Goal: Task Accomplishment & Management: Complete application form

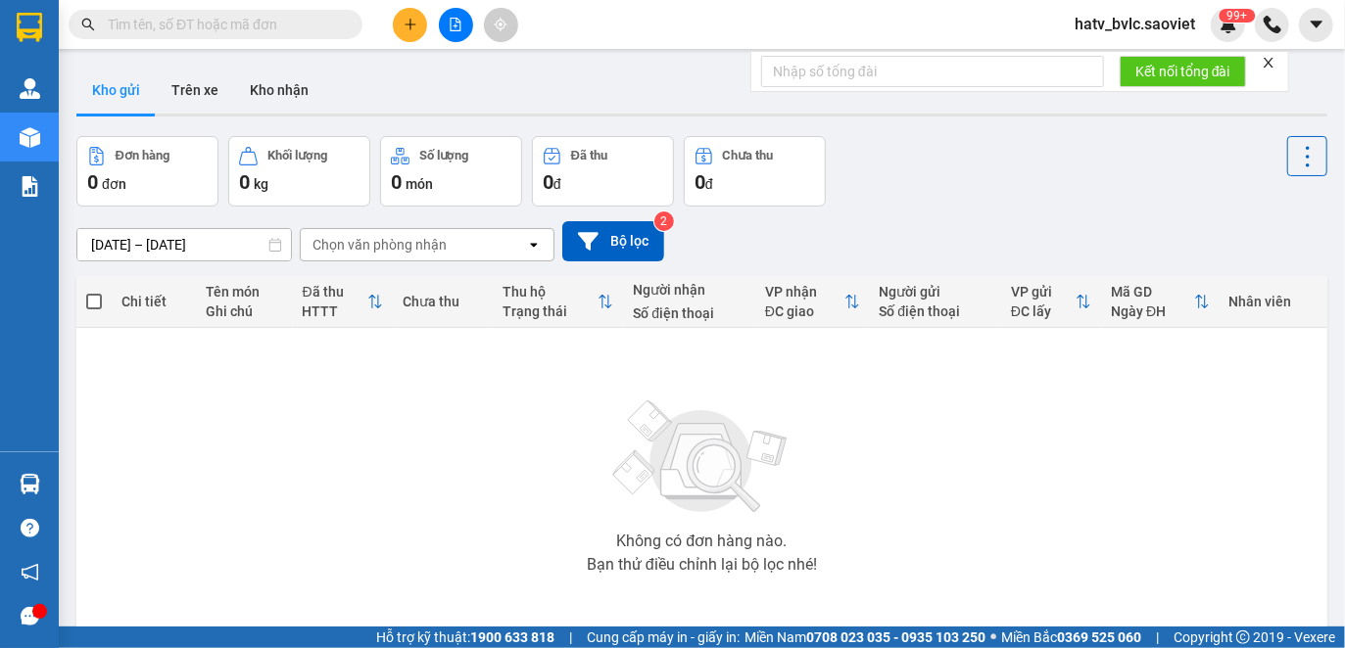
click at [1269, 68] on icon "close" at bounding box center [1268, 63] width 14 height 14
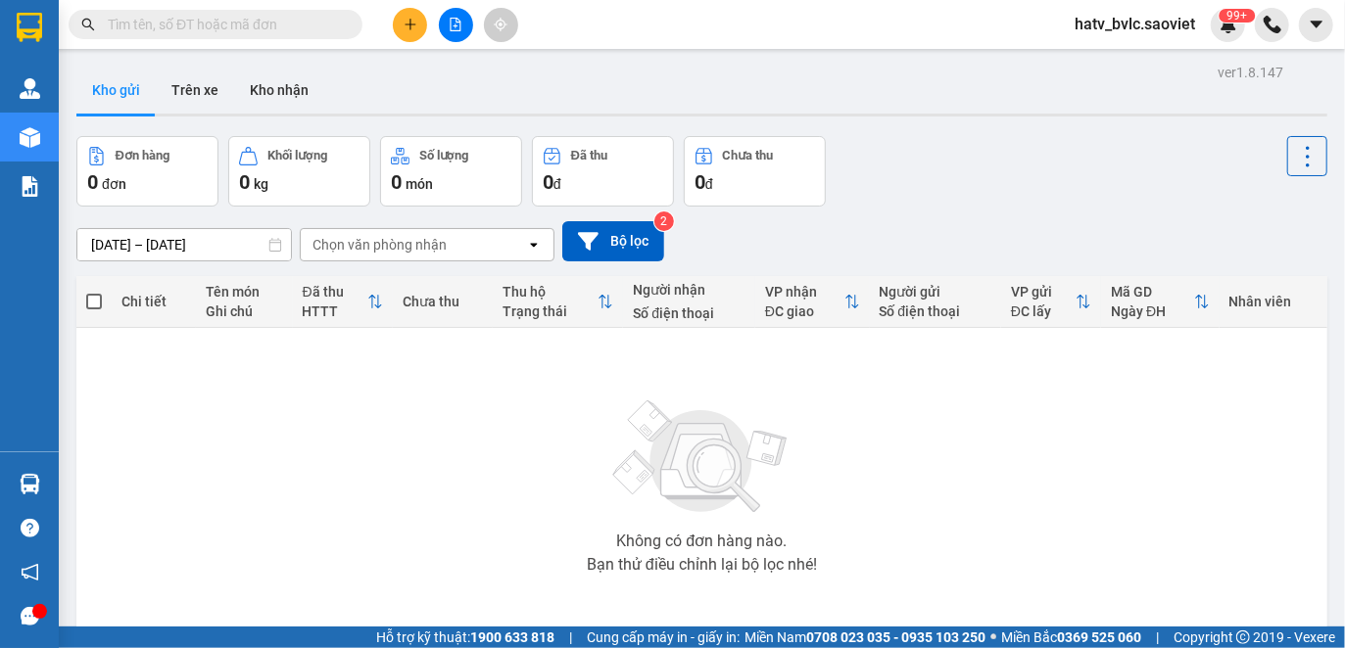
click at [213, 26] on input "text" at bounding box center [223, 25] width 231 height 22
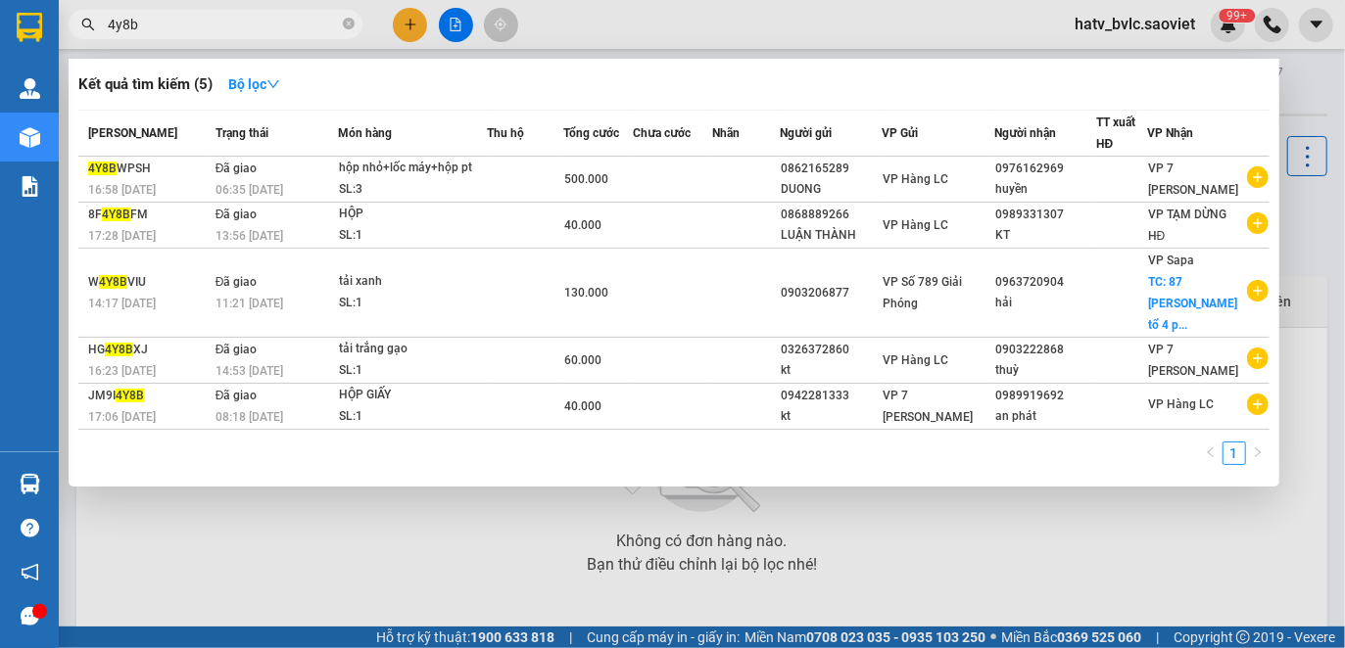
type input "4y8b"
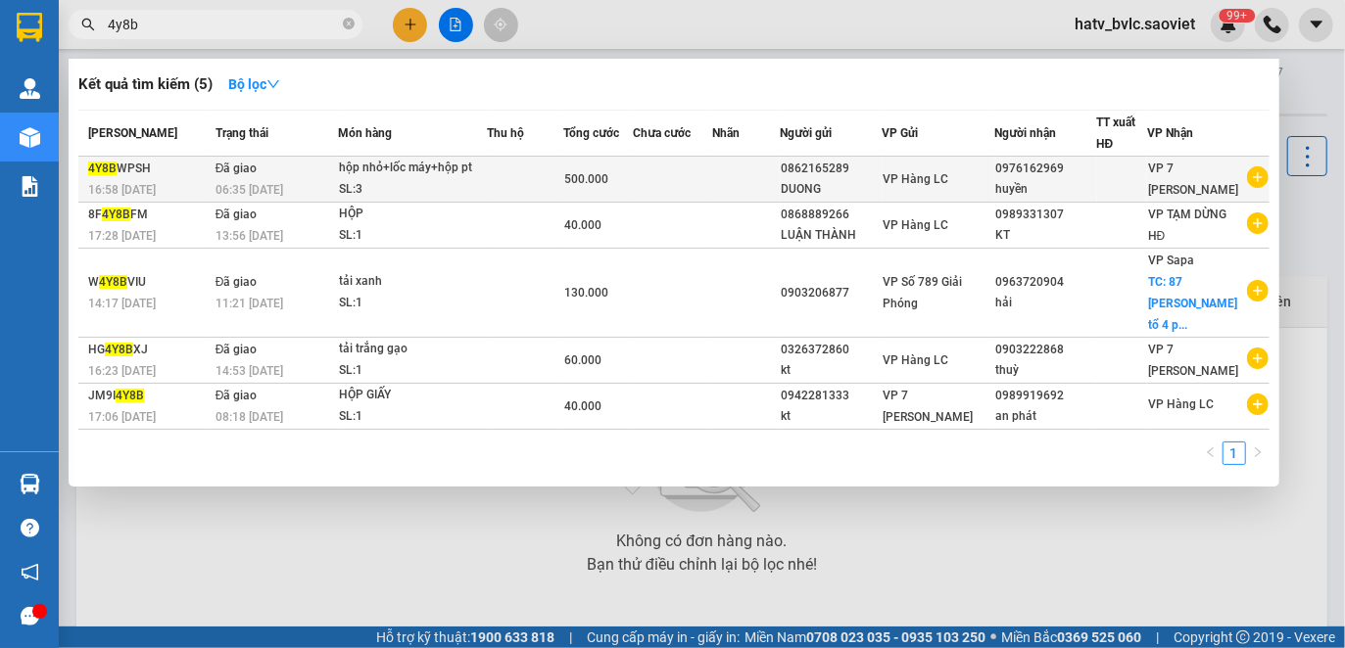
click at [497, 166] on td at bounding box center [524, 180] width 75 height 46
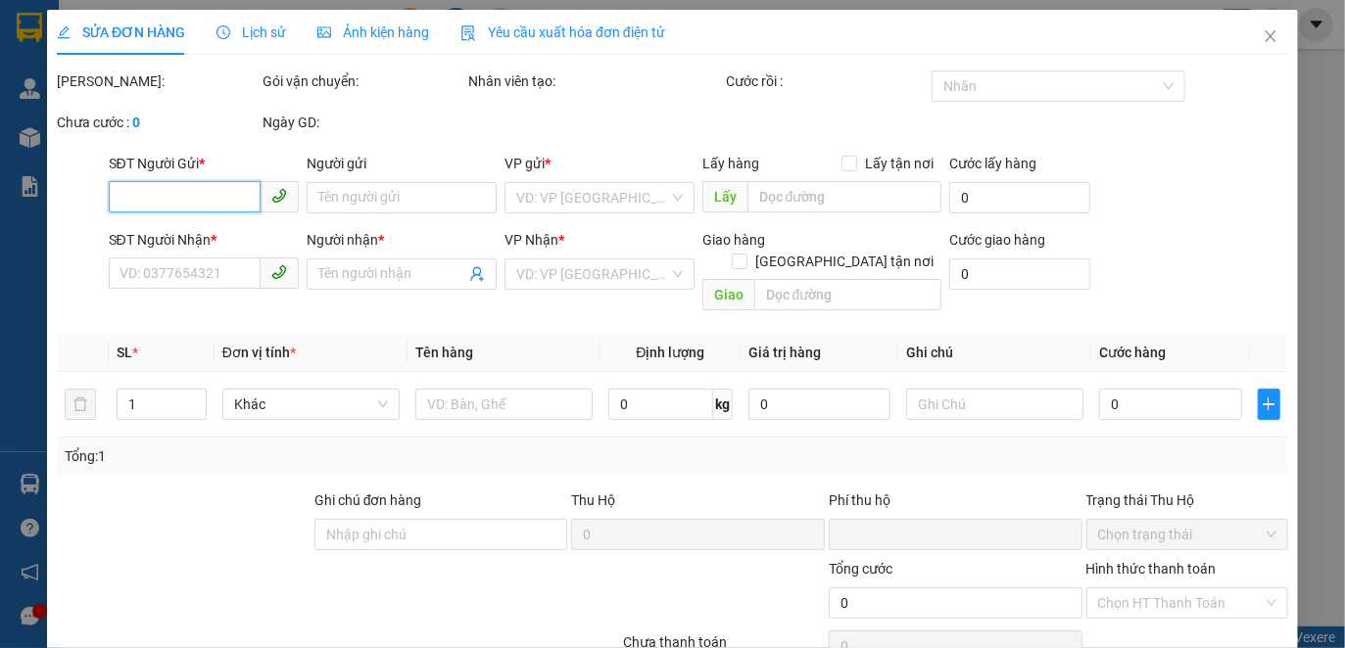
type input "0862165289"
type input "DUONG"
type input "0976162969"
type input "huyền"
type input "0"
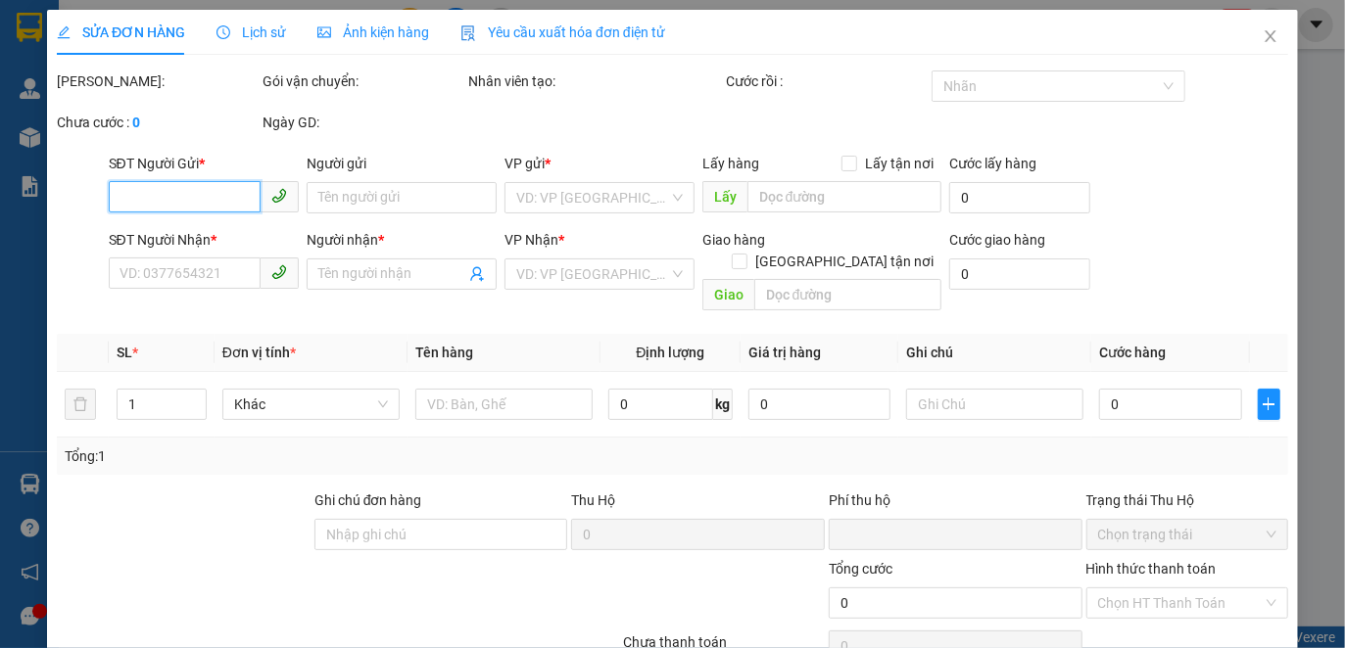
type input "500.000"
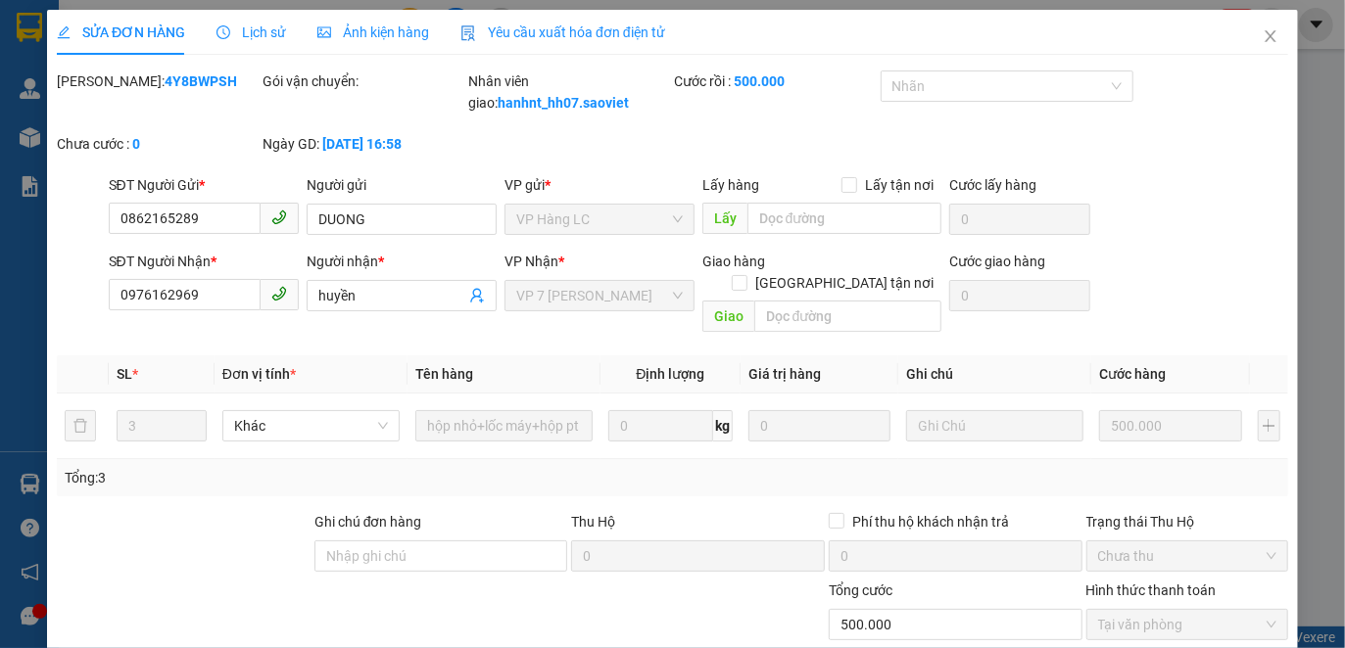
click at [541, 27] on span "Yêu cầu xuất hóa đơn điện tử" at bounding box center [562, 32] width 205 height 16
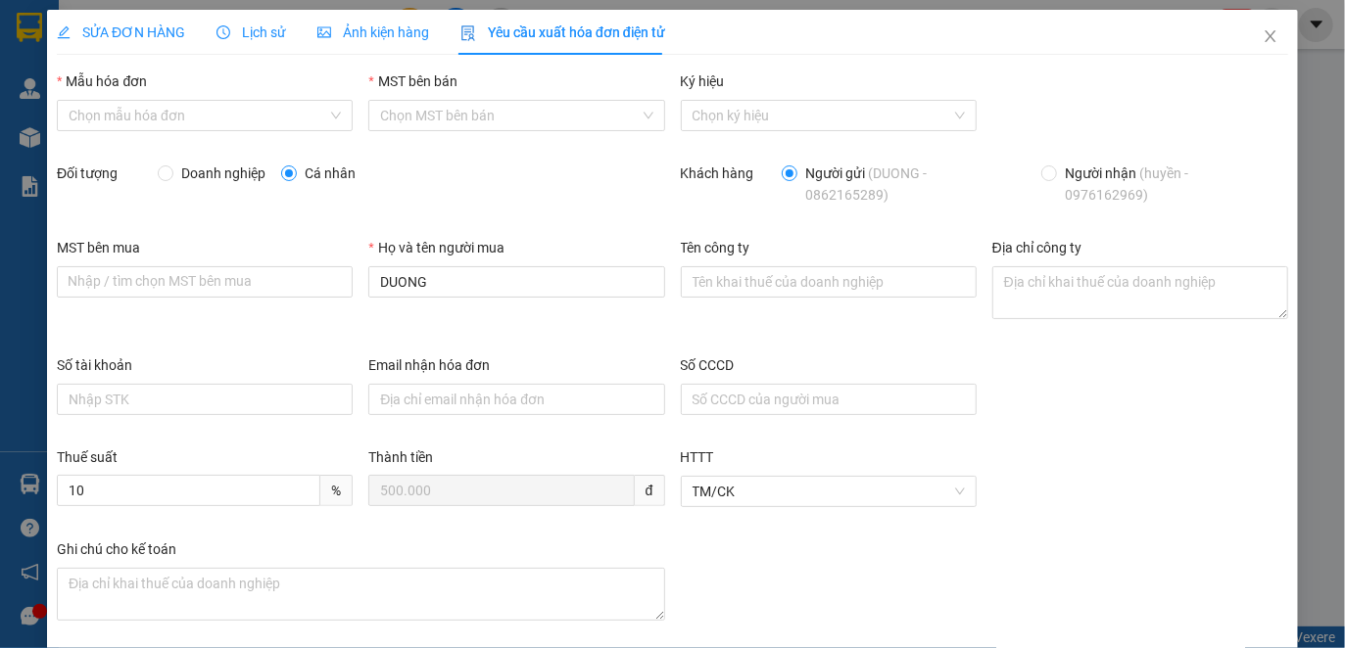
click at [258, 29] on span "Lịch sử" at bounding box center [251, 32] width 70 height 16
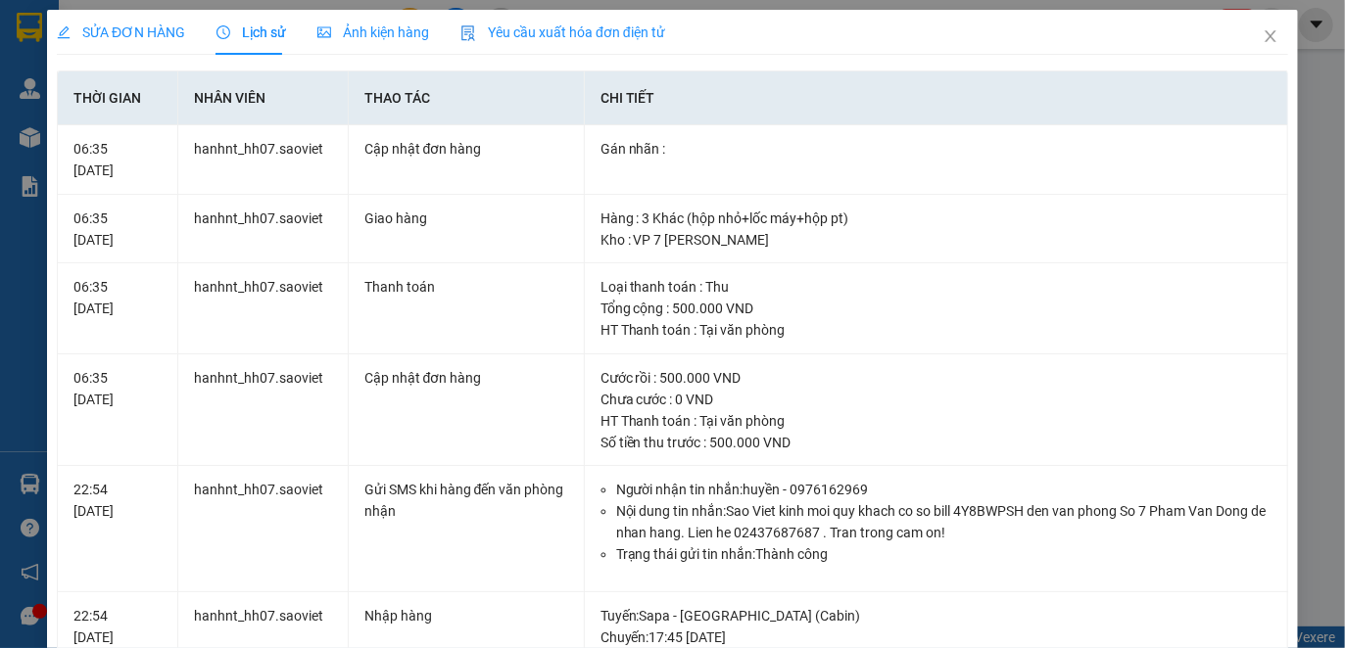
click at [601, 22] on div "Yêu cầu xuất hóa đơn điện tử" at bounding box center [562, 33] width 205 height 22
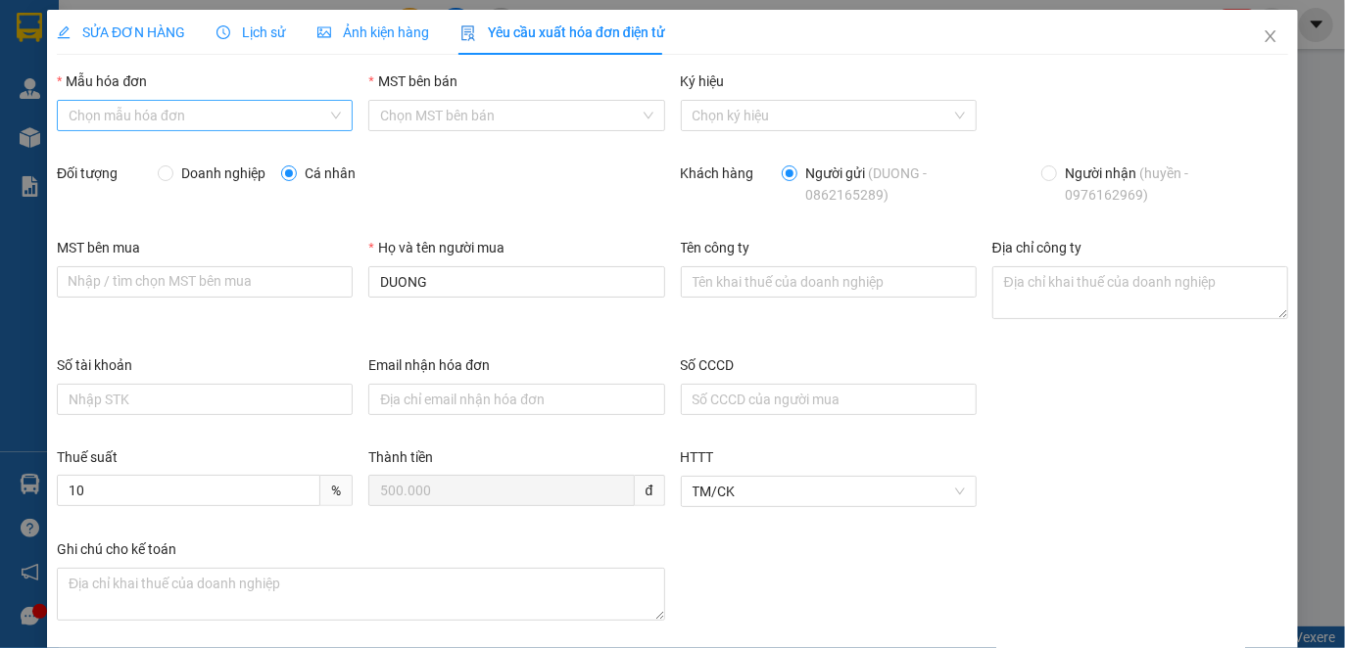
click at [279, 115] on input "Mẫu hóa đơn" at bounding box center [198, 115] width 259 height 29
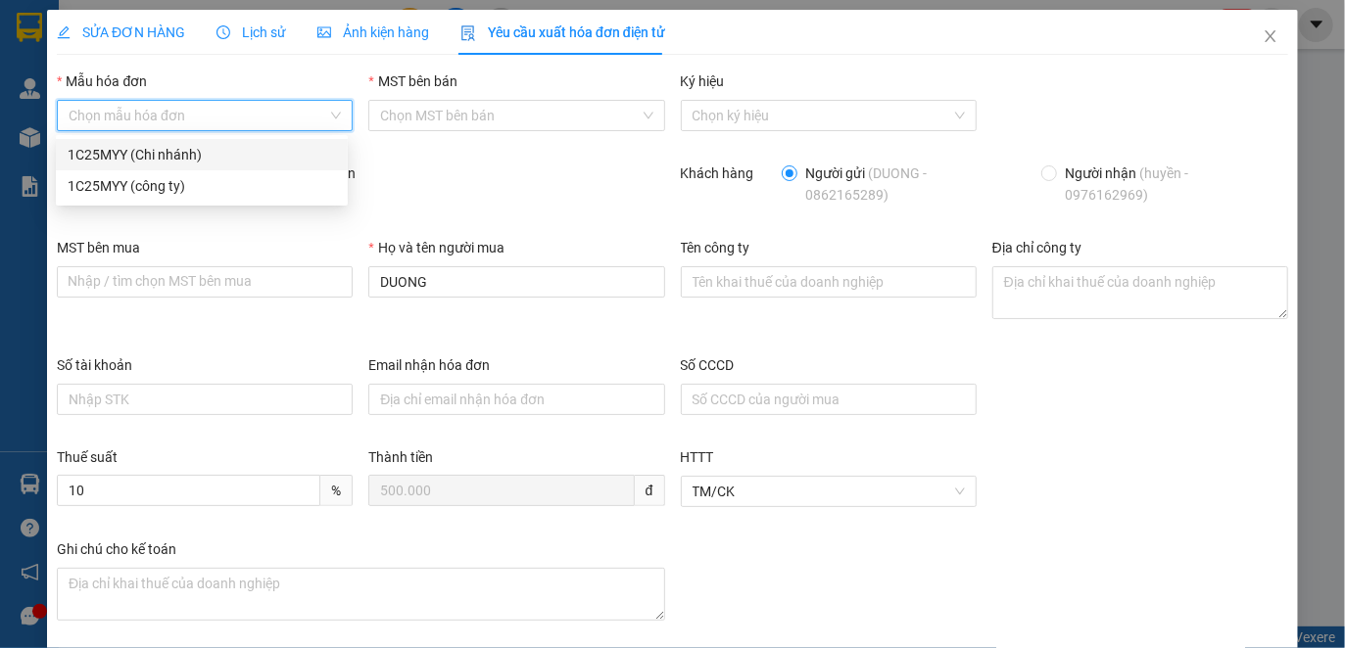
click at [190, 155] on div "1C25MYY (Chi nhánh)" at bounding box center [202, 155] width 268 height 22
type input "8"
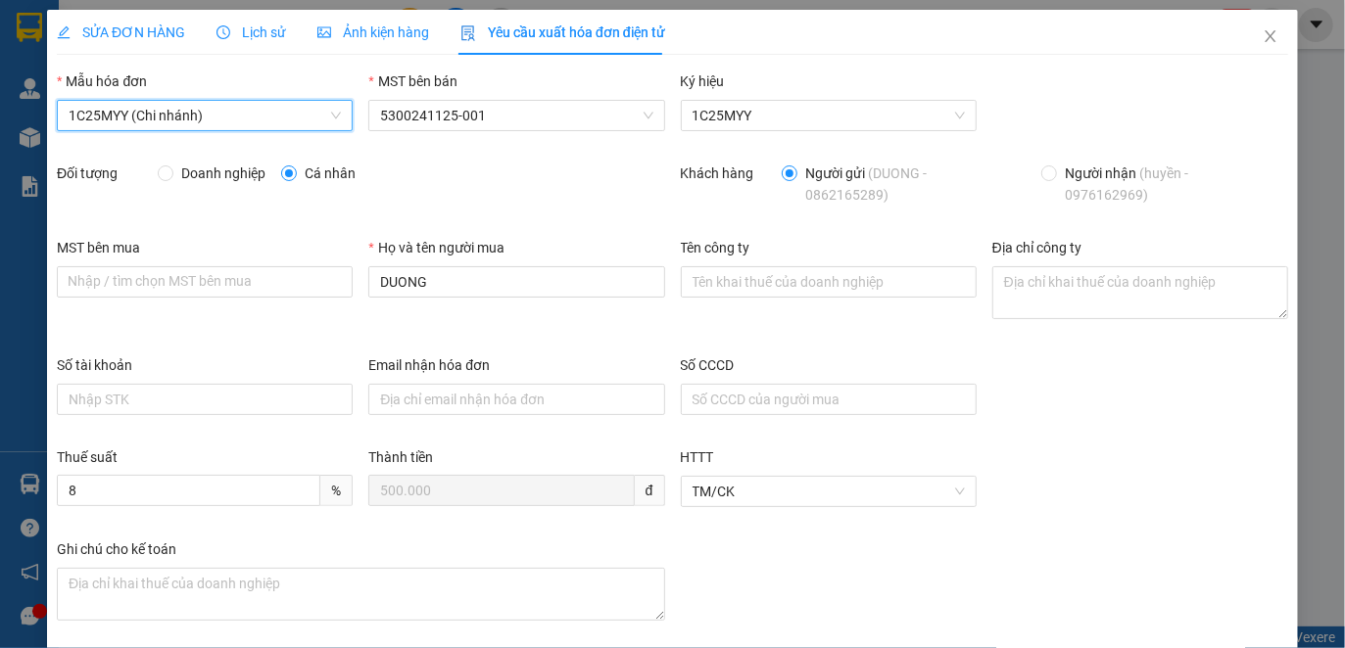
click at [207, 170] on span "Doanh nghiệp" at bounding box center [223, 174] width 100 height 22
click at [171, 170] on input "Doanh nghiệp" at bounding box center [165, 172] width 14 height 14
radio input "true"
radio input "false"
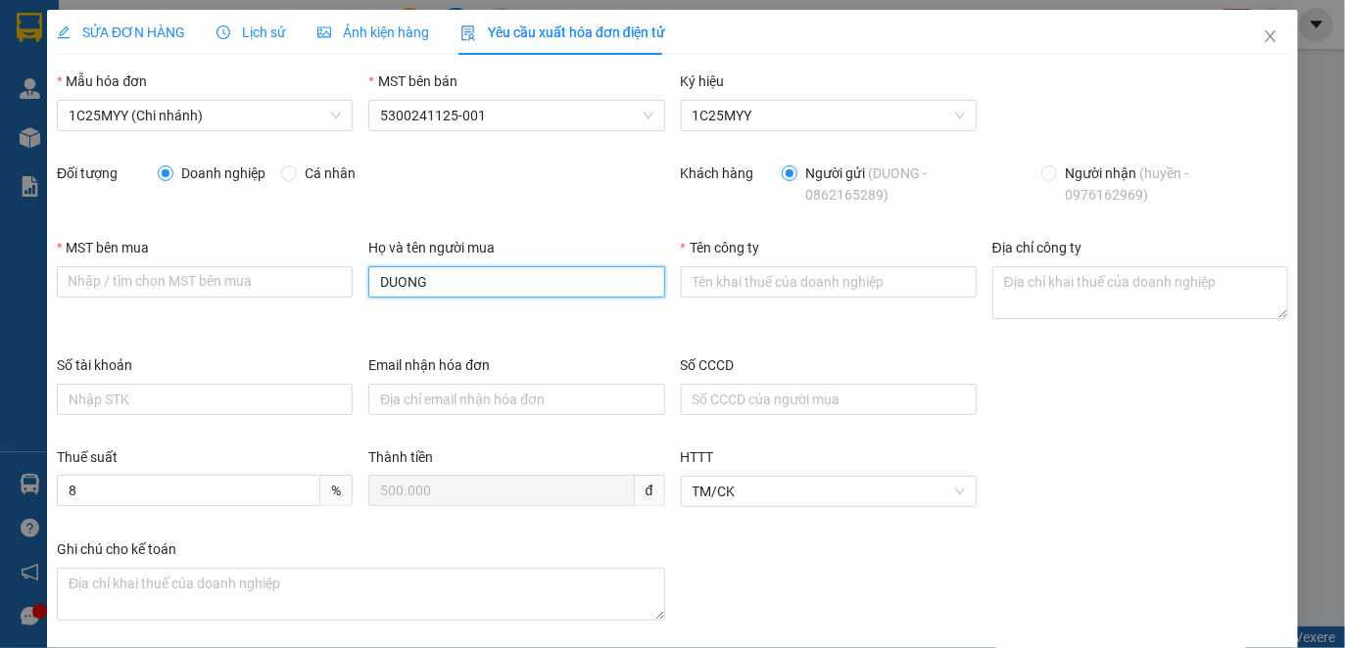
click at [368, 276] on input "DUONG" at bounding box center [516, 281] width 296 height 31
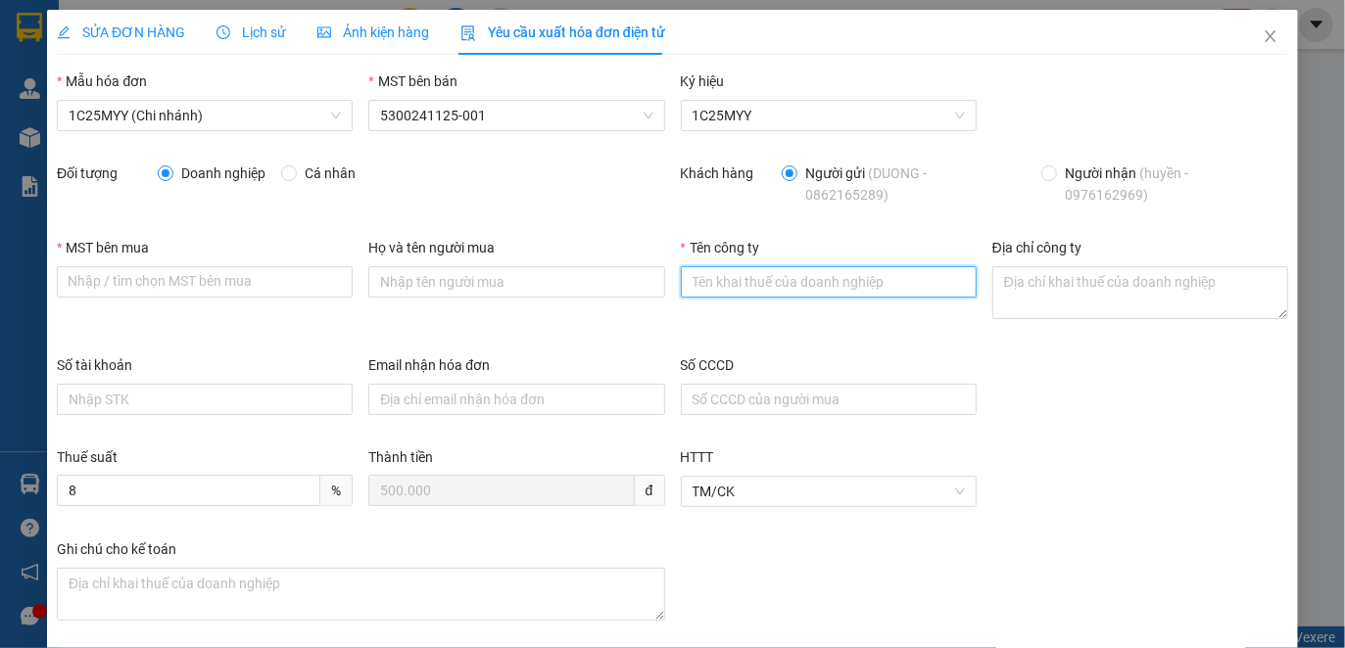
click at [765, 279] on input "Tên công ty" at bounding box center [829, 281] width 296 height 31
paste input "CÔNG TY CP MÔI TRƯỜNG ĐÔ THỊ TỈNH [GEOGRAPHIC_DATA]"
type input "CÔNG TY CP MÔI TRƯỜNG ĐÔ THỊ TỈNH [GEOGRAPHIC_DATA]"
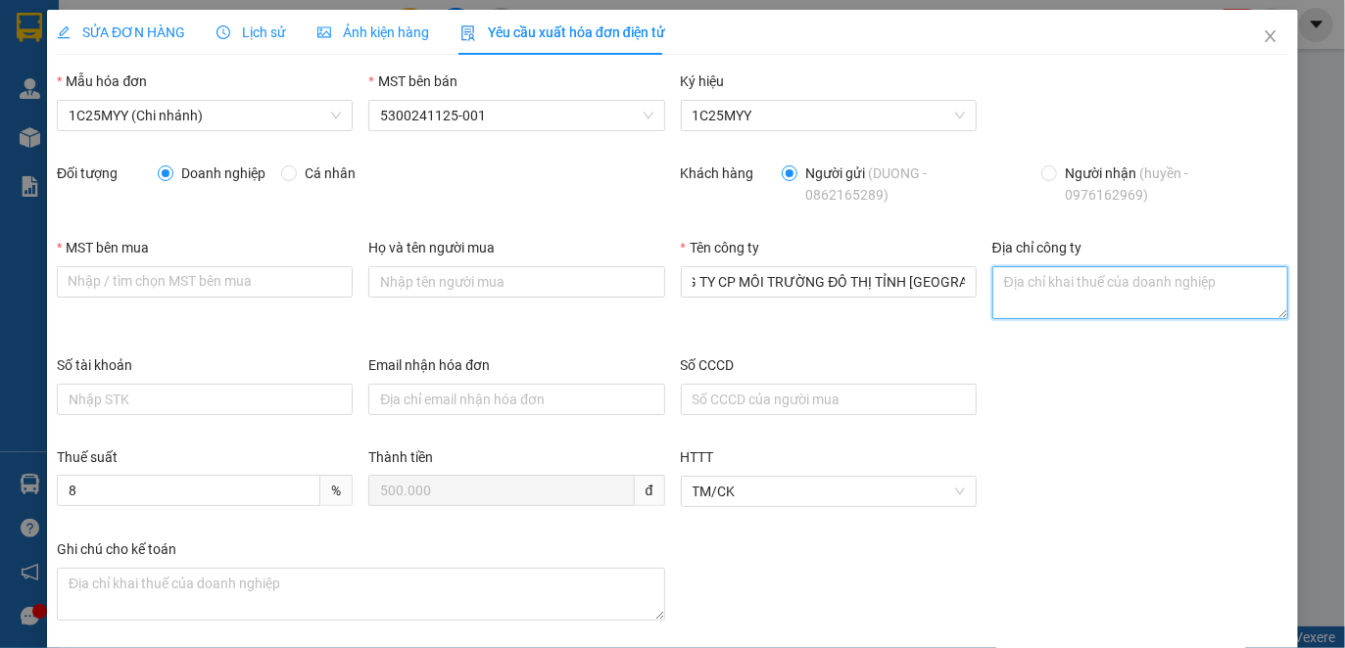
click at [1037, 293] on textarea "Địa chỉ công ty" at bounding box center [1140, 292] width 296 height 53
paste textarea "Số 099, [STREET_ADDRESS]"
type textarea "Số 099, [STREET_ADDRESS]"
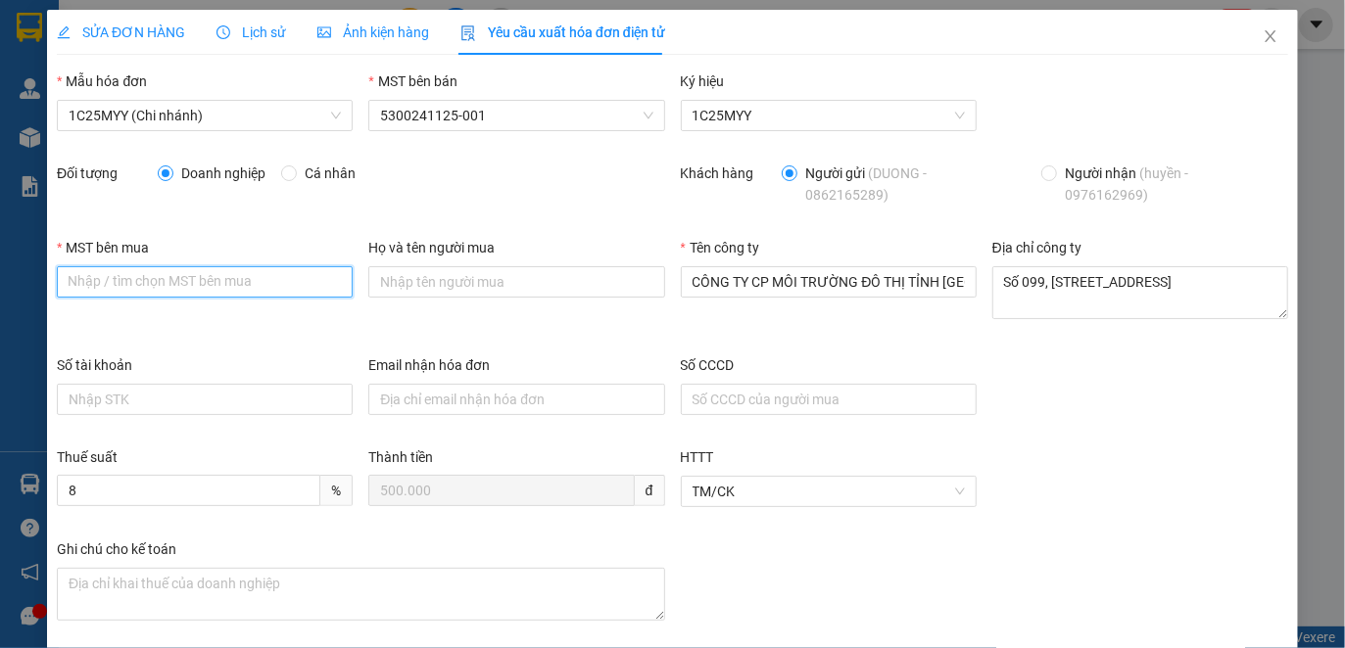
click at [203, 278] on input "MST bên mua" at bounding box center [205, 281] width 296 height 31
paste input "5300133049"
type input "5300133049"
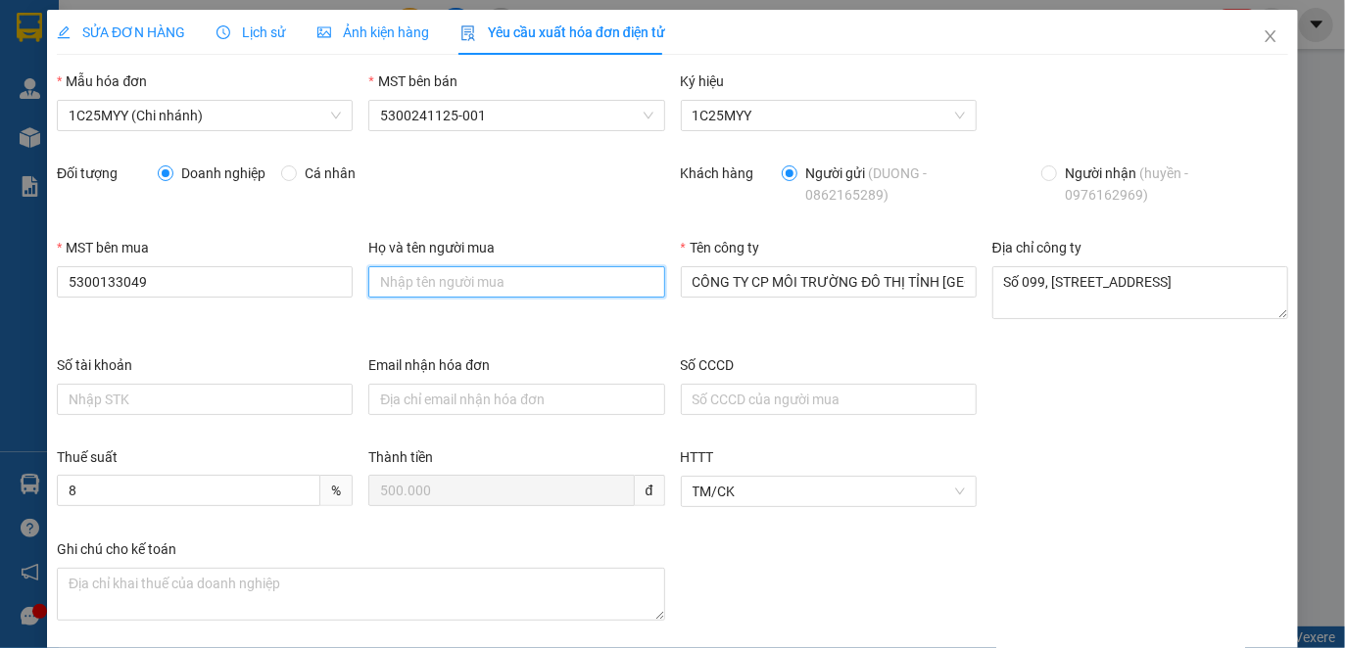
drag, startPoint x: 512, startPoint y: 286, endPoint x: 635, endPoint y: 285, distance: 122.4
click at [512, 286] on input "Họ và tên người mua" at bounding box center [516, 281] width 296 height 31
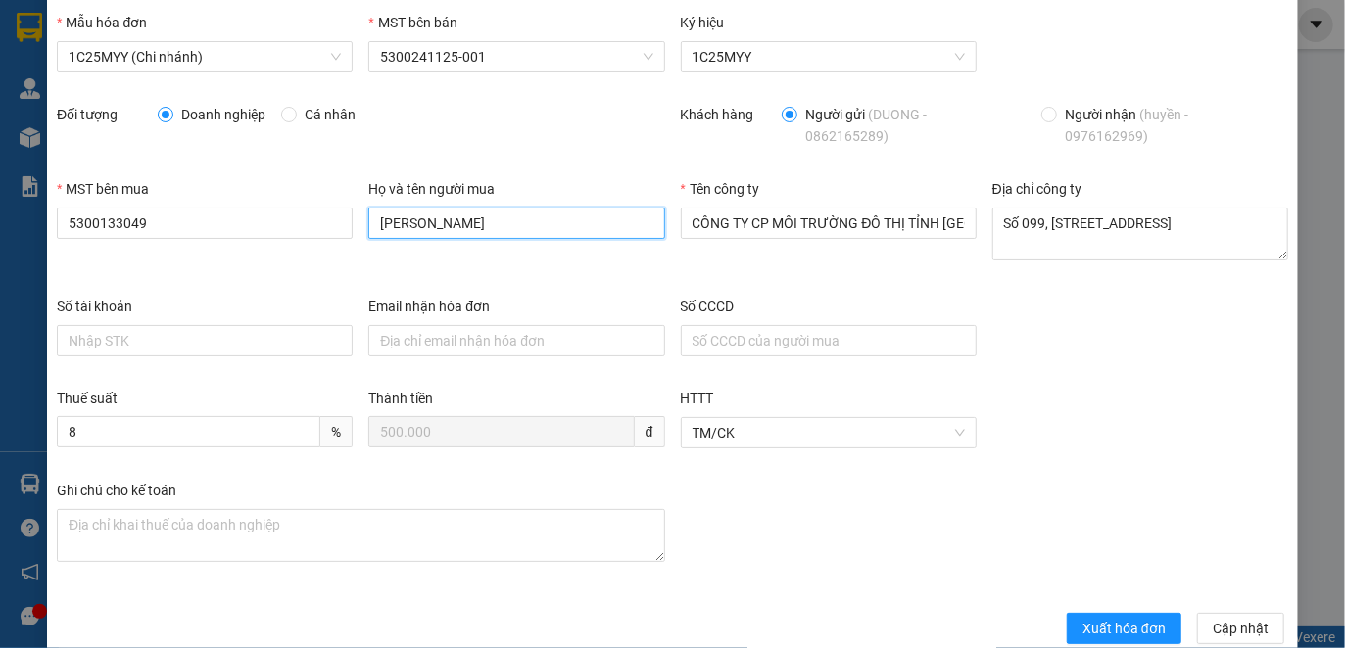
scroll to position [90, 0]
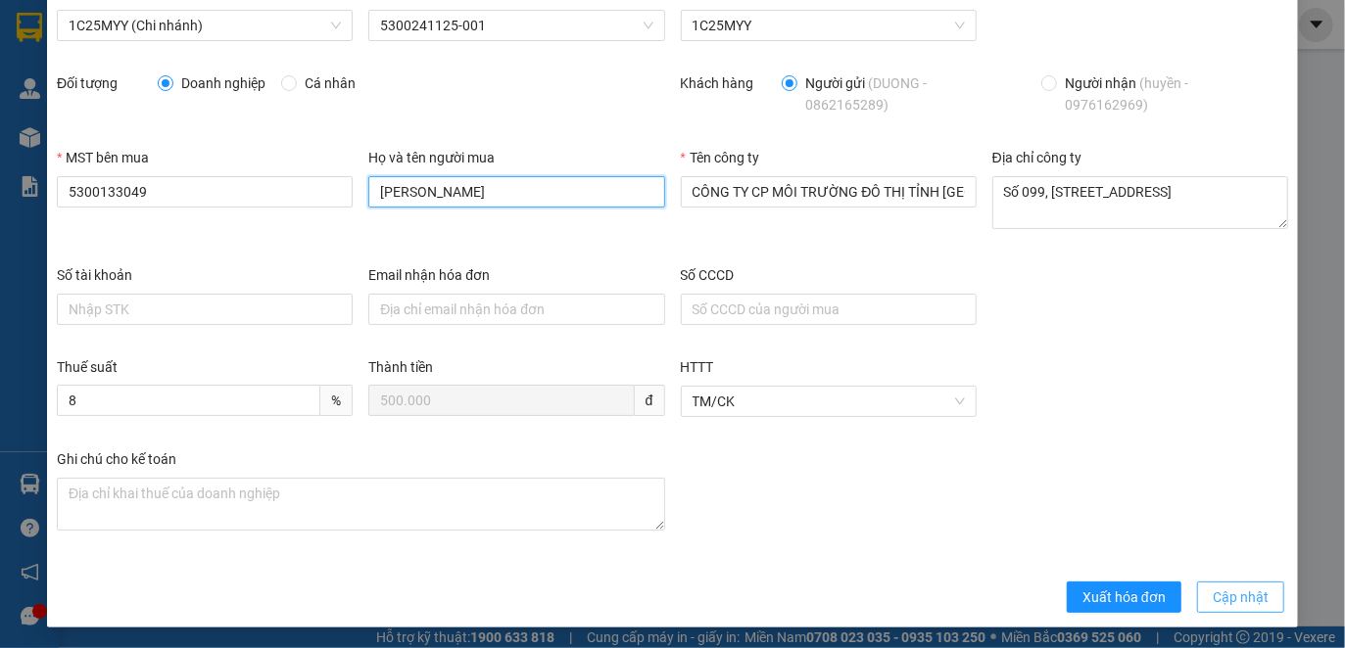
type input "[PERSON_NAME]"
click at [1236, 587] on span "Cập nhật" at bounding box center [1240, 598] width 56 height 22
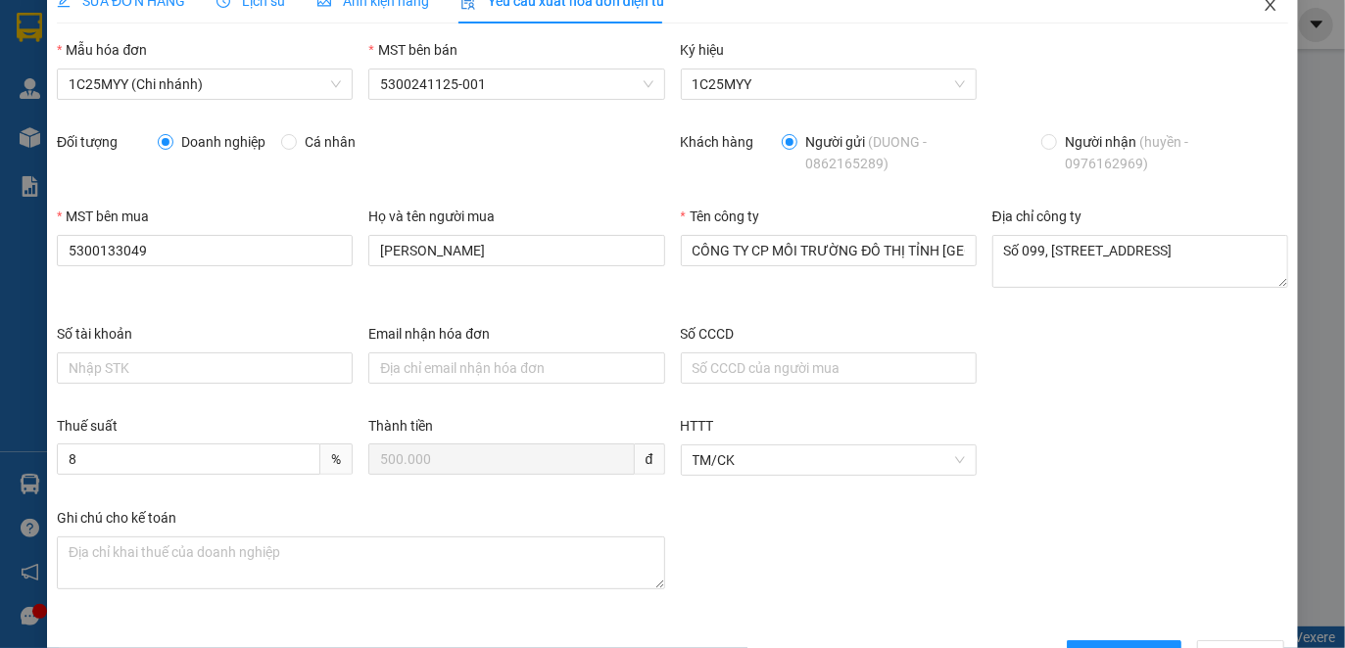
scroll to position [0, 0]
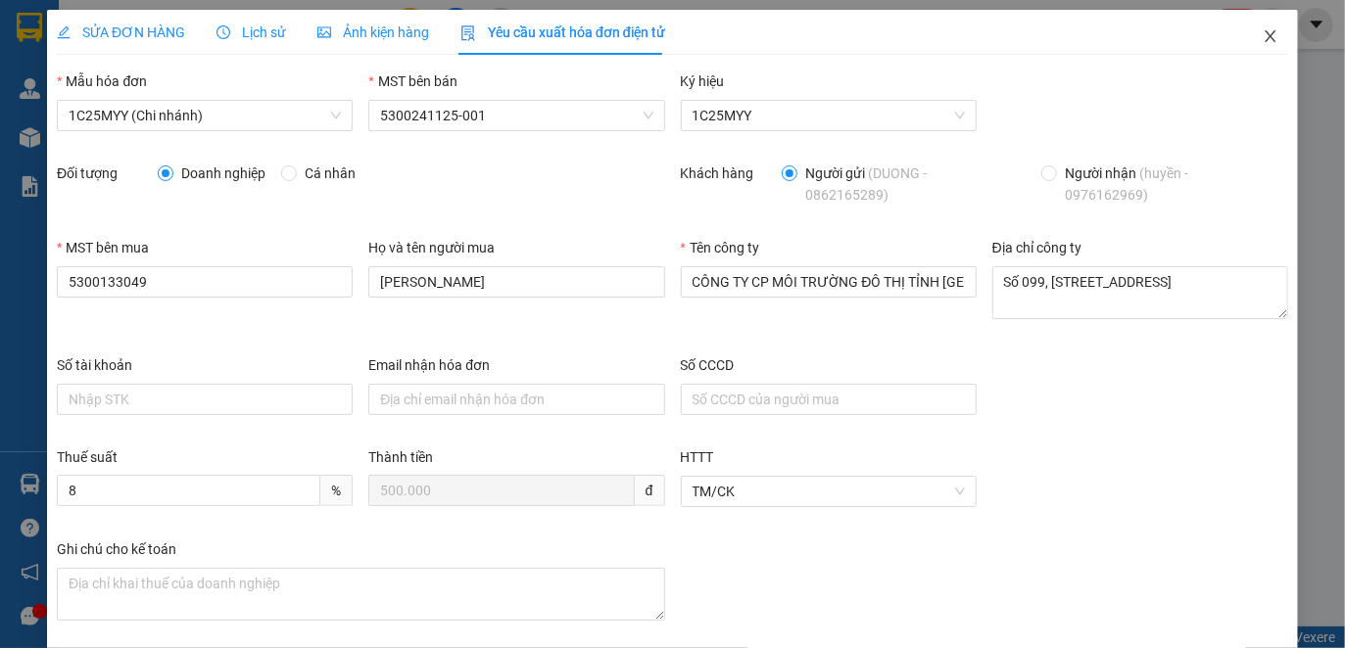
click at [1244, 29] on span "Close" at bounding box center [1270, 37] width 55 height 55
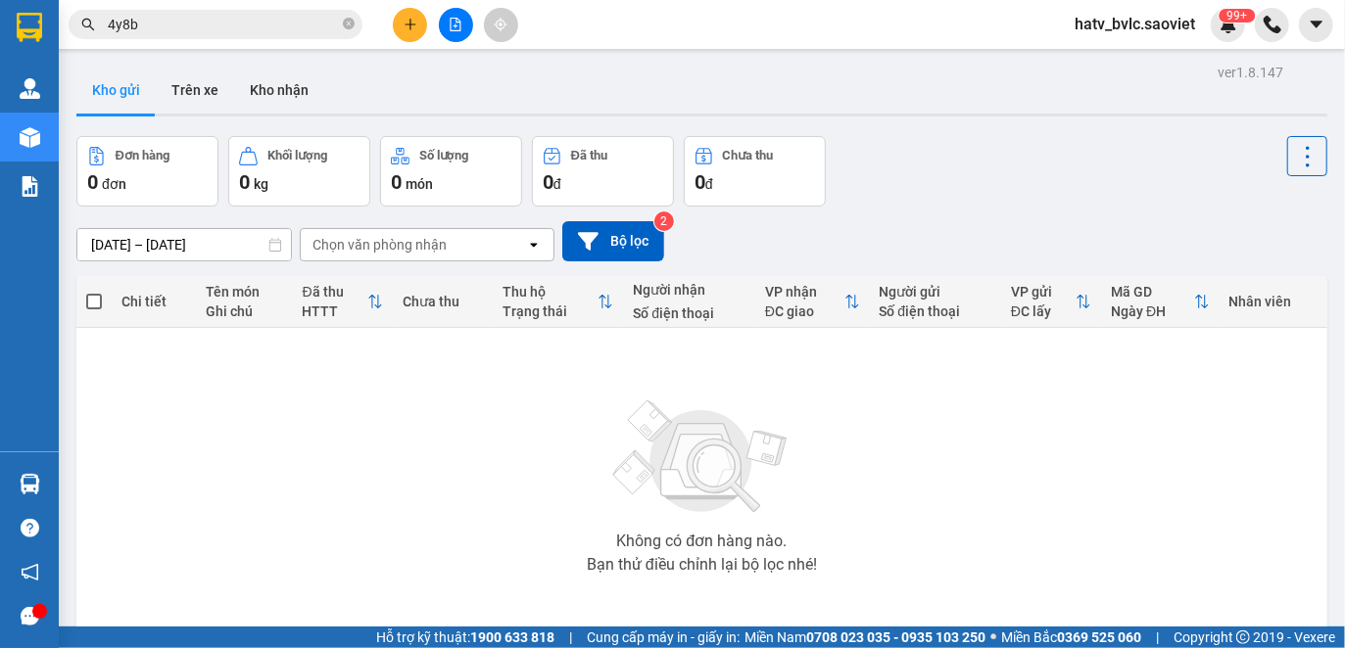
click at [183, 24] on input "4y8b" at bounding box center [223, 25] width 231 height 22
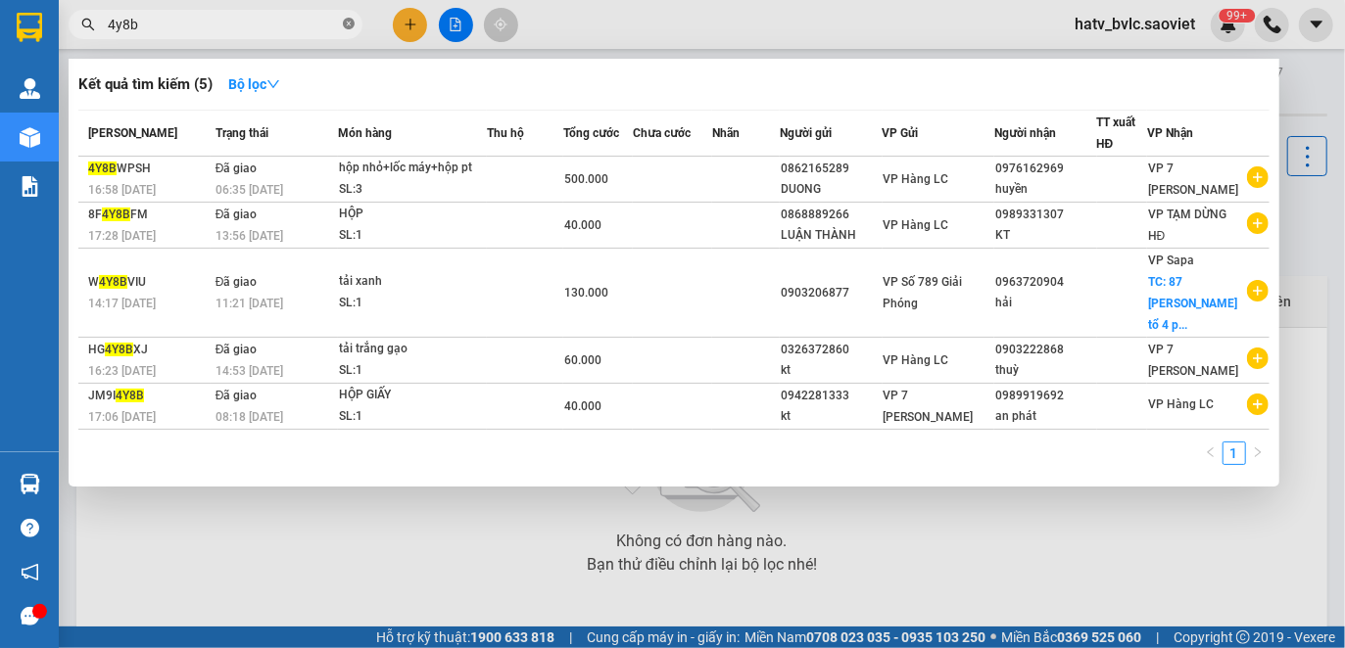
click at [347, 23] on icon "close-circle" at bounding box center [349, 24] width 12 height 12
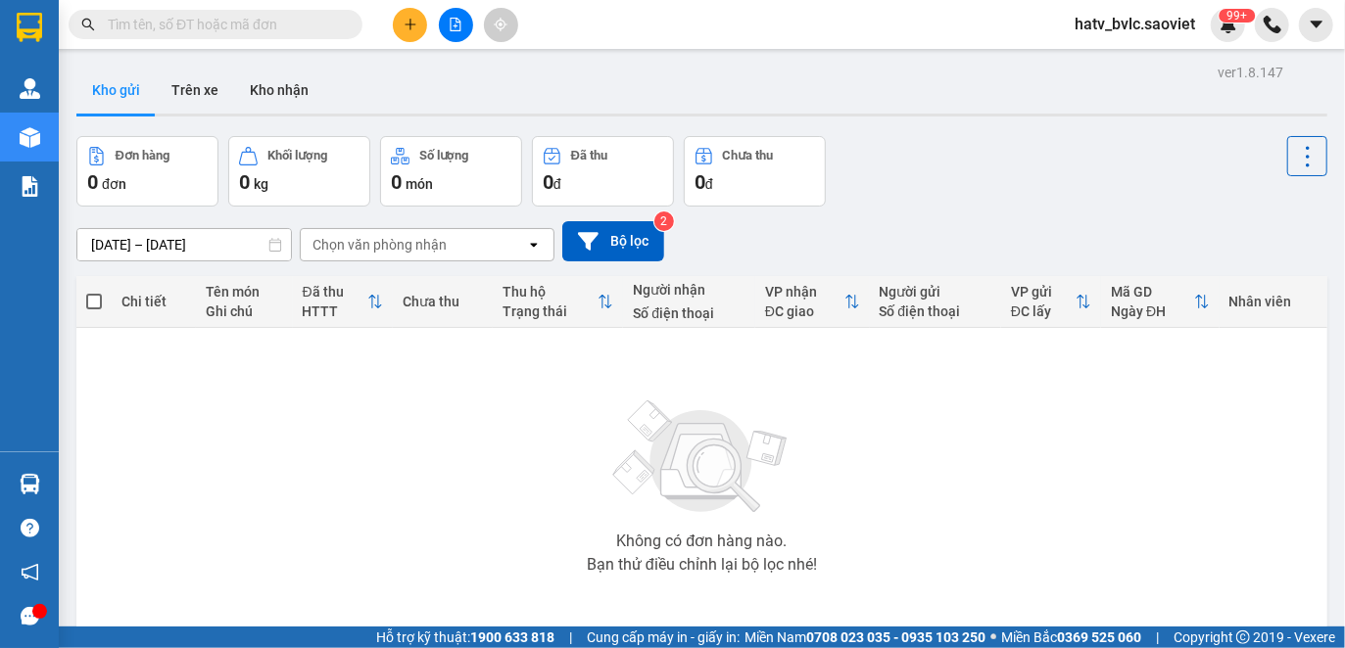
click at [208, 24] on input "text" at bounding box center [223, 25] width 231 height 22
click at [315, 28] on input "text" at bounding box center [223, 25] width 231 height 22
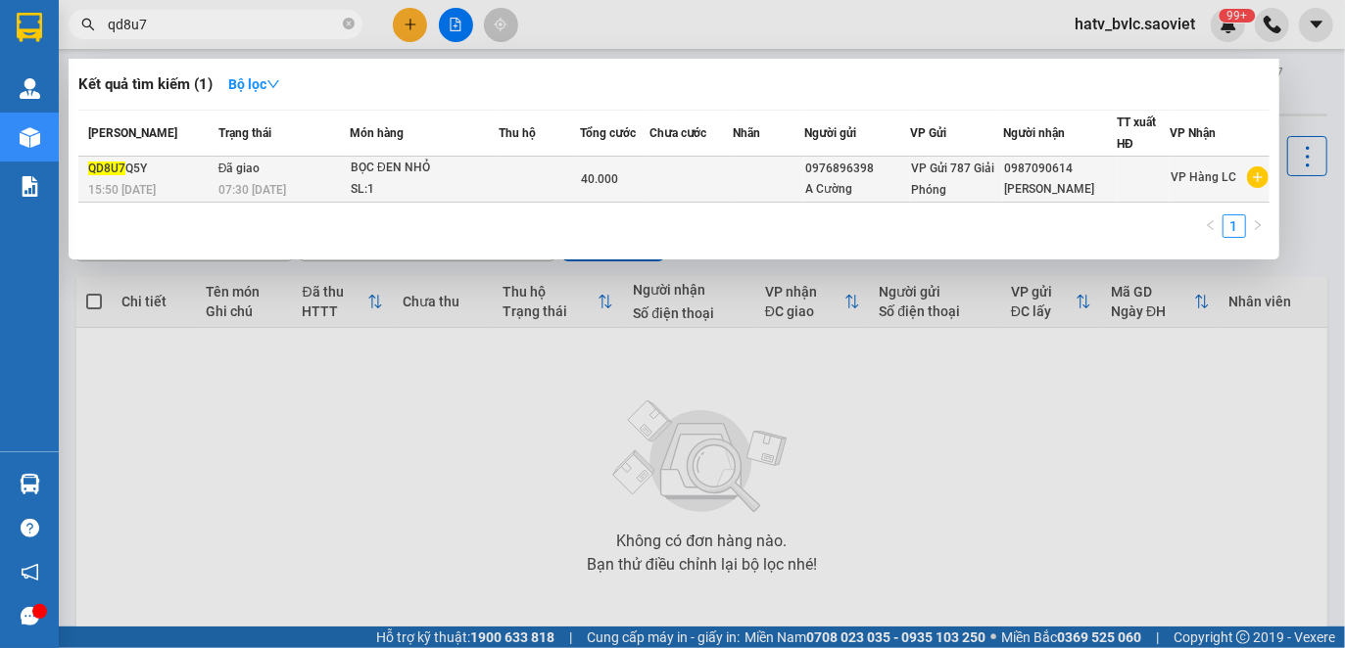
type input "qd8u7"
click at [547, 199] on td at bounding box center [538, 180] width 81 height 46
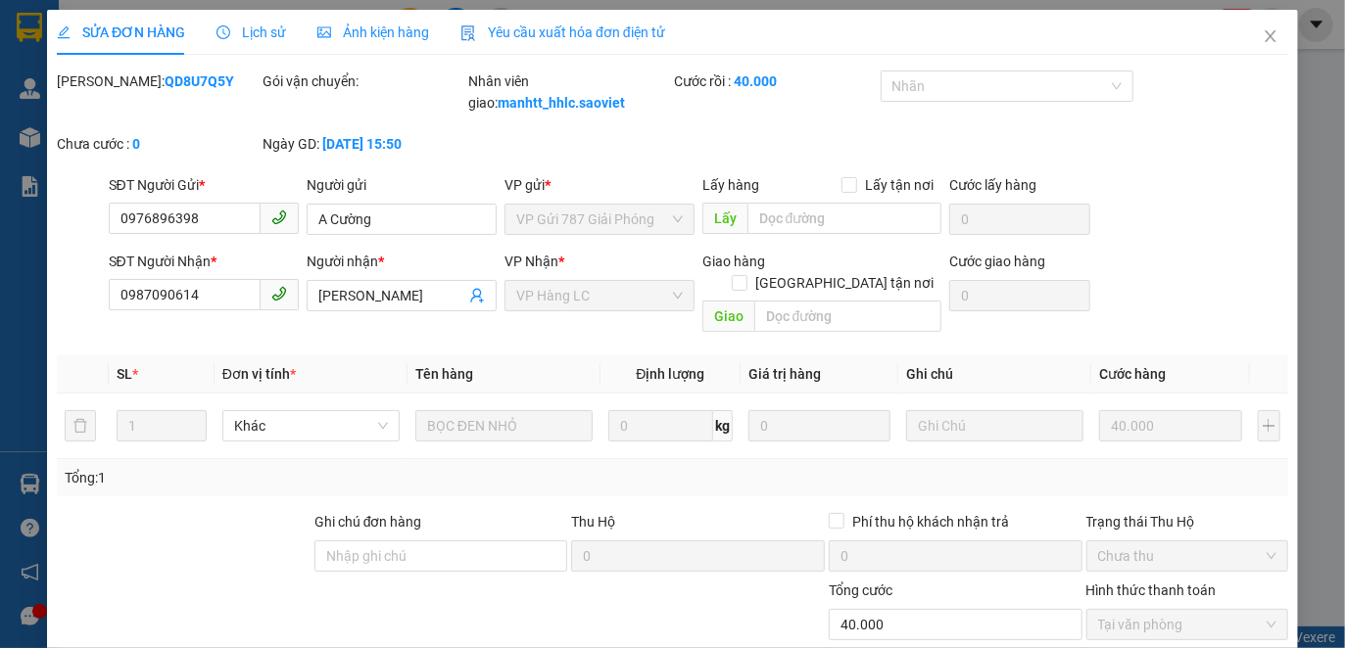
type input "0976896398"
type input "A Cường"
type input "0987090614"
type input "[PERSON_NAME]"
type input "0"
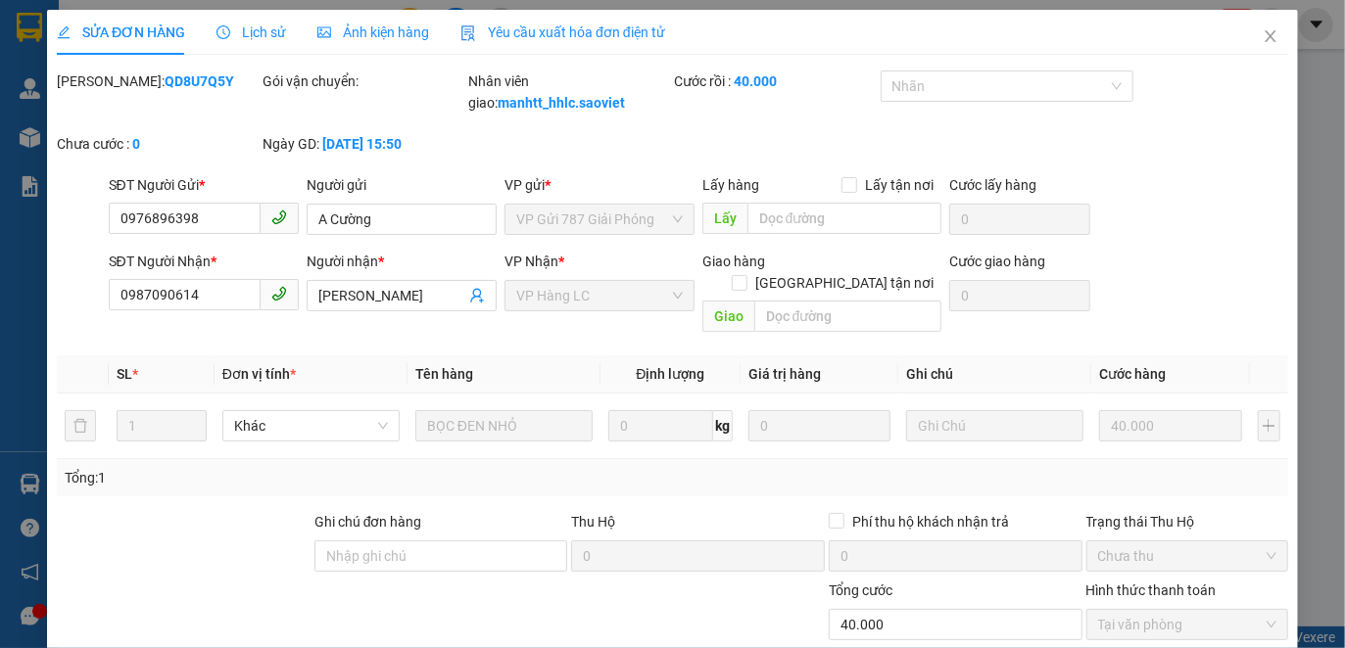
type input "40.000"
drag, startPoint x: 227, startPoint y: 31, endPoint x: 313, endPoint y: 61, distance: 91.0
click at [228, 33] on icon "clock-circle" at bounding box center [223, 32] width 14 height 14
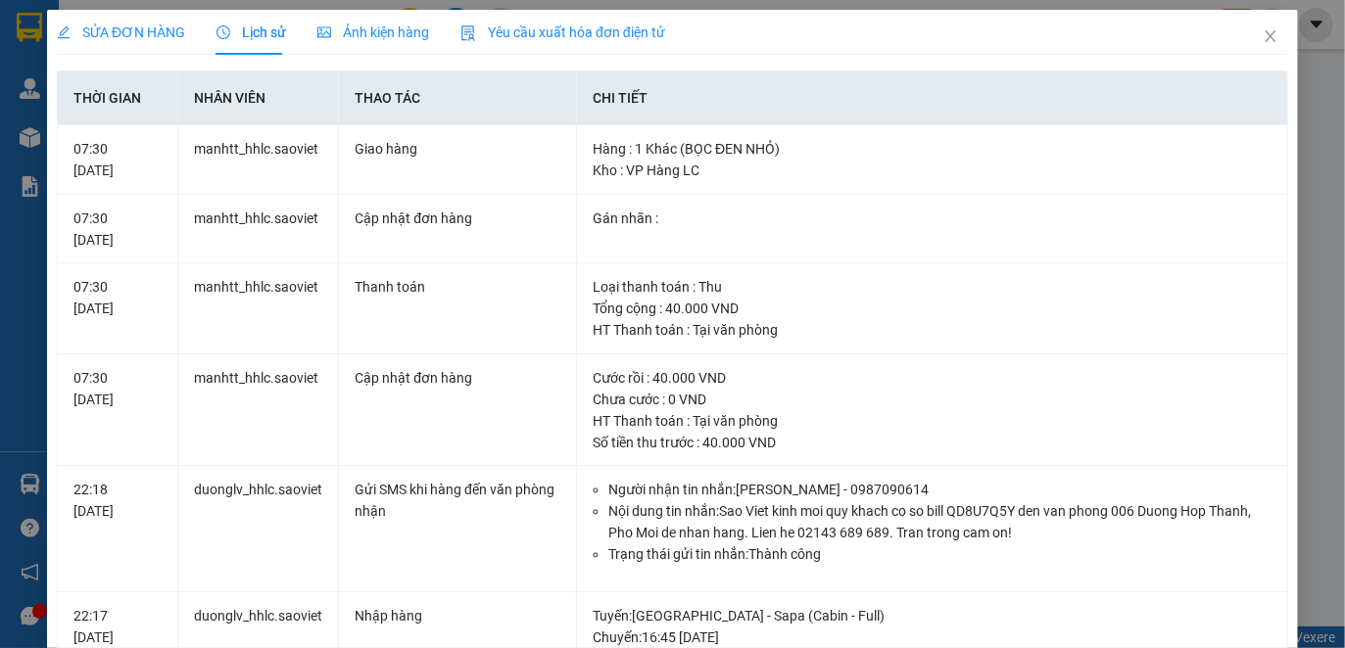
click at [559, 37] on span "Yêu cầu xuất hóa đơn điện tử" at bounding box center [562, 32] width 205 height 16
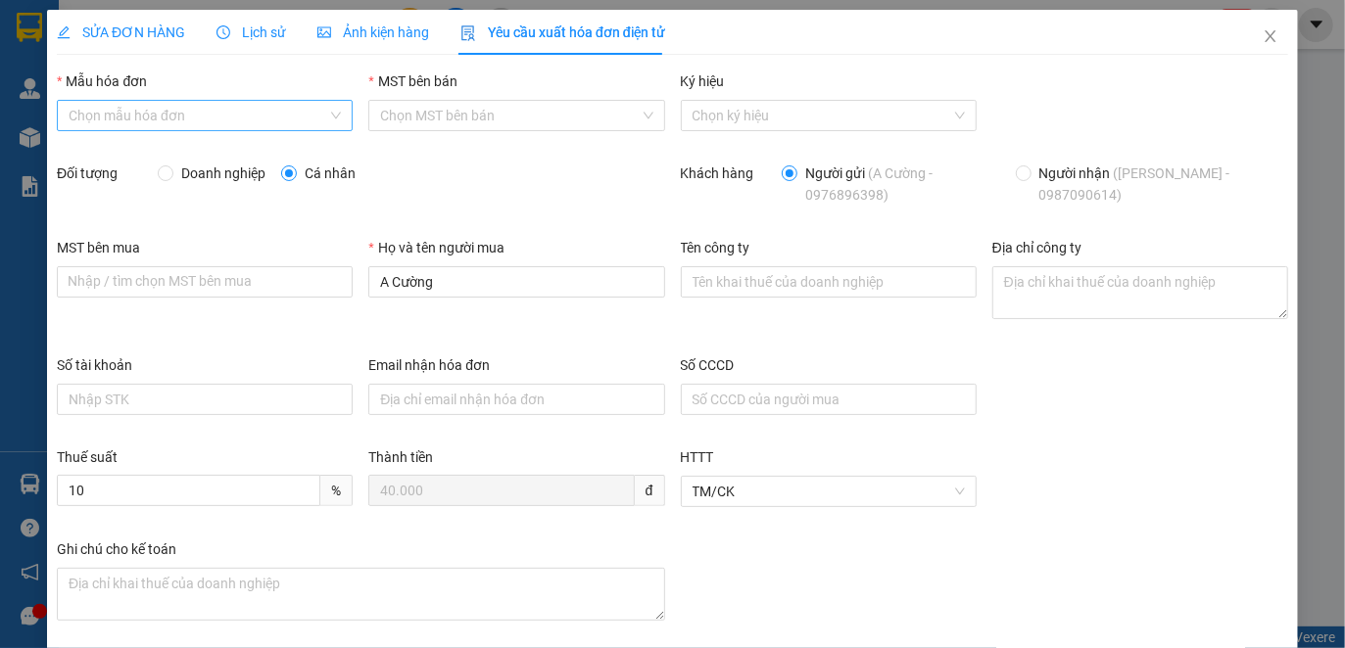
click at [266, 120] on input "Mẫu hóa đơn" at bounding box center [198, 115] width 259 height 29
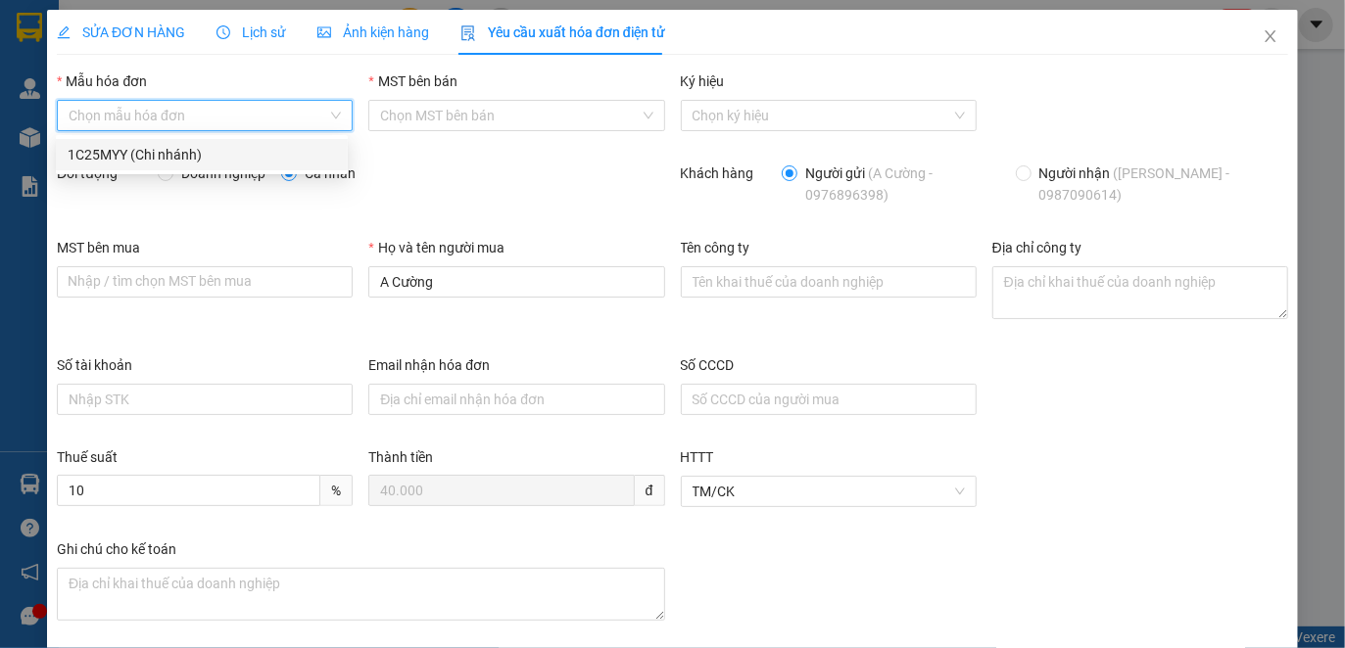
click at [255, 157] on div "1C25MYY (Chi nhánh)" at bounding box center [202, 155] width 268 height 22
type input "8"
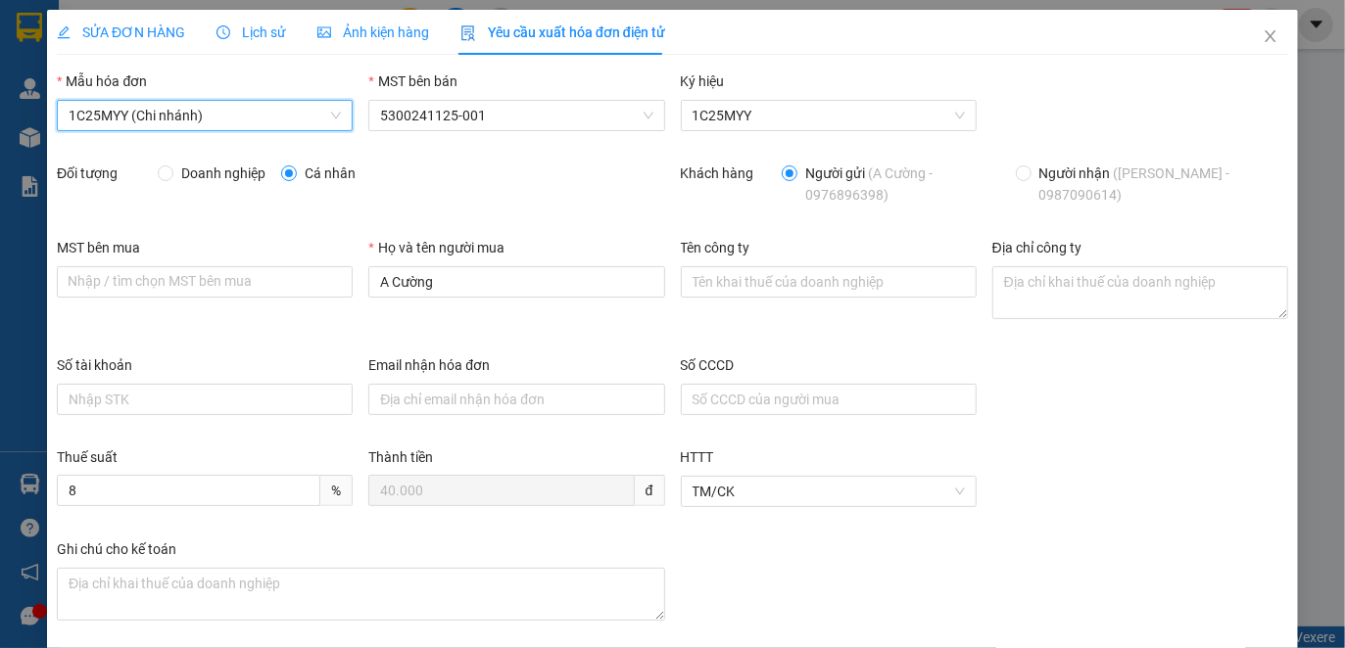
click at [237, 169] on span "Doanh nghiệp" at bounding box center [223, 174] width 100 height 22
click at [171, 169] on input "Doanh nghiệp" at bounding box center [165, 172] width 14 height 14
radio input "true"
radio input "false"
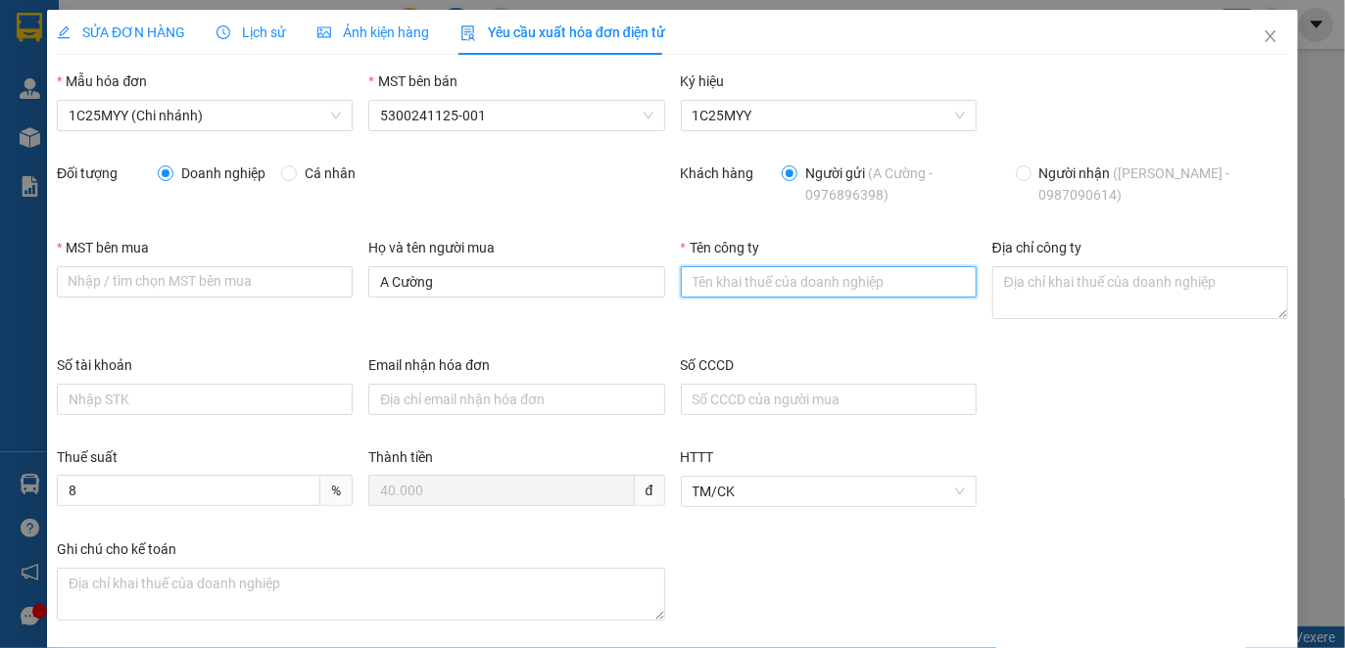
drag, startPoint x: 827, startPoint y: 292, endPoint x: 814, endPoint y: 227, distance: 66.1
click at [827, 292] on input "Tên công ty" at bounding box center [829, 281] width 296 height 31
paste input "CÔNG TY CP [PERSON_NAME]"
type input "CÔNG TY CP [PERSON_NAME]"
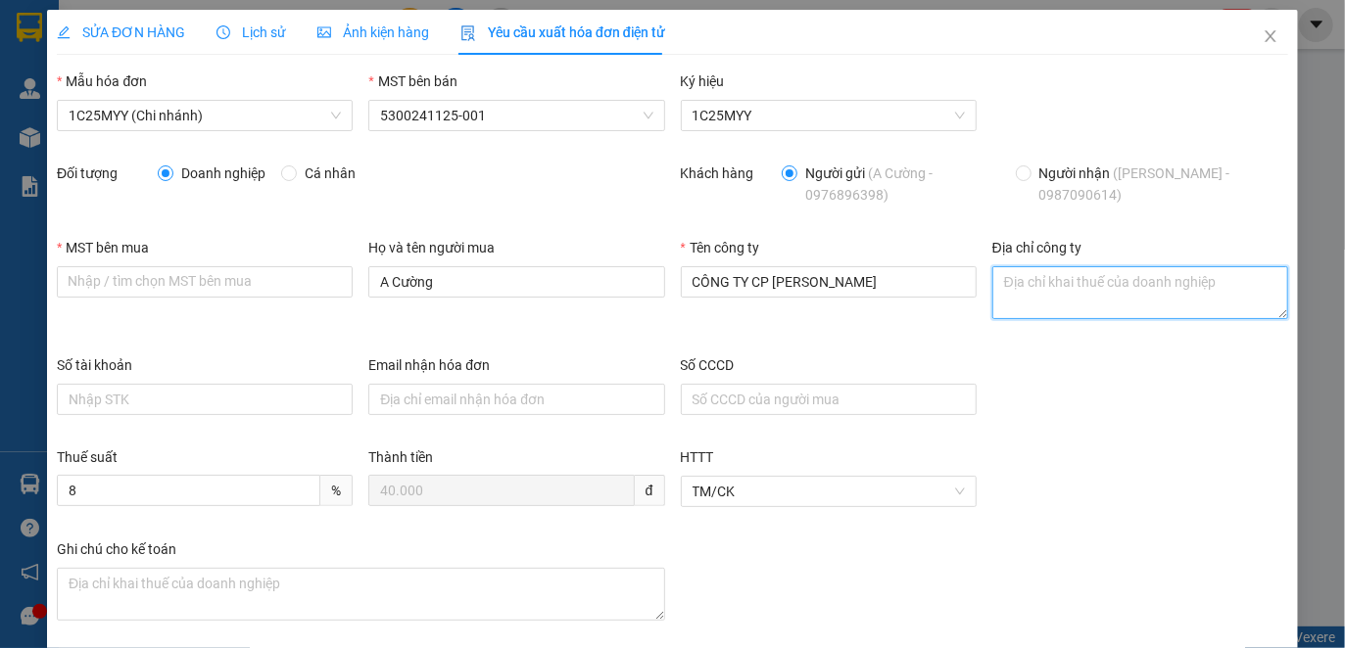
drag, startPoint x: 1054, startPoint y: 290, endPoint x: 901, endPoint y: 187, distance: 184.1
click at [1052, 289] on textarea "Địa chỉ công ty" at bounding box center [1140, 292] width 296 height 53
paste textarea "Số nhà 001, [GEOGRAPHIC_DATA], [GEOGRAPHIC_DATA], [GEOGRAPHIC_DATA], [GEOGRAPHI…"
type textarea "Số nhà 001, [GEOGRAPHIC_DATA], [GEOGRAPHIC_DATA], [GEOGRAPHIC_DATA], [GEOGRAPHI…"
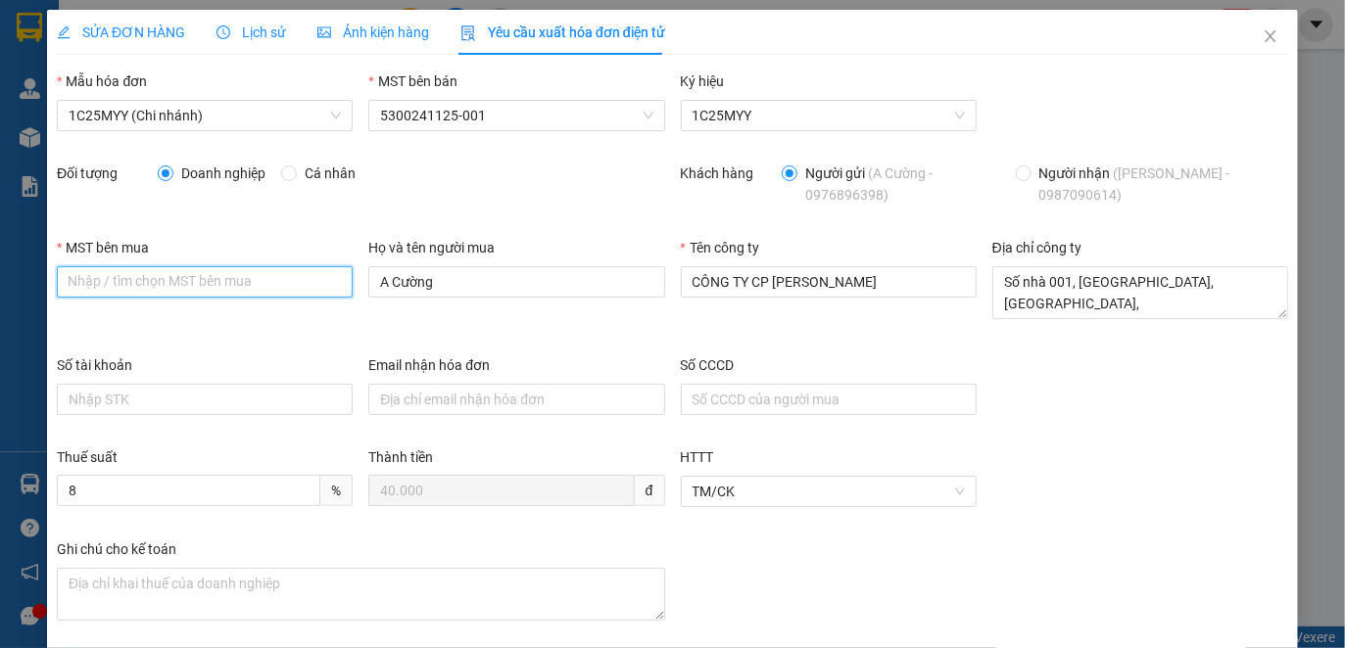
click at [184, 268] on input "MST bên mua" at bounding box center [205, 281] width 296 height 31
paste input "5300207903"
type input "5300207903"
drag, startPoint x: 452, startPoint y: 281, endPoint x: 323, endPoint y: 280, distance: 129.3
click at [323, 280] on div "MST bên mua 5300207903 Họ và tên người mua A Cường Tên công ty CÔNG TY [GEOGRAP…" at bounding box center [672, 296] width 1247 height 118
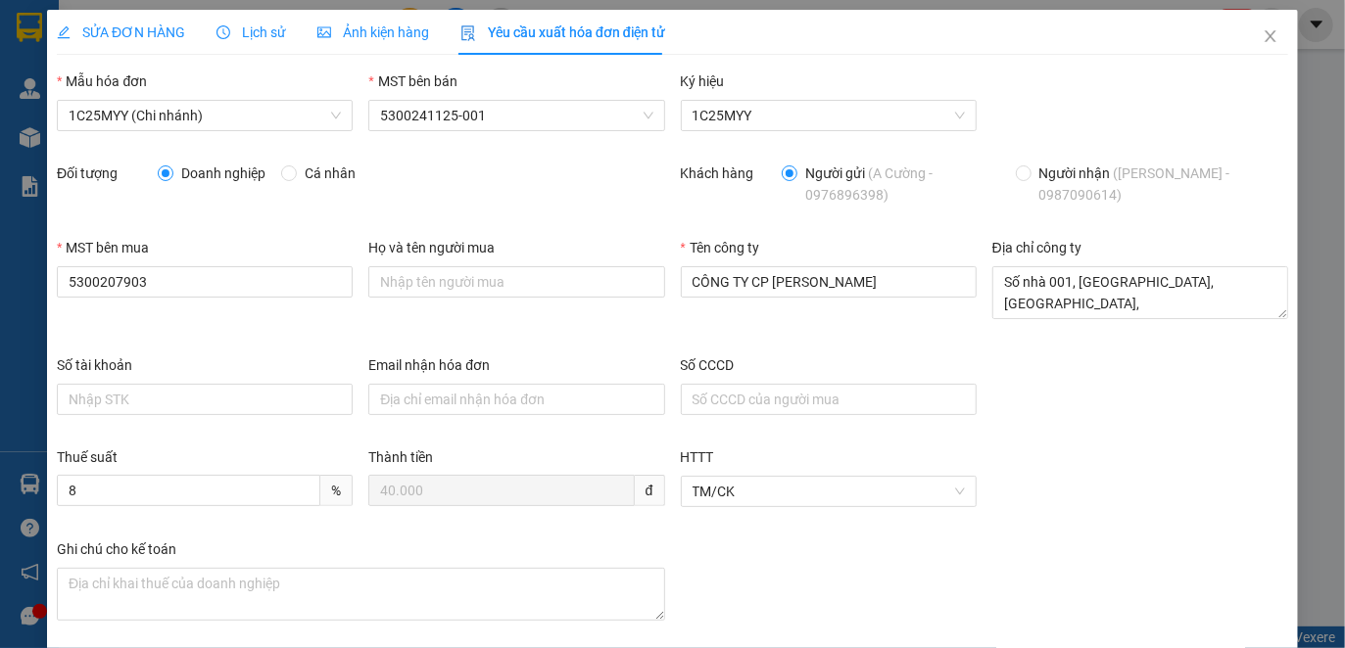
click at [857, 330] on div "Tên công ty CÔNG TY CP [PERSON_NAME]" at bounding box center [828, 296] width 311 height 118
click at [976, 355] on div "Số tài khoản Email nhận hóa đơn Số CCCD" at bounding box center [672, 401] width 1247 height 92
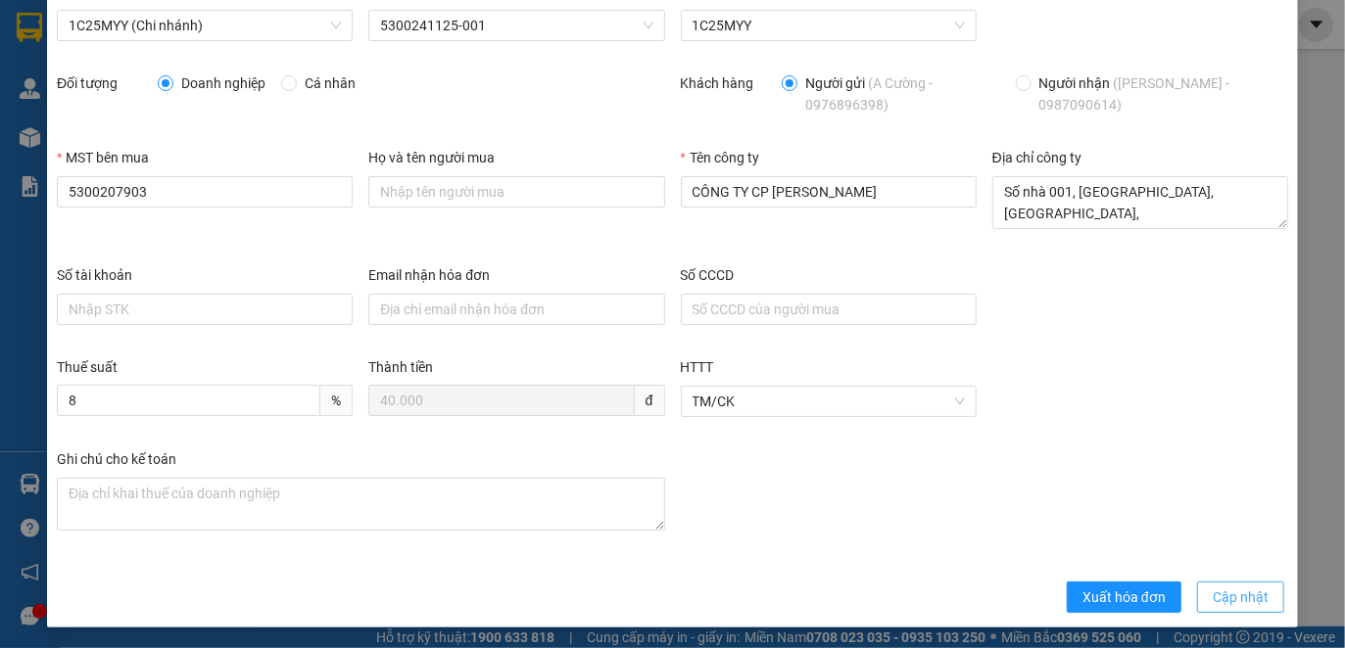
click at [1221, 593] on span "Cập nhật" at bounding box center [1240, 598] width 56 height 22
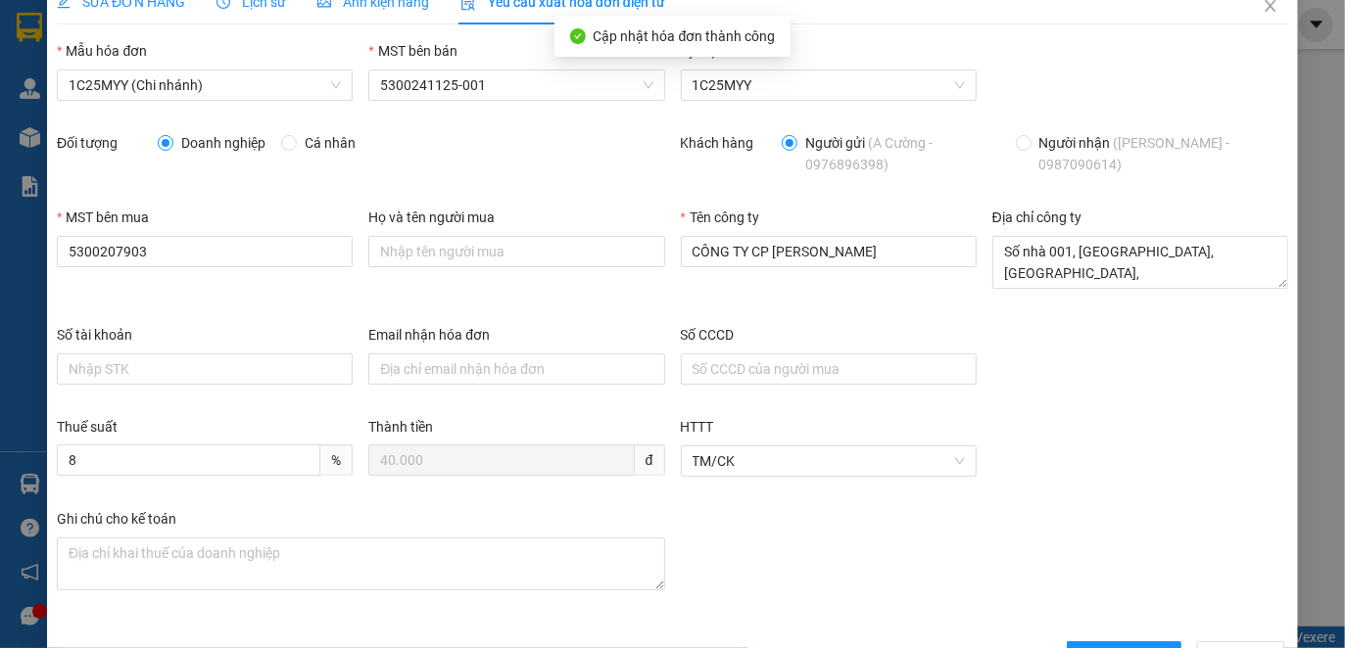
scroll to position [0, 0]
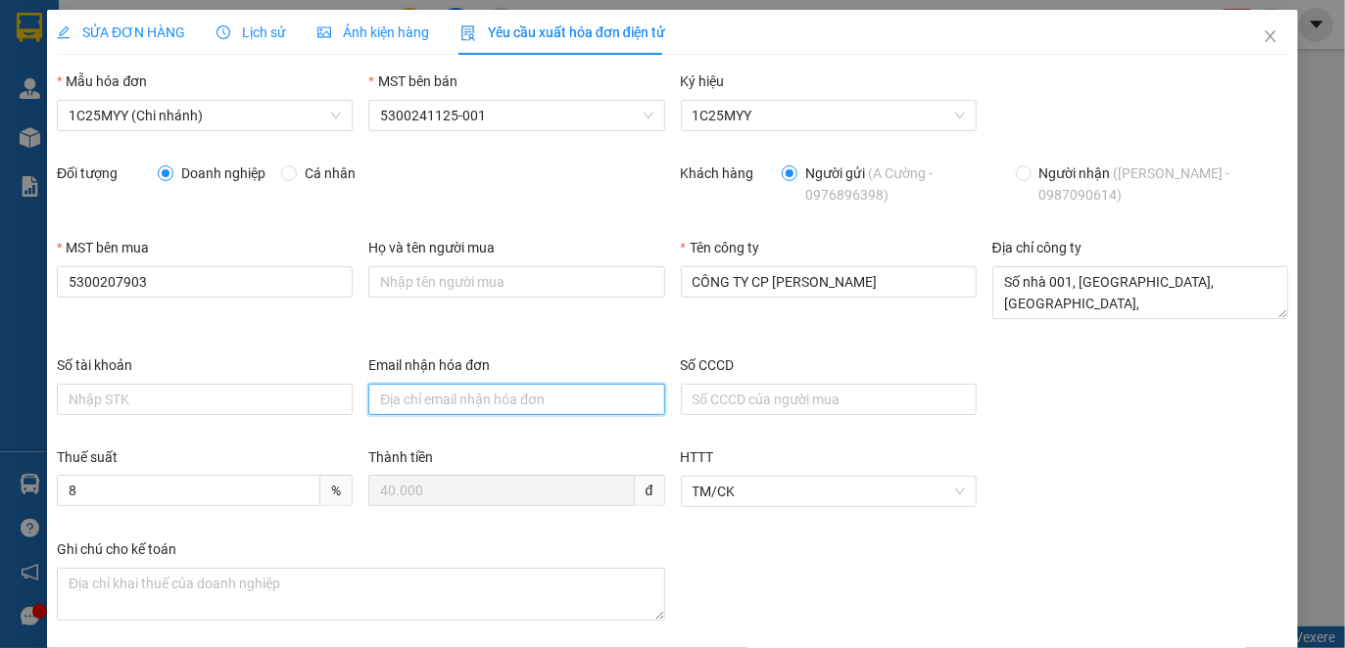
click at [475, 392] on input "Email nhận hóa đơn" at bounding box center [516, 399] width 296 height 31
paste input "[DOMAIN_NAME][EMAIL_ADDRESS][DOMAIN_NAME]"
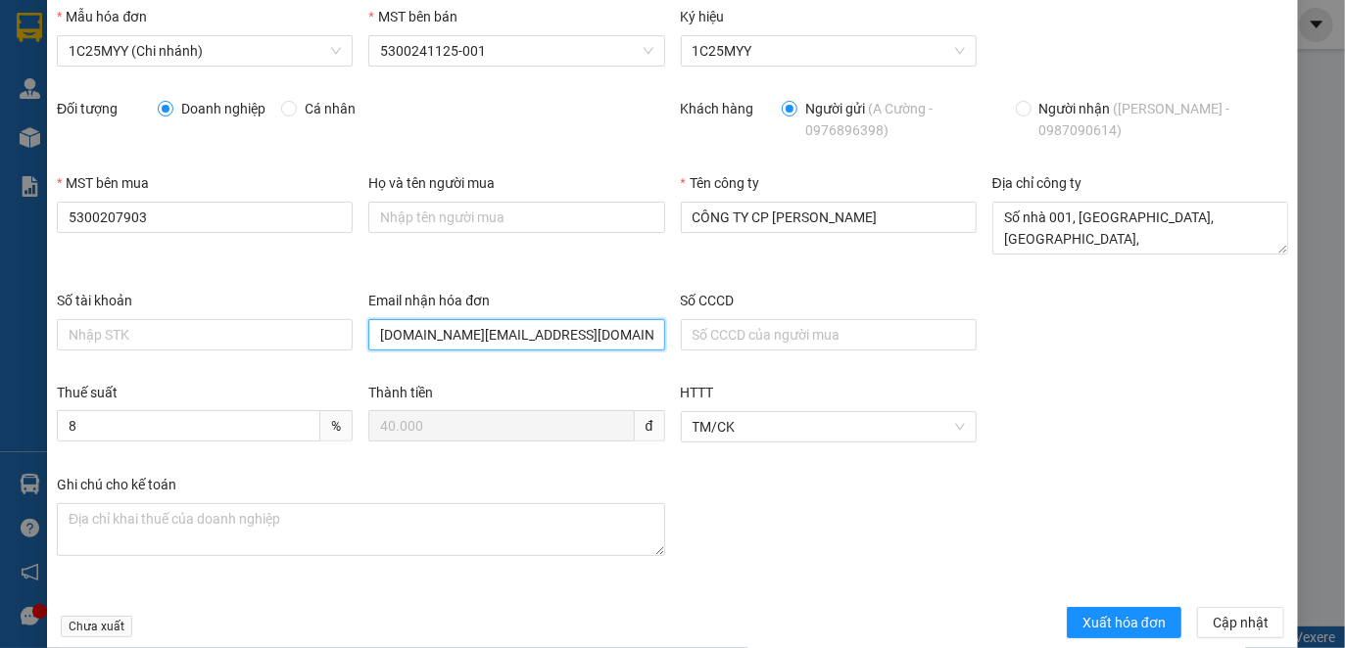
scroll to position [98, 0]
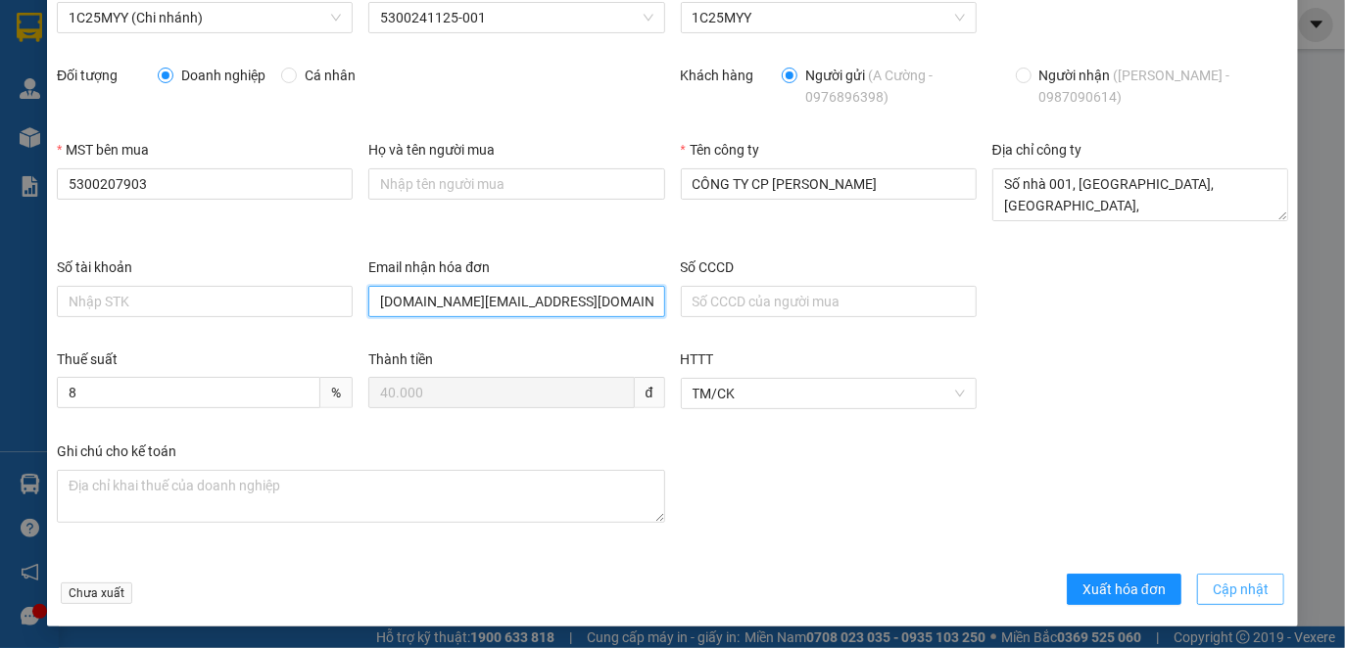
type input "[DOMAIN_NAME][EMAIL_ADDRESS][DOMAIN_NAME]"
click at [1242, 591] on span "Cập nhật" at bounding box center [1240, 590] width 56 height 22
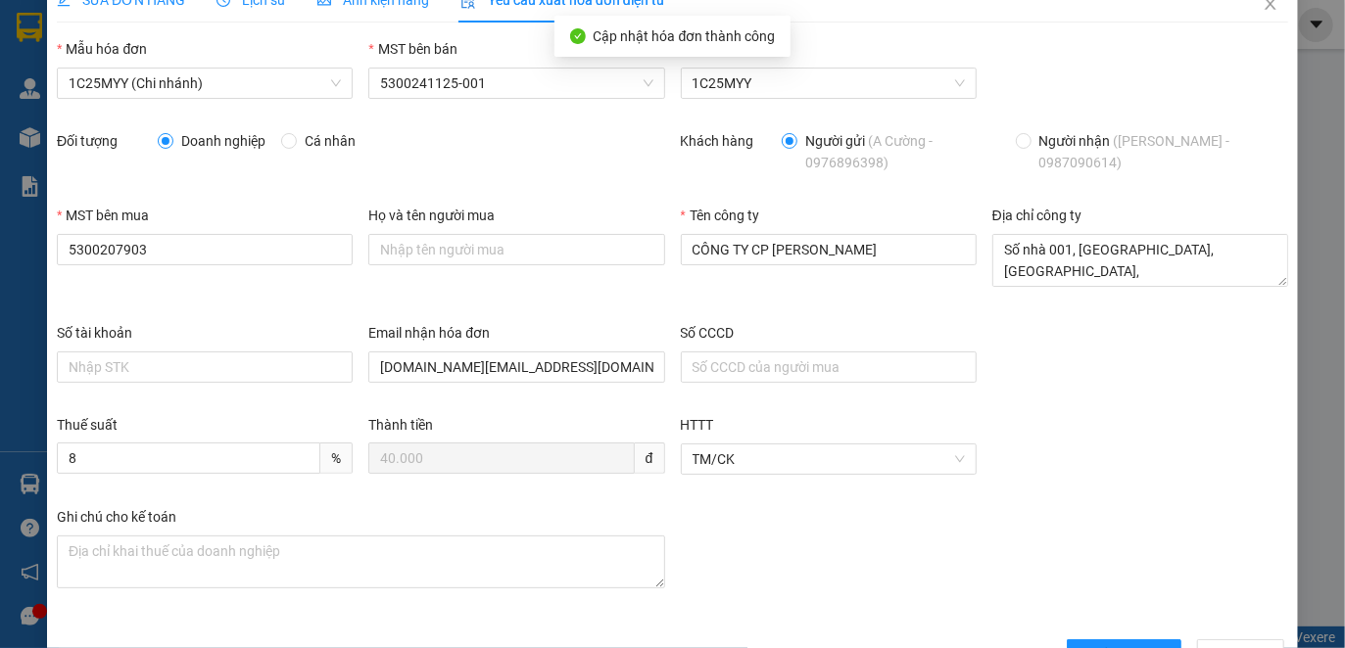
scroll to position [0, 0]
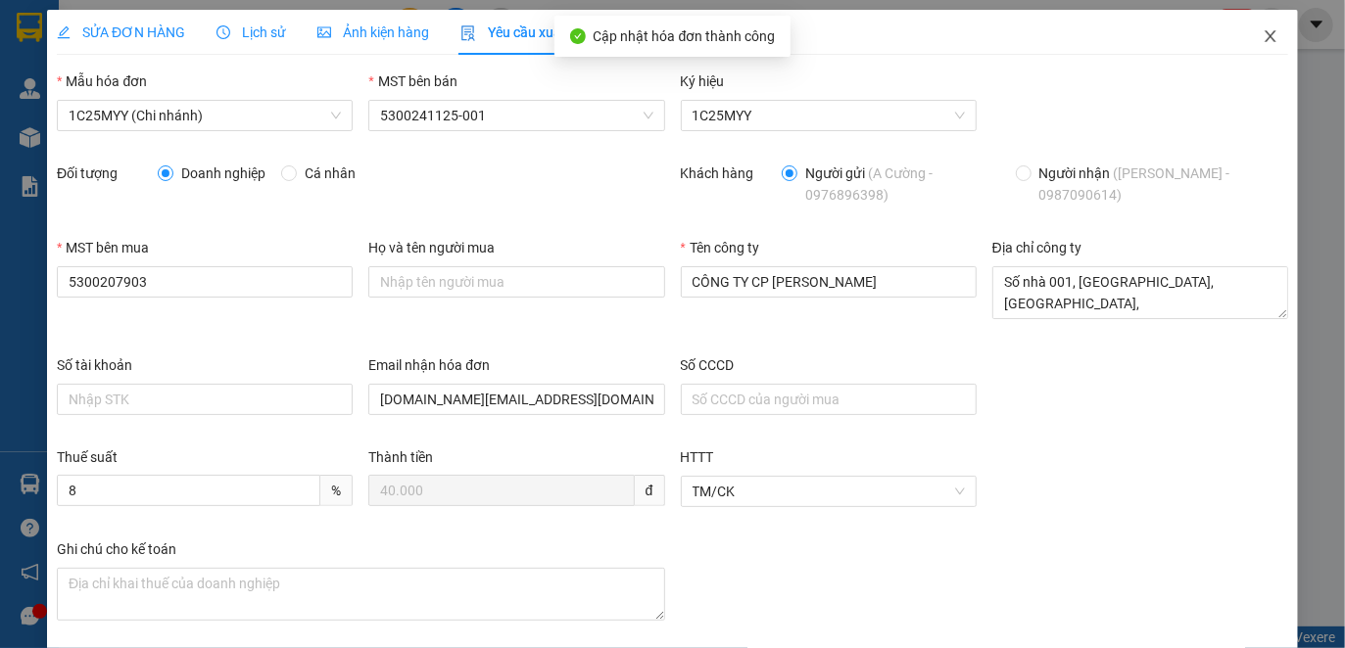
click at [1262, 30] on icon "close" at bounding box center [1270, 36] width 16 height 16
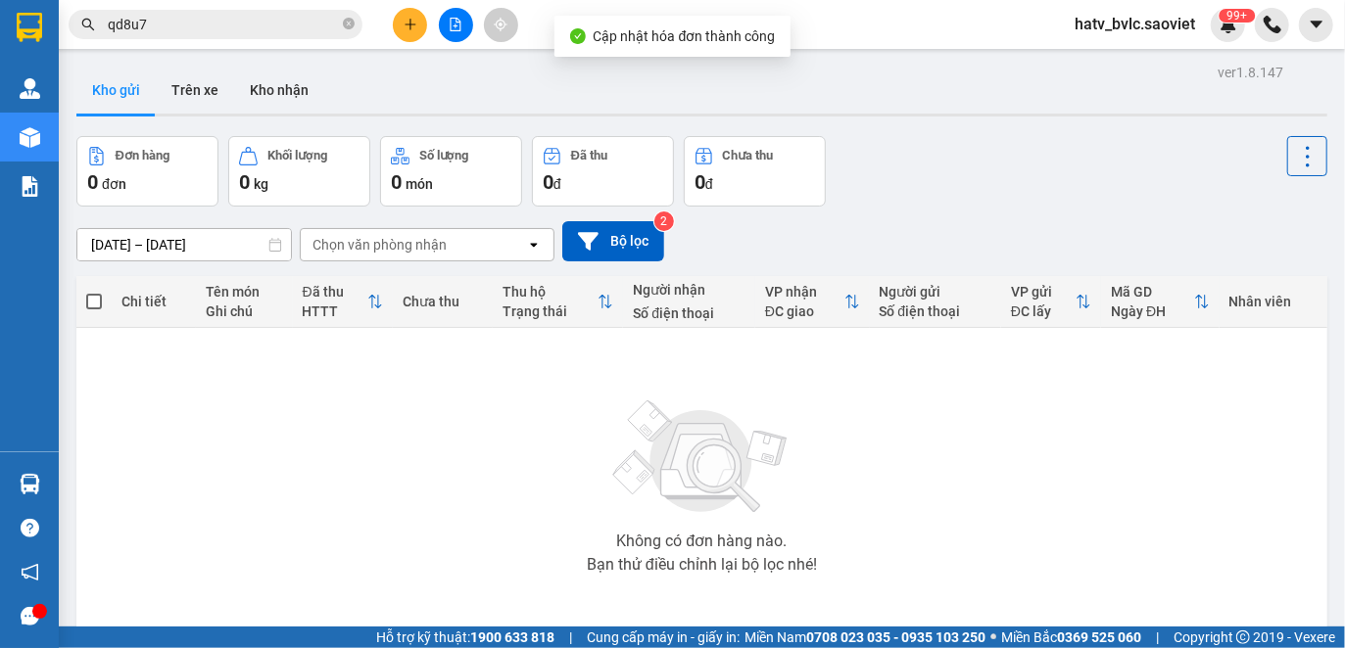
click at [186, 29] on input "qd8u7" at bounding box center [223, 25] width 231 height 22
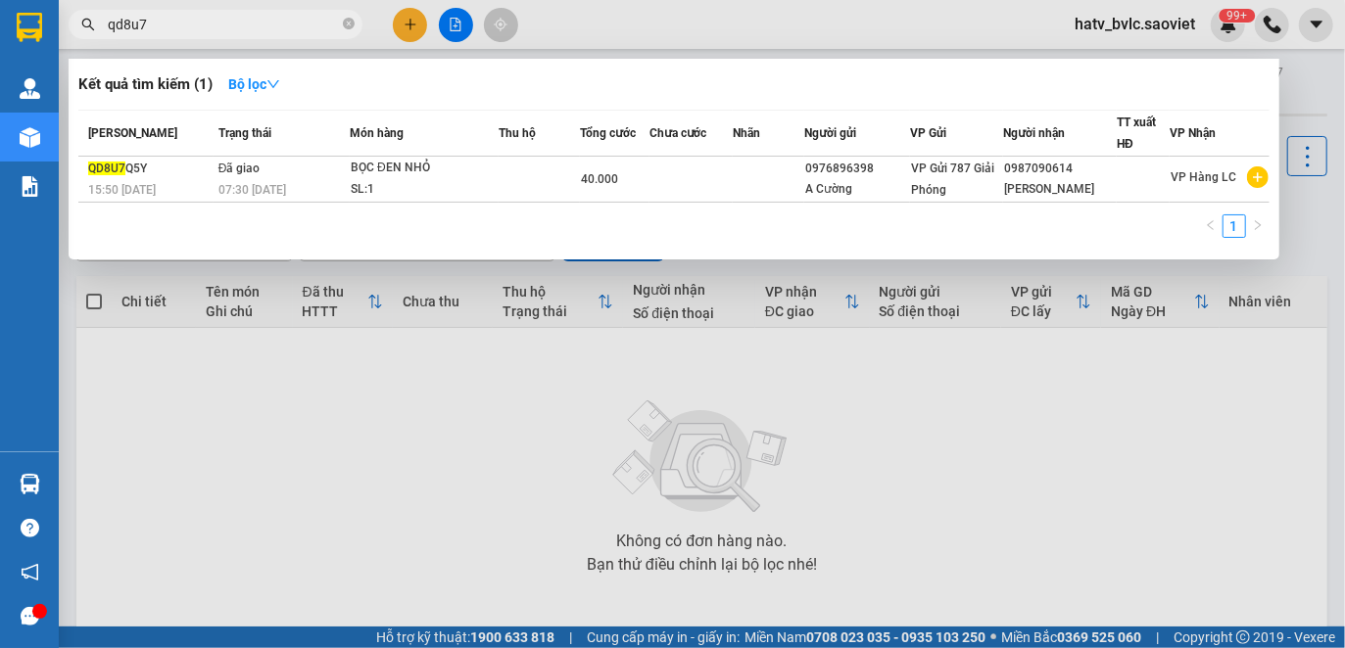
drag, startPoint x: 201, startPoint y: 25, endPoint x: 86, endPoint y: 23, distance: 114.6
click at [86, 23] on div "qd8u7" at bounding box center [191, 24] width 382 height 29
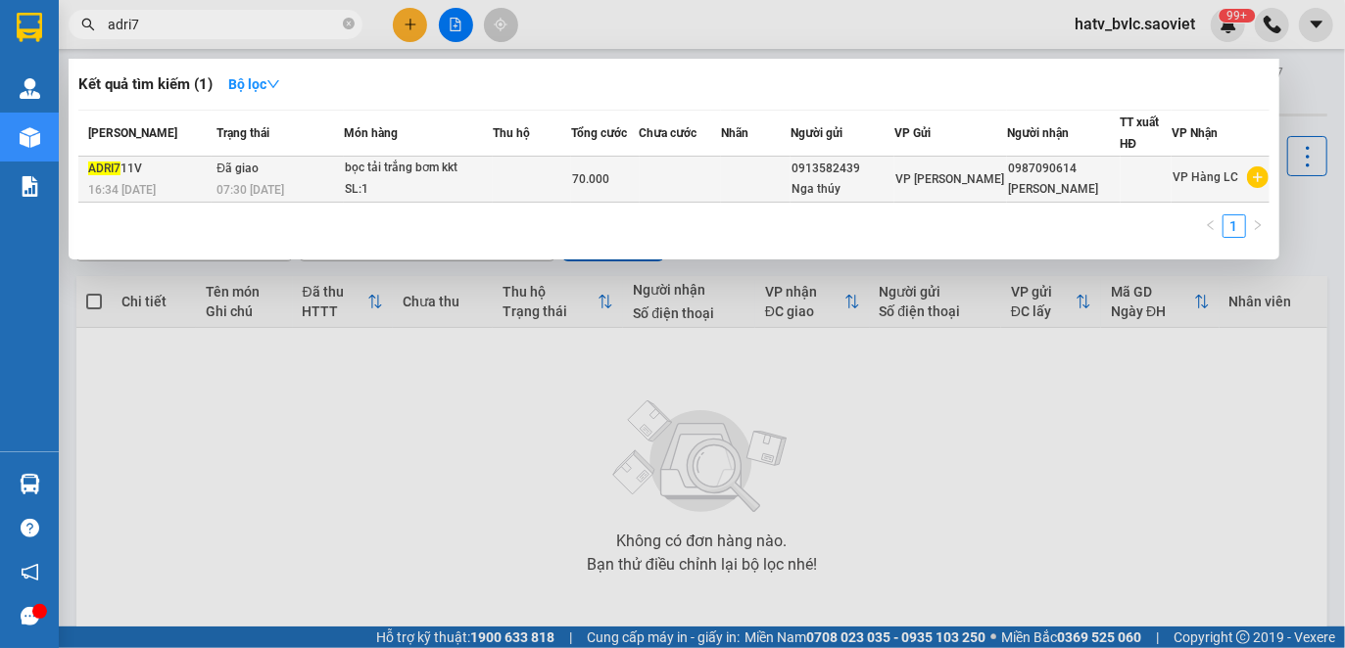
type input "adri7"
click at [715, 175] on td at bounding box center [679, 180] width 81 height 46
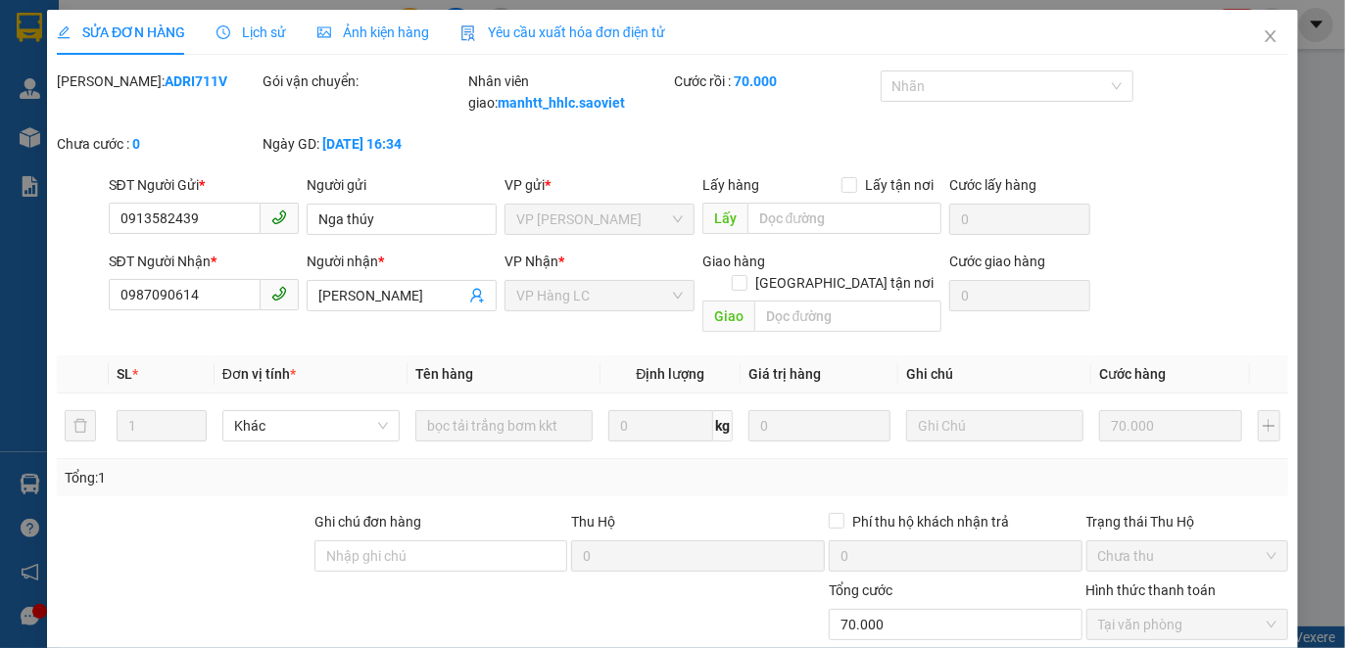
type input "0913582439"
type input "Nga thúy"
type input "0987090614"
type input "[PERSON_NAME]"
type input "0"
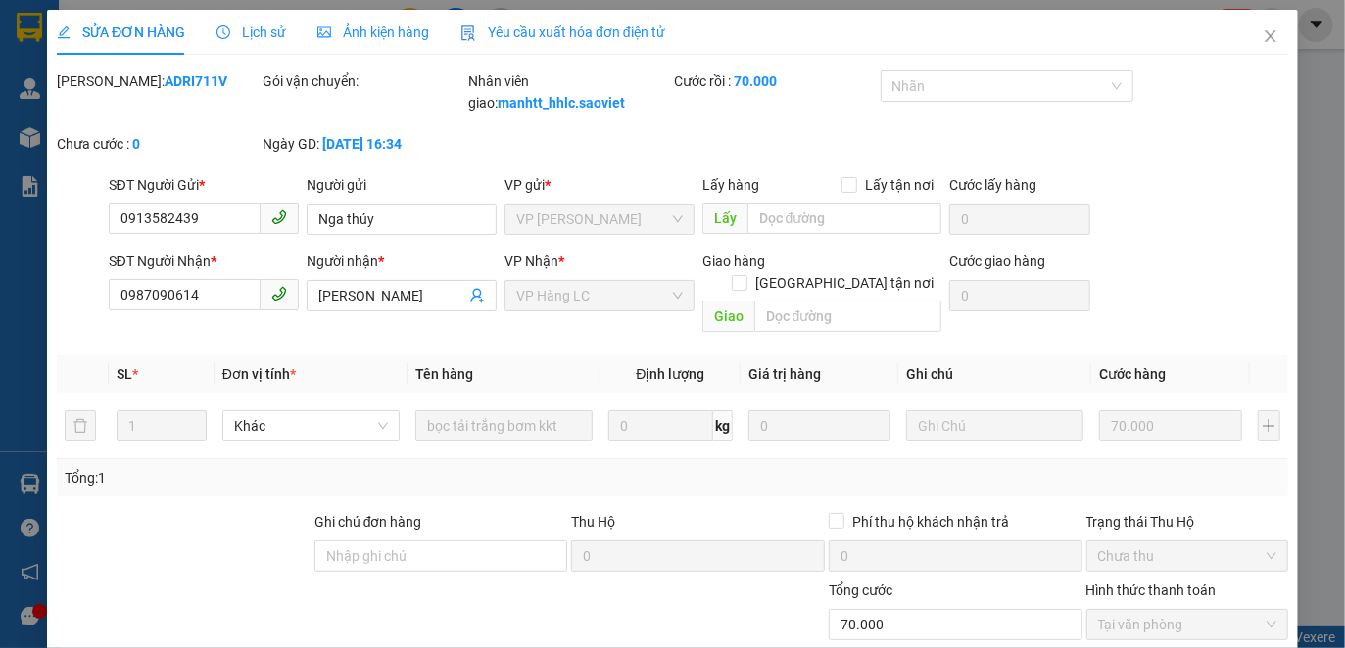
type input "70.000"
click at [260, 32] on span "Lịch sử" at bounding box center [251, 32] width 70 height 16
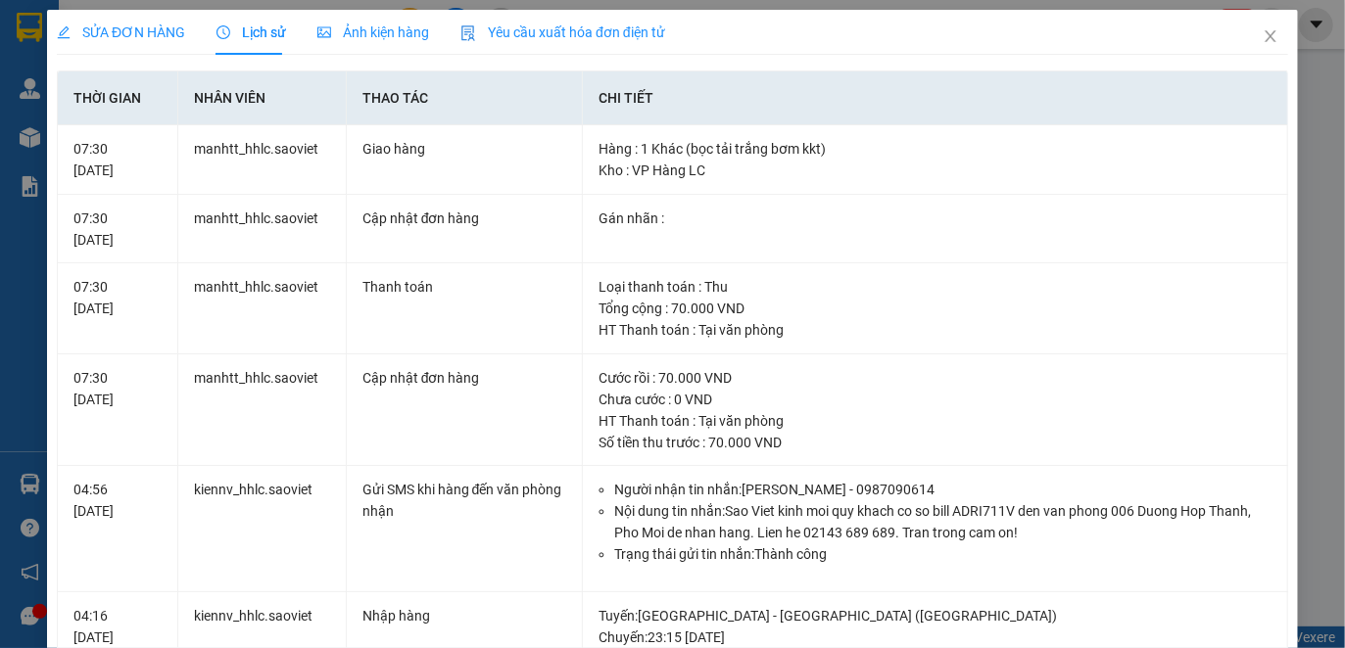
click at [553, 26] on span "Yêu cầu xuất hóa đơn điện tử" at bounding box center [562, 32] width 205 height 16
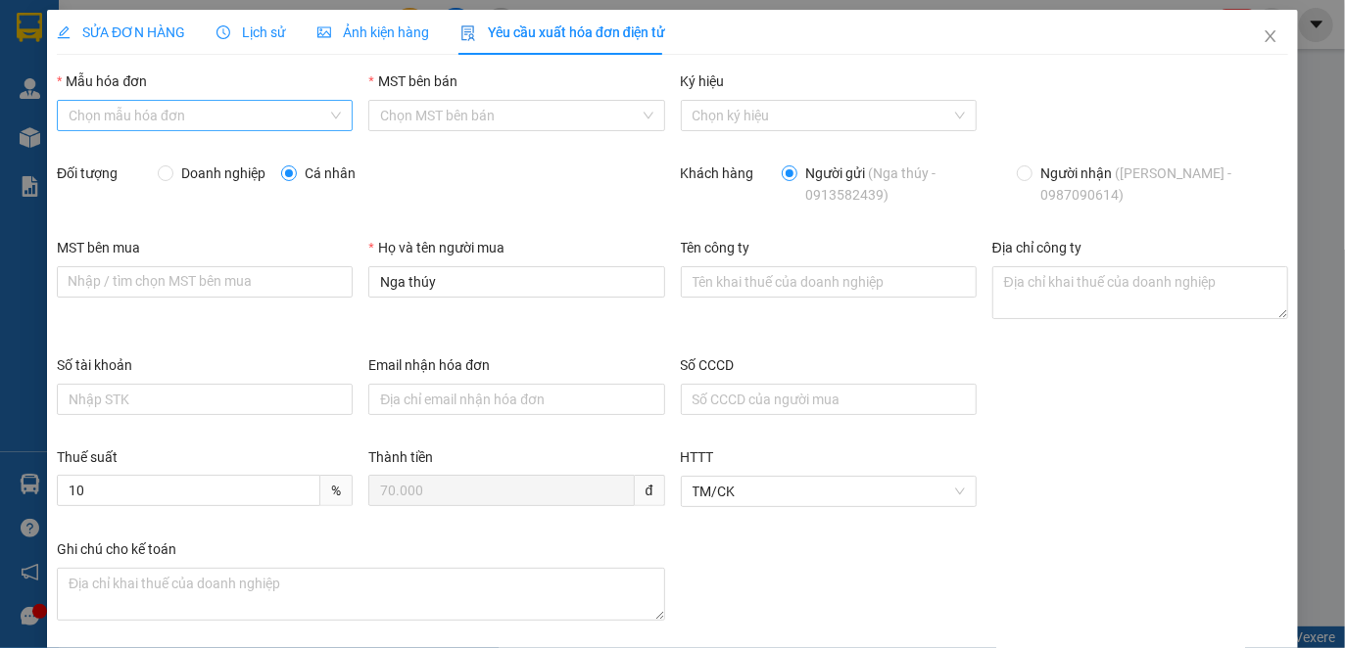
click at [145, 109] on input "Mẫu hóa đơn" at bounding box center [198, 115] width 259 height 29
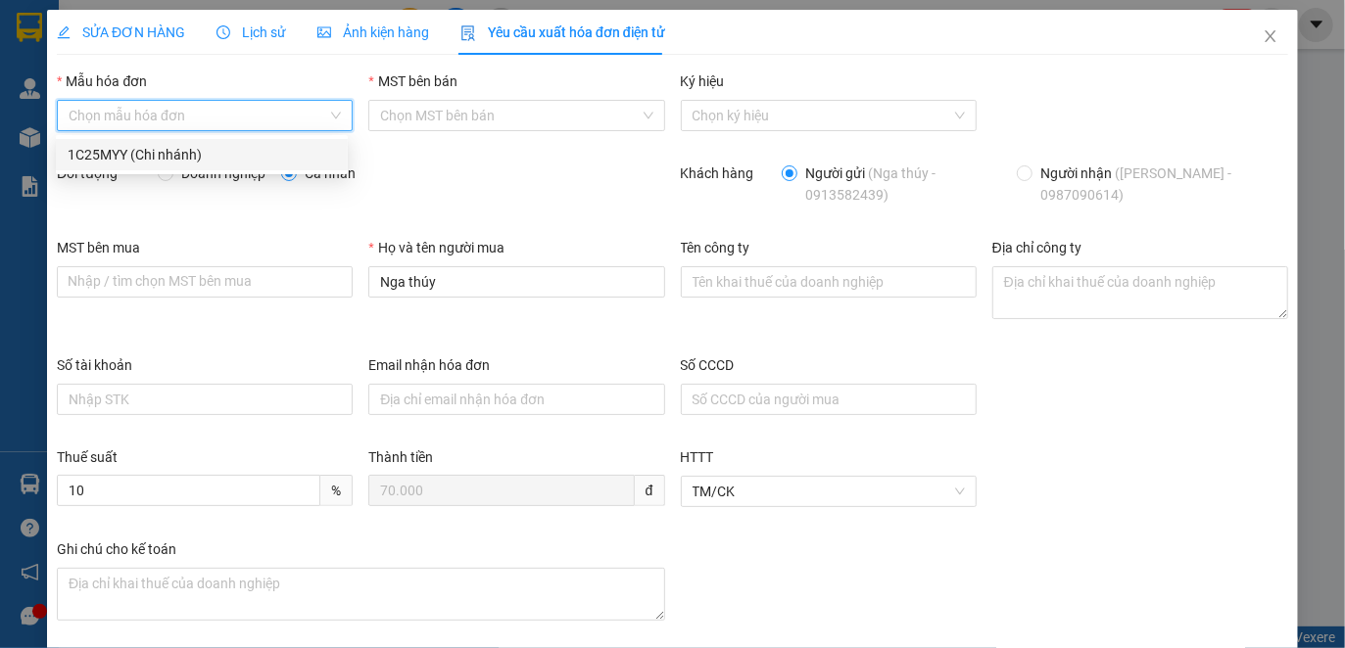
click at [178, 149] on div "1C25MYY (Chi nhánh)" at bounding box center [202, 155] width 268 height 22
type input "8"
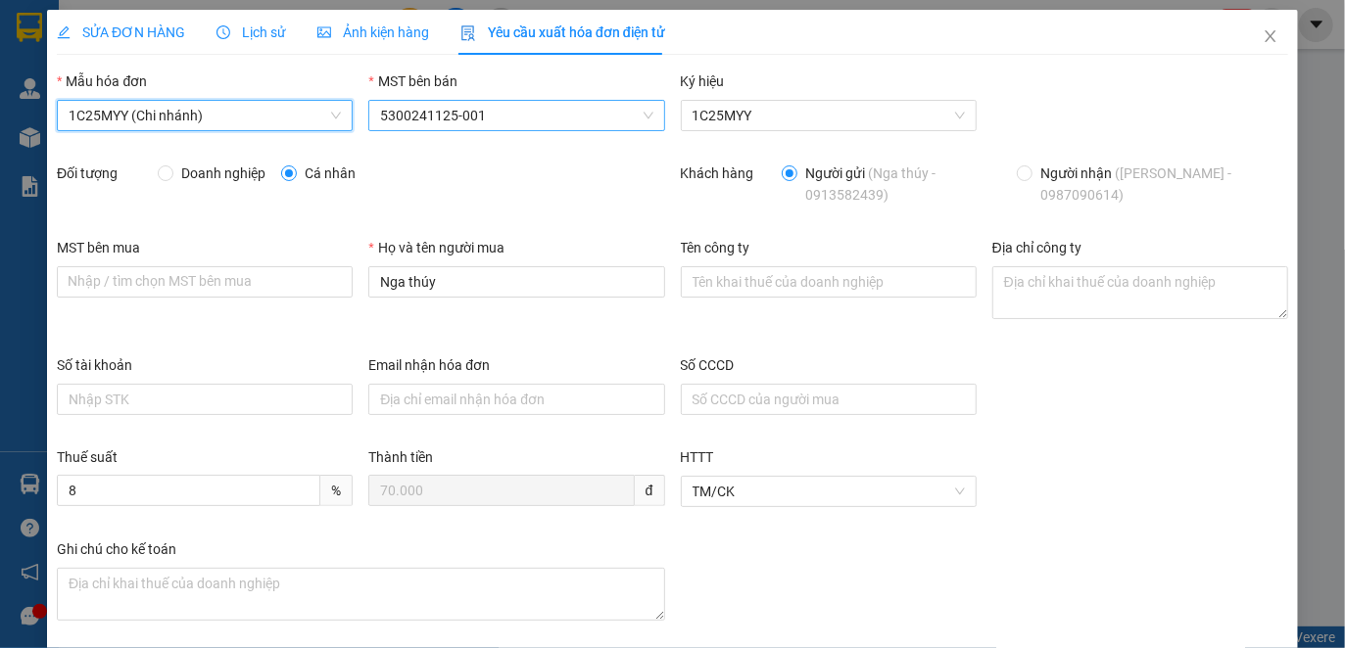
click at [428, 111] on span "5300241125-001" at bounding box center [516, 115] width 272 height 29
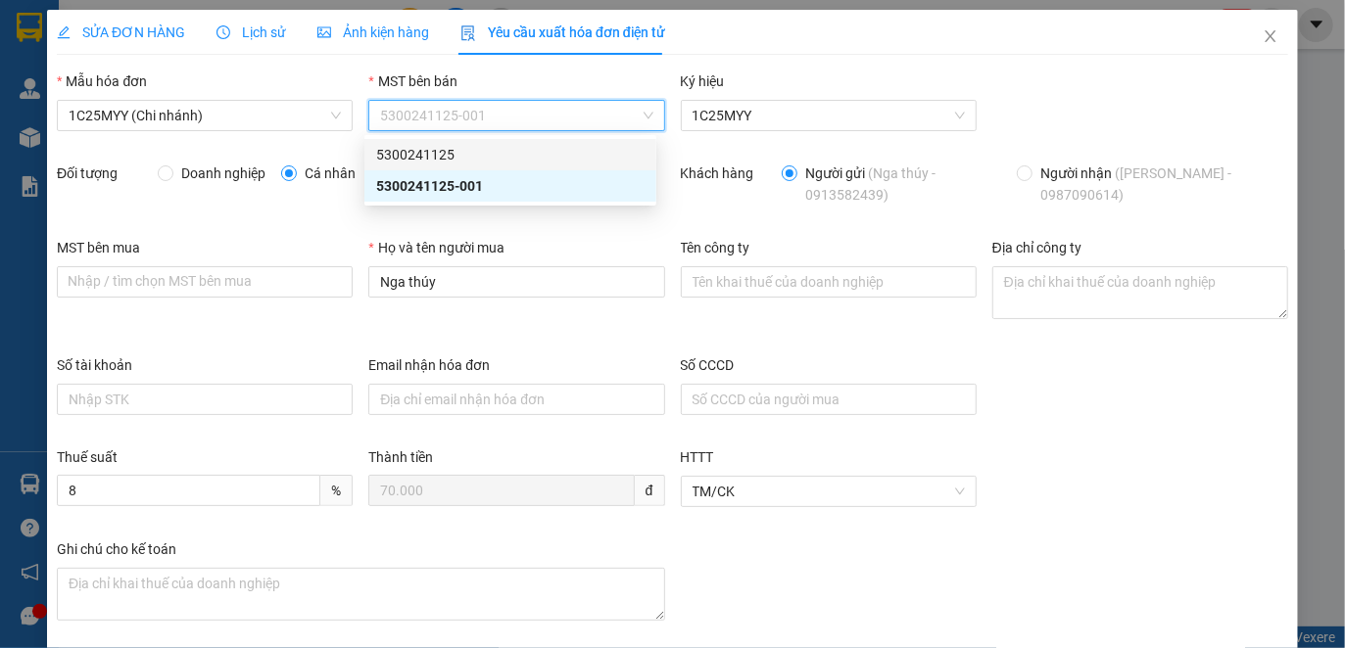
click at [454, 157] on div "5300241125" at bounding box center [510, 155] width 268 height 22
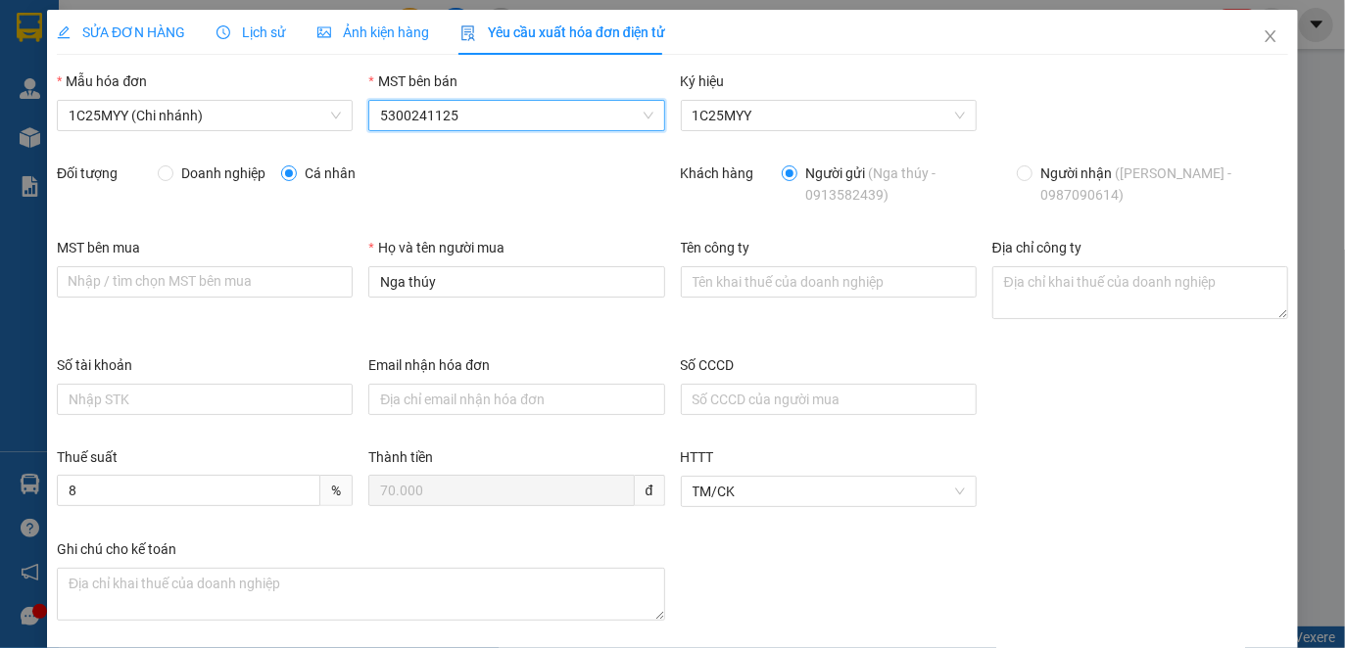
click at [195, 161] on div "Mẫu hóa đơn 1C25MYY (Chi nhánh)" at bounding box center [204, 117] width 311 height 92
click at [194, 169] on span "Doanh nghiệp" at bounding box center [223, 174] width 100 height 22
click at [171, 169] on input "Doanh nghiệp" at bounding box center [165, 172] width 14 height 14
radio input "true"
radio input "false"
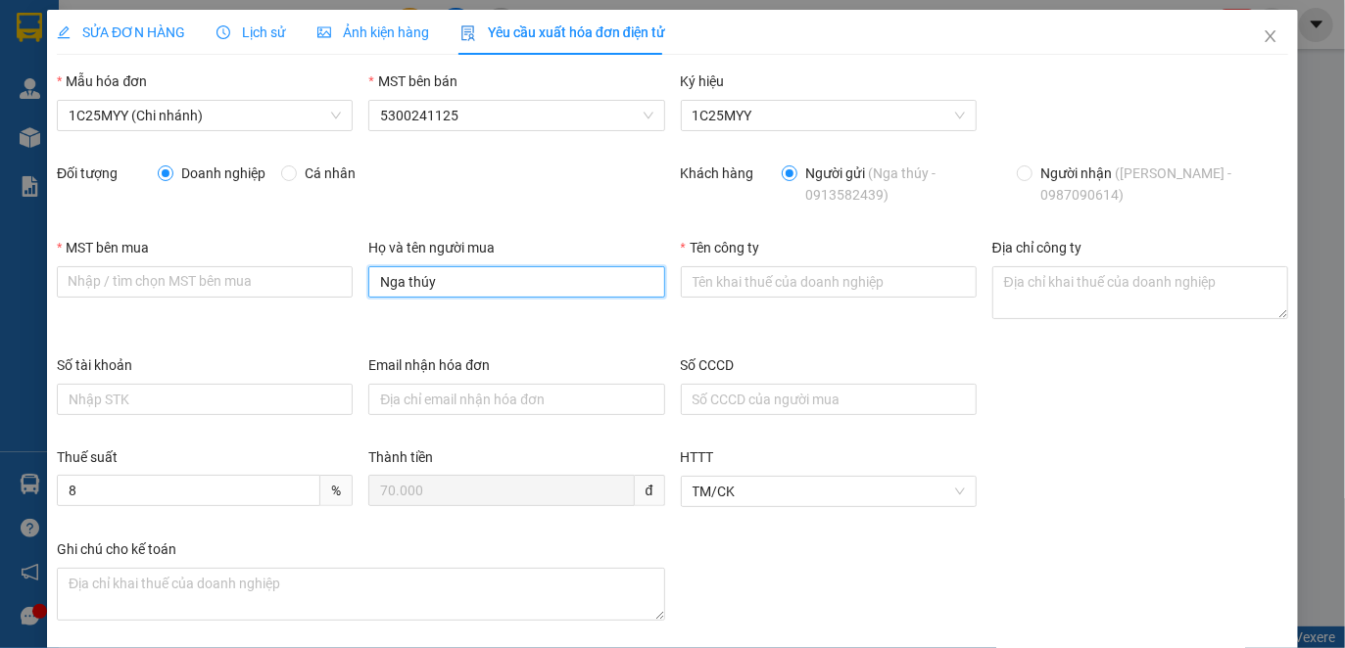
drag, startPoint x: 451, startPoint y: 276, endPoint x: 313, endPoint y: 258, distance: 139.3
click at [313, 258] on div "MST bên mua Nhập / tìm chọn MST bên mua Họ và tên người mua Nga thúy Tên công t…" at bounding box center [672, 296] width 1247 height 118
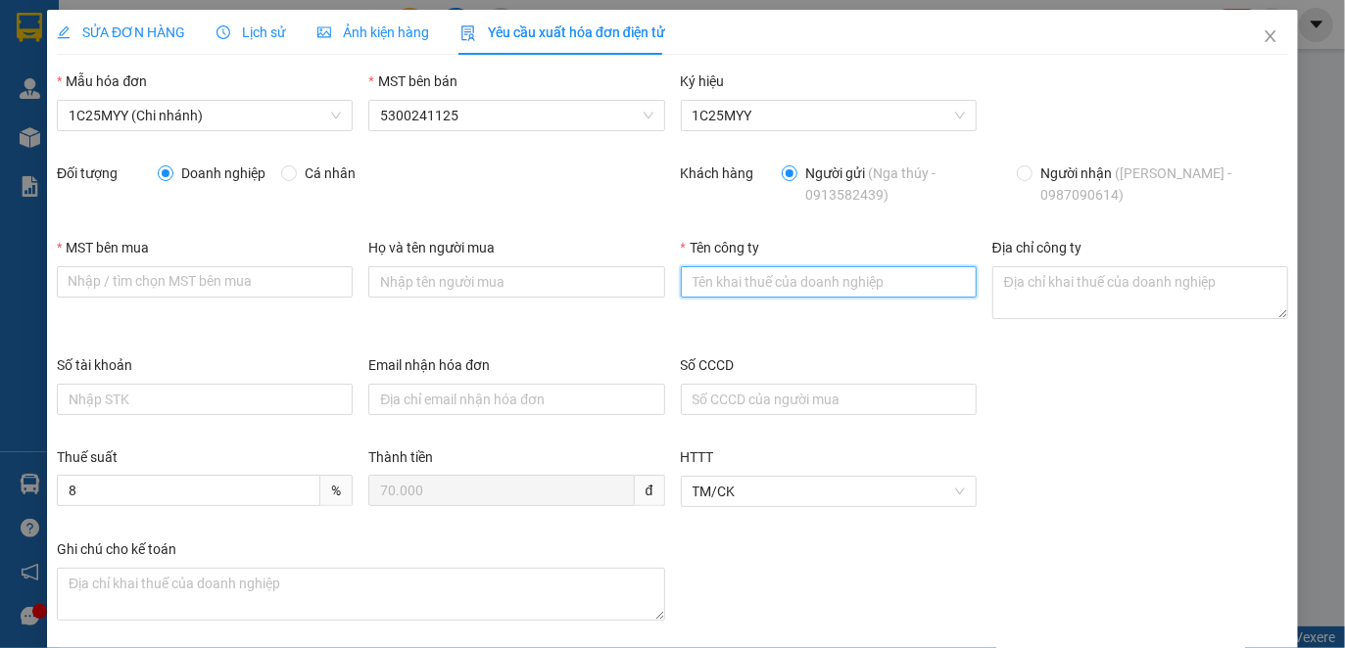
click at [782, 293] on input "Tên công ty" at bounding box center [829, 281] width 296 height 31
paste input "CÔNG TY CP [PERSON_NAME]"
type input "CÔNG TY CP [PERSON_NAME]"
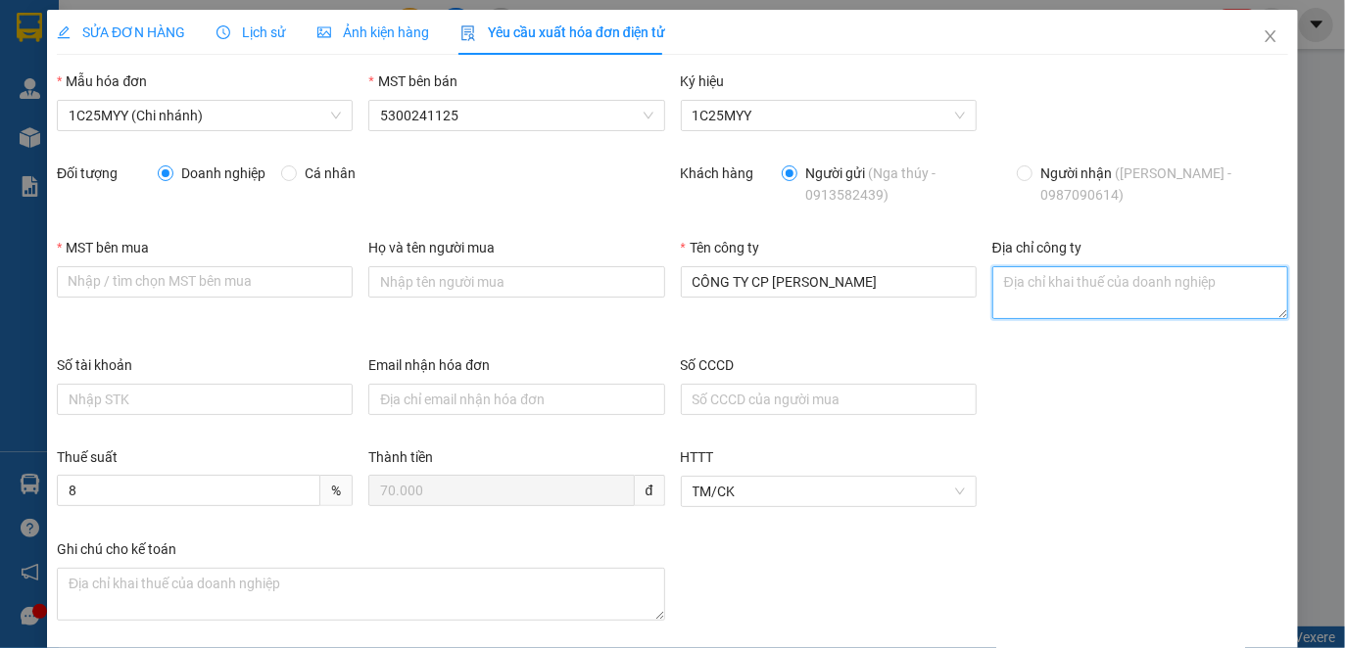
click at [1042, 271] on textarea "Địa chỉ công ty" at bounding box center [1140, 292] width 296 height 53
paste textarea "Số nhà 001, [GEOGRAPHIC_DATA], [GEOGRAPHIC_DATA], [GEOGRAPHIC_DATA], [GEOGRAPHI…"
type textarea "Số nhà 001, [GEOGRAPHIC_DATA], [GEOGRAPHIC_DATA], [GEOGRAPHIC_DATA], [GEOGRAPHI…"
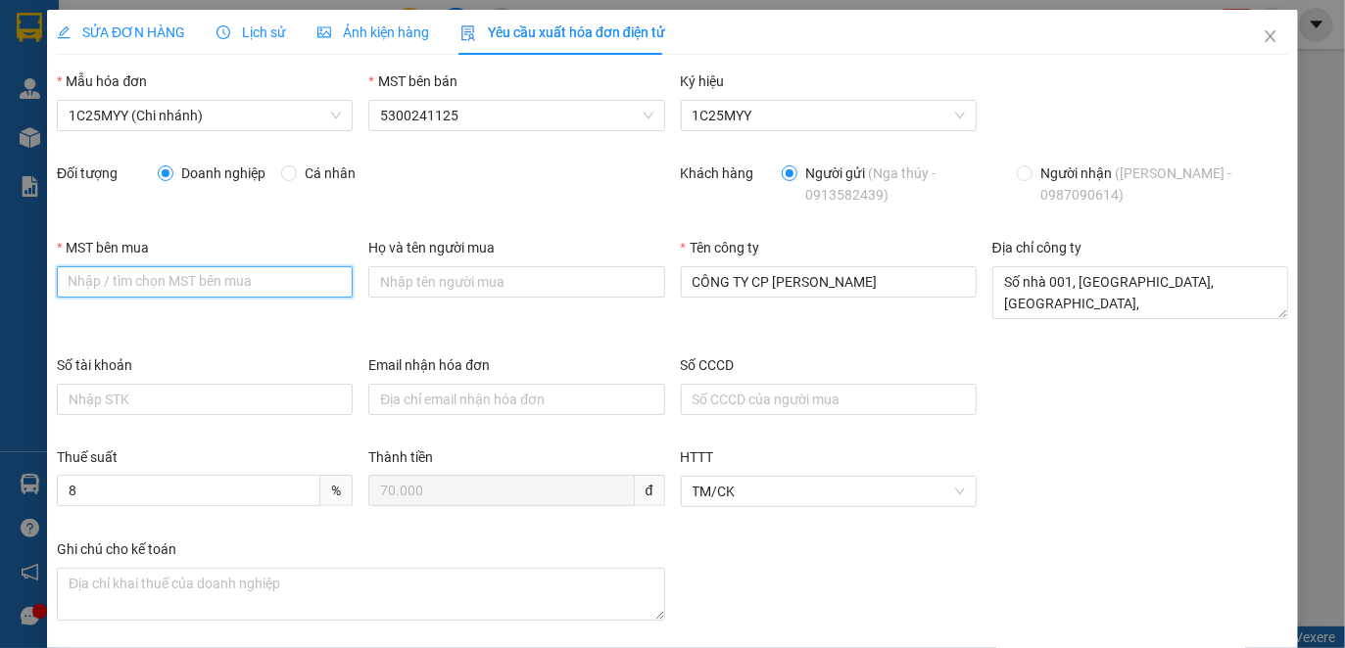
click at [250, 267] on input "MST bên mua" at bounding box center [205, 281] width 296 height 31
paste input "5300207903"
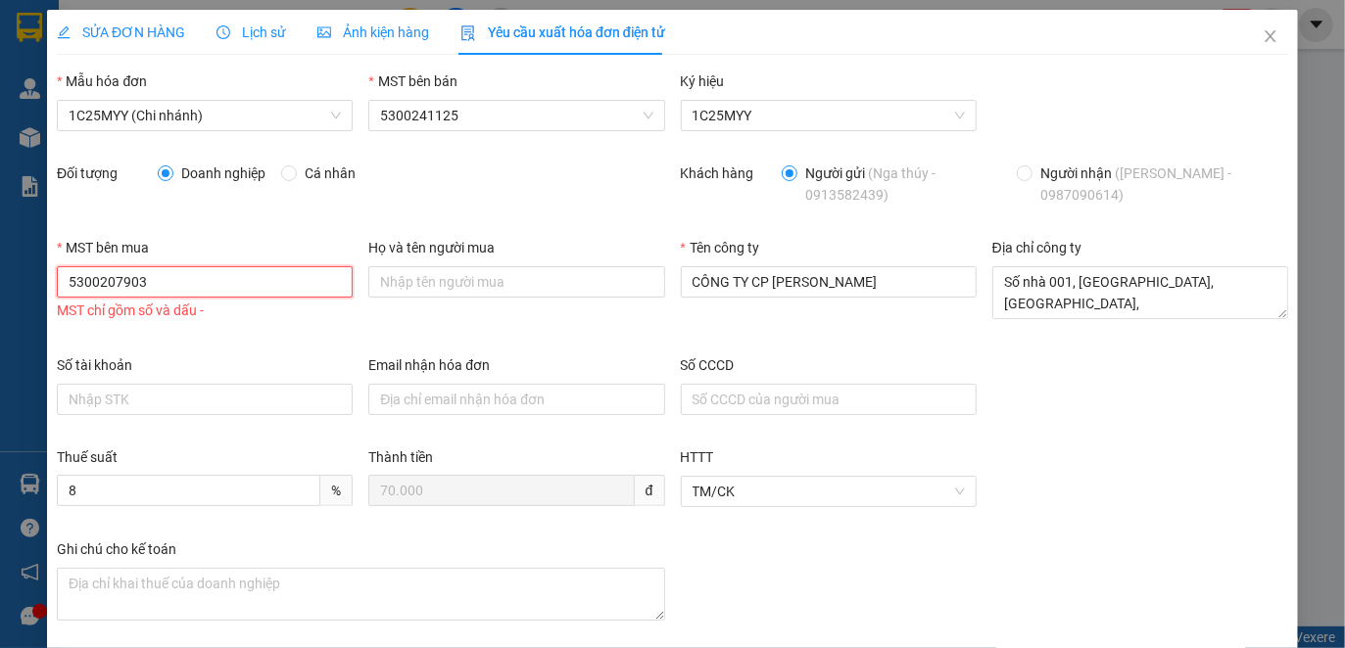
type input "5300207903"
click at [392, 404] on input "Email nhận hóa đơn" at bounding box center [516, 399] width 296 height 31
paste input "5300207903"
type input "5300207903"
click at [100, 281] on input "5300207903" at bounding box center [205, 281] width 296 height 31
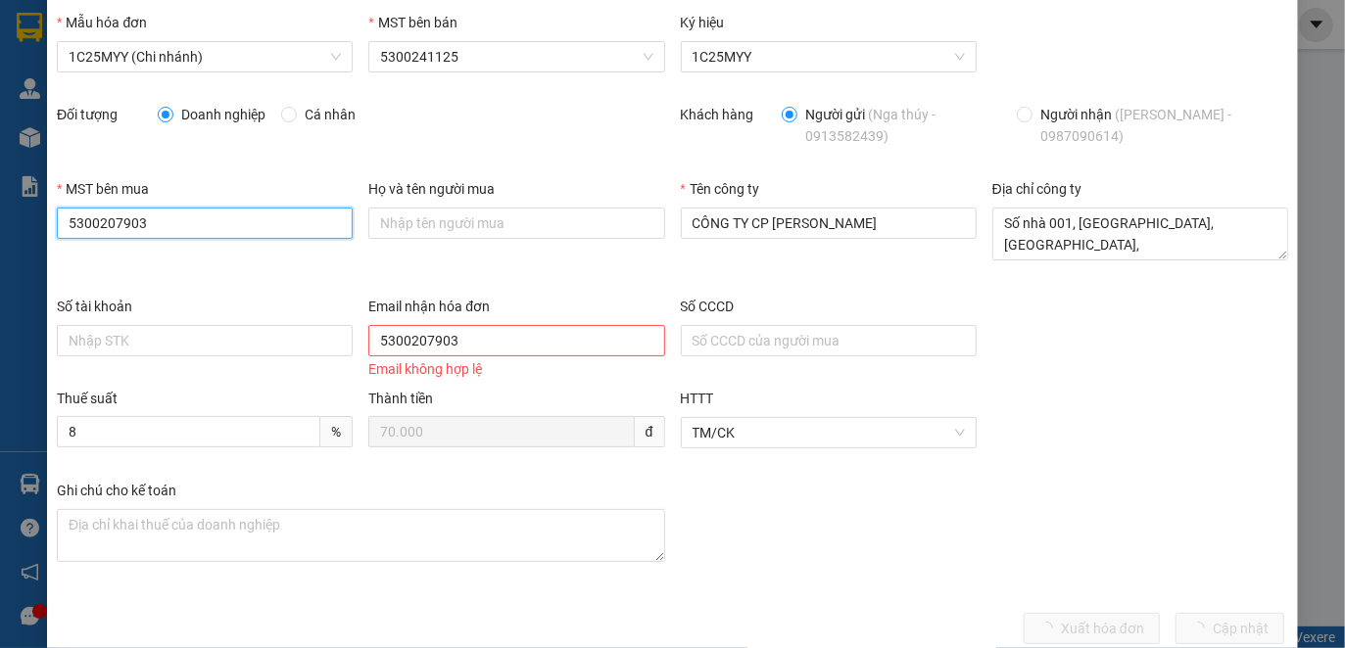
scroll to position [90, 0]
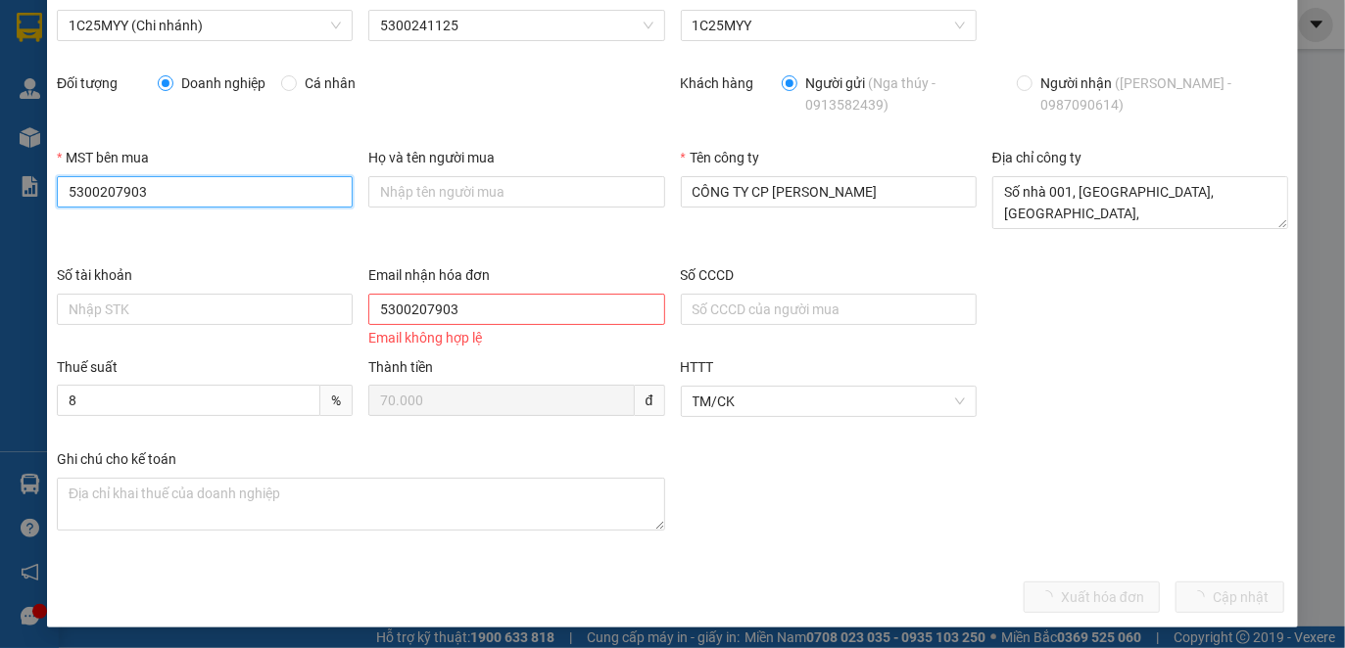
type input "5300207903"
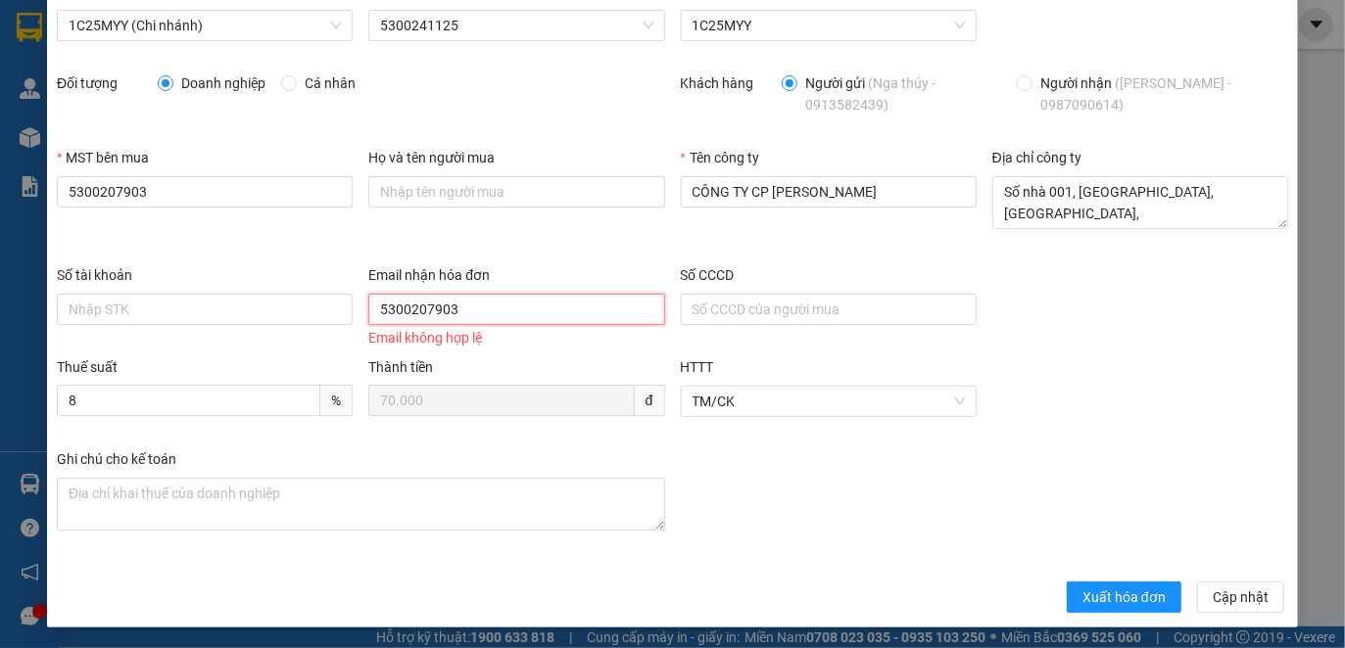
drag, startPoint x: 392, startPoint y: 294, endPoint x: 370, endPoint y: 291, distance: 21.7
click at [370, 291] on div "Email nhận hóa đơn 5300207903 Email không hợp lệ" at bounding box center [516, 308] width 296 height 88
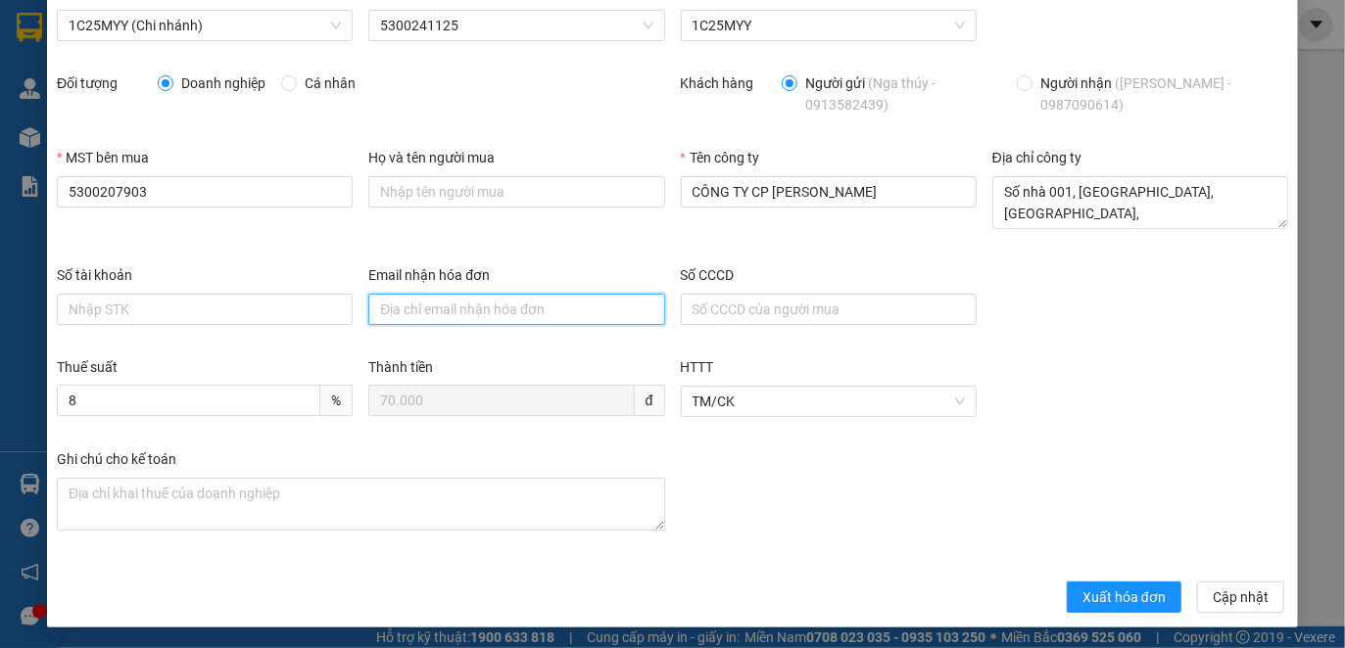
click at [454, 305] on input "Email nhận hóa đơn" at bounding box center [516, 309] width 296 height 31
paste input "[DOMAIN_NAME][EMAIL_ADDRESS][DOMAIN_NAME]"
type input "[DOMAIN_NAME][EMAIL_ADDRESS][DOMAIN_NAME]"
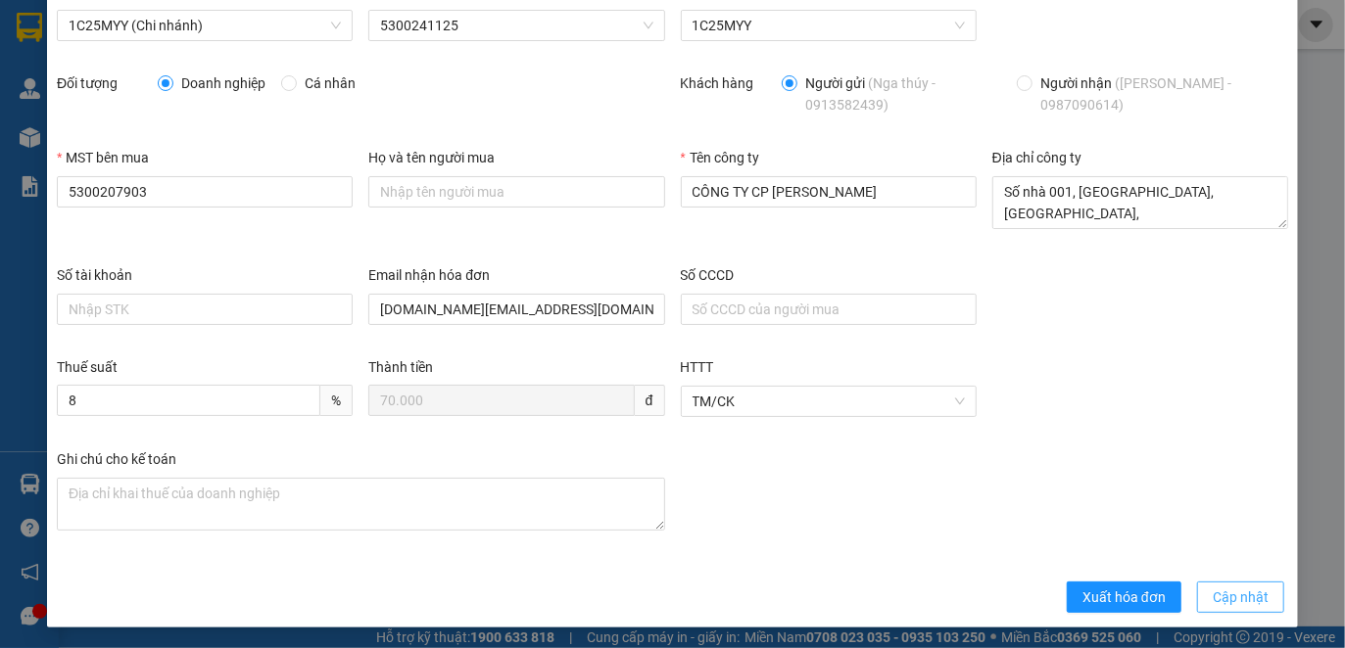
click at [1218, 601] on span "Cập nhật" at bounding box center [1240, 598] width 56 height 22
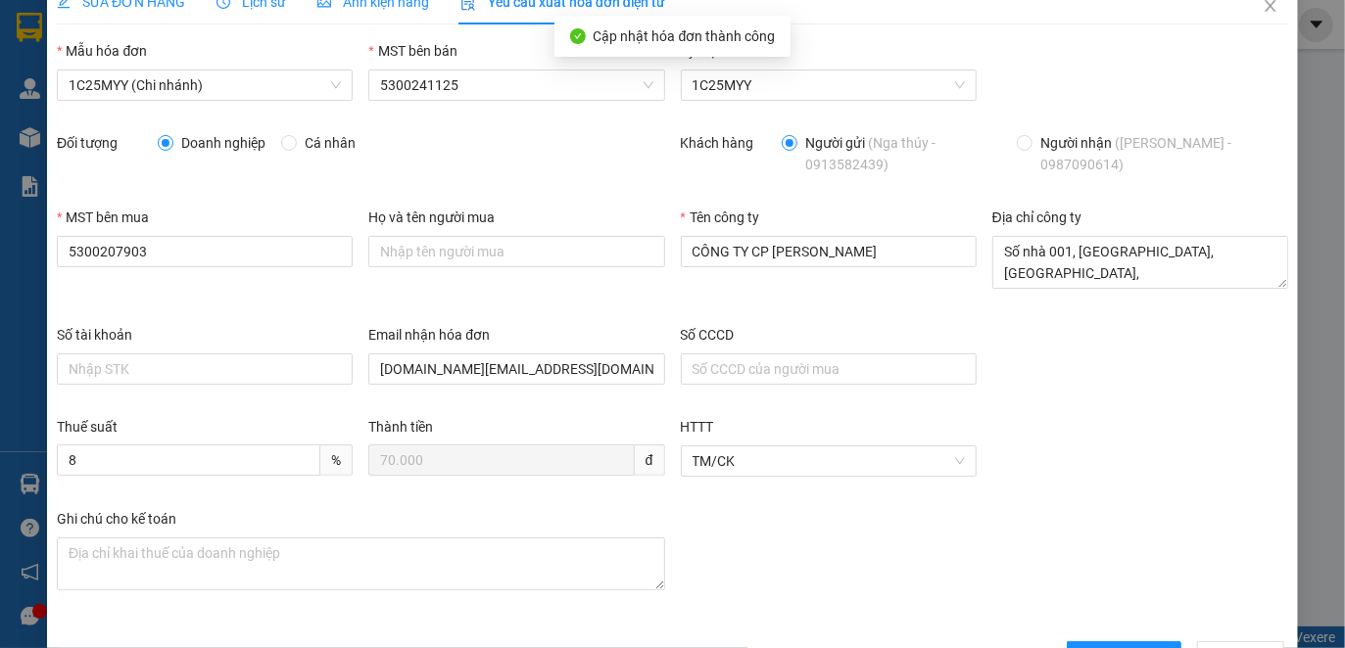
scroll to position [0, 0]
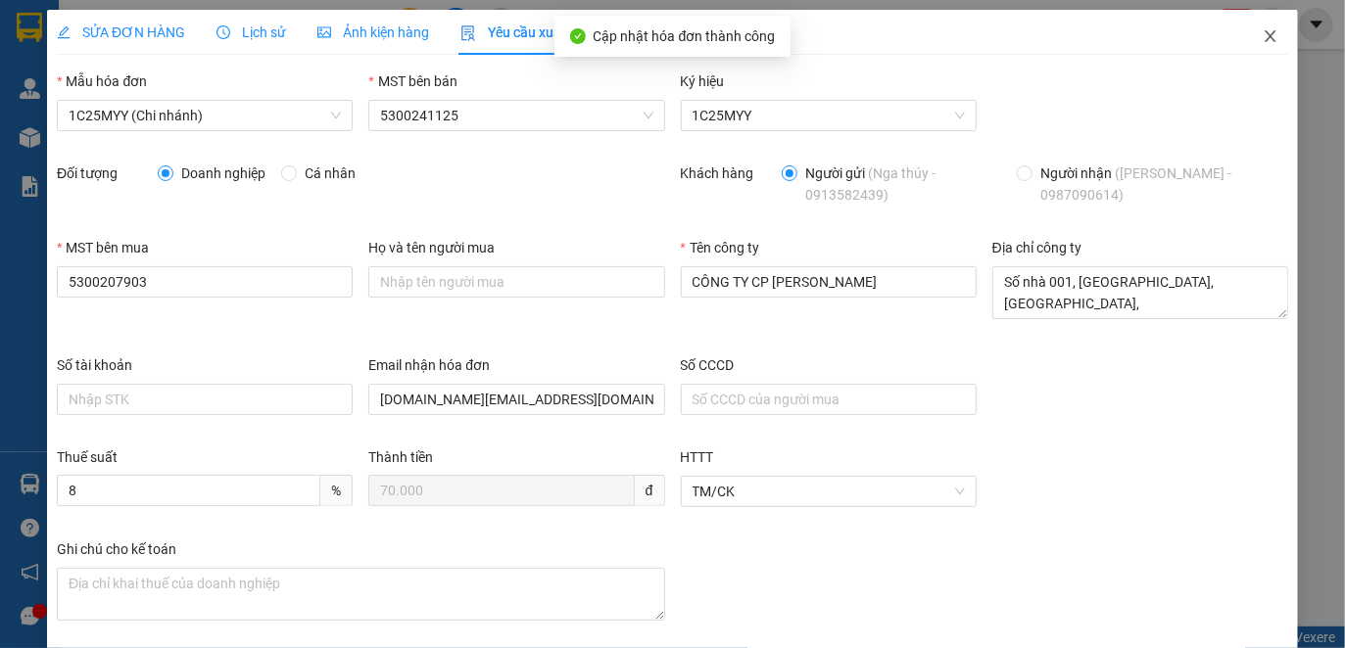
click at [1264, 41] on icon "close" at bounding box center [1269, 36] width 11 height 12
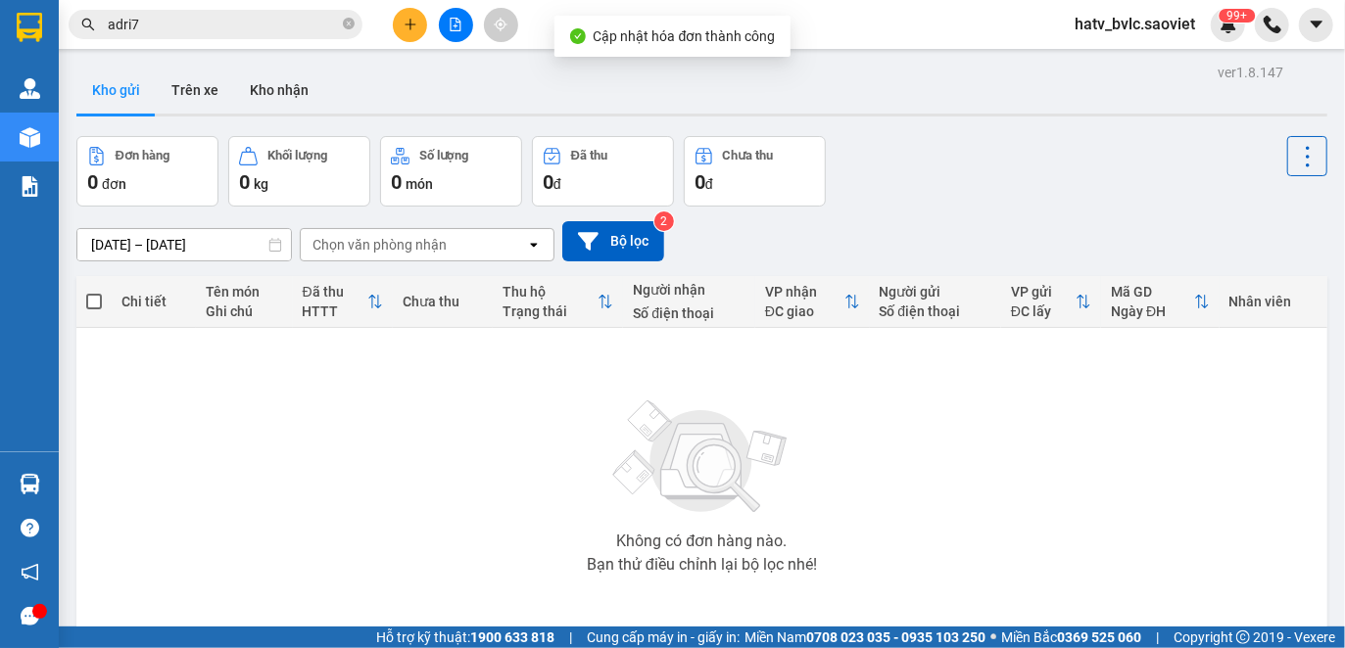
click at [245, 28] on input "adri7" at bounding box center [223, 25] width 231 height 22
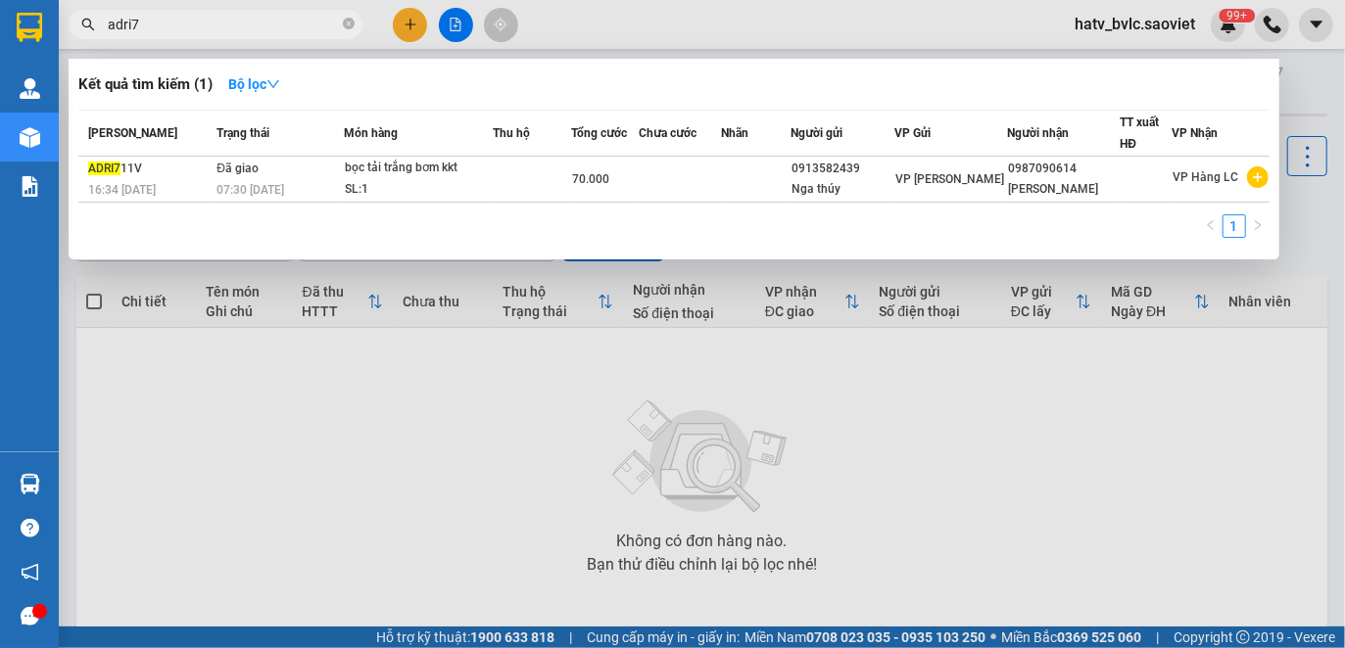
drag, startPoint x: 268, startPoint y: 27, endPoint x: 52, endPoint y: 30, distance: 216.4
click at [52, 30] on section "Kết quả tìm kiếm ( 1 ) Bộ lọc Mã ĐH Trạng thái Món hàng Thu hộ Tổng cước Chưa c…" at bounding box center [672, 324] width 1345 height 648
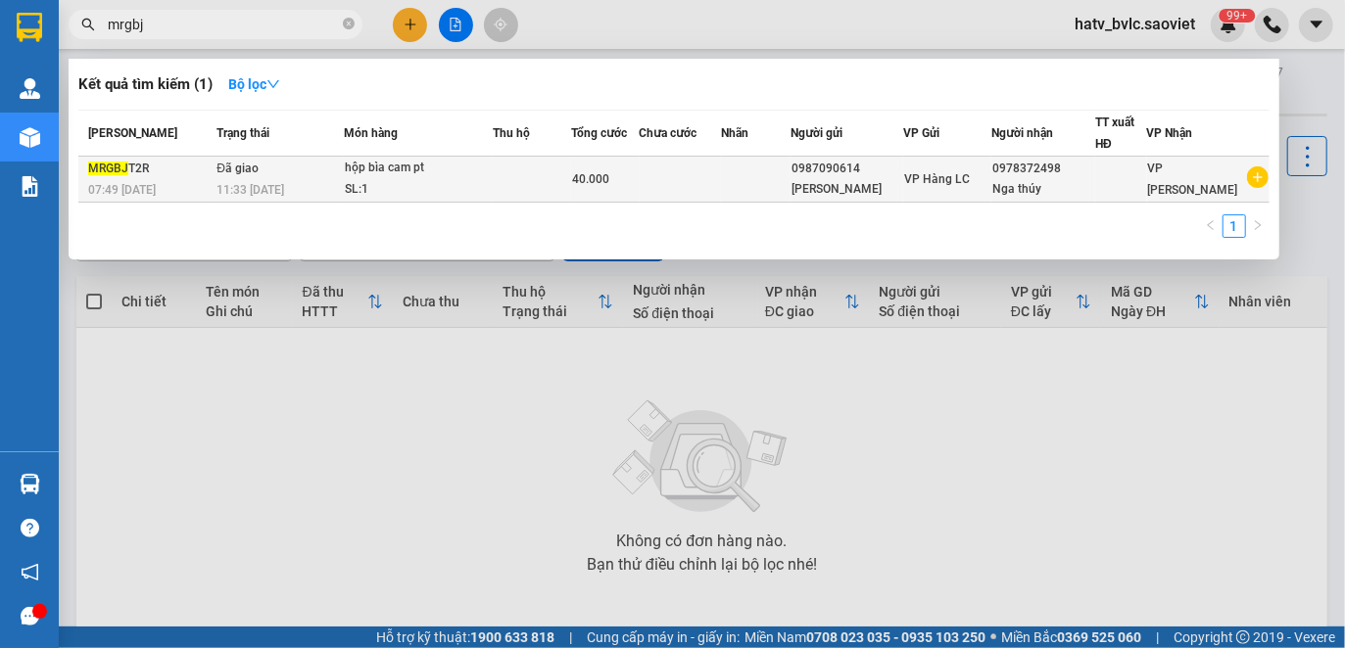
type input "mrgbj"
click at [585, 178] on span "40.000" at bounding box center [590, 179] width 37 height 14
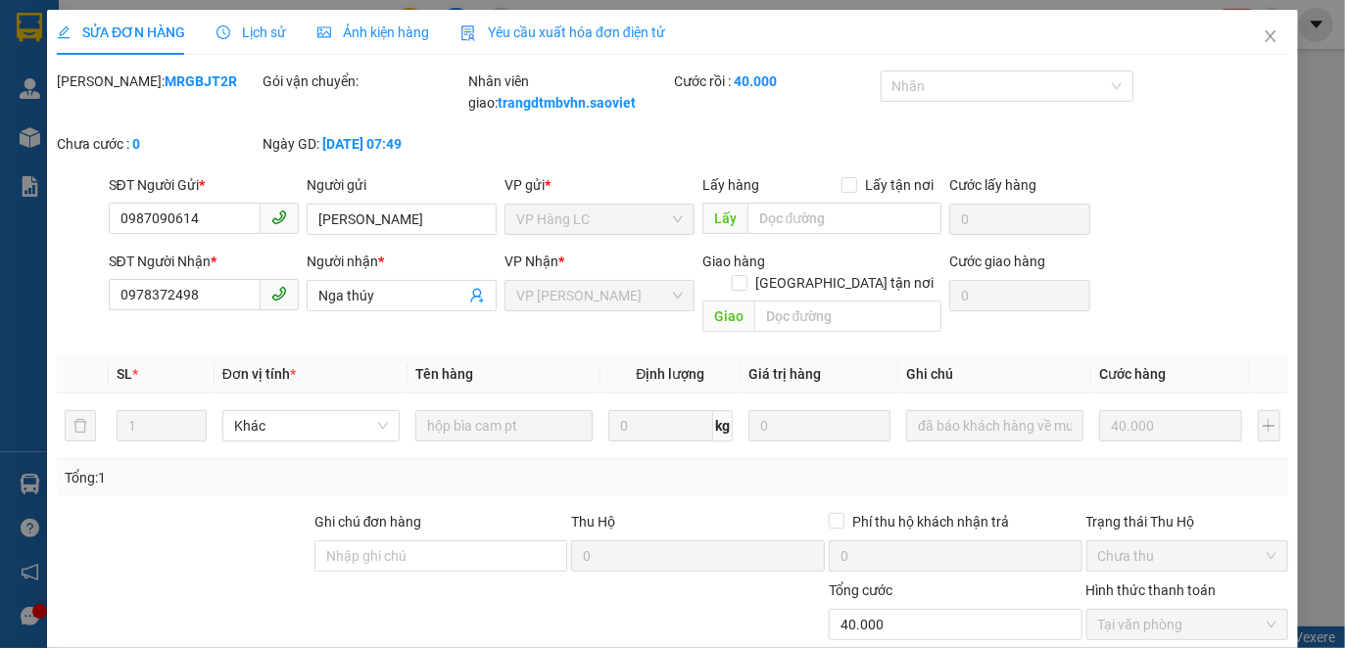
type input "0987090614"
type input "[PERSON_NAME]"
type input "0978372498"
type input "Nga thúy"
type input "0"
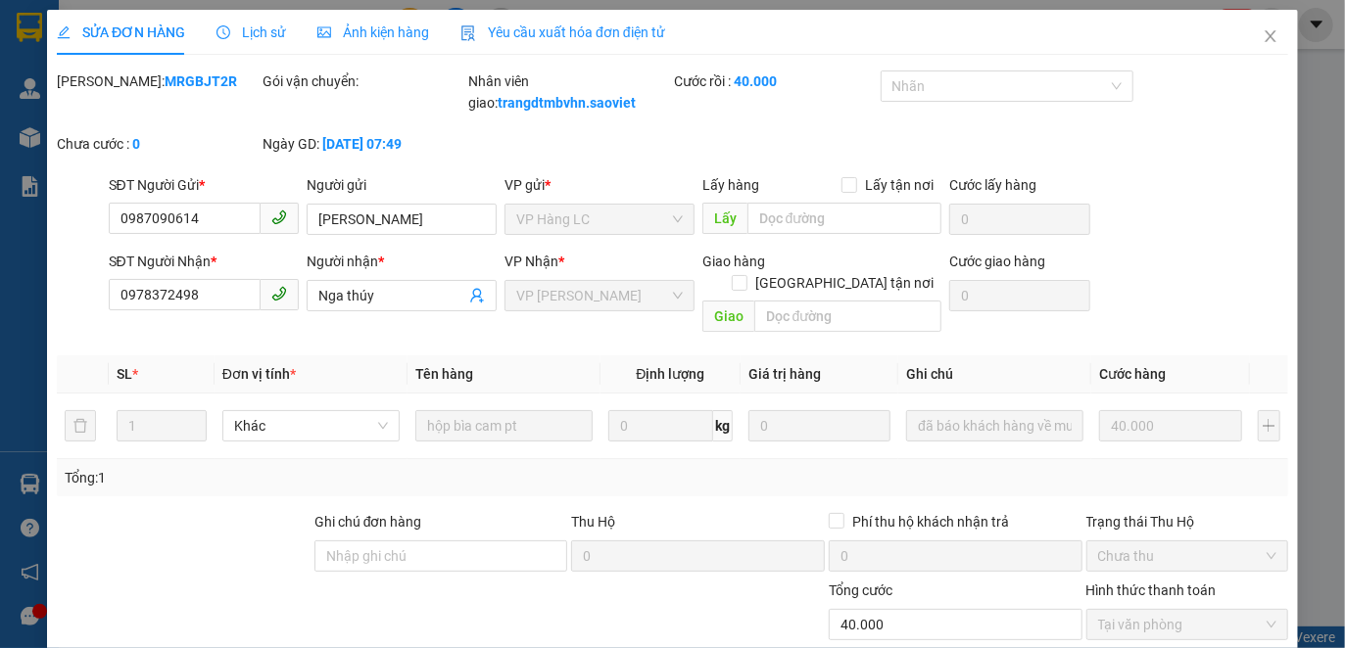
type input "40.000"
drag, startPoint x: 249, startPoint y: 26, endPoint x: 321, endPoint y: 62, distance: 80.6
click at [250, 26] on span "Lịch sử" at bounding box center [251, 32] width 70 height 16
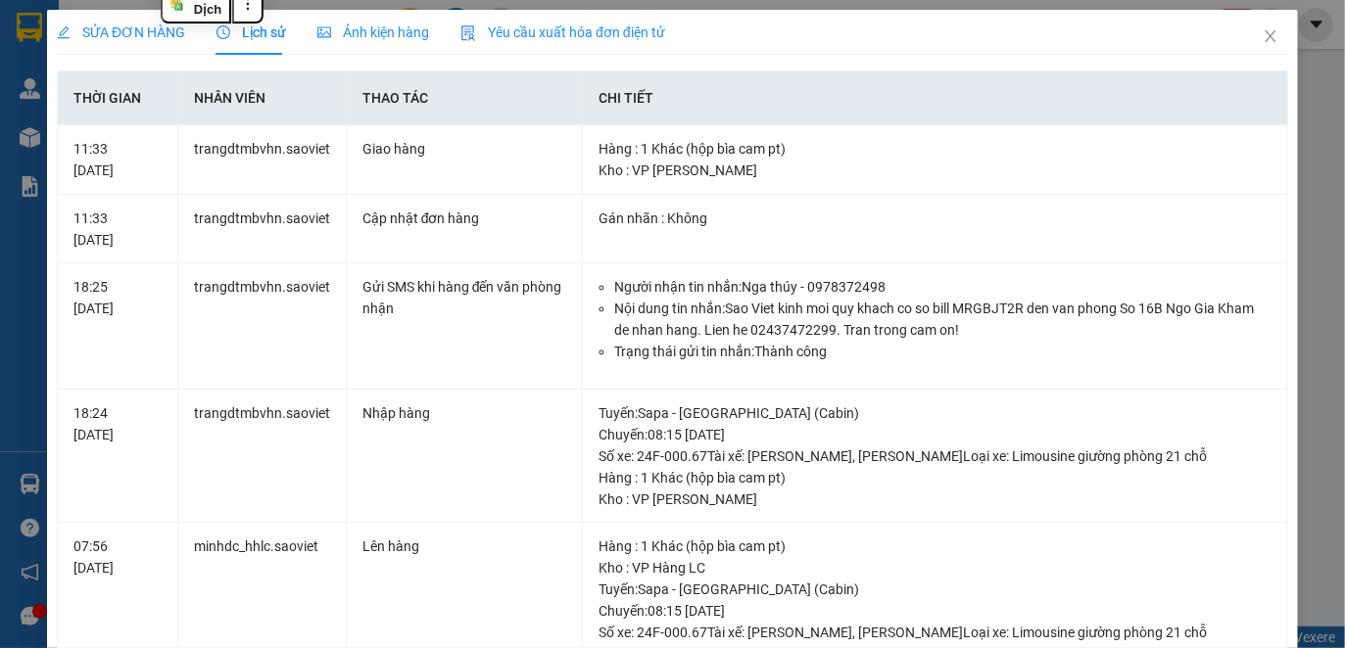
click at [568, 24] on span "Yêu cầu xuất hóa đơn điện tử" at bounding box center [562, 32] width 205 height 16
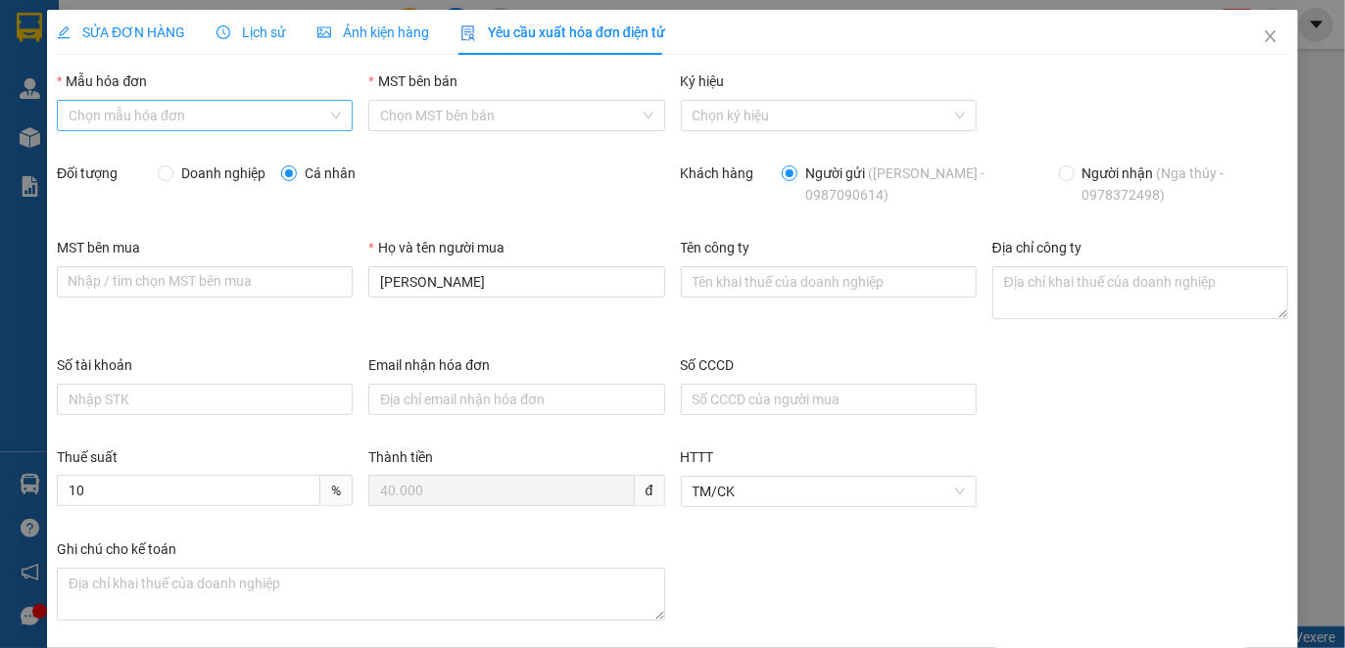
click at [279, 115] on input "Mẫu hóa đơn" at bounding box center [198, 115] width 259 height 29
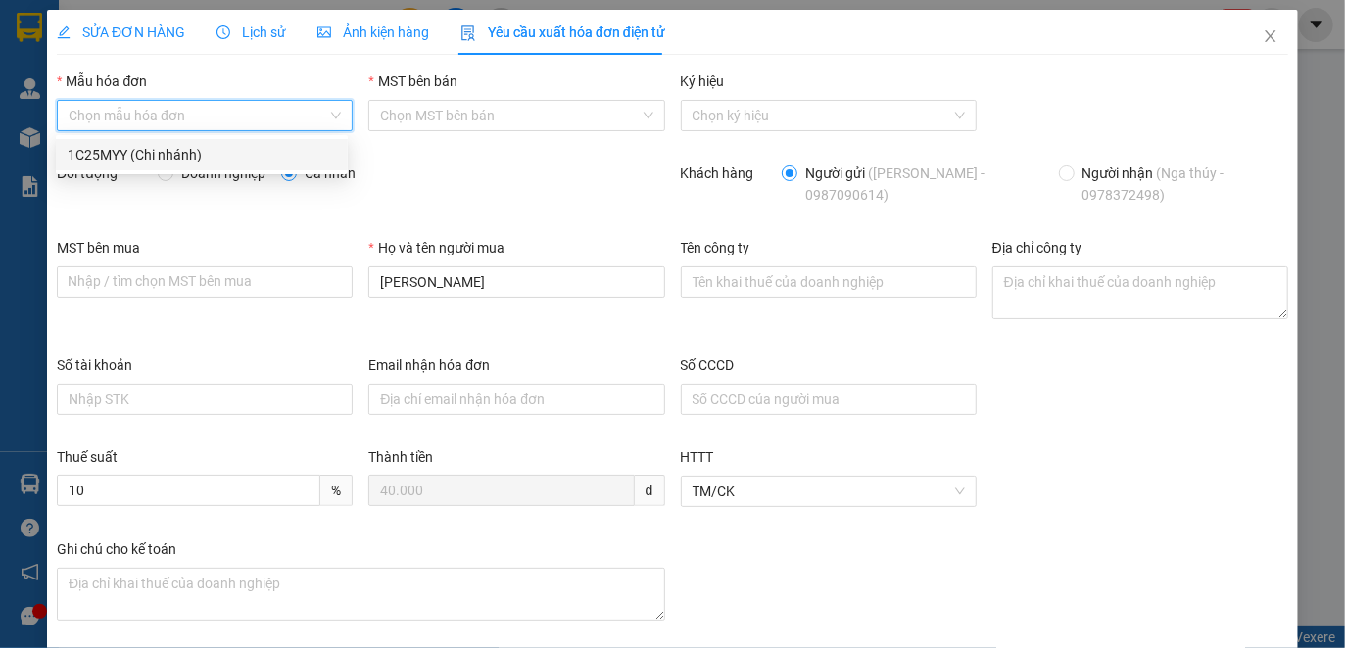
click at [248, 157] on div "1C25MYY (Chi nhánh)" at bounding box center [202, 155] width 268 height 22
type input "8"
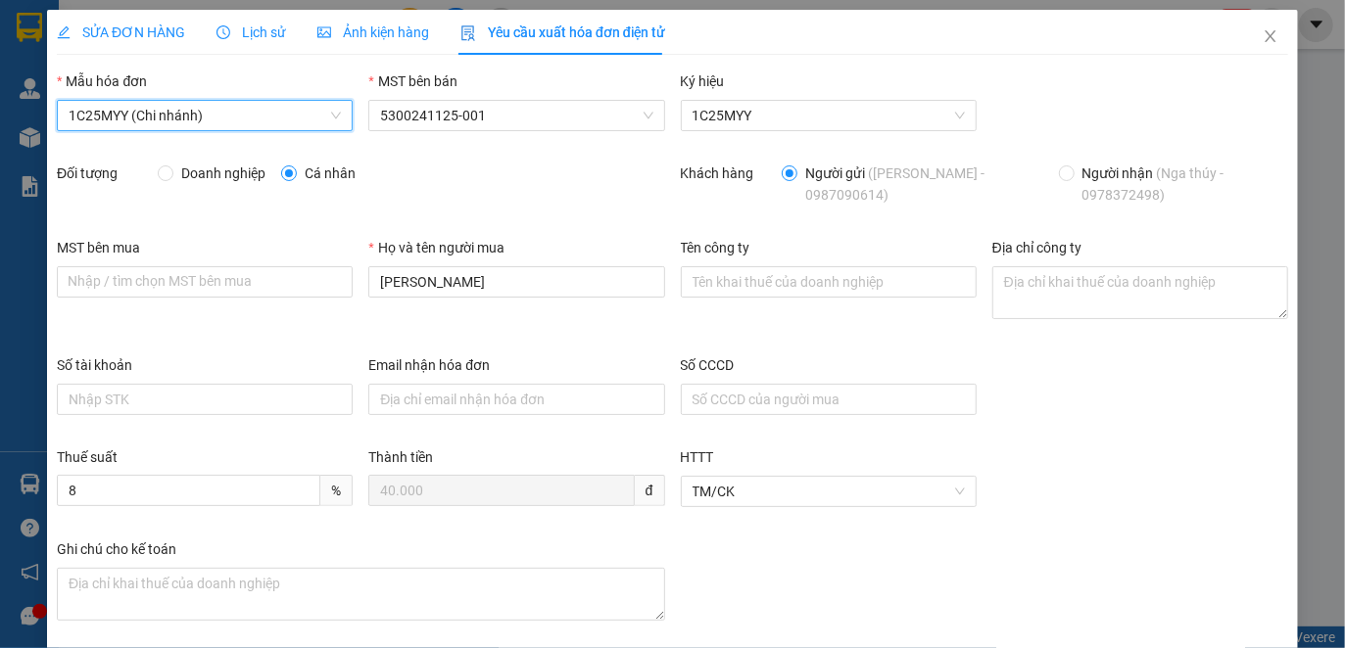
click at [236, 175] on span "Doanh nghiệp" at bounding box center [223, 174] width 100 height 22
click at [171, 175] on input "Doanh nghiệp" at bounding box center [165, 172] width 14 height 14
radio input "true"
radio input "false"
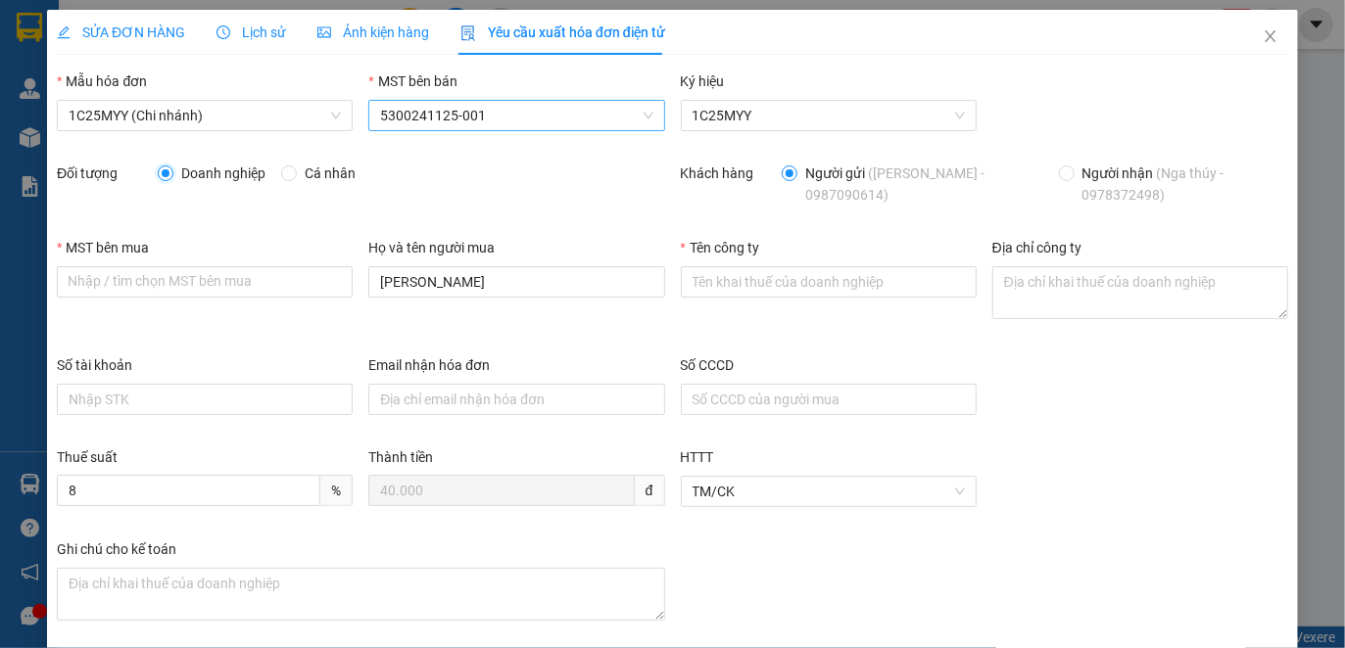
click at [514, 116] on span "5300241125-001" at bounding box center [516, 115] width 272 height 29
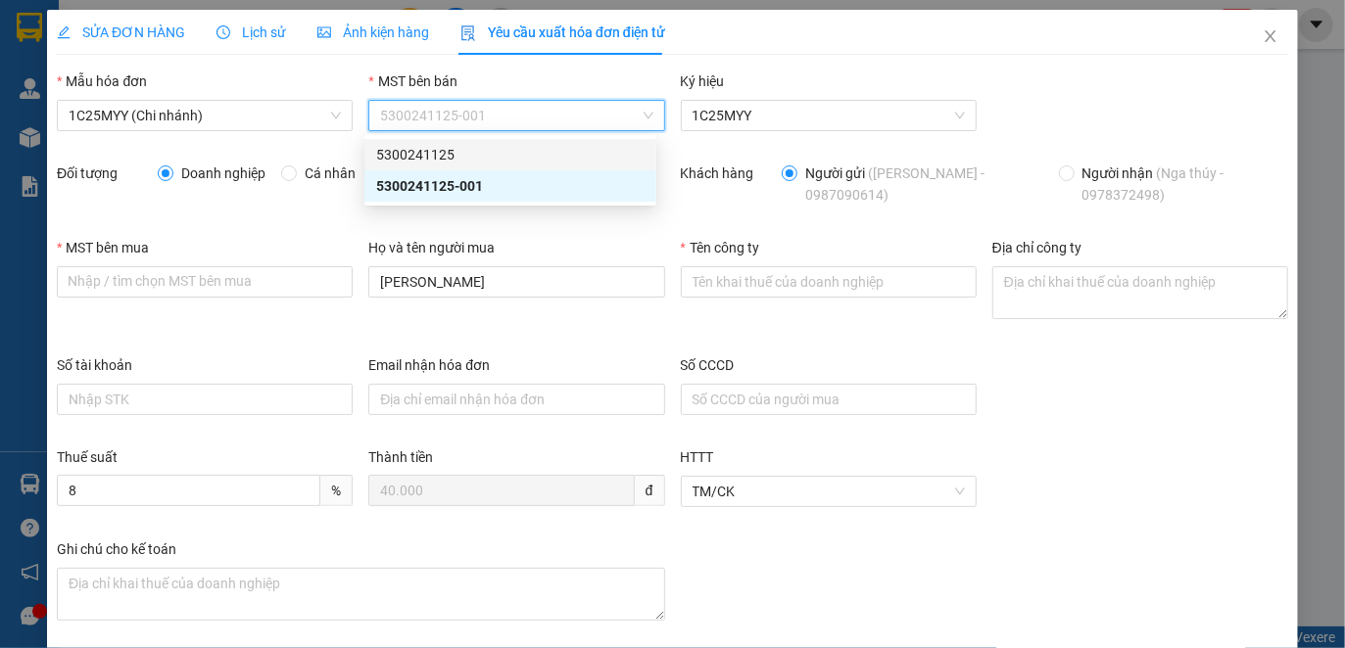
click at [469, 153] on div "5300241125" at bounding box center [510, 155] width 268 height 22
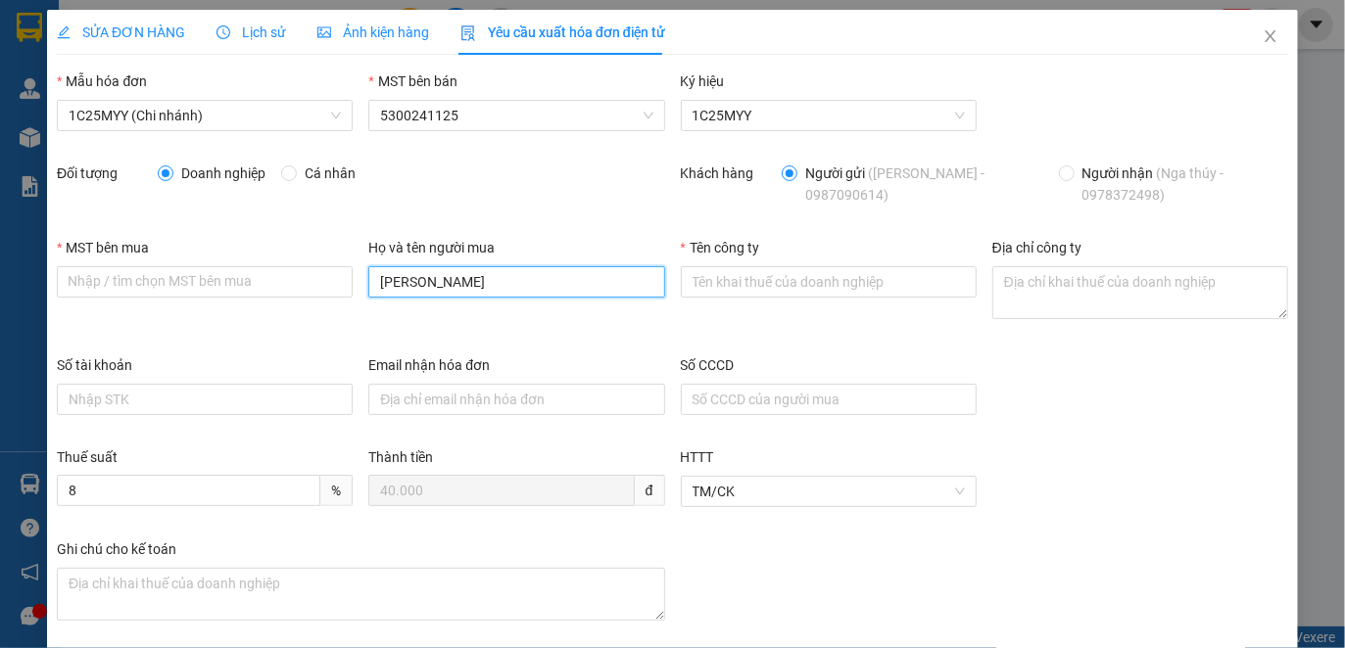
drag, startPoint x: 528, startPoint y: 285, endPoint x: 376, endPoint y: 268, distance: 152.7
click at [376, 268] on input "[PERSON_NAME]" at bounding box center [516, 281] width 296 height 31
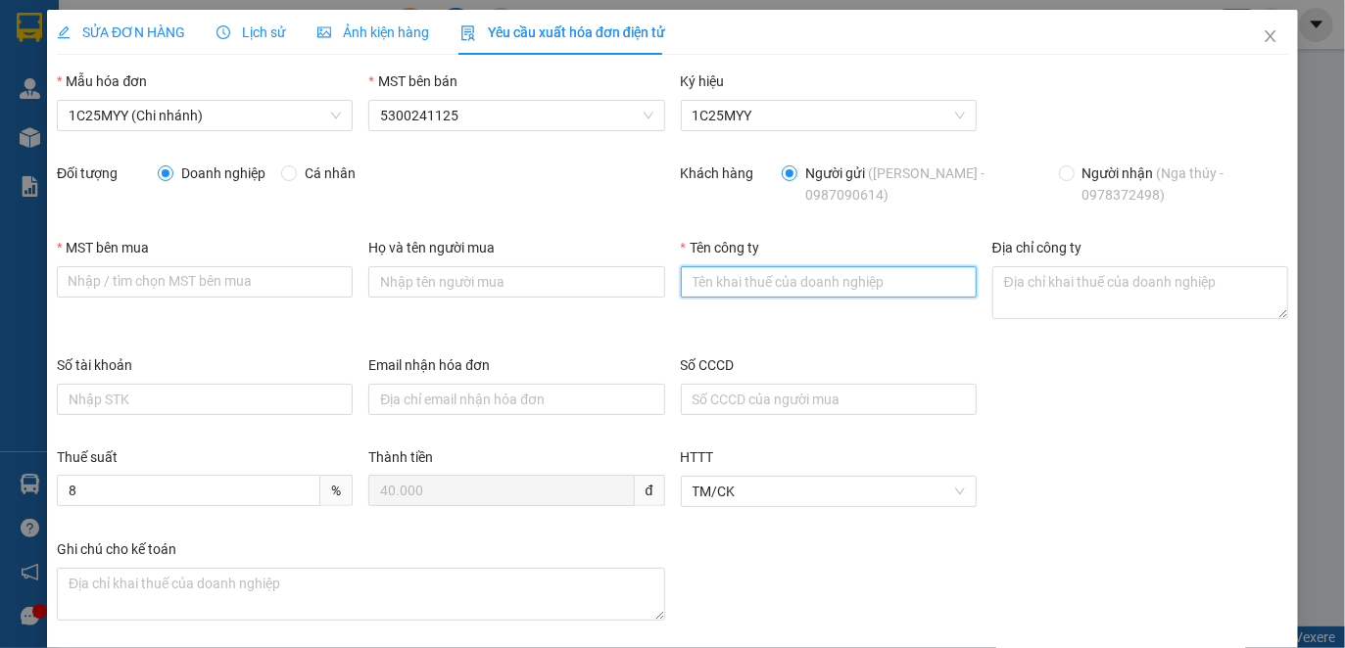
click at [822, 274] on input "Tên công ty" at bounding box center [829, 281] width 296 height 31
paste input "CÔNG TY CP [PERSON_NAME]"
type input "CÔNG TY CP [PERSON_NAME]"
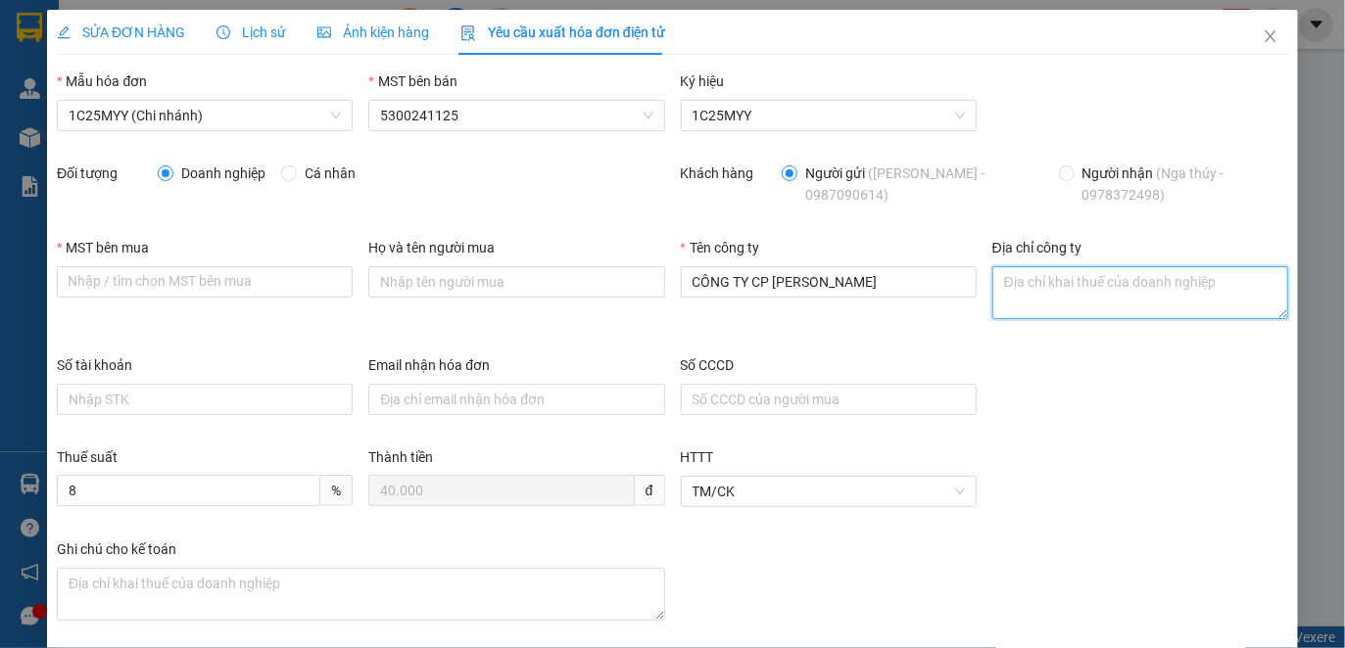
click at [1052, 288] on textarea "Địa chỉ công ty" at bounding box center [1140, 292] width 296 height 53
paste textarea "Số nhà 001, [GEOGRAPHIC_DATA], [GEOGRAPHIC_DATA], [GEOGRAPHIC_DATA], [GEOGRAPHI…"
type textarea "Số nhà 001, [GEOGRAPHIC_DATA], [GEOGRAPHIC_DATA], [GEOGRAPHIC_DATA], [GEOGRAPHI…"
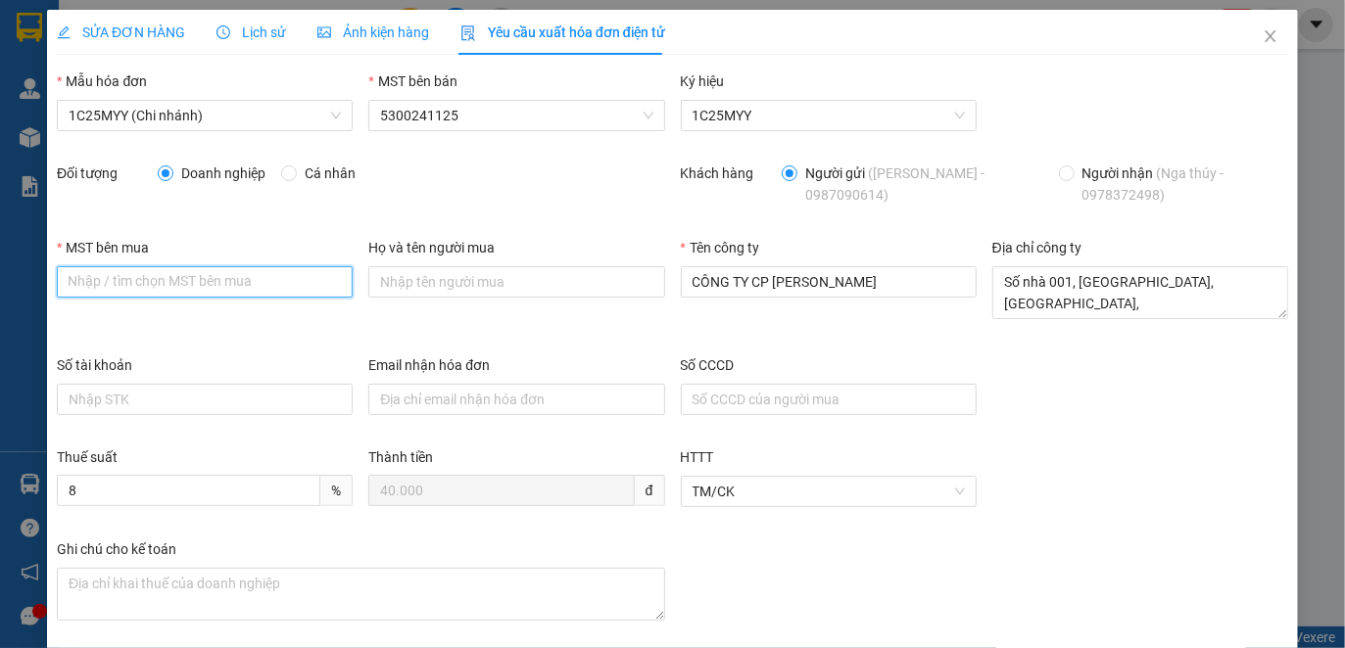
click at [69, 279] on input "MST bên mua" at bounding box center [205, 281] width 296 height 31
paste input "5300207903"
type input "5300207903"
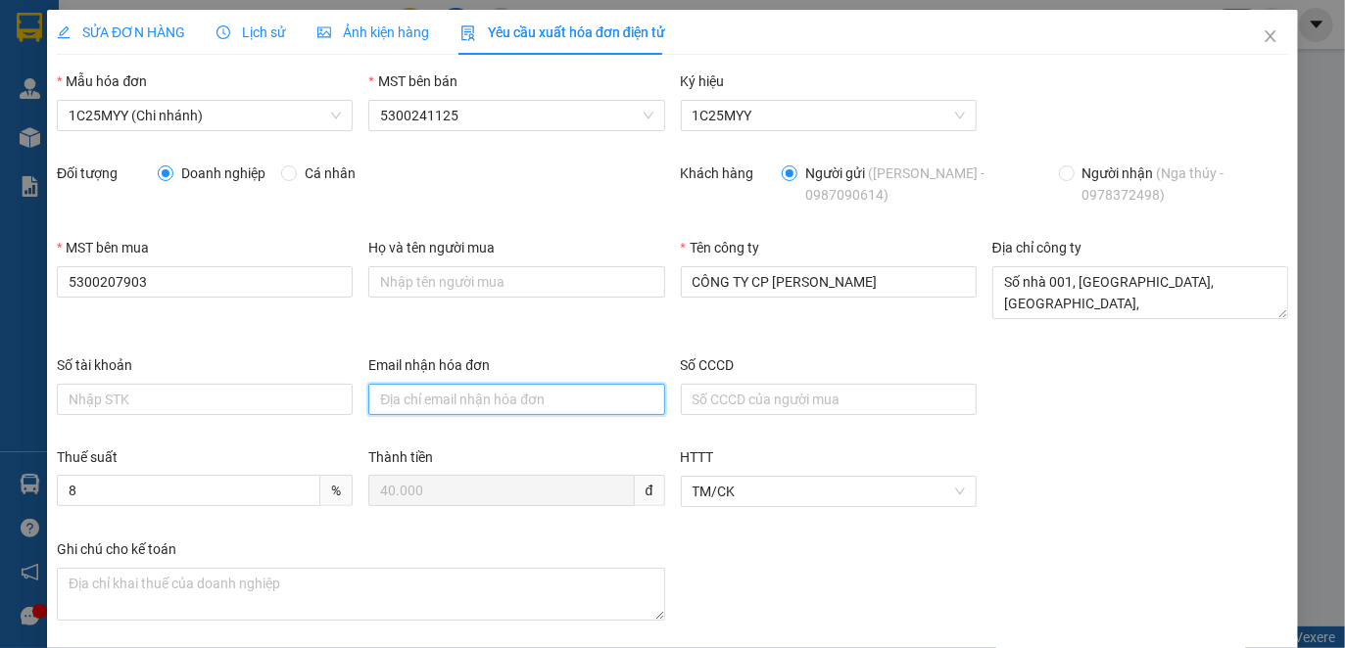
drag, startPoint x: 395, startPoint y: 399, endPoint x: 533, endPoint y: 407, distance: 138.4
click at [395, 399] on input "Email nhận hóa đơn" at bounding box center [516, 399] width 296 height 31
paste input "[DOMAIN_NAME][EMAIL_ADDRESS][DOMAIN_NAME]"
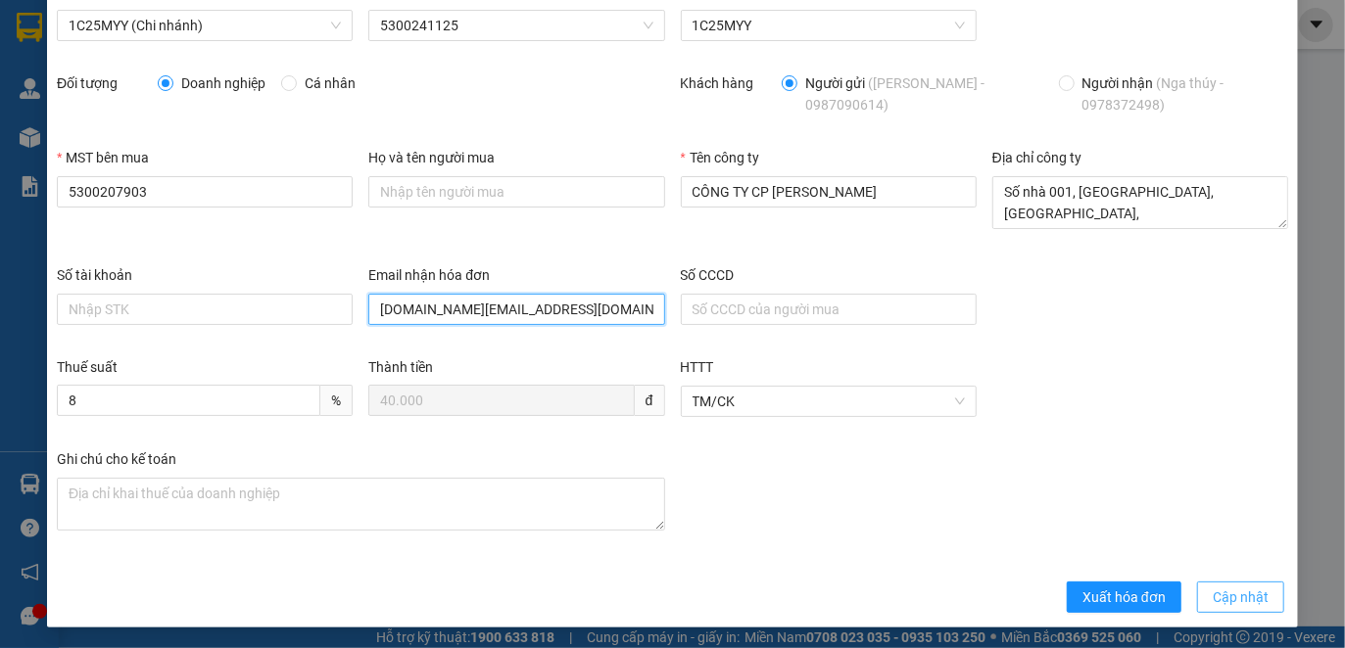
type input "[DOMAIN_NAME][EMAIL_ADDRESS][DOMAIN_NAME]"
click at [1216, 598] on span "Cập nhật" at bounding box center [1240, 598] width 56 height 22
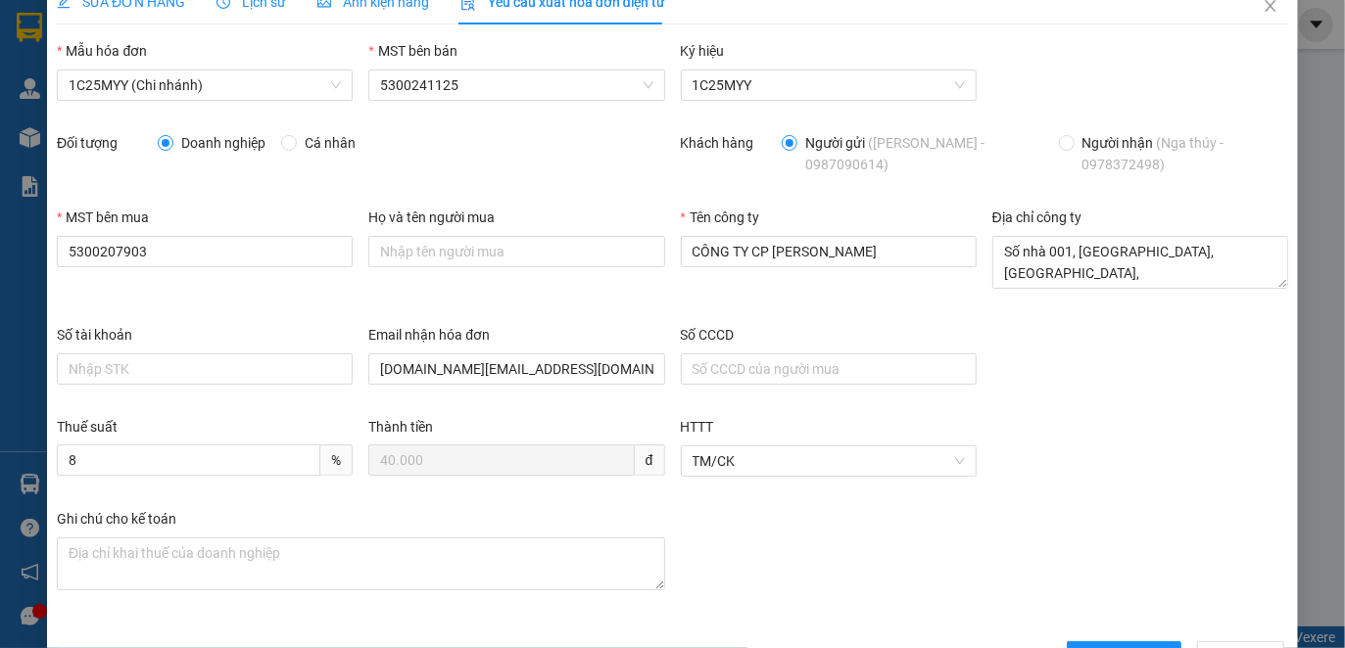
scroll to position [0, 0]
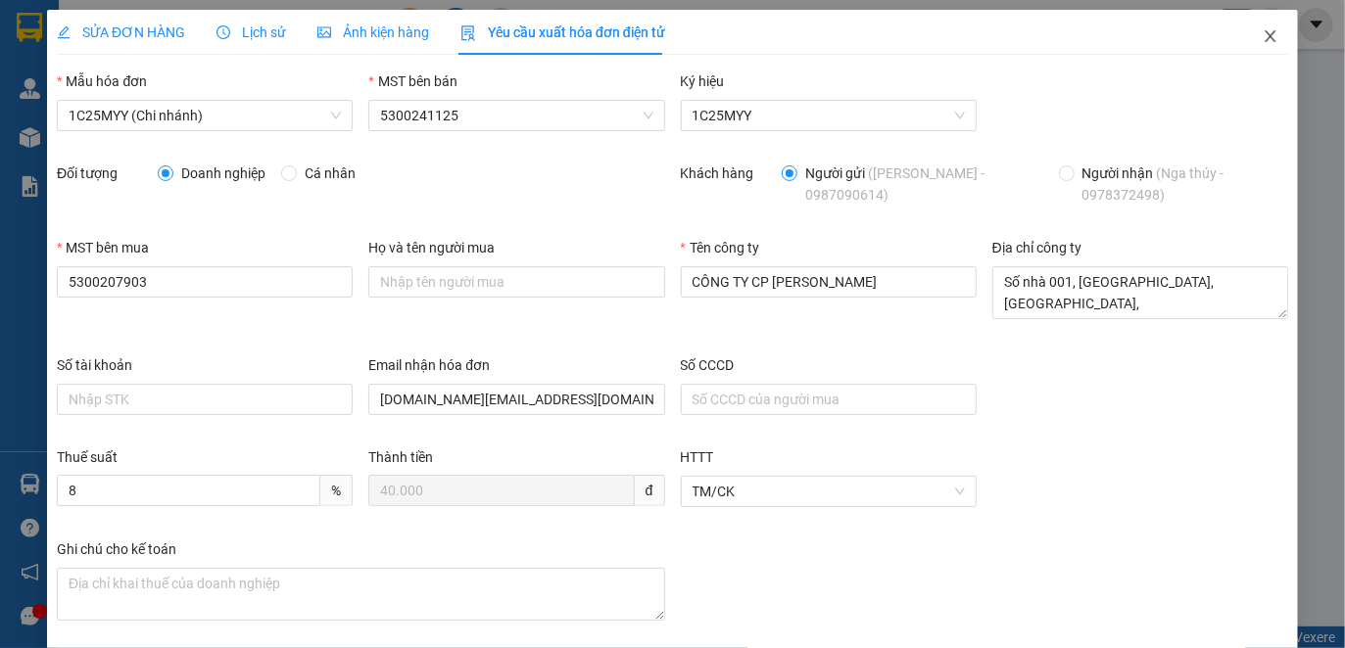
click at [1262, 30] on icon "close" at bounding box center [1270, 36] width 16 height 16
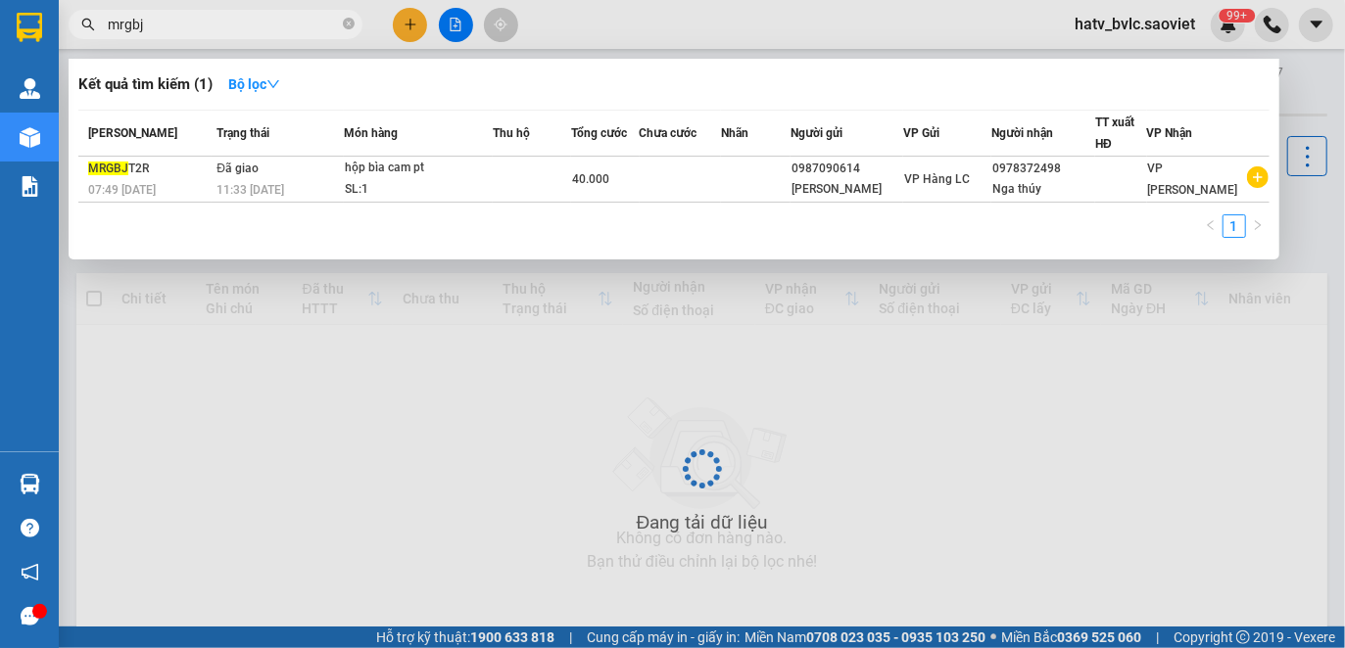
click at [175, 25] on input "mrgbj" at bounding box center [223, 25] width 231 height 22
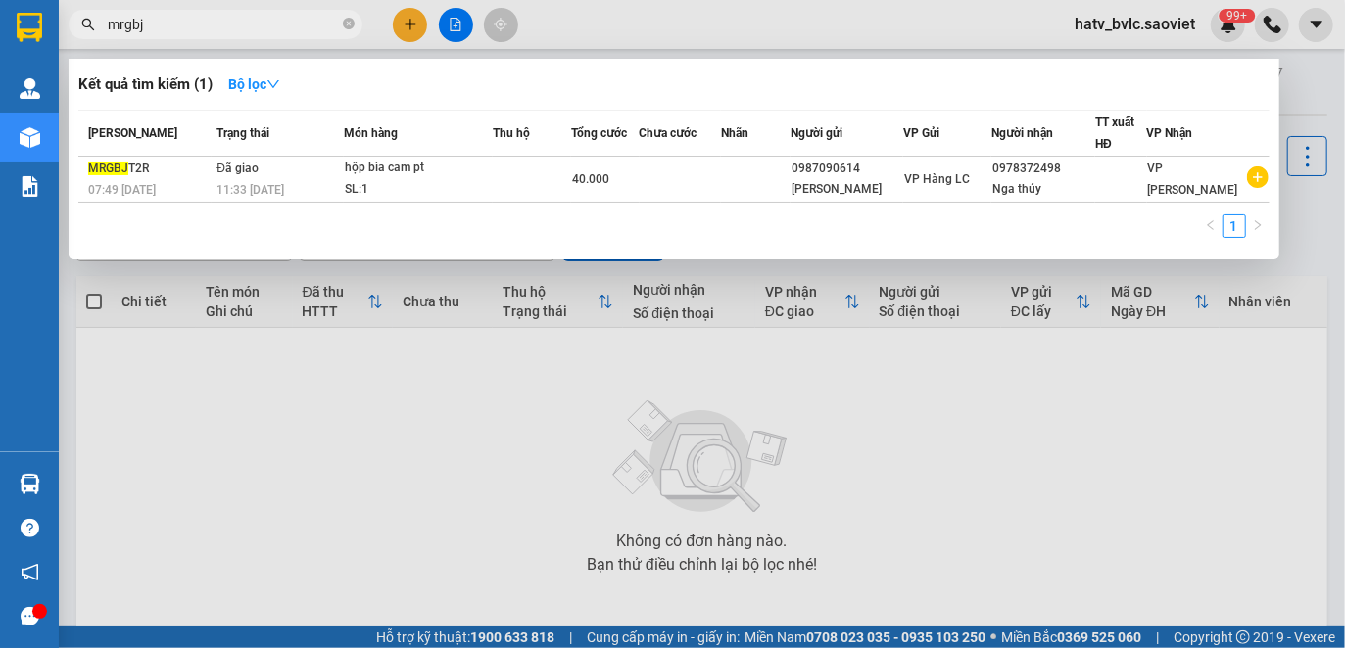
drag, startPoint x: 175, startPoint y: 25, endPoint x: 37, endPoint y: 7, distance: 139.3
click at [37, 7] on section "Kết quả tìm kiếm ( 1 ) Bộ lọc Mã ĐH Trạng thái Món hàng Thu hộ Tổng cước Chưa c…" at bounding box center [672, 324] width 1345 height 648
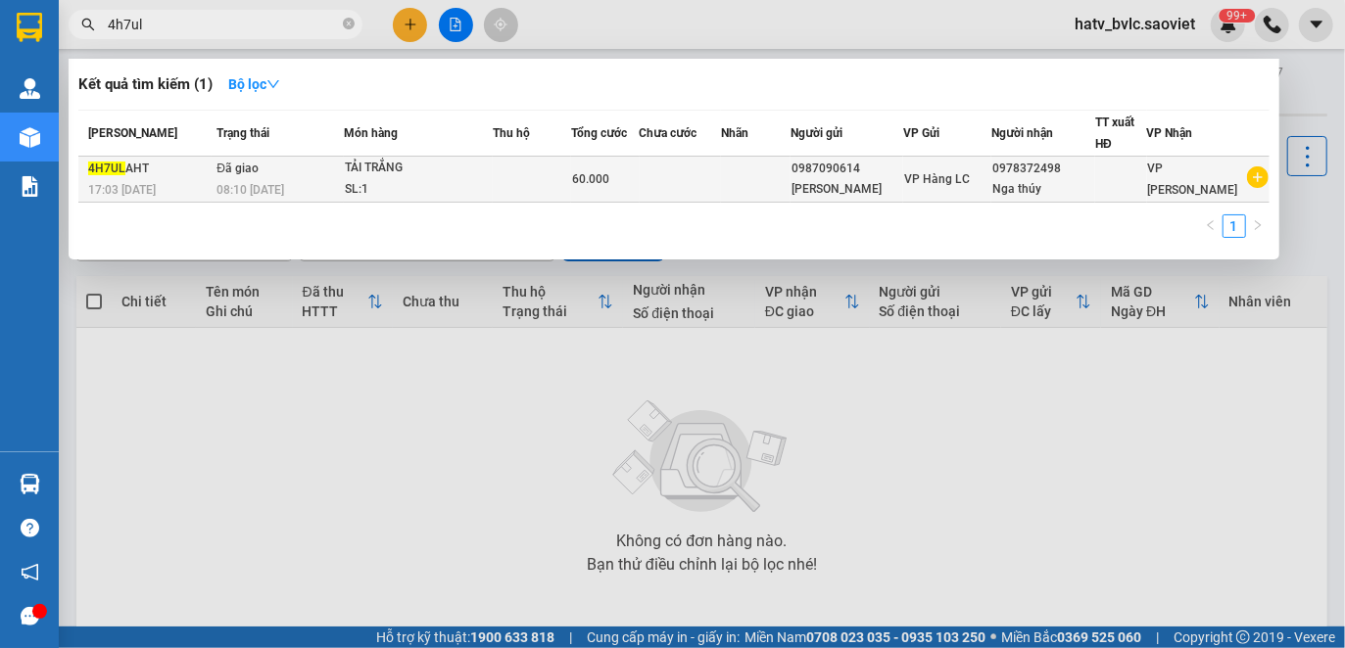
type input "4h7ul"
click at [712, 198] on td at bounding box center [679, 180] width 81 height 46
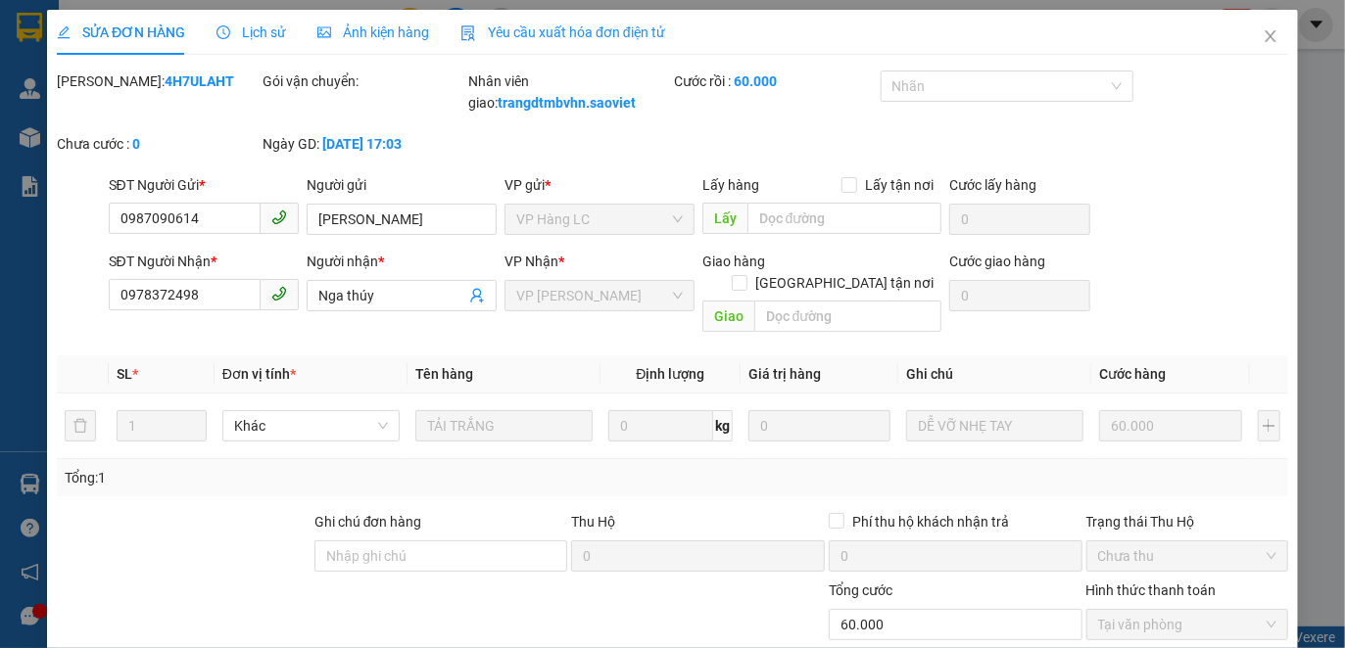
type input "0987090614"
type input "[PERSON_NAME]"
type input "0978372498"
type input "Nga thúy"
type input "0"
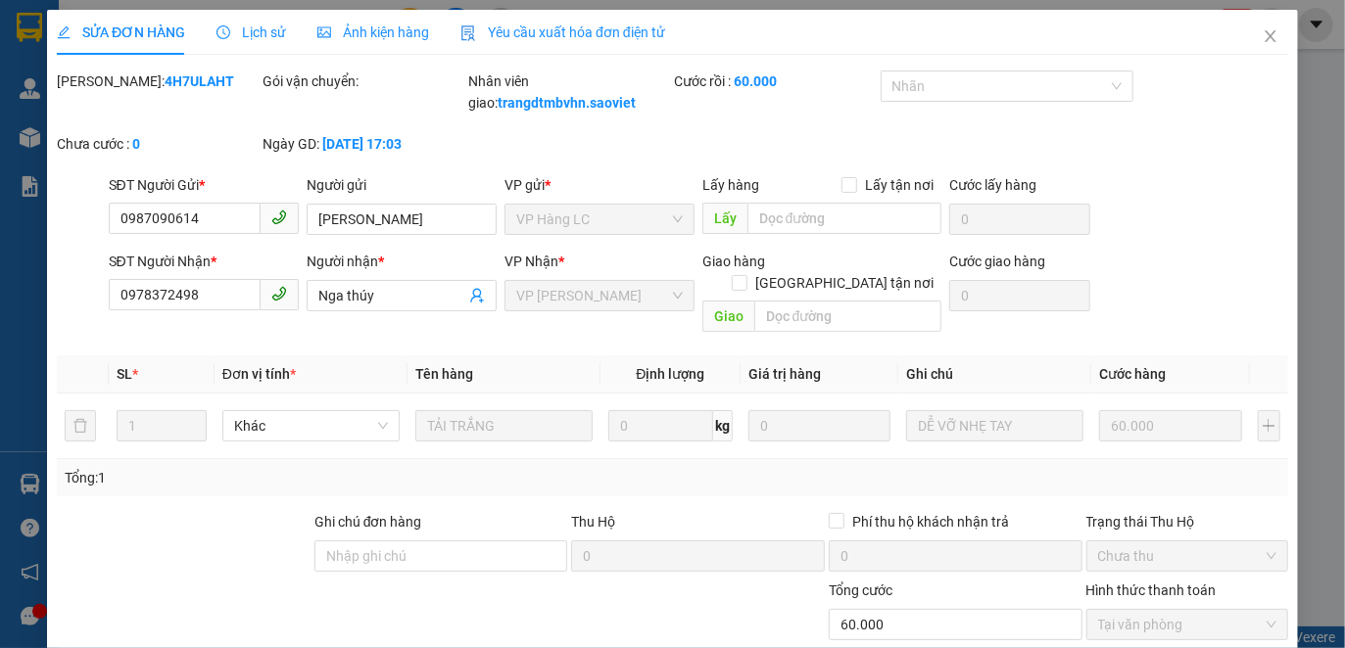
type input "60.000"
click at [566, 31] on span "Yêu cầu xuất hóa đơn điện tử" at bounding box center [562, 32] width 205 height 16
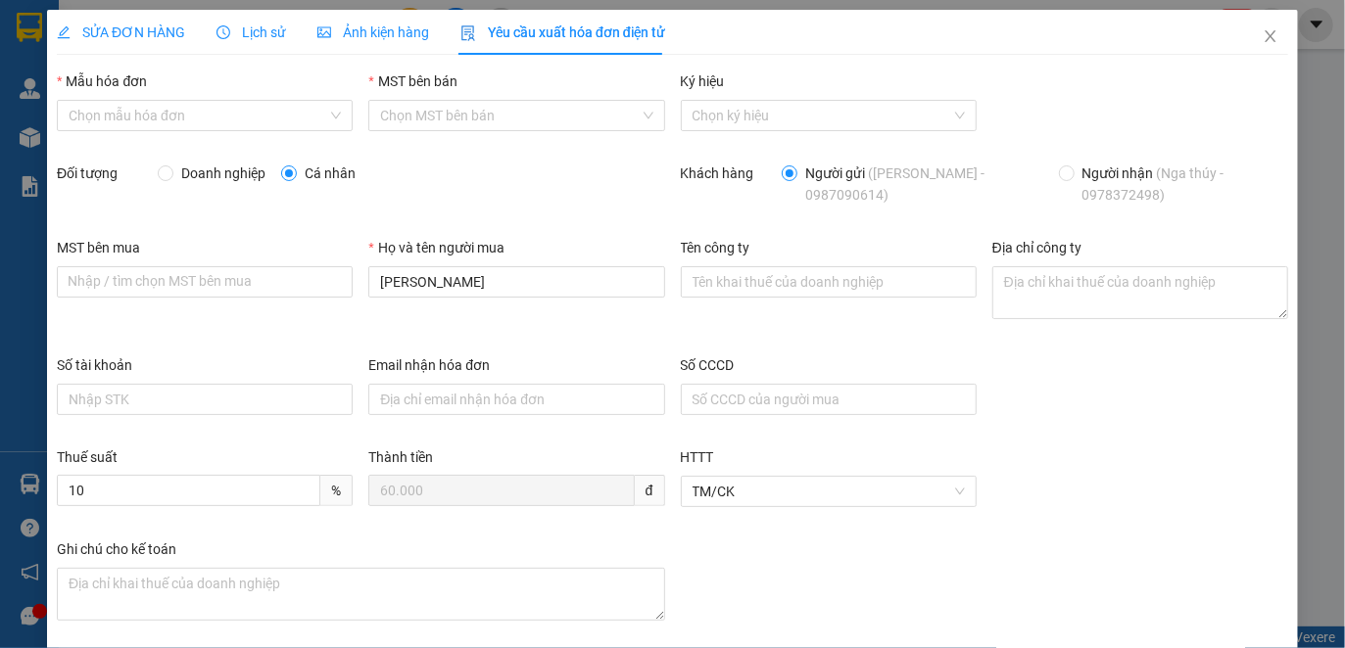
click at [267, 35] on span "Lịch sử" at bounding box center [251, 32] width 70 height 16
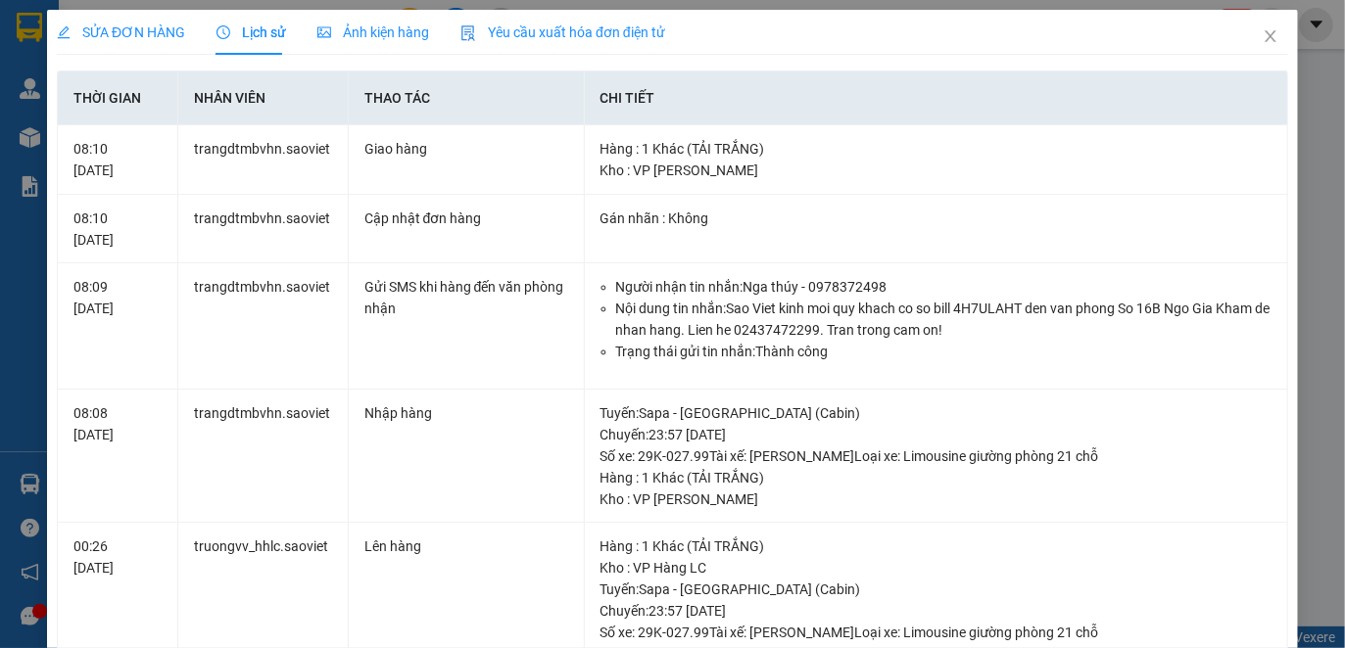
click at [565, 36] on span "Yêu cầu xuất hóa đơn điện tử" at bounding box center [562, 32] width 205 height 16
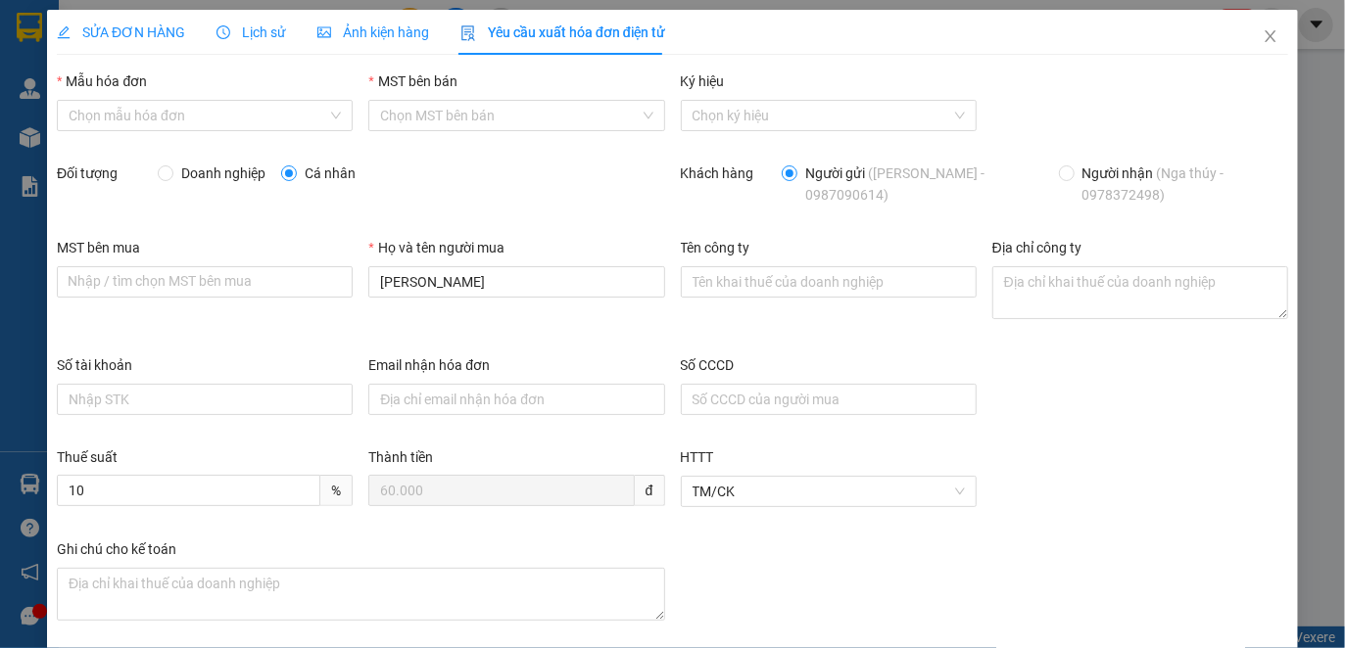
click at [247, 98] on div "Mẫu hóa đơn" at bounding box center [205, 85] width 296 height 29
click at [223, 115] on input "Mẫu hóa đơn" at bounding box center [198, 115] width 259 height 29
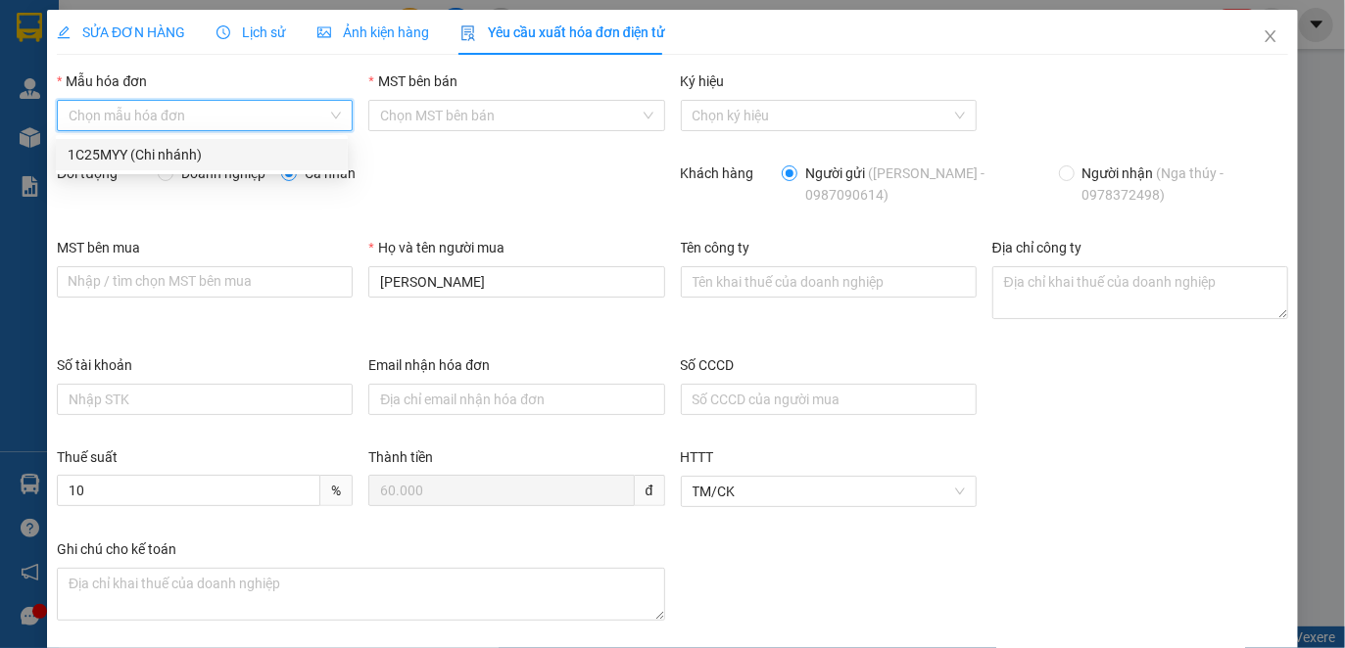
click at [203, 161] on div "1C25MYY (Chi nhánh)" at bounding box center [202, 155] width 268 height 22
type input "8"
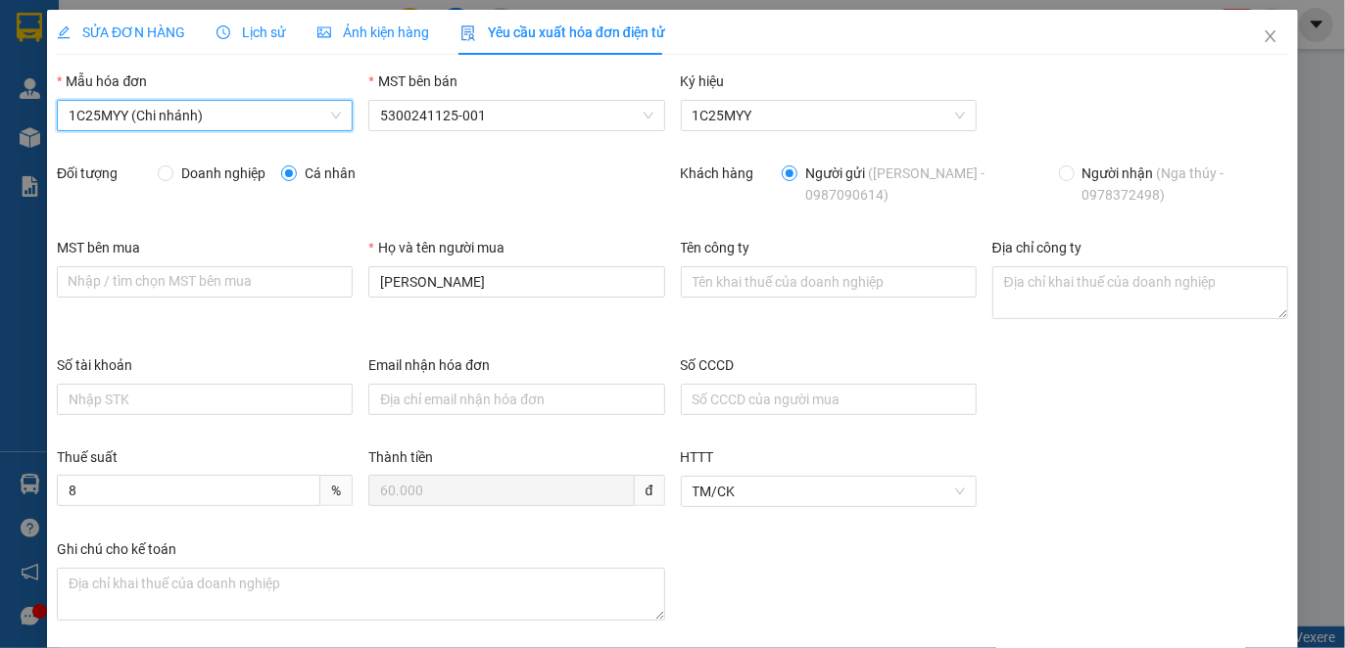
click at [230, 172] on span "Doanh nghiệp" at bounding box center [223, 174] width 100 height 22
click at [171, 172] on input "Doanh nghiệp" at bounding box center [165, 172] width 14 height 14
radio input "true"
radio input "false"
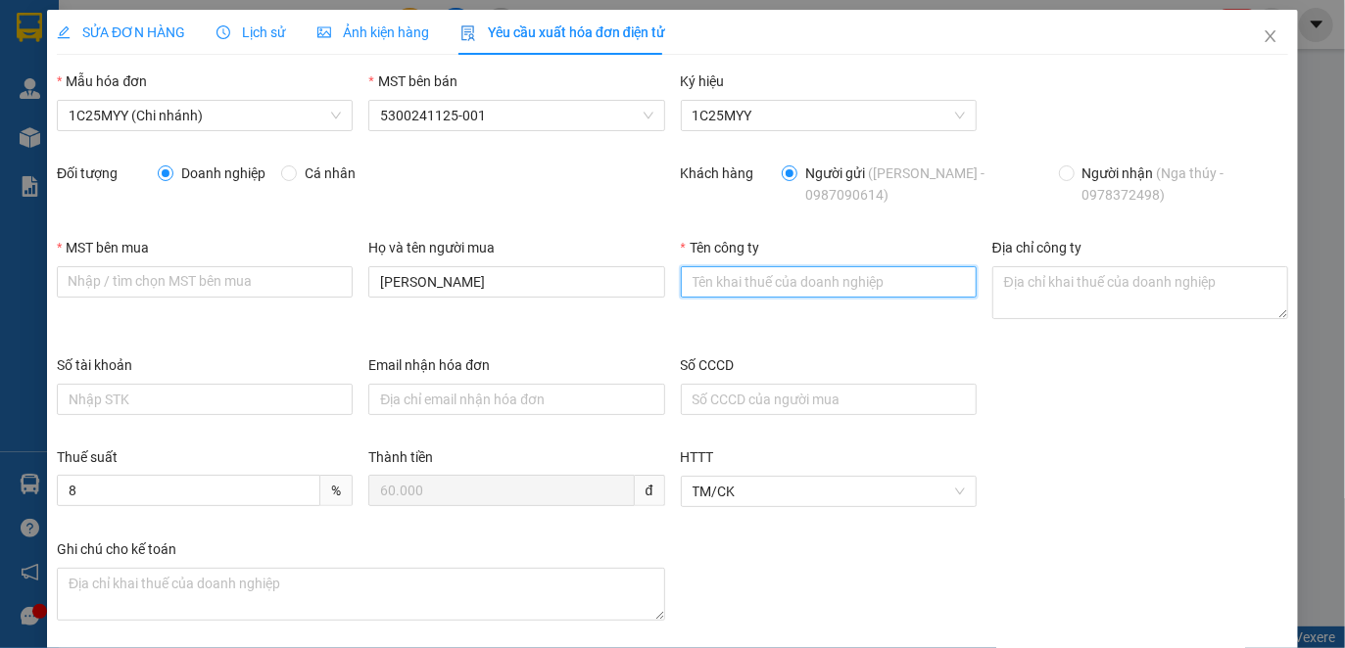
drag, startPoint x: 688, startPoint y: 284, endPoint x: 784, endPoint y: 271, distance: 96.8
click at [688, 284] on input "Tên công ty" at bounding box center [829, 281] width 296 height 31
paste input "CÔNG TY CP [PERSON_NAME]"
type input "CÔNG TY CP [PERSON_NAME]"
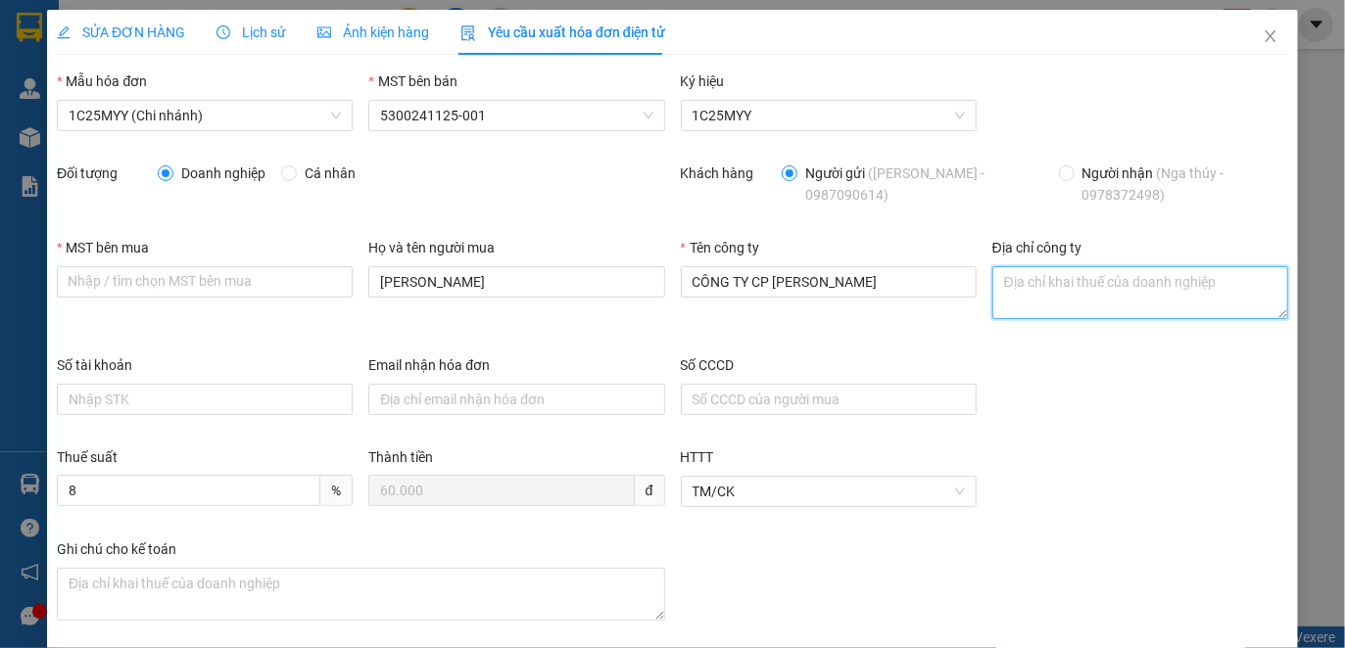
click at [1006, 274] on textarea "Địa chỉ công ty" at bounding box center [1140, 292] width 296 height 53
paste textarea "Số nhà 001, [GEOGRAPHIC_DATA], [GEOGRAPHIC_DATA], [GEOGRAPHIC_DATA], [GEOGRAPHI…"
type textarea "Số nhà 001, [GEOGRAPHIC_DATA], [GEOGRAPHIC_DATA], [GEOGRAPHIC_DATA], [GEOGRAPHI…"
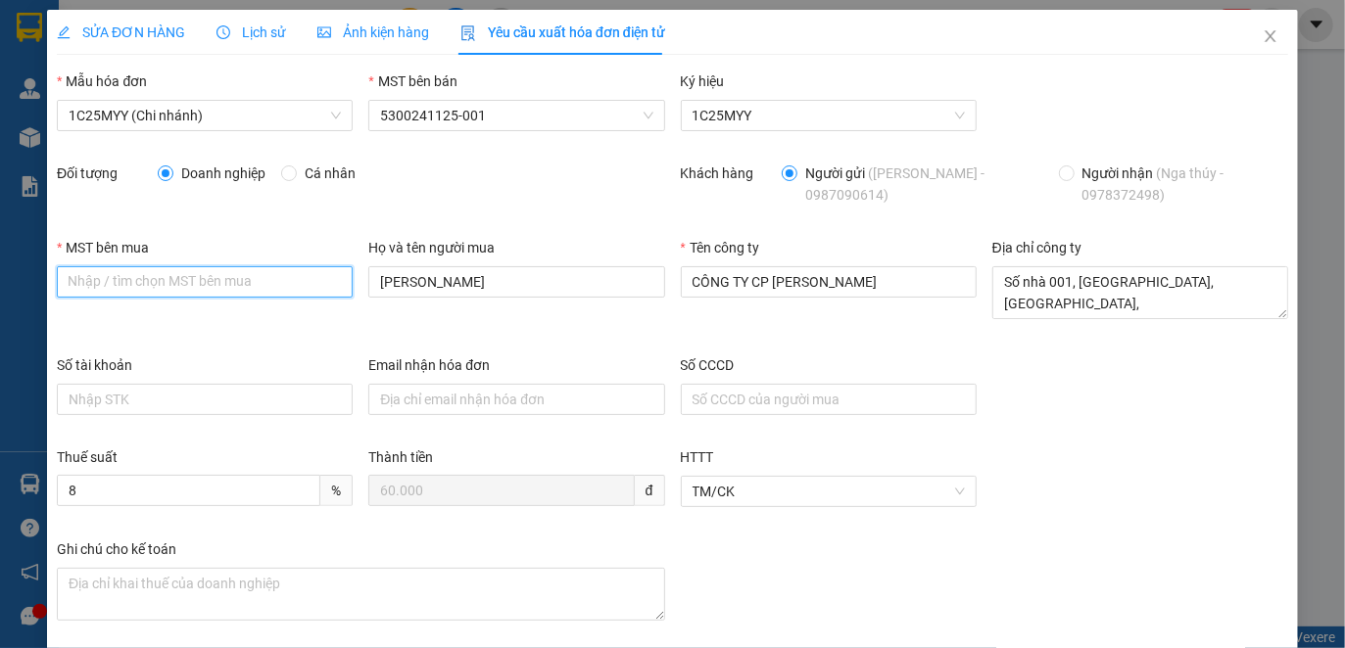
click at [77, 278] on input "MST bên mua" at bounding box center [205, 281] width 296 height 31
paste input "5300207903"
type input "5300207903"
click at [335, 285] on div "MST bên mua 5300207903 5300207903 Họ và tên người mua [PERSON_NAME] Liên Tên cô…" at bounding box center [672, 296] width 1247 height 118
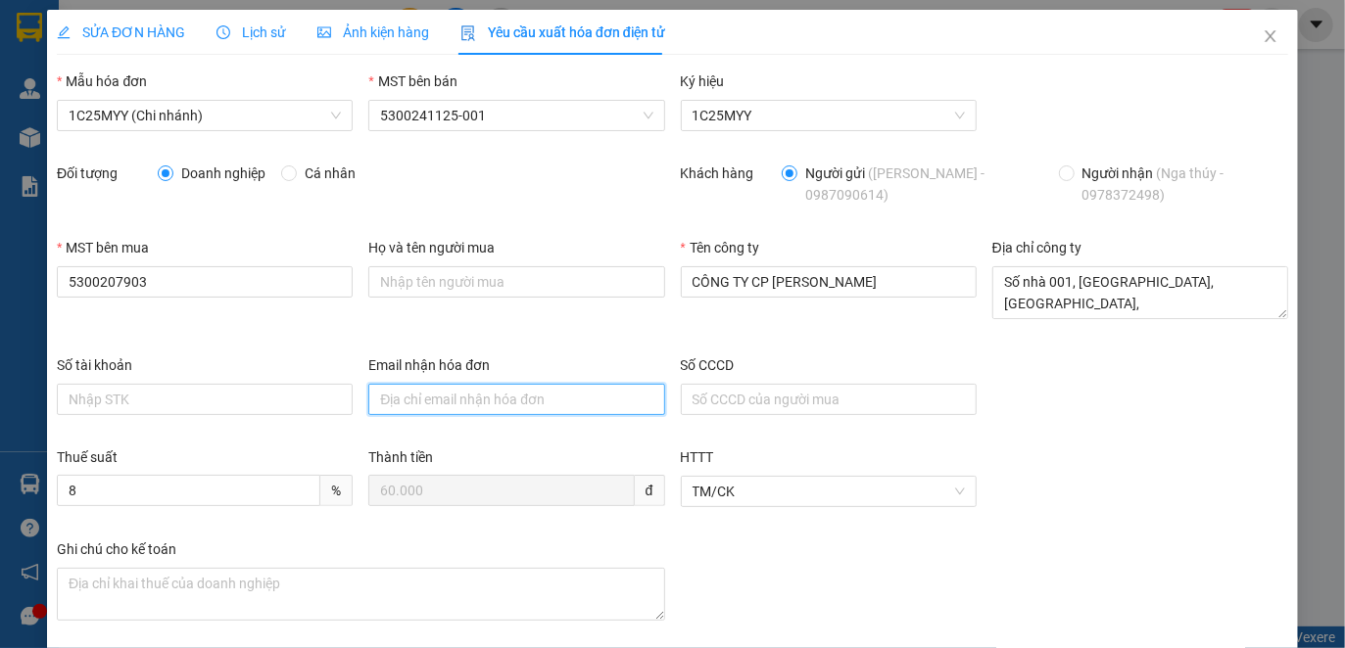
click at [369, 389] on input "Email nhận hóa đơn" at bounding box center [516, 399] width 296 height 31
paste input "[DOMAIN_NAME][EMAIL_ADDRESS][DOMAIN_NAME]"
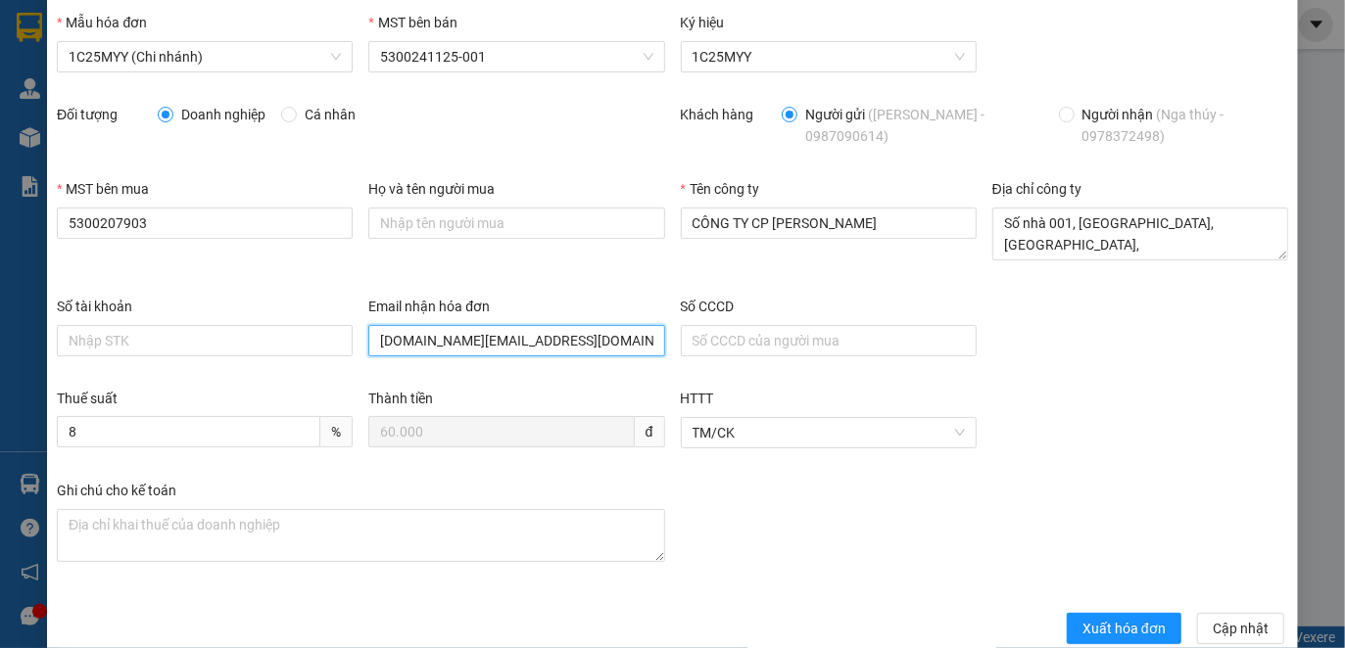
scroll to position [90, 0]
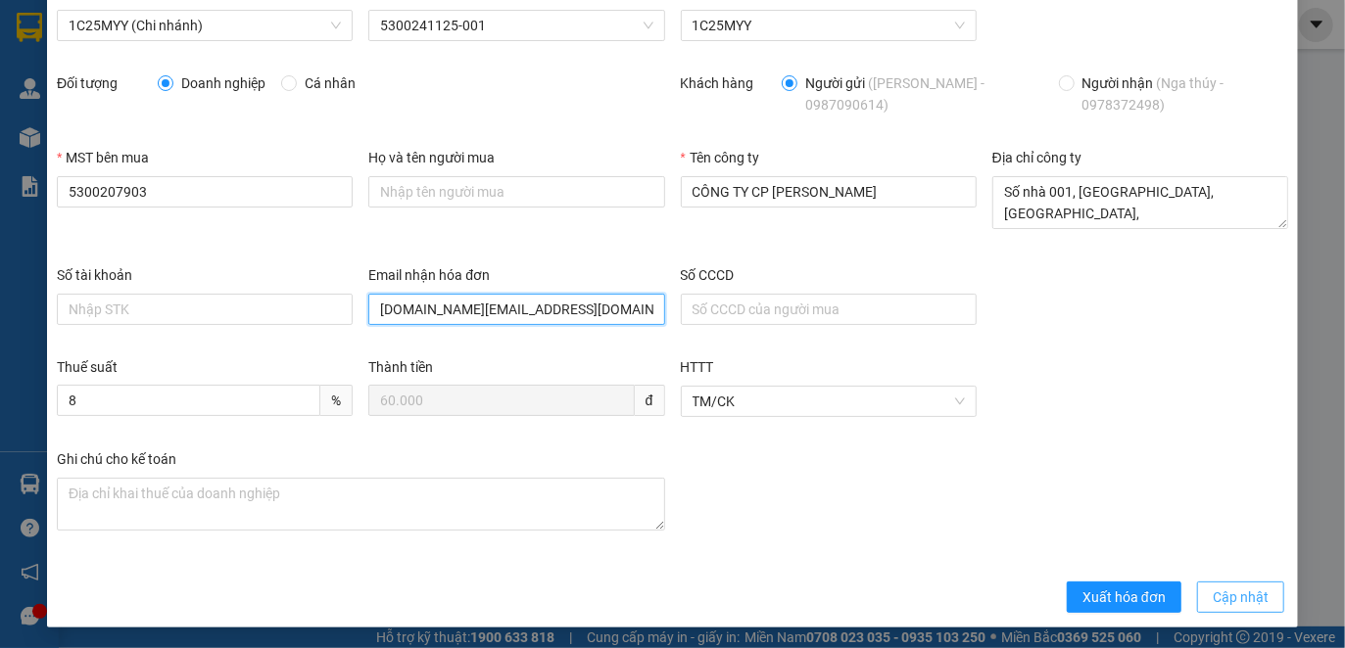
type input "[DOMAIN_NAME][EMAIL_ADDRESS][DOMAIN_NAME]"
click at [1234, 587] on span "Cập nhật" at bounding box center [1240, 598] width 56 height 22
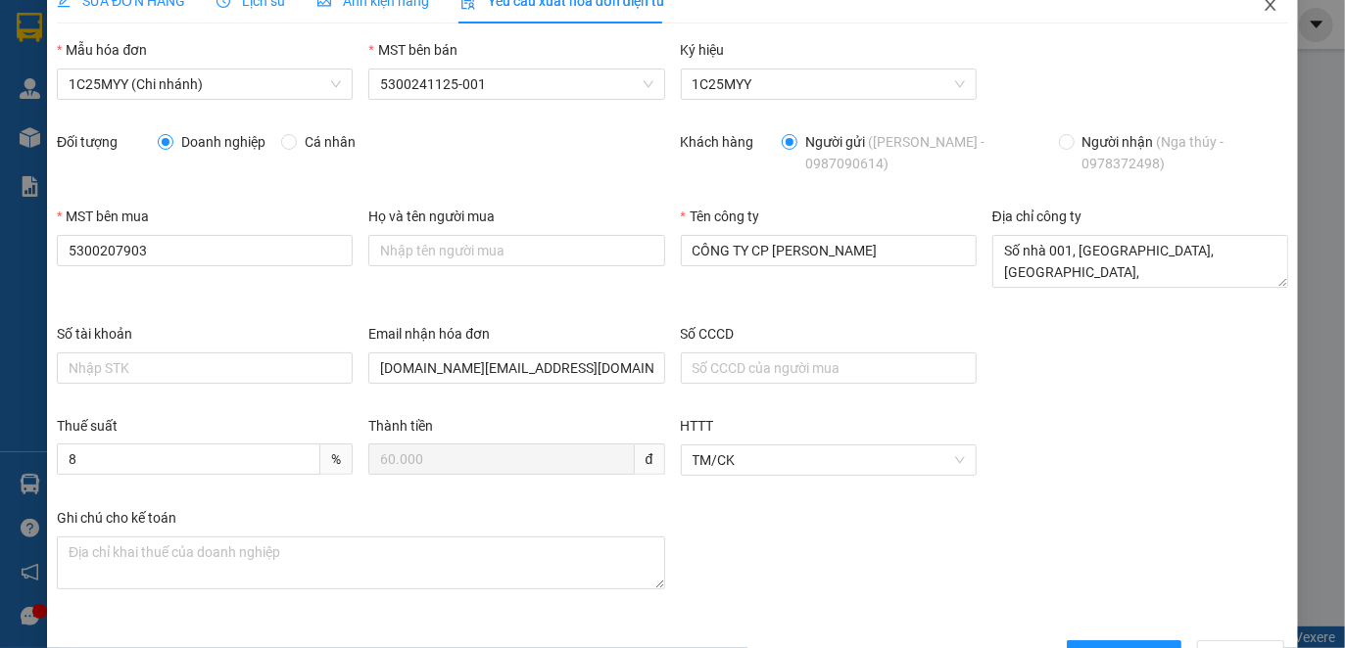
scroll to position [0, 0]
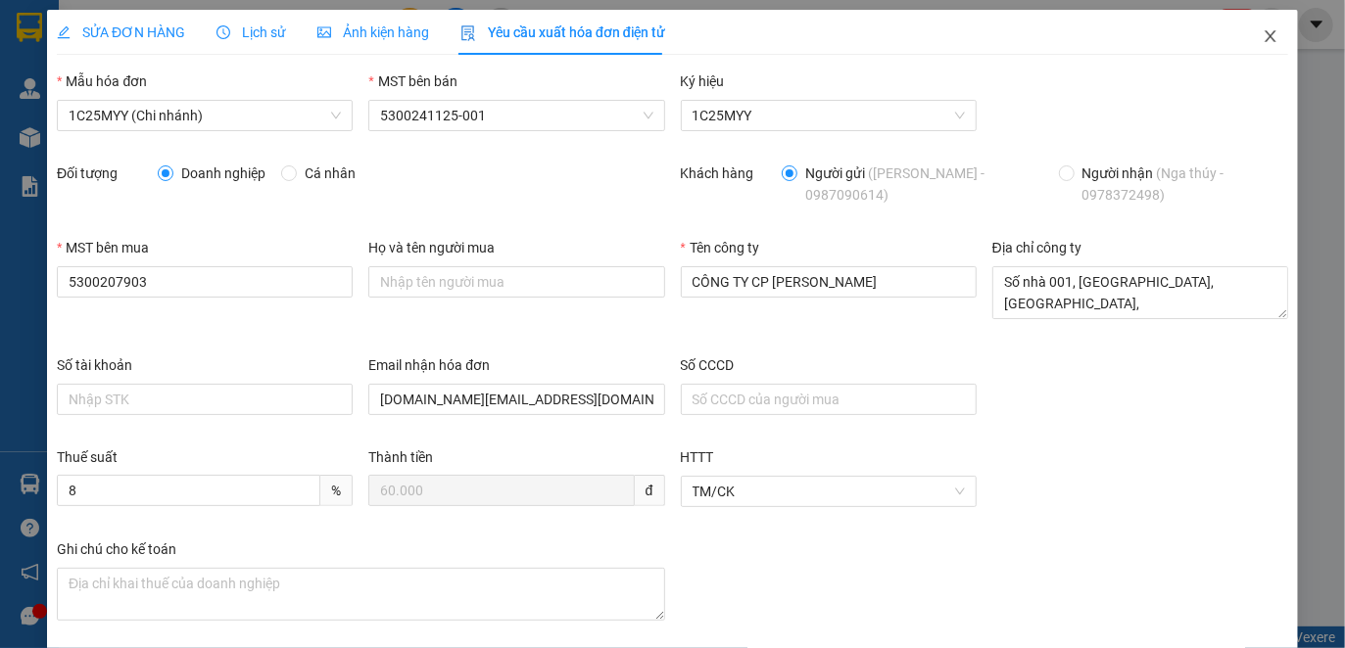
click at [1261, 39] on span "Close" at bounding box center [1270, 37] width 55 height 55
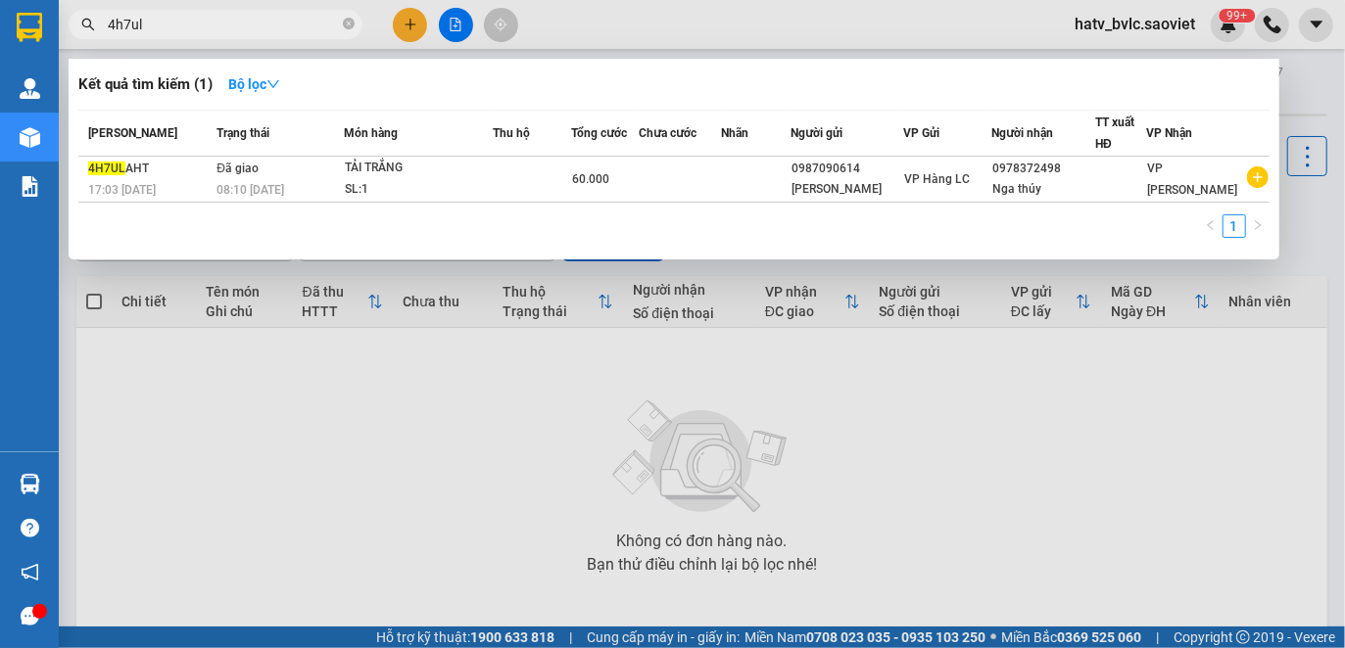
drag, startPoint x: 170, startPoint y: 23, endPoint x: 100, endPoint y: 30, distance: 70.9
click at [100, 30] on span "4h7ul" at bounding box center [216, 24] width 294 height 29
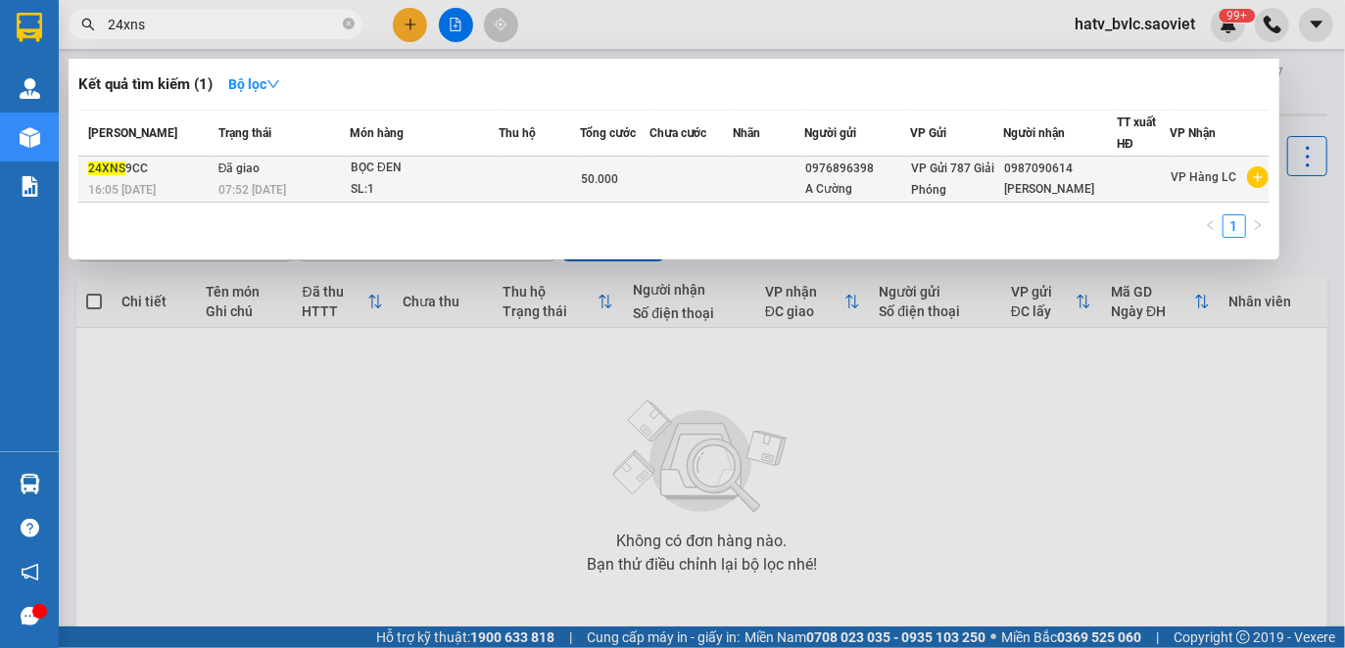
type input "24xns"
click at [610, 180] on span "50.000" at bounding box center [599, 179] width 37 height 14
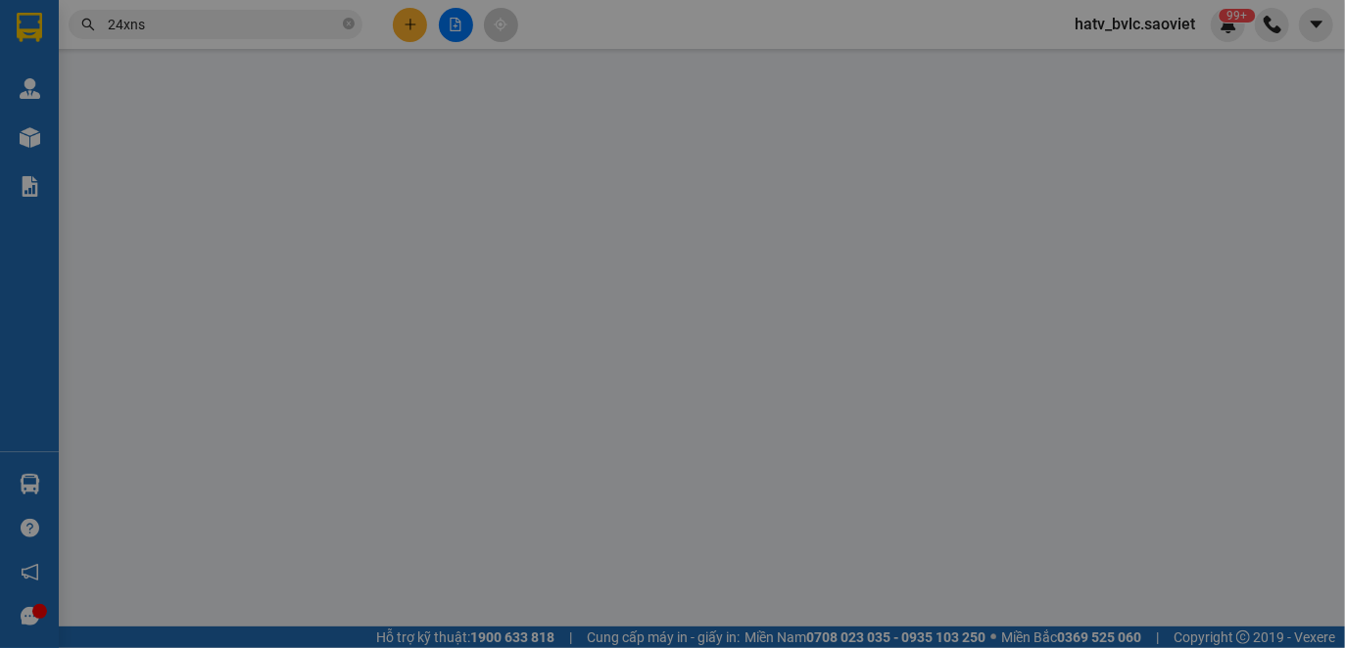
type input "0976896398"
type input "A Cường"
type input "0987090614"
type input "[PERSON_NAME]"
type input "0"
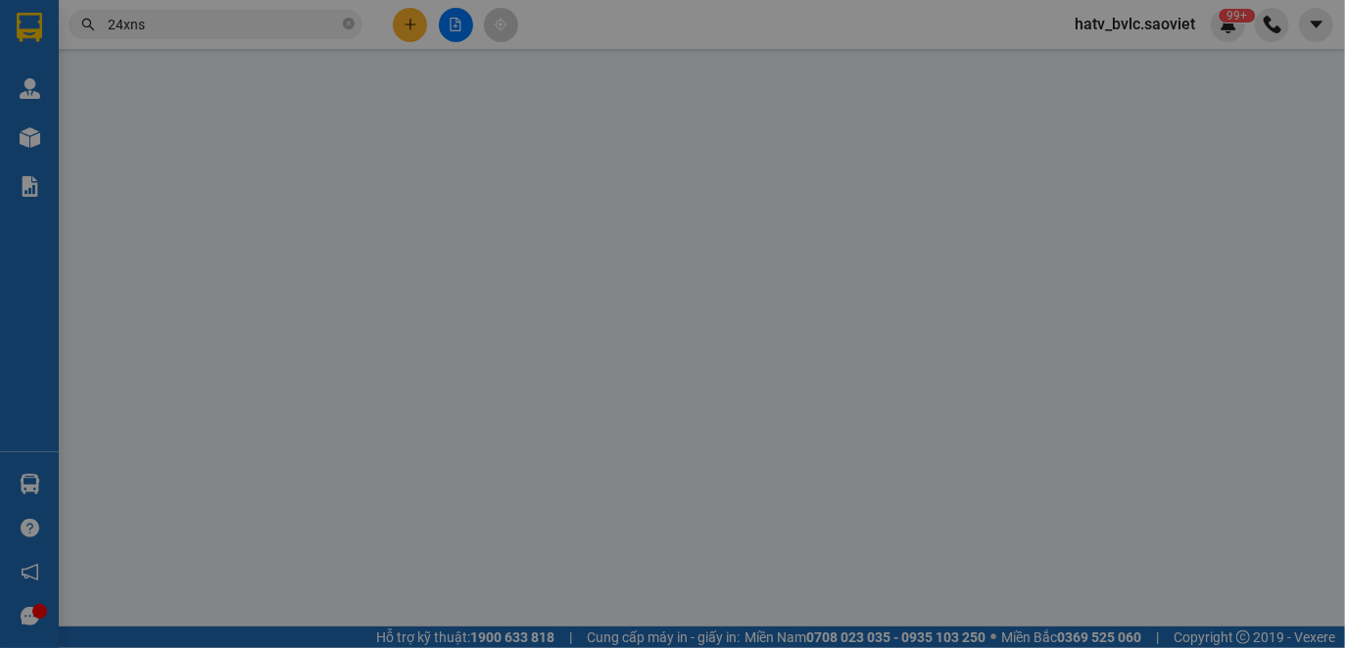
type input "50.000"
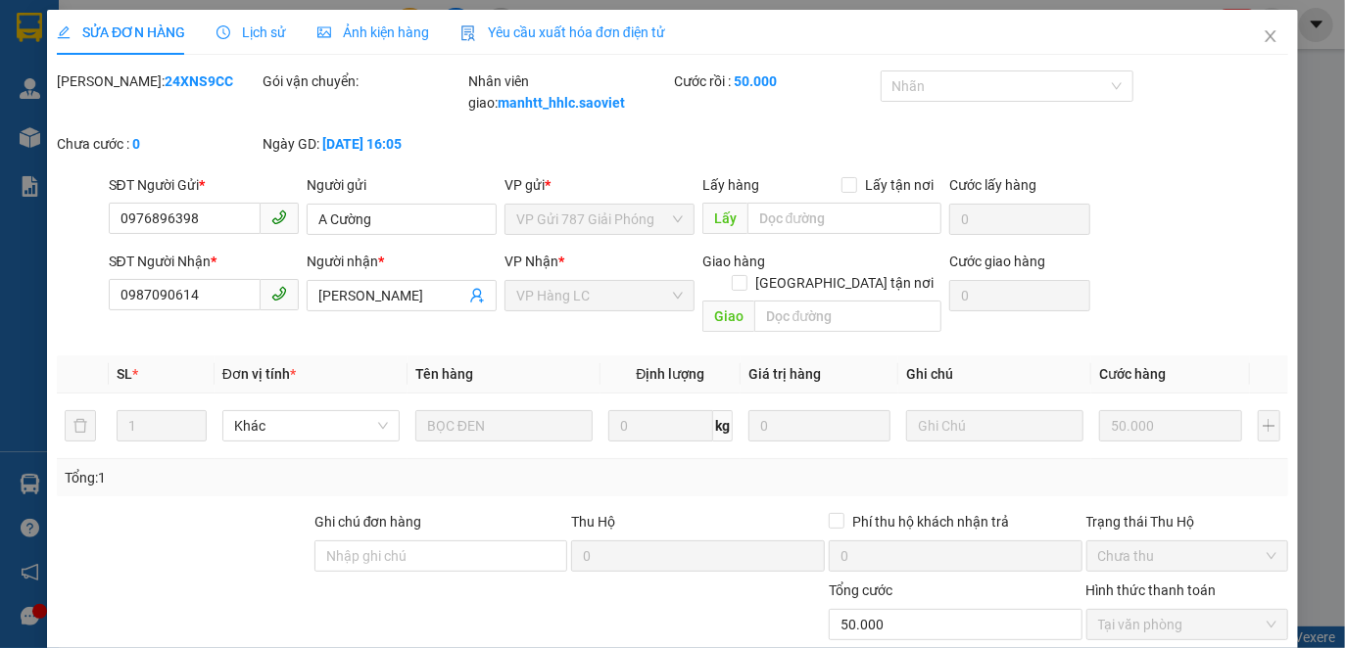
click at [265, 36] on span "Lịch sử" at bounding box center [251, 32] width 70 height 16
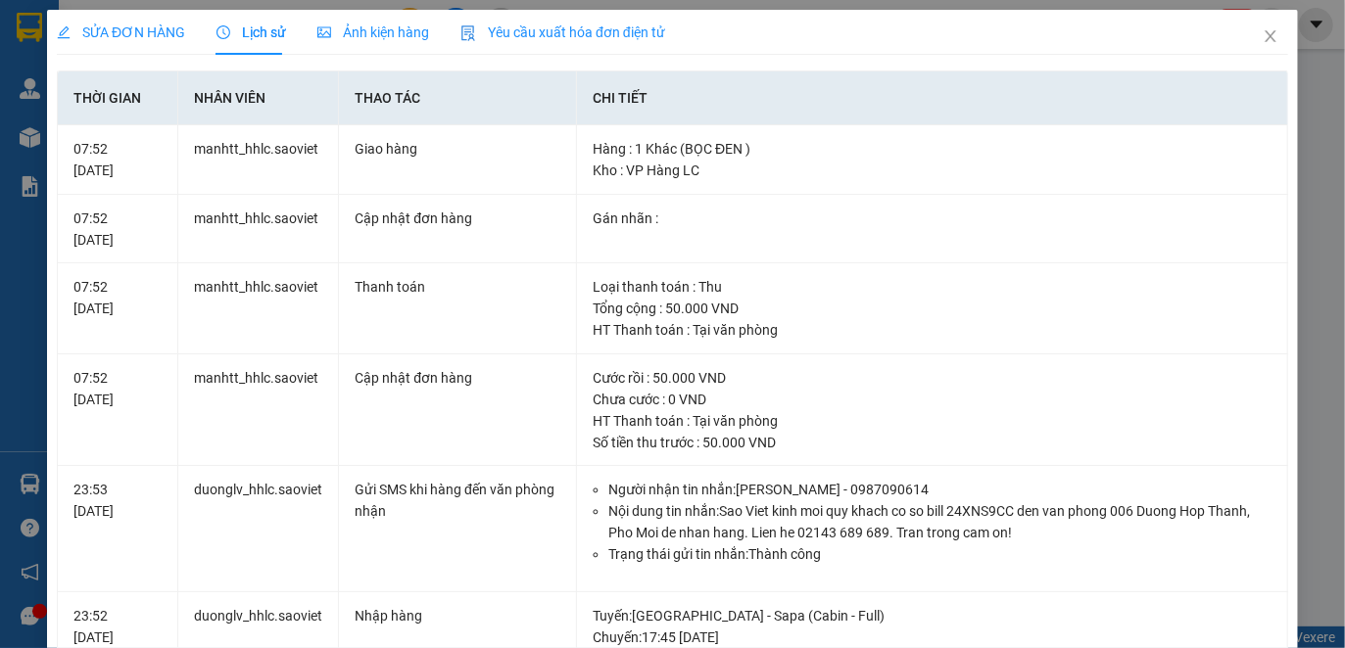
click at [531, 36] on span "Yêu cầu xuất hóa đơn điện tử" at bounding box center [562, 32] width 205 height 16
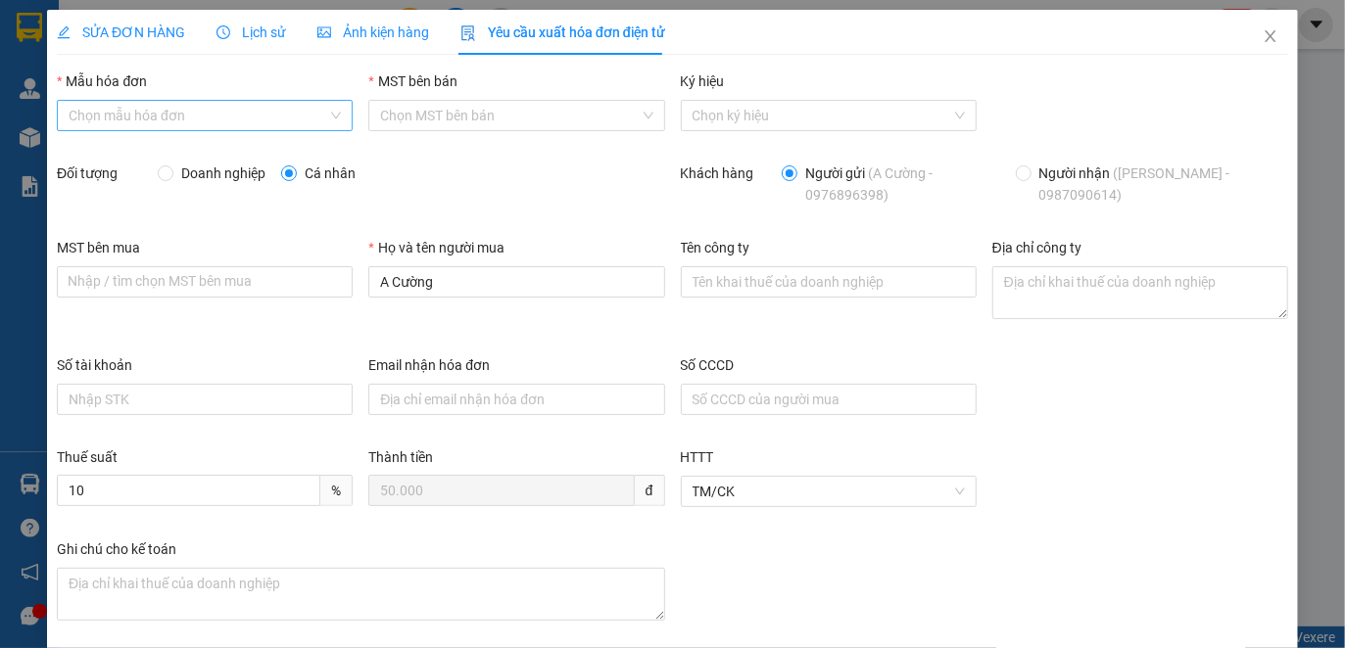
click at [198, 105] on input "Mẫu hóa đơn" at bounding box center [198, 115] width 259 height 29
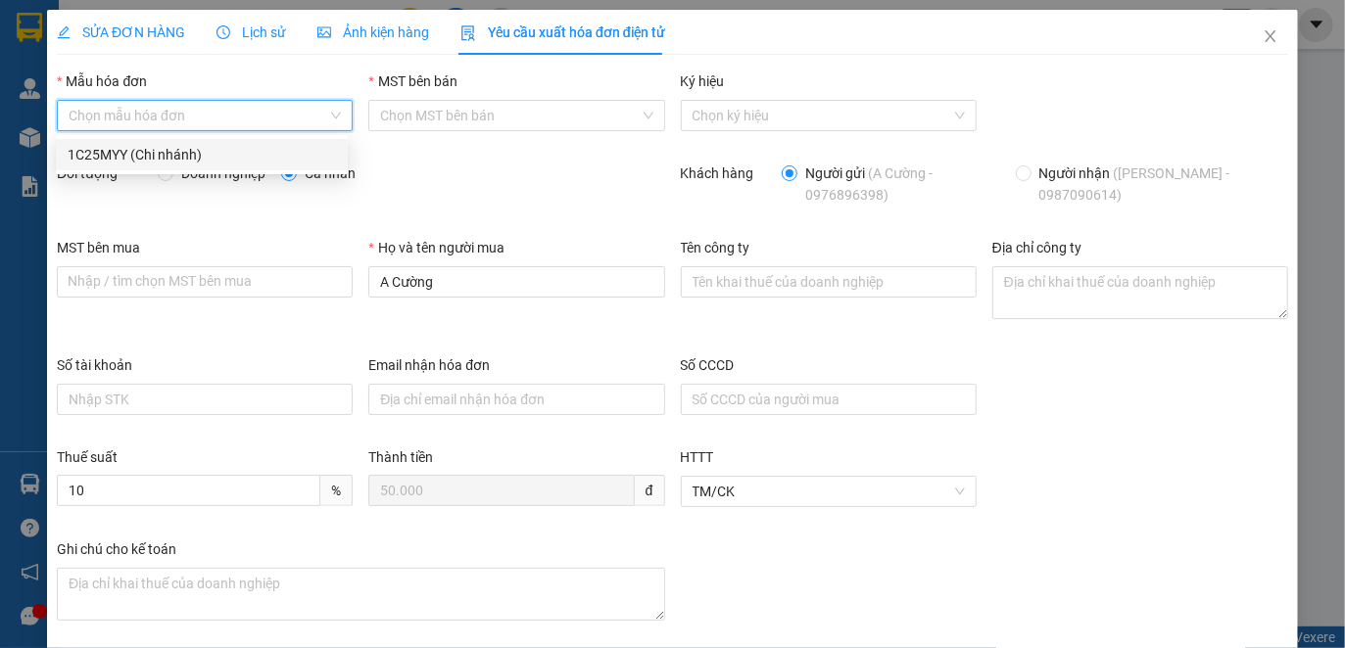
click at [193, 152] on div "1C25MYY (Chi nhánh)" at bounding box center [202, 155] width 268 height 22
type input "8"
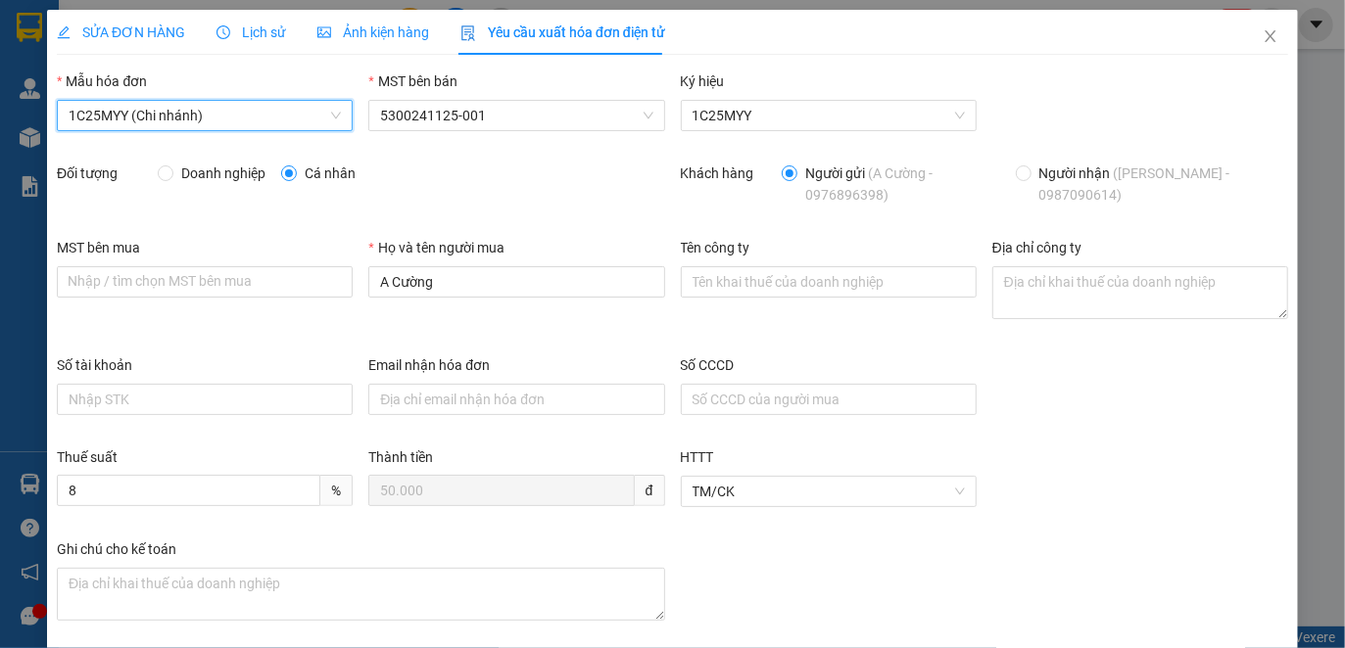
click at [211, 171] on span "Doanh nghiệp" at bounding box center [223, 174] width 100 height 22
click at [171, 171] on input "Doanh nghiệp" at bounding box center [165, 172] width 14 height 14
radio input "true"
radio input "false"
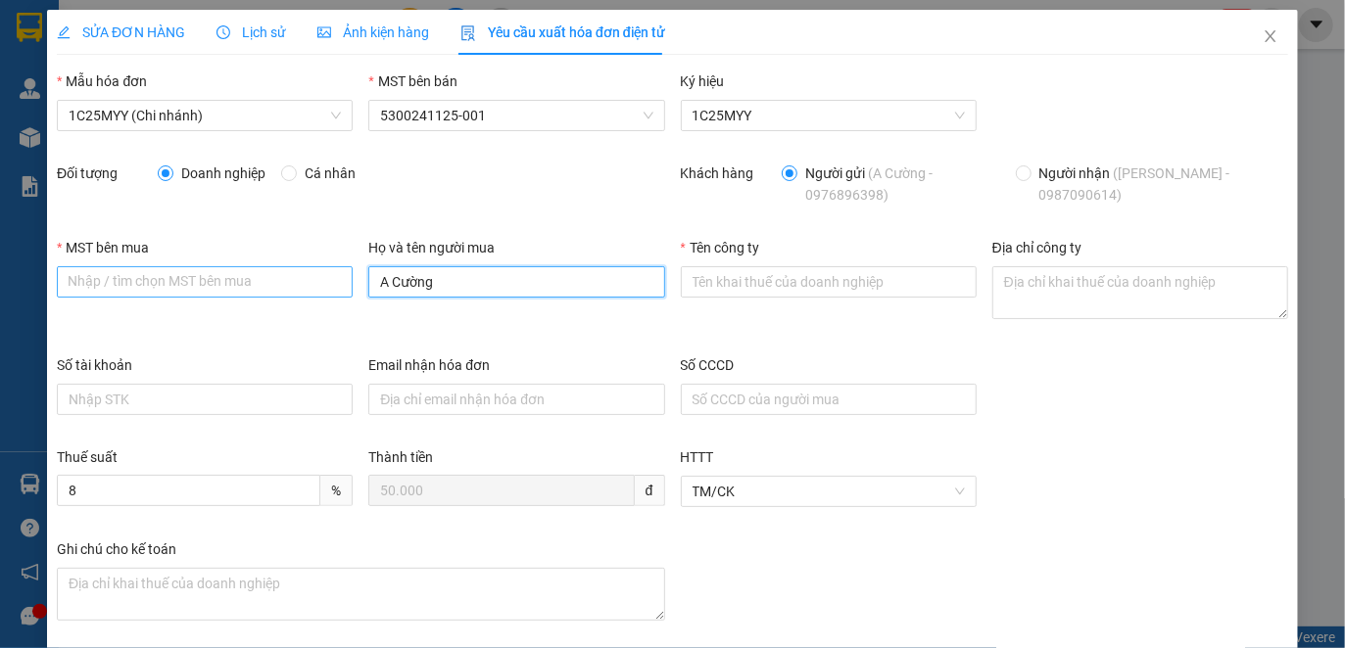
drag, startPoint x: 374, startPoint y: 283, endPoint x: 348, endPoint y: 272, distance: 28.6
click at [344, 273] on div "MST bên mua Nhập / tìm chọn MST bên mua Họ và tên người mua A Cường Tên công ty…" at bounding box center [672, 296] width 1247 height 118
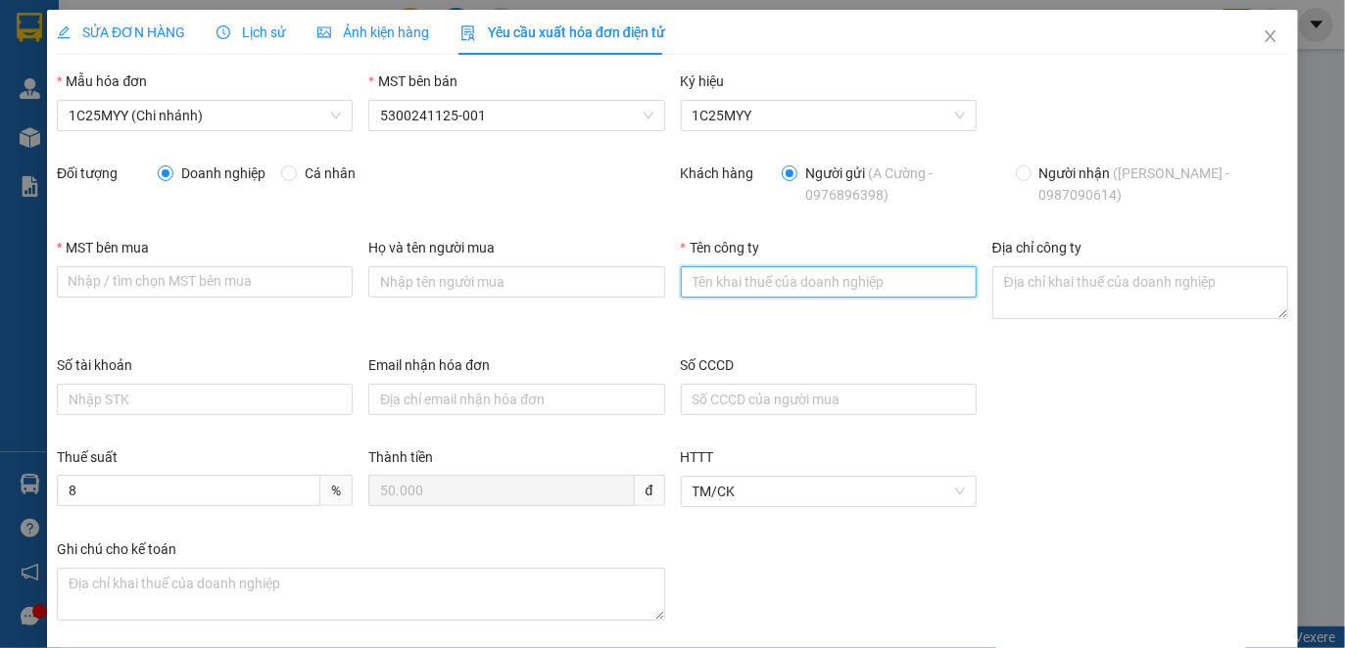
click at [695, 280] on input "Tên công ty" at bounding box center [829, 281] width 296 height 31
paste input "CÔNG TY CP [PERSON_NAME]"
type input "CÔNG TY CP [PERSON_NAME]"
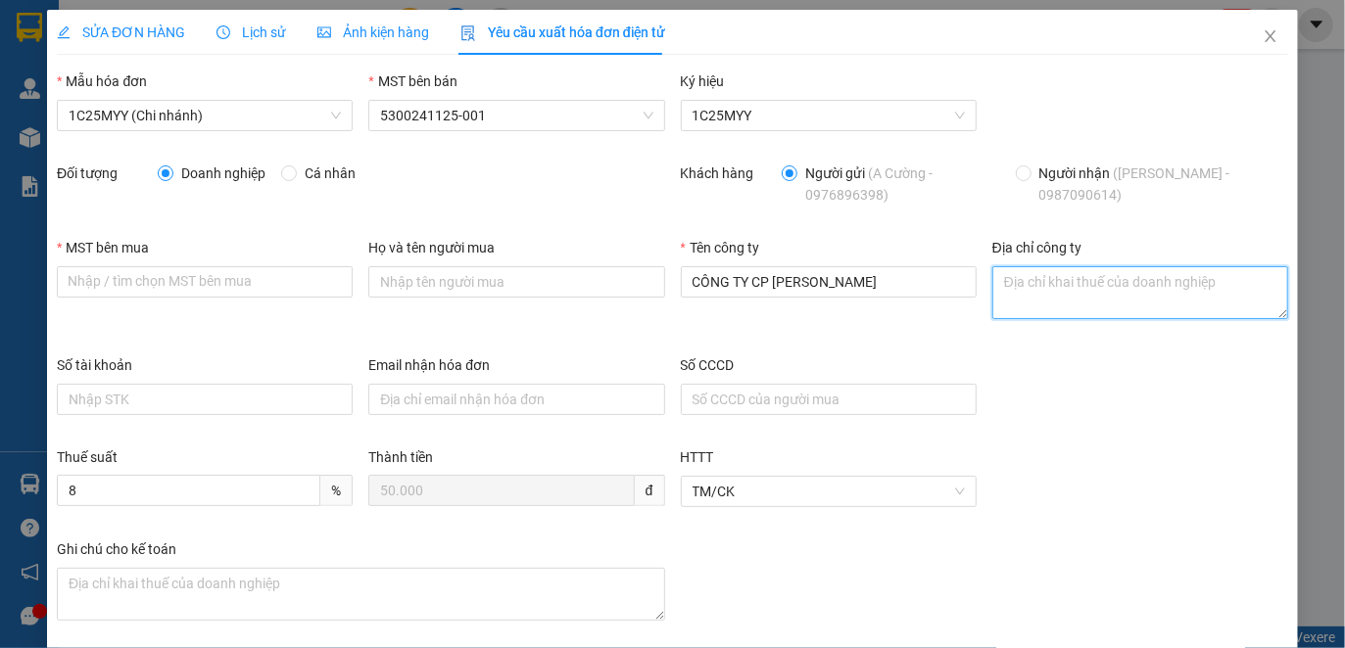
click at [1000, 283] on textarea "Địa chỉ công ty" at bounding box center [1140, 292] width 296 height 53
paste textarea "Số nhà 001, [GEOGRAPHIC_DATA], [GEOGRAPHIC_DATA], [GEOGRAPHIC_DATA], [GEOGRAPHI…"
type textarea "Số nhà 001, [GEOGRAPHIC_DATA], [GEOGRAPHIC_DATA], [GEOGRAPHIC_DATA], [GEOGRAPHI…"
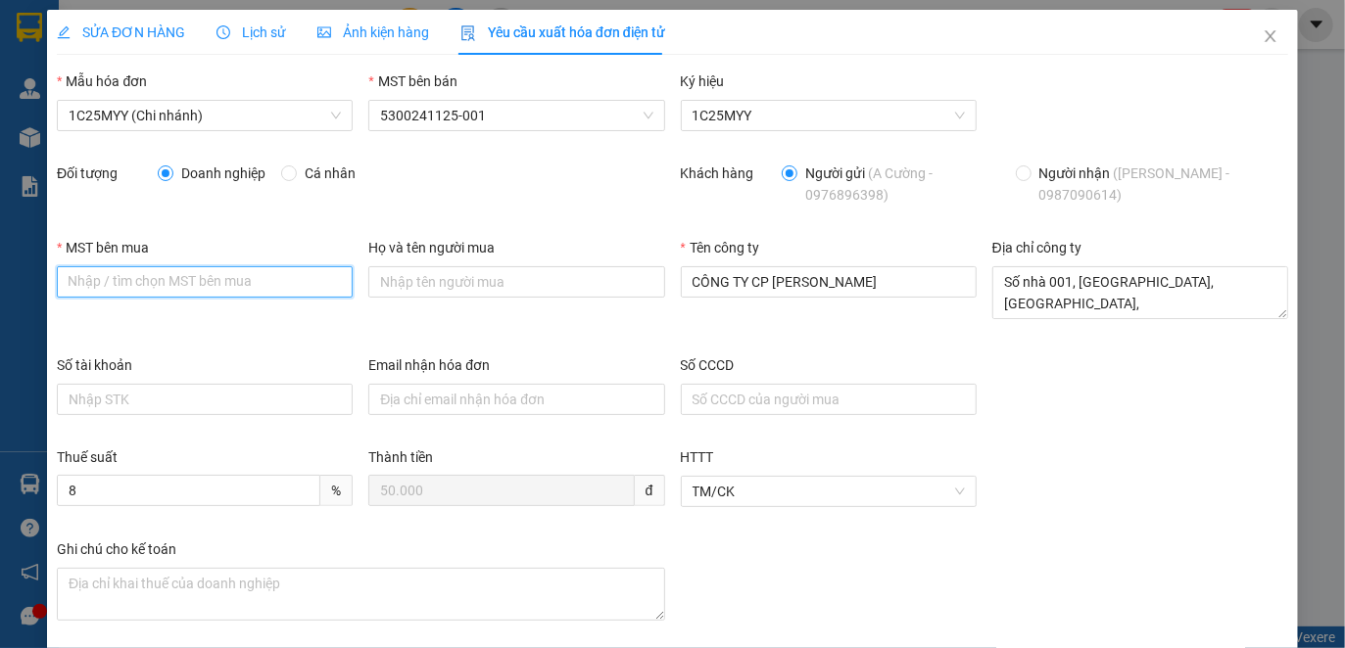
click at [80, 266] on input "MST bên mua" at bounding box center [205, 281] width 296 height 31
paste input "5300207903"
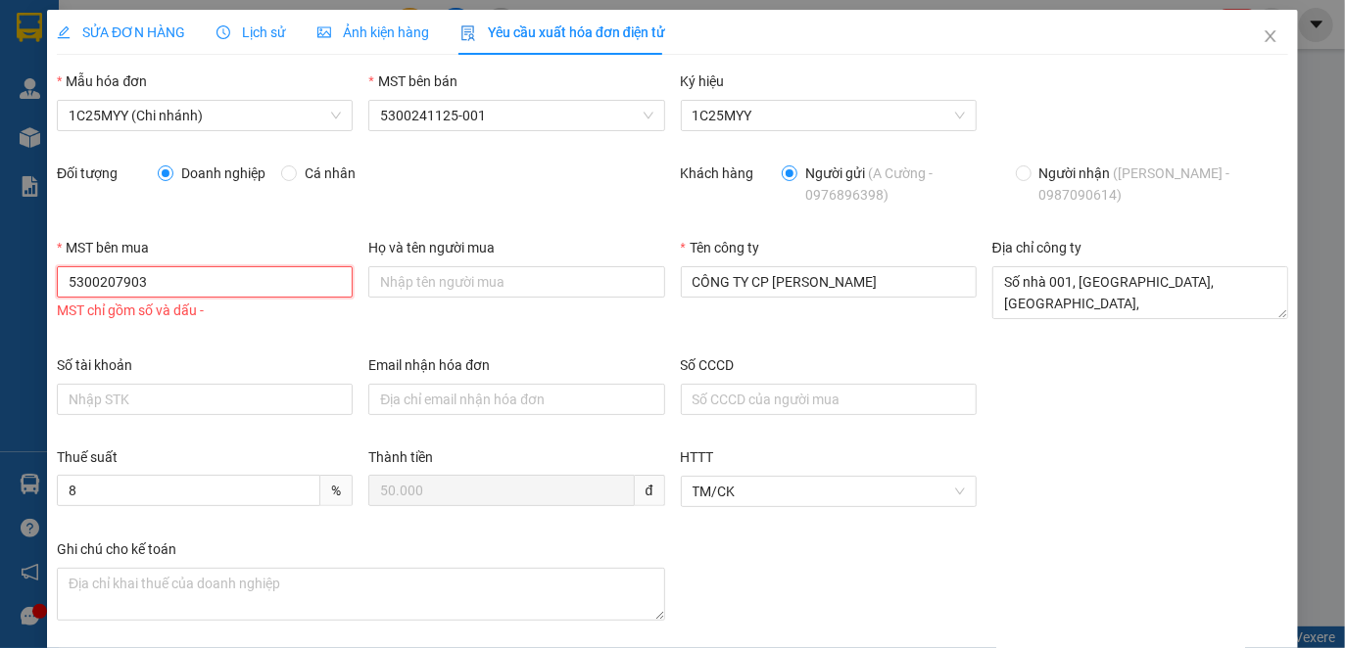
click at [103, 279] on input "5300207903" at bounding box center [205, 281] width 296 height 31
type input "5300207903"
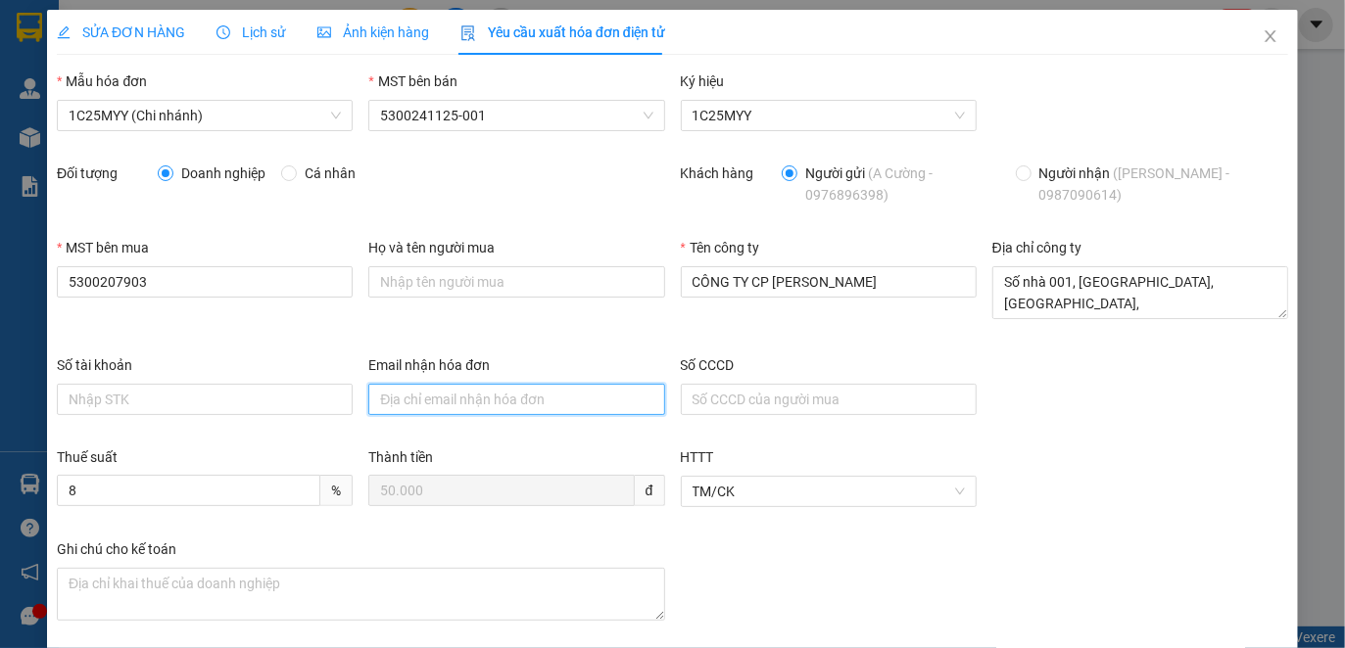
click at [387, 396] on input "Email nhận hóa đơn" at bounding box center [516, 399] width 296 height 31
paste input "[DOMAIN_NAME][EMAIL_ADDRESS][DOMAIN_NAME]"
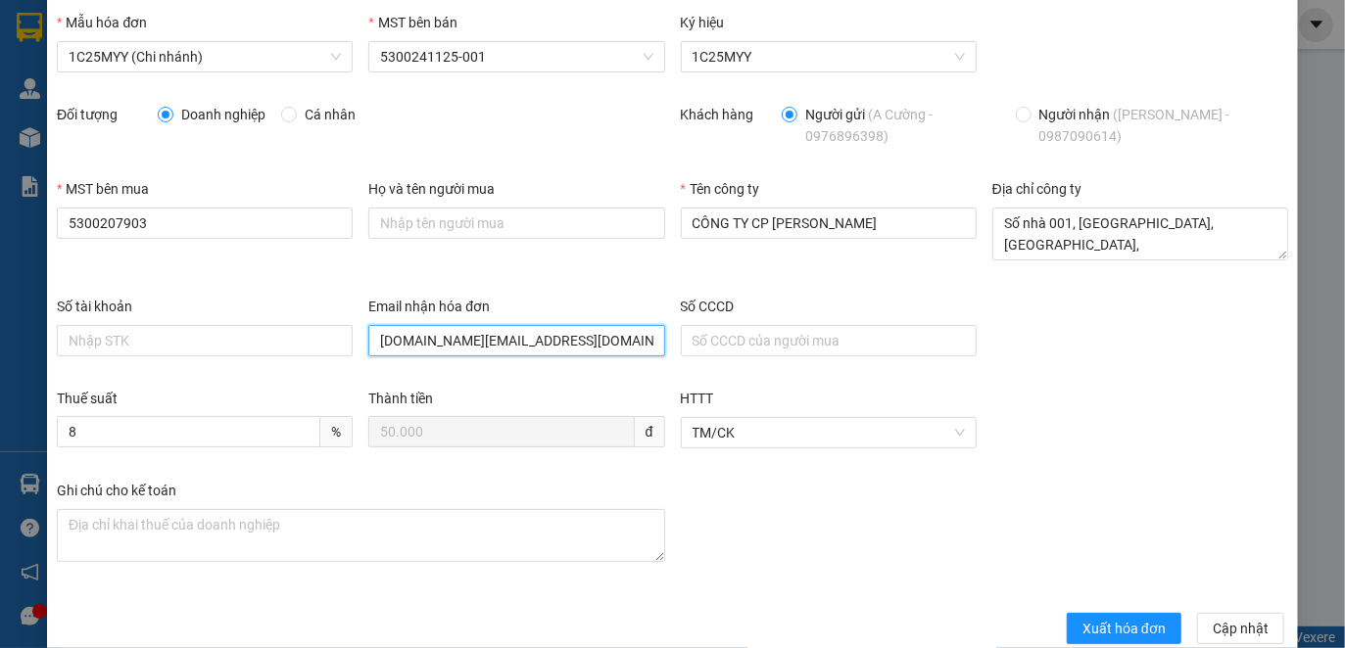
scroll to position [90, 0]
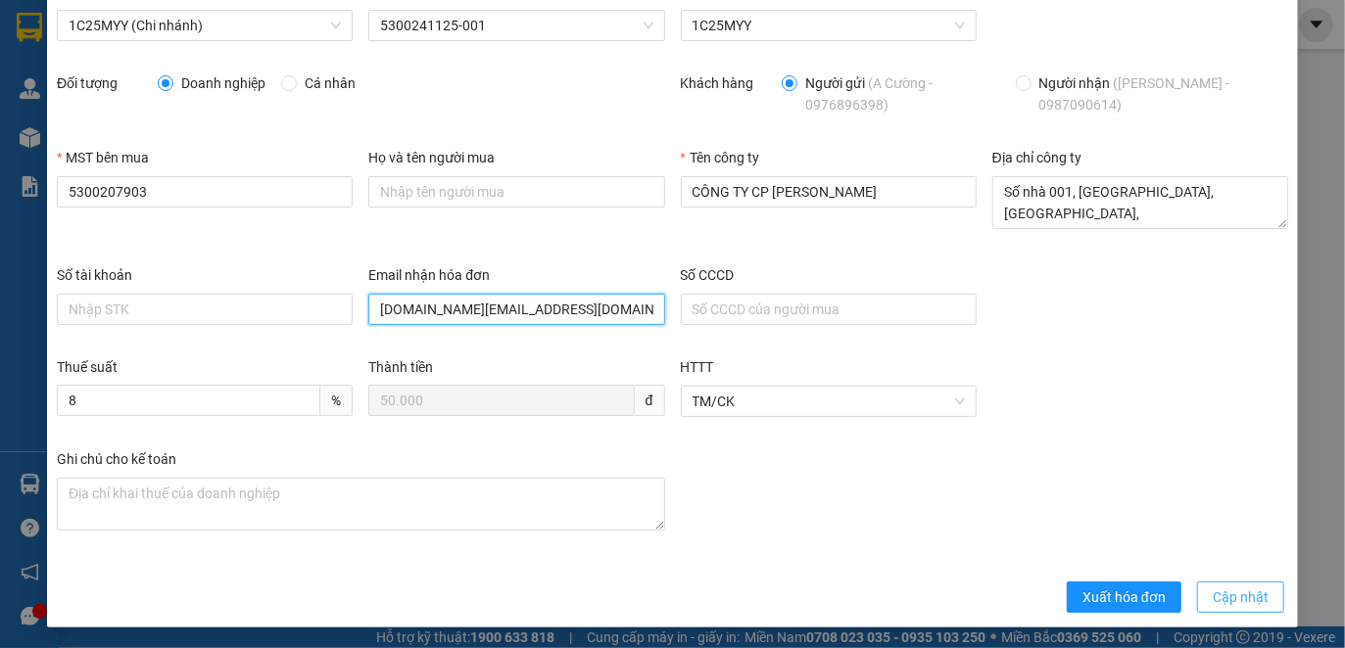
type input "[DOMAIN_NAME][EMAIL_ADDRESS][DOMAIN_NAME]"
click at [1212, 592] on span "Cập nhật" at bounding box center [1240, 598] width 56 height 22
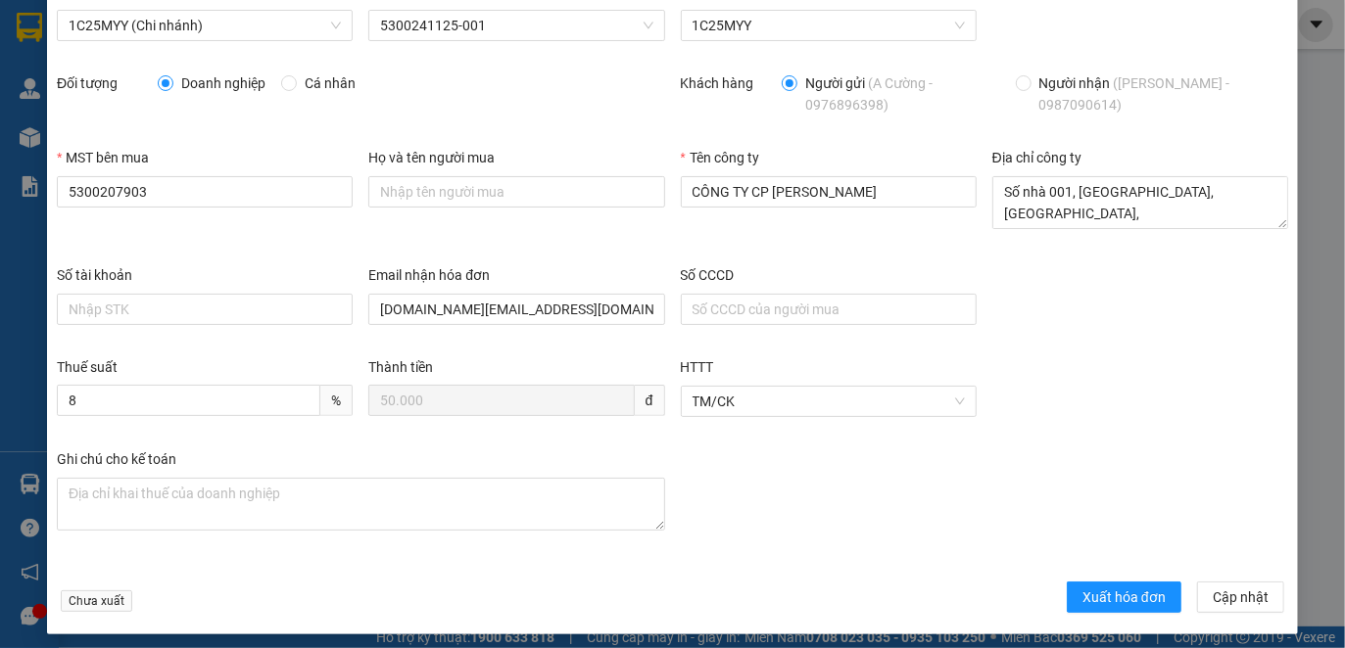
scroll to position [0, 0]
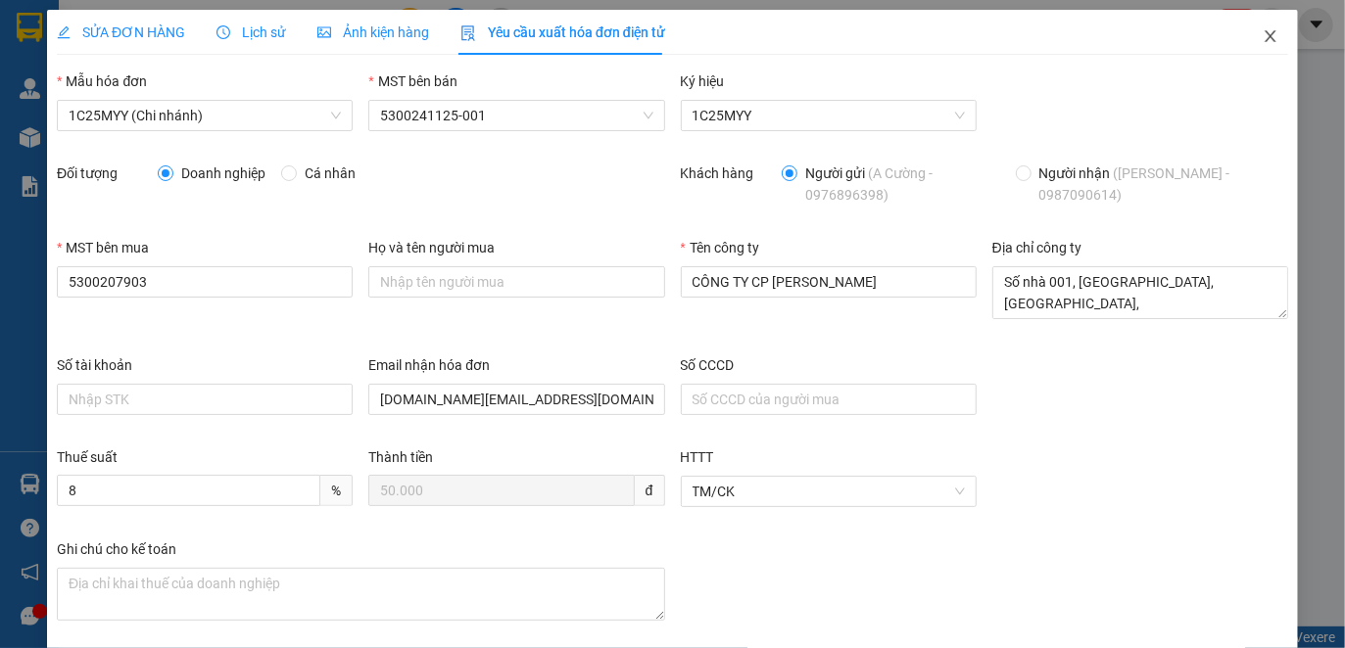
click at [1261, 33] on span "Close" at bounding box center [1270, 37] width 55 height 55
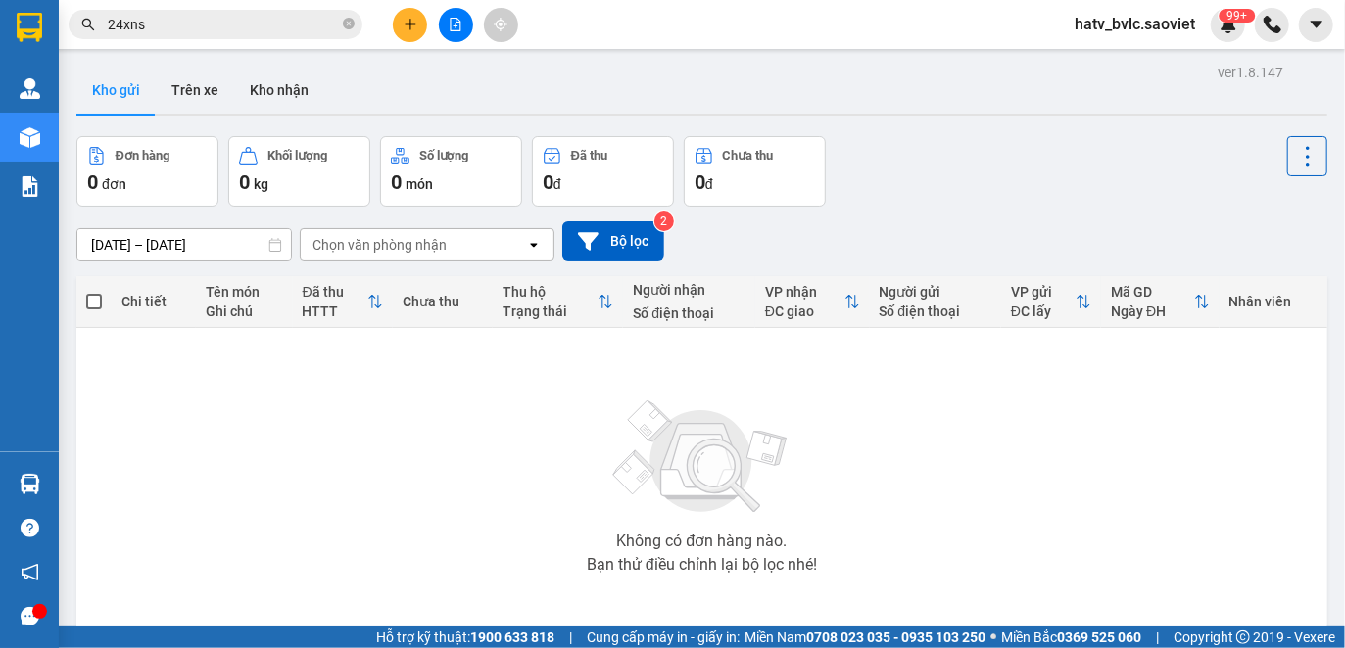
drag, startPoint x: 207, startPoint y: 30, endPoint x: 94, endPoint y: 22, distance: 113.0
click at [94, 22] on div "24xns" at bounding box center [191, 24] width 382 height 29
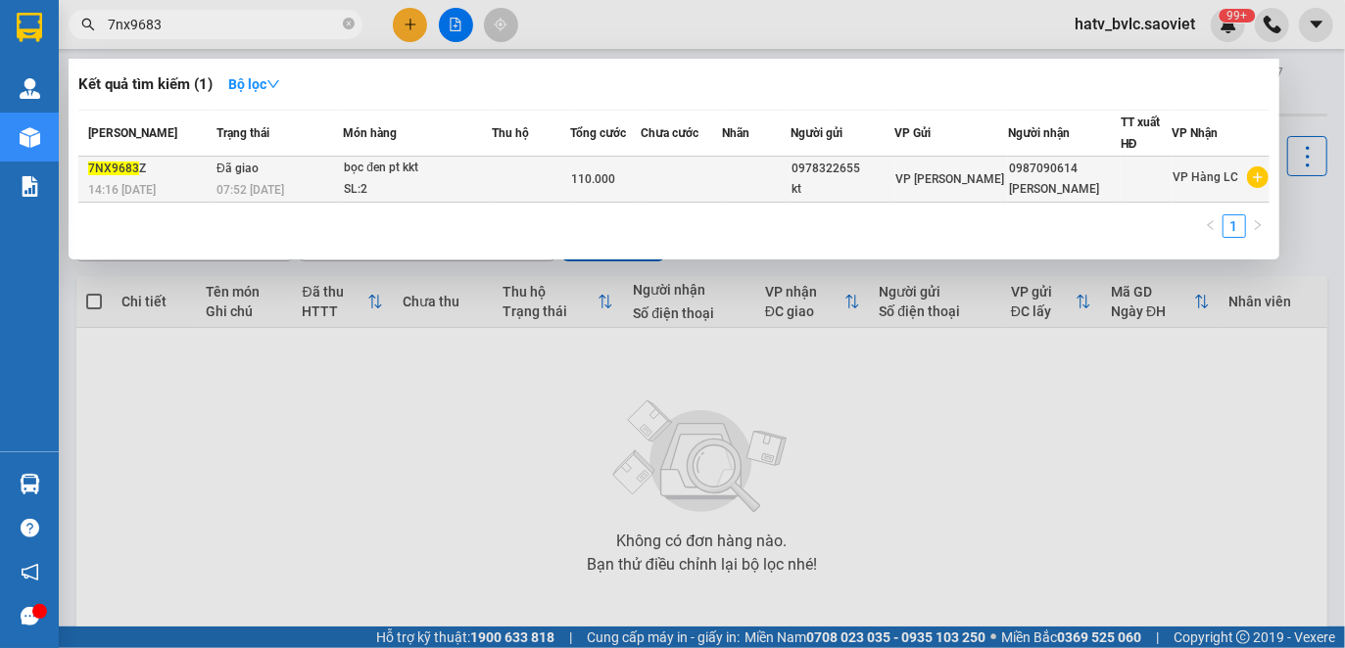
type input "7nx9683"
click at [635, 190] on div "110.000" at bounding box center [605, 179] width 69 height 22
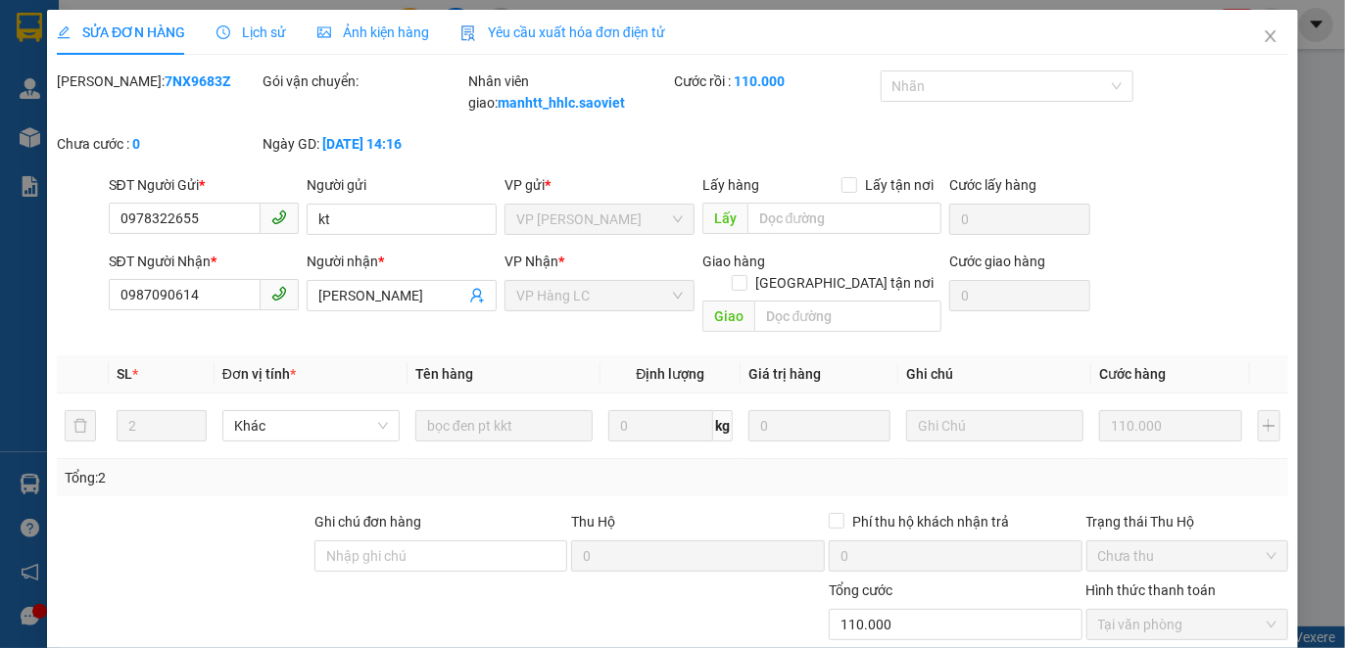
type input "0978322655"
type input "kt"
type input "0987090614"
type input "[PERSON_NAME]"
type input "0"
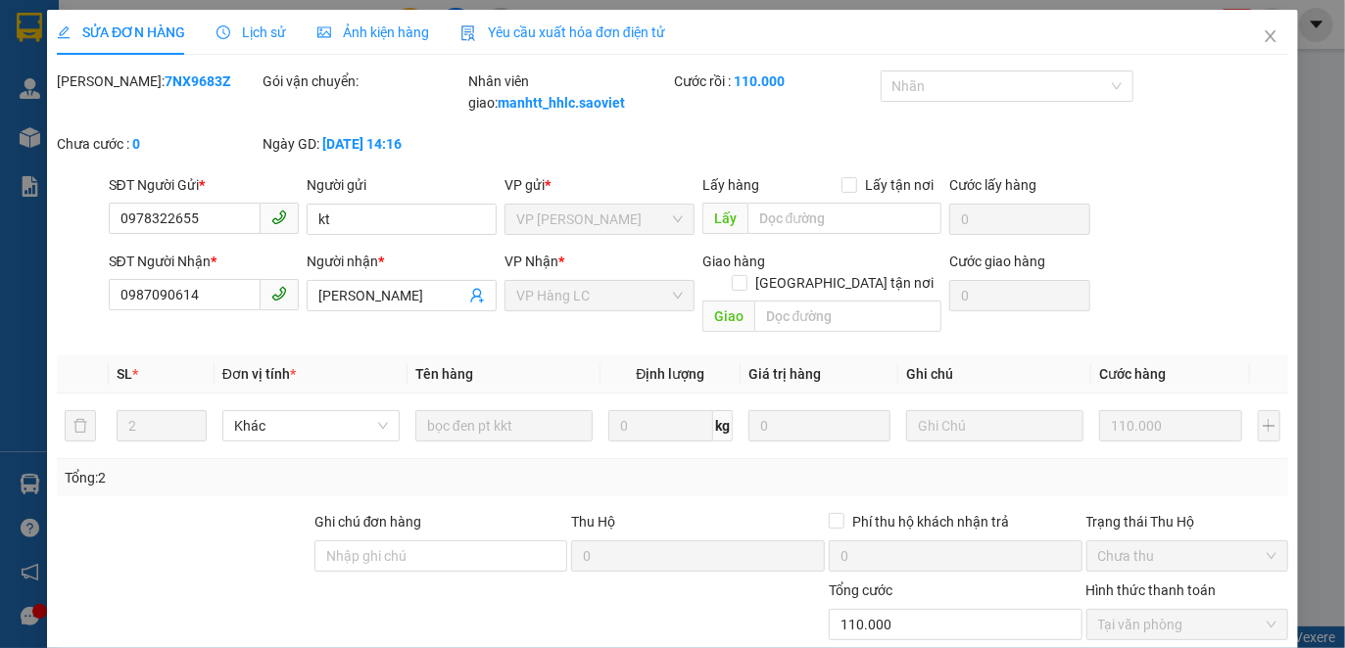
type input "110.000"
click at [264, 28] on span "Lịch sử" at bounding box center [251, 32] width 70 height 16
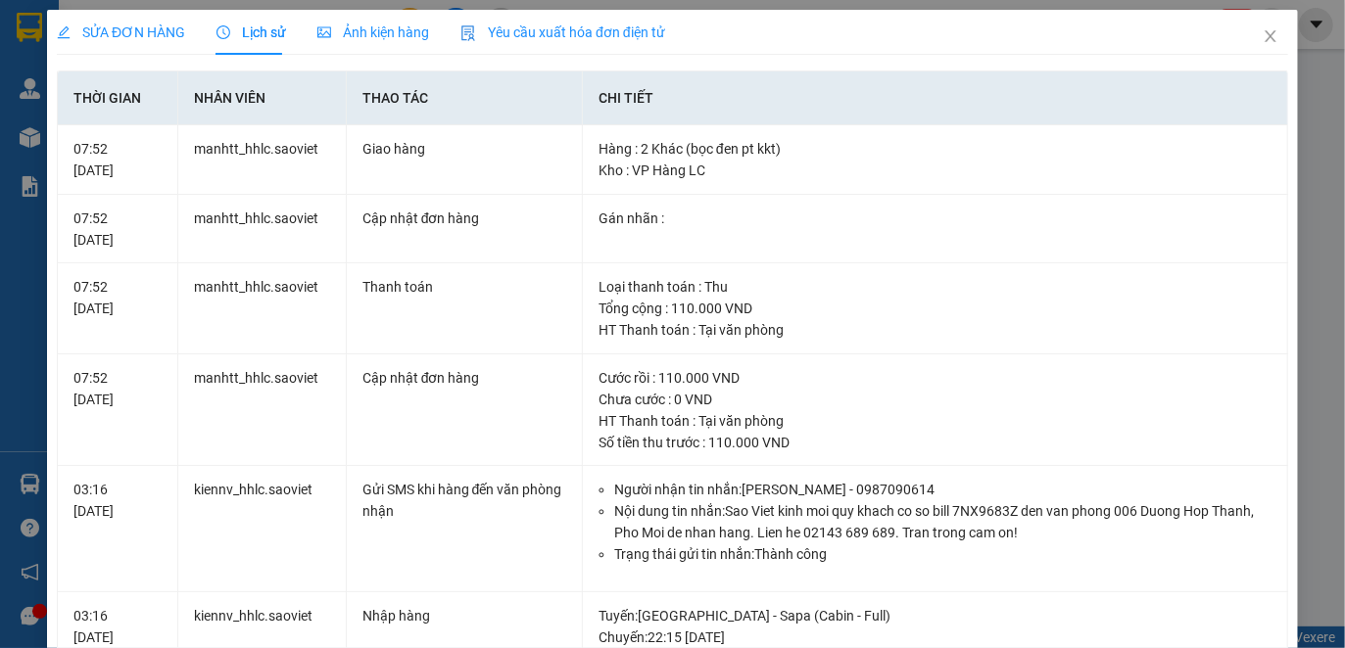
click at [576, 30] on span "Yêu cầu xuất hóa đơn điện tử" at bounding box center [562, 32] width 205 height 16
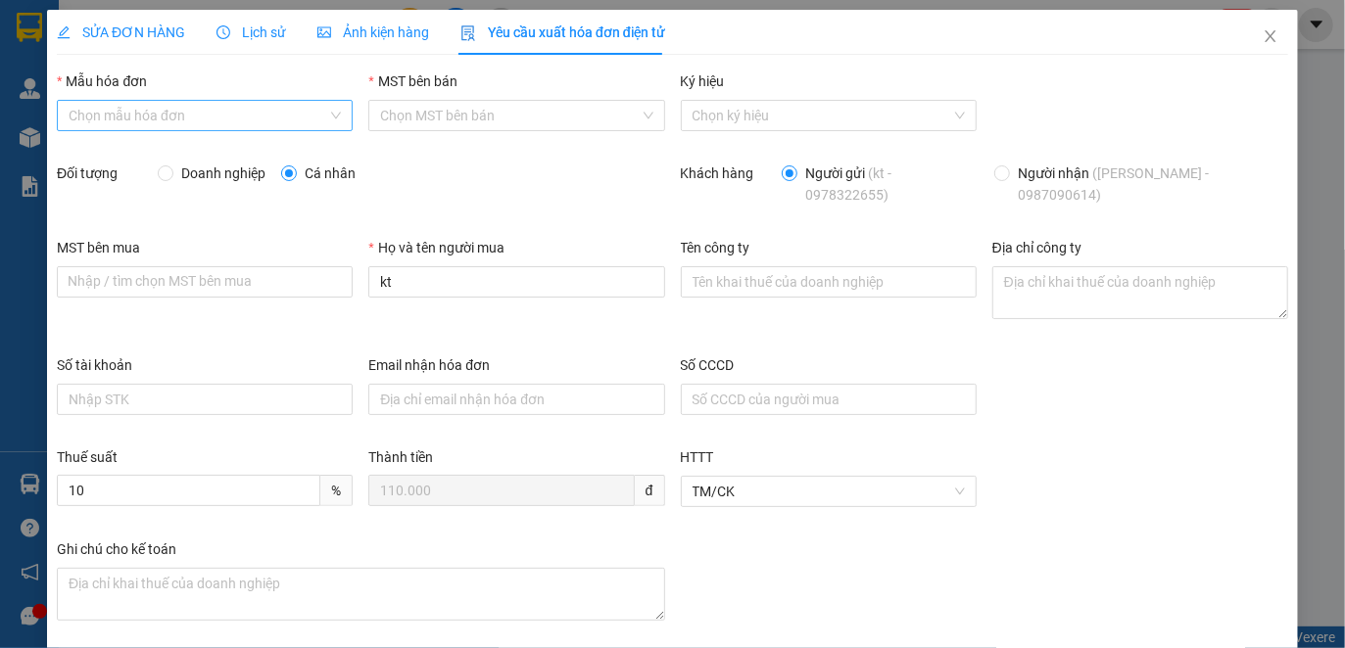
click at [256, 117] on input "Mẫu hóa đơn" at bounding box center [198, 115] width 259 height 29
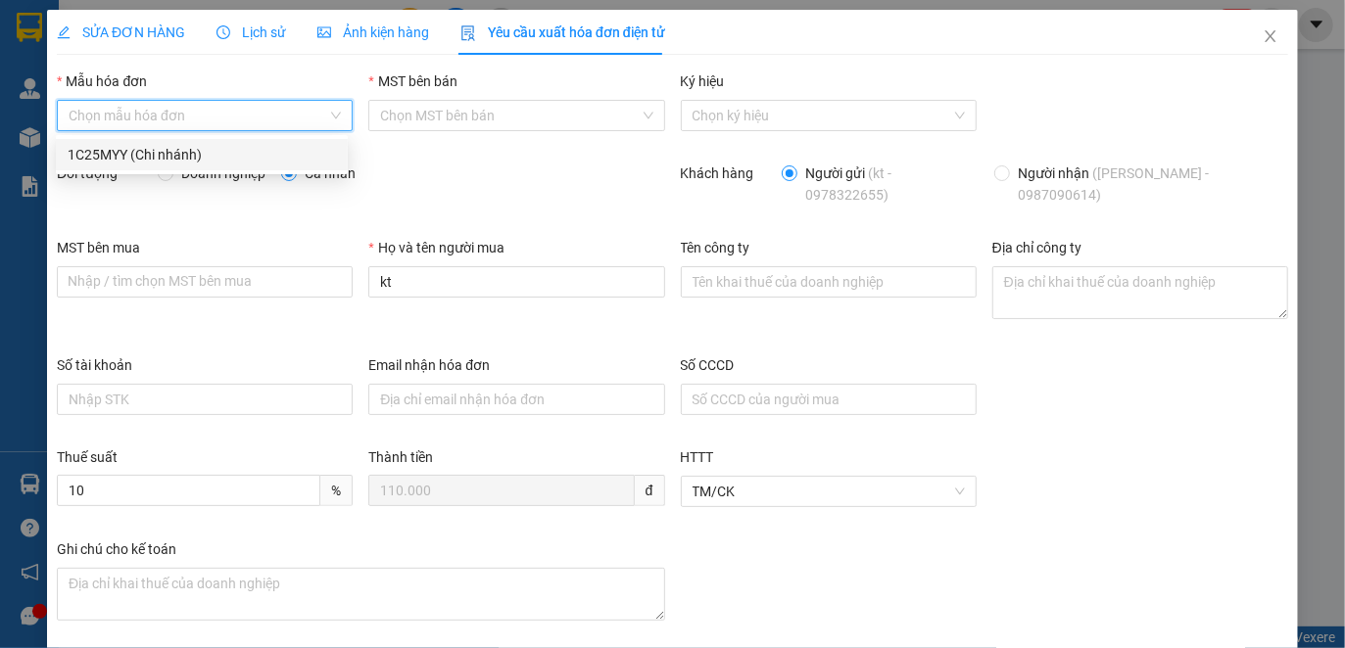
drag, startPoint x: 195, startPoint y: 157, endPoint x: 215, endPoint y: 170, distance: 24.7
click at [196, 157] on div "1C25MYY (Chi nhánh)" at bounding box center [202, 155] width 268 height 22
type input "8"
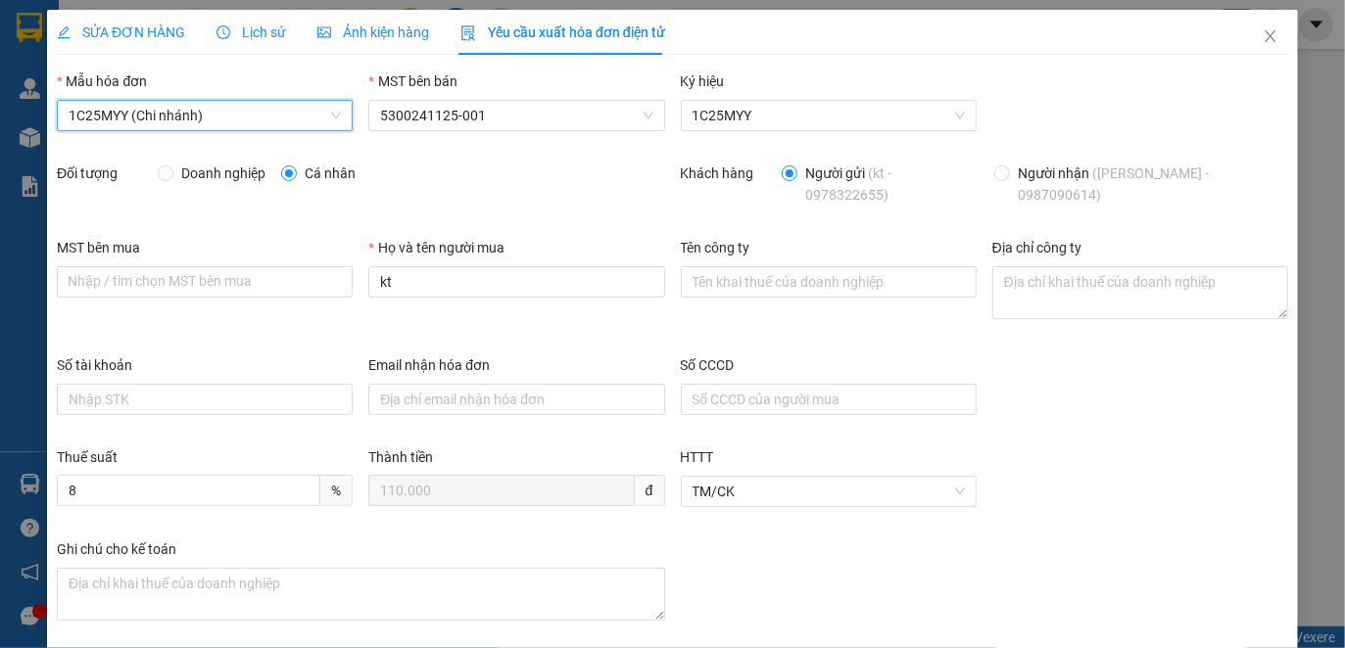
click at [213, 175] on span "Doanh nghiệp" at bounding box center [223, 174] width 100 height 22
click at [171, 175] on input "Doanh nghiệp" at bounding box center [165, 172] width 14 height 14
radio input "true"
radio input "false"
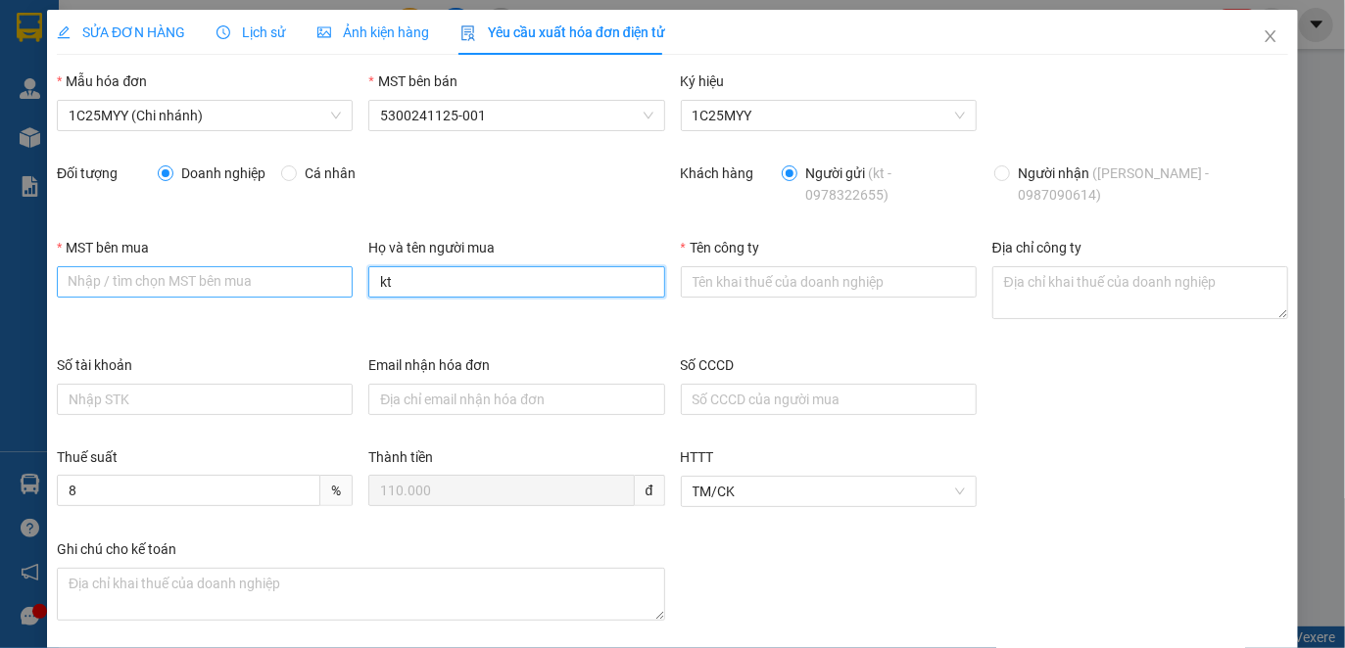
drag, startPoint x: 382, startPoint y: 273, endPoint x: 330, endPoint y: 271, distance: 51.9
click at [330, 271] on div "MST bên mua Nhập / tìm chọn MST bên mua Họ và tên người mua kt Tên công ty Địa …" at bounding box center [672, 296] width 1247 height 118
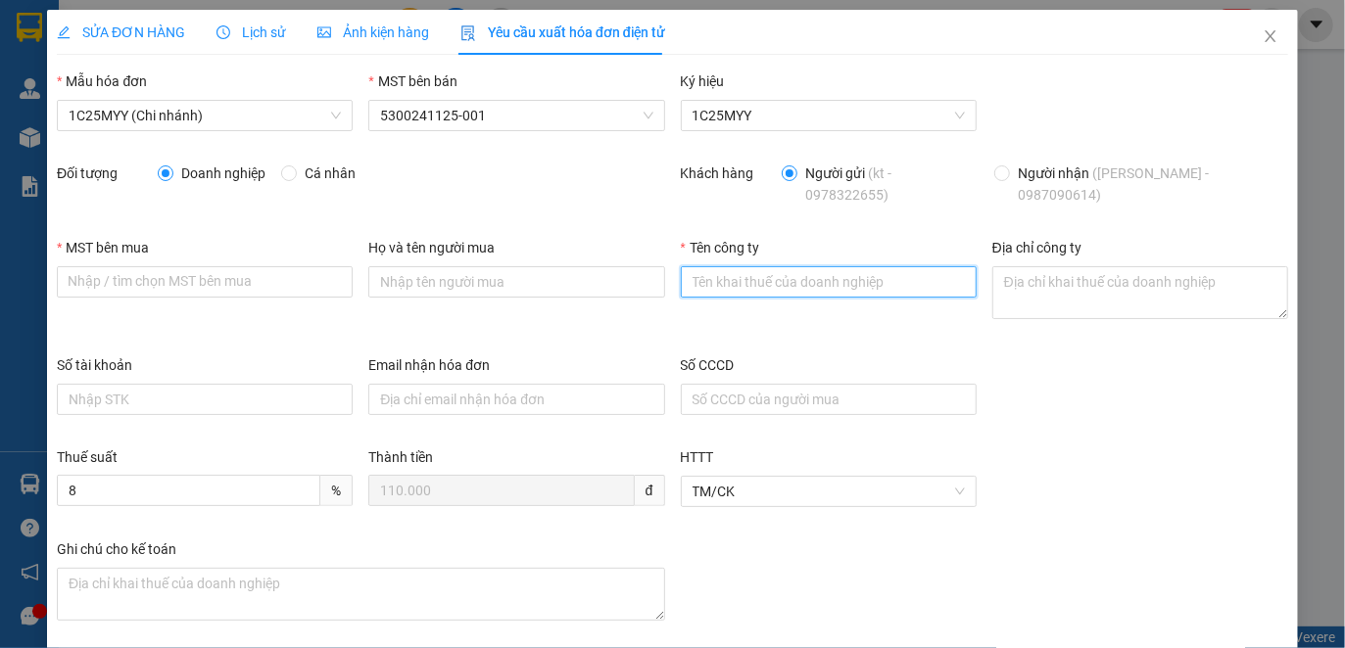
click at [681, 273] on input "Tên công ty" at bounding box center [829, 281] width 296 height 31
paste input "CÔNG TY CP [PERSON_NAME]"
type input "CÔNG TY CP [PERSON_NAME]"
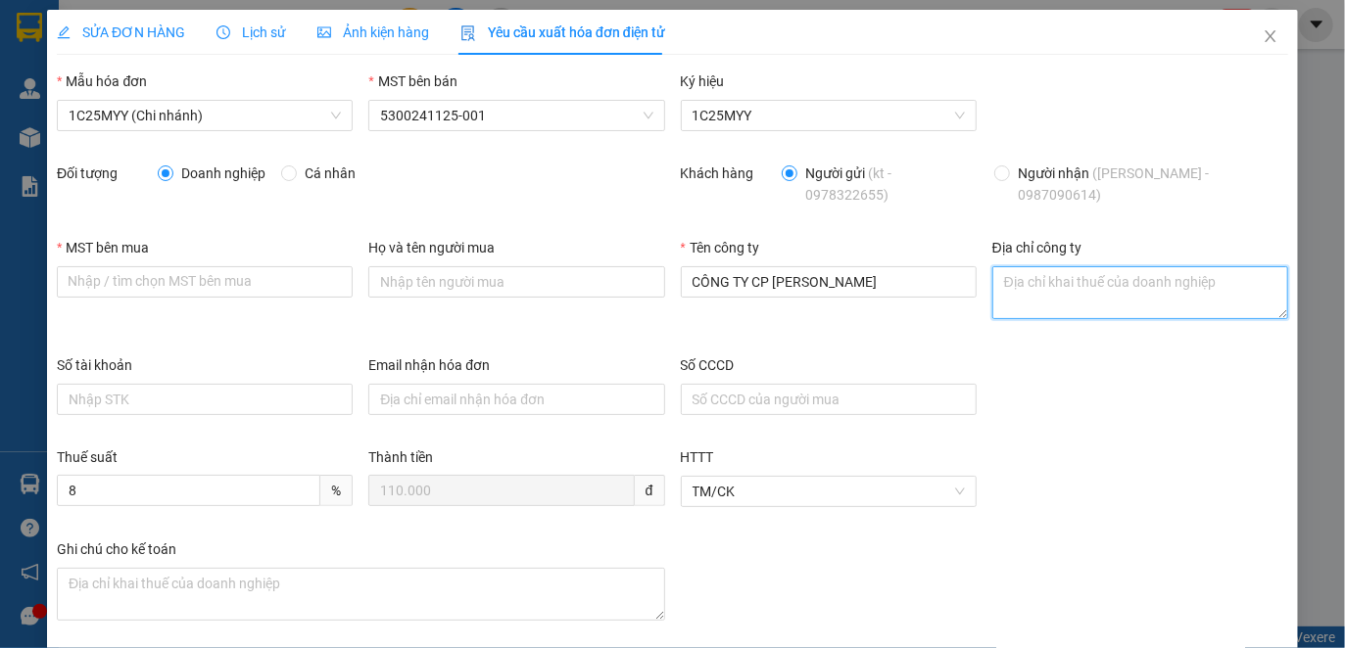
click at [992, 276] on textarea "Địa chỉ công ty" at bounding box center [1140, 292] width 296 height 53
paste textarea "Số nhà 001, [GEOGRAPHIC_DATA], [GEOGRAPHIC_DATA], [GEOGRAPHIC_DATA], [GEOGRAPHI…"
type textarea "Số nhà 001, [GEOGRAPHIC_DATA], [GEOGRAPHIC_DATA], [GEOGRAPHIC_DATA], [GEOGRAPHI…"
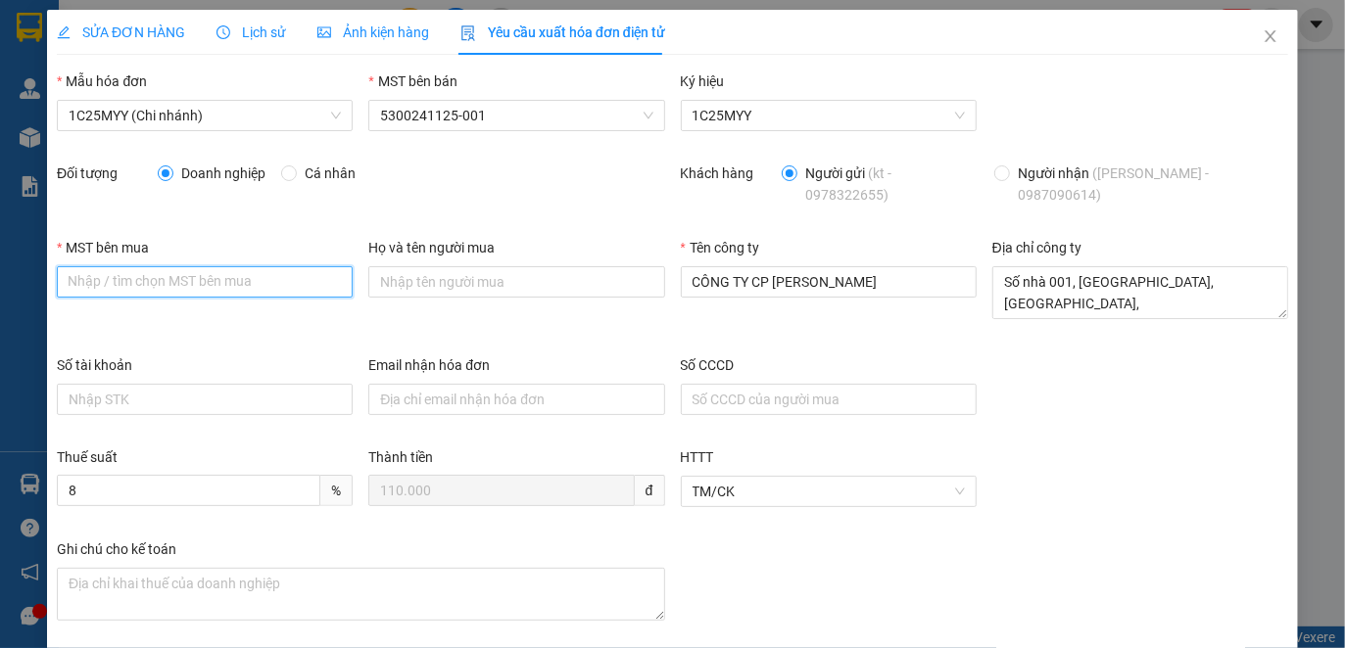
click at [70, 273] on input "MST bên mua" at bounding box center [205, 281] width 296 height 31
paste input "5300207903"
type input "5300207903"
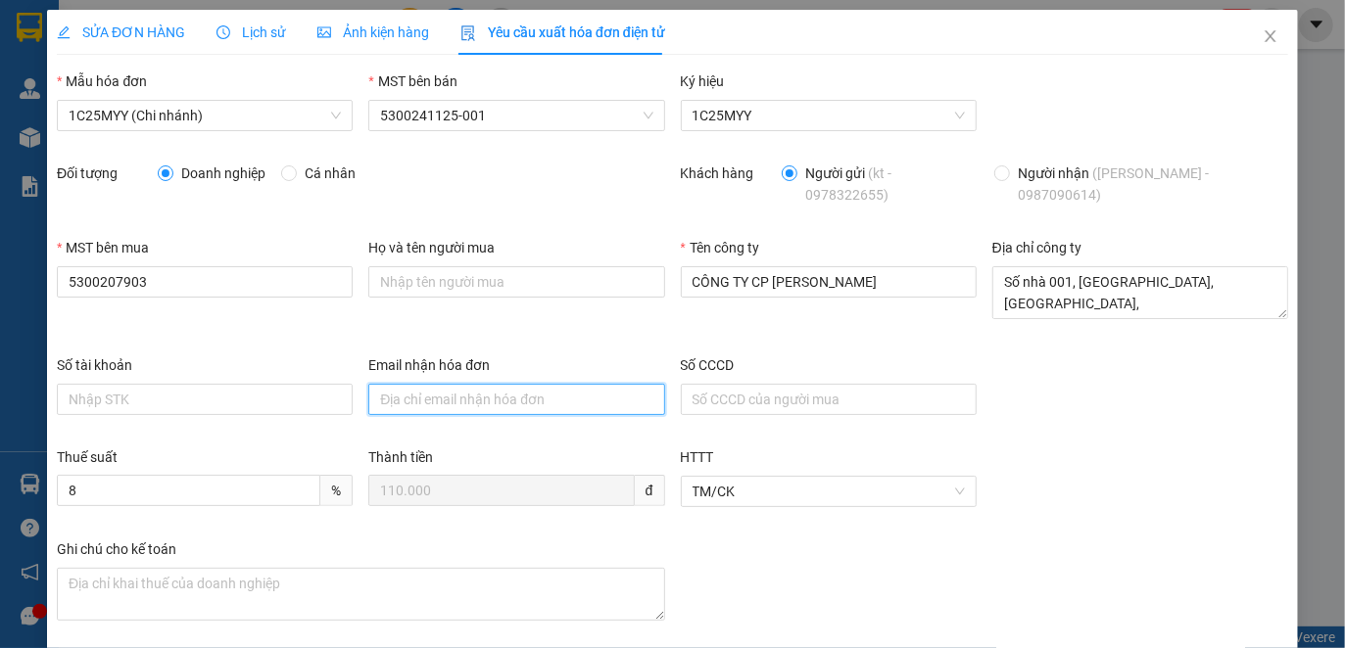
click at [386, 389] on input "Email nhận hóa đơn" at bounding box center [516, 399] width 296 height 31
paste input "[DOMAIN_NAME][EMAIL_ADDRESS][DOMAIN_NAME]"
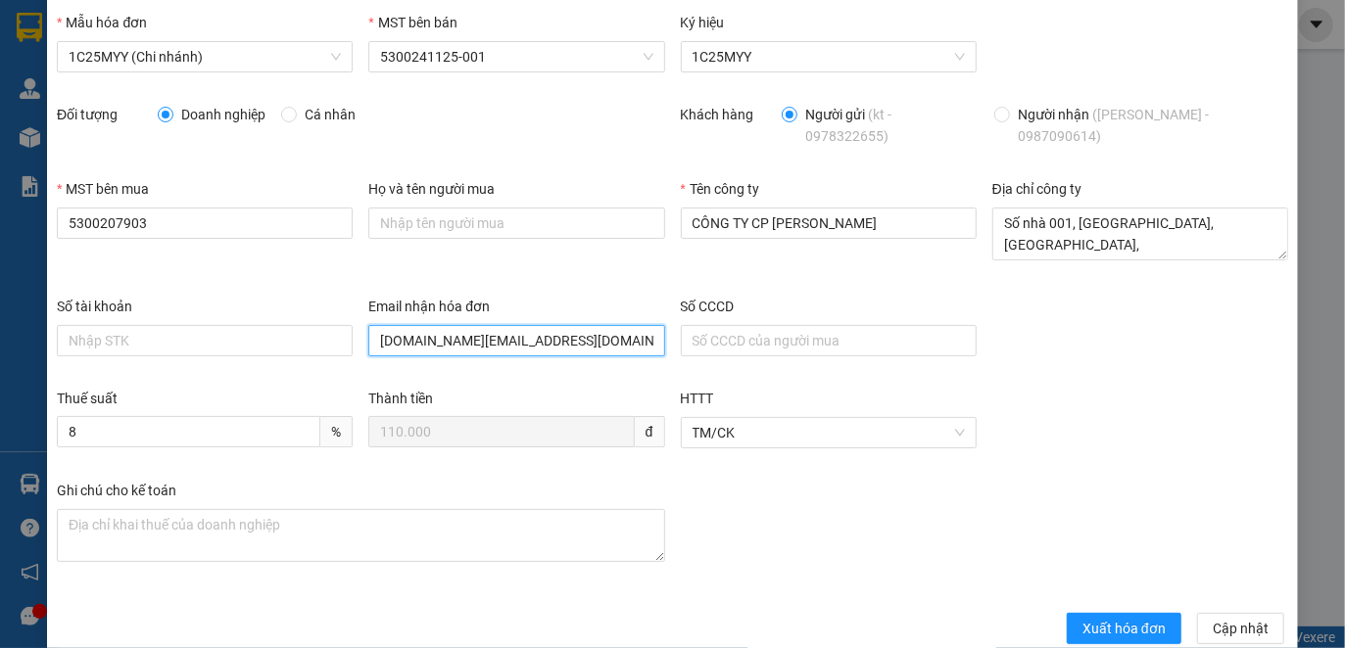
scroll to position [90, 0]
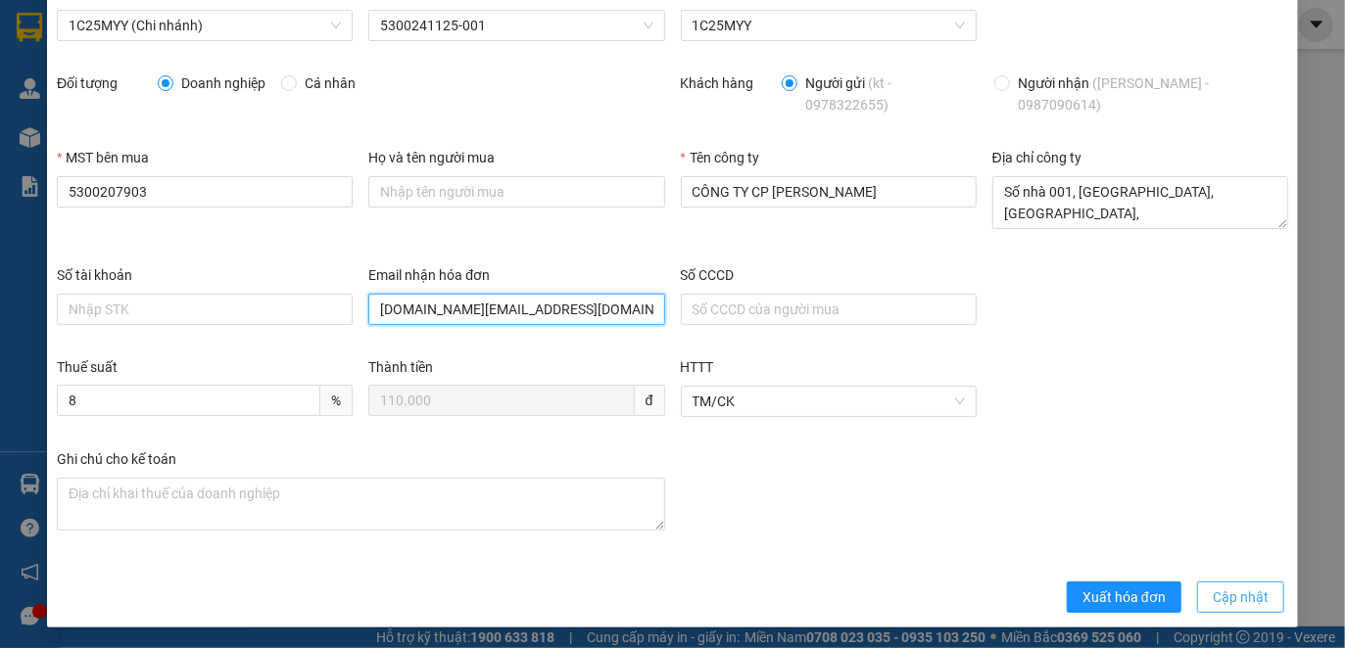
type input "[DOMAIN_NAME][EMAIL_ADDRESS][DOMAIN_NAME]"
click at [1239, 591] on span "Cập nhật" at bounding box center [1240, 598] width 56 height 22
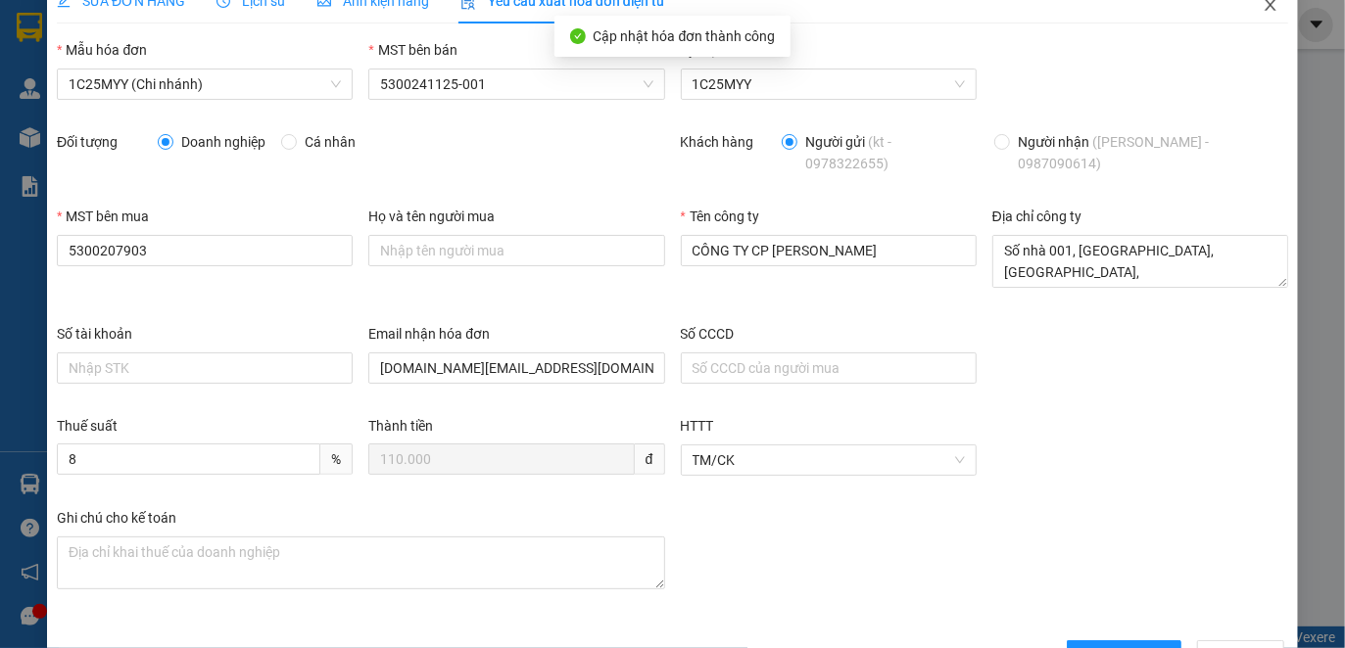
scroll to position [0, 0]
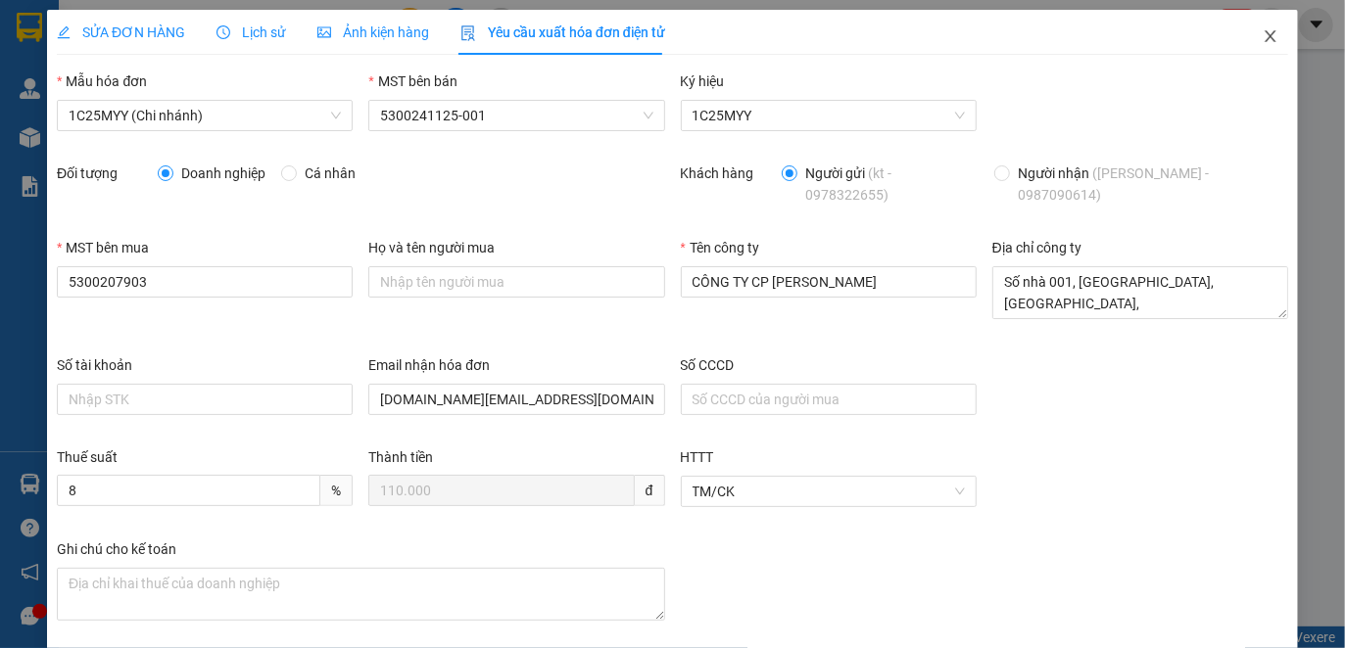
click at [1250, 27] on span "Close" at bounding box center [1270, 37] width 55 height 55
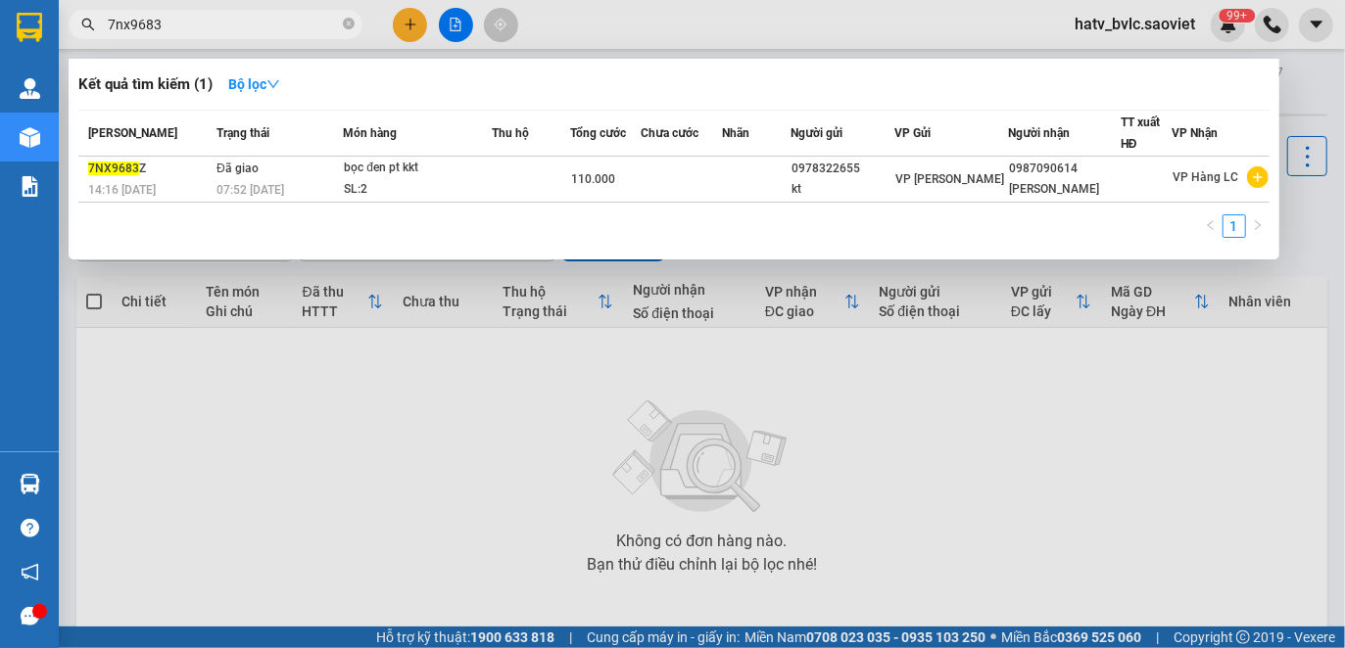
drag, startPoint x: 271, startPoint y: 16, endPoint x: 7, endPoint y: 16, distance: 264.4
click at [7, 16] on section "Kết quả tìm kiếm ( 1 ) Bộ lọc Mã ĐH Trạng thái Món hàng Thu hộ Tổng cước Chưa c…" at bounding box center [672, 324] width 1345 height 648
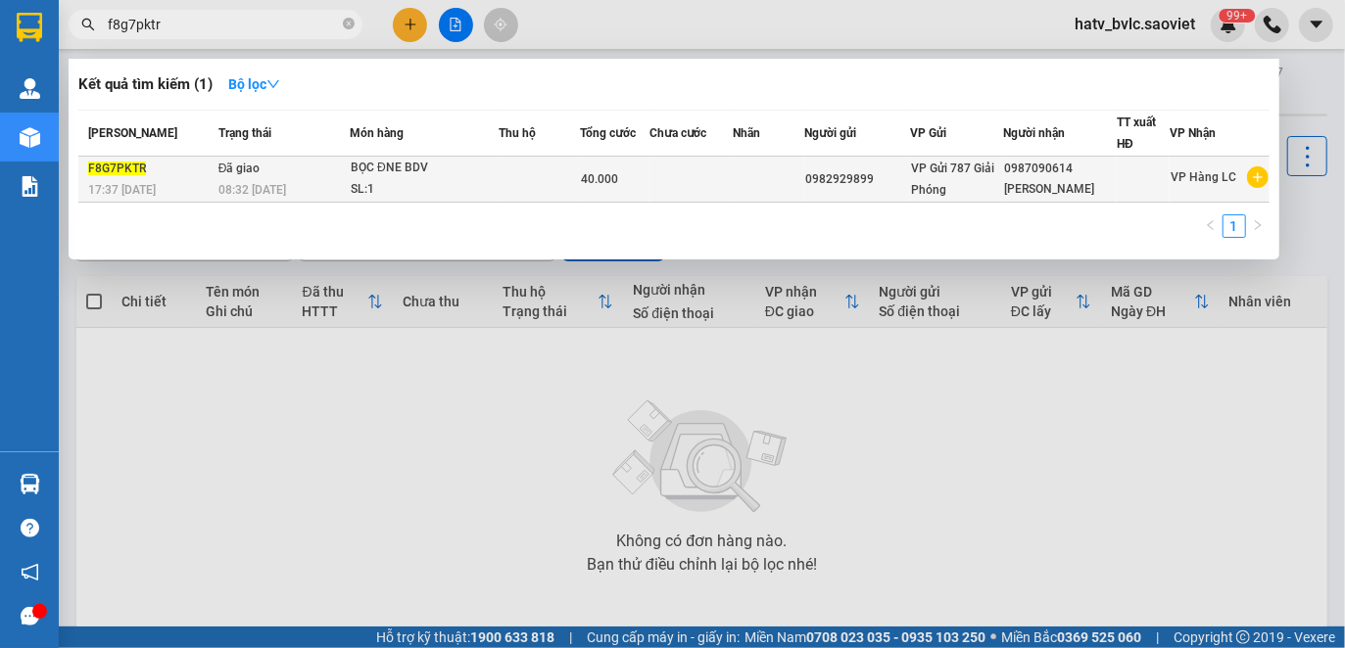
type input "f8g7pktr"
click at [484, 196] on div "SL: 1" at bounding box center [424, 190] width 147 height 22
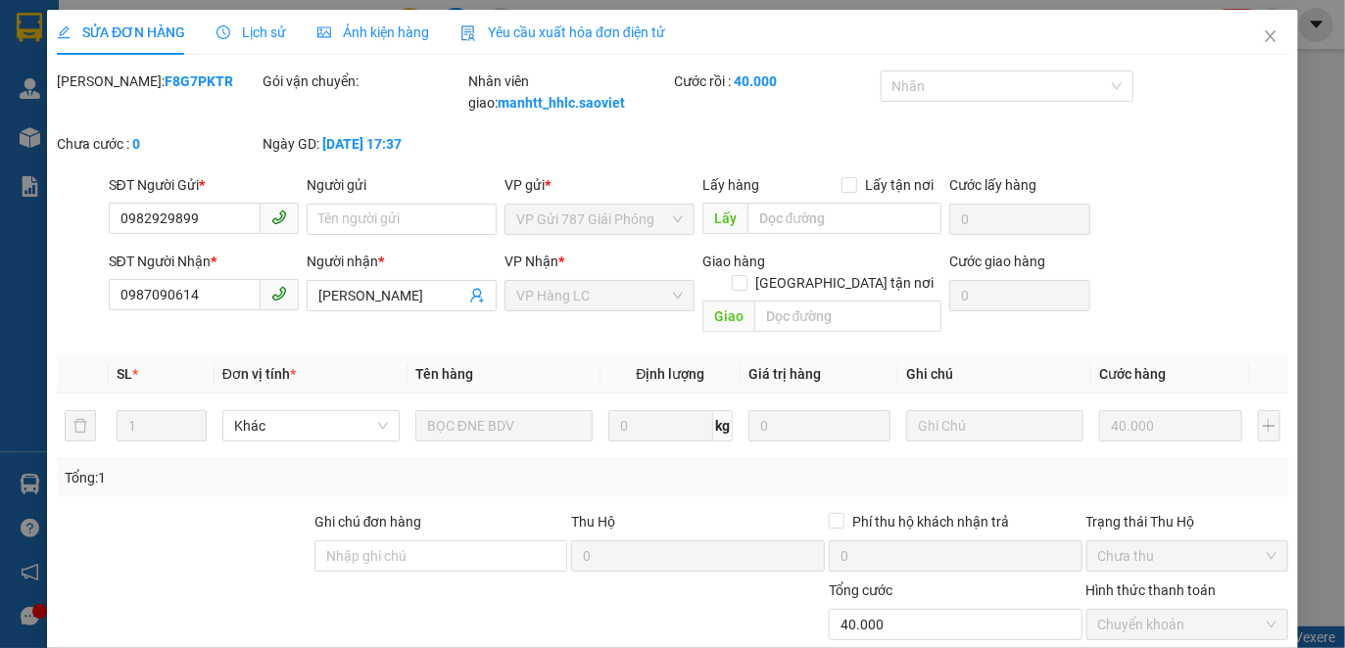
type input "0982929899"
type input "0987090614"
type input "[PERSON_NAME]"
type input "0"
type input "40.000"
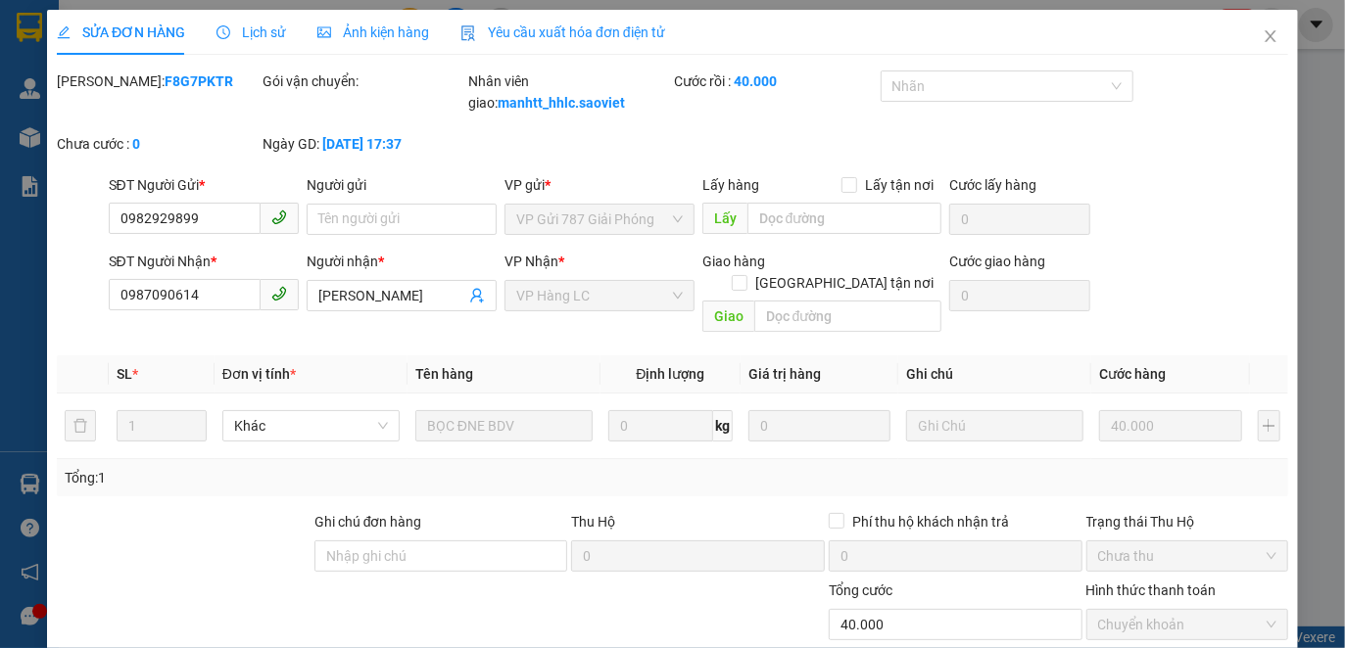
click at [526, 35] on span "Yêu cầu xuất hóa đơn điện tử" at bounding box center [562, 32] width 205 height 16
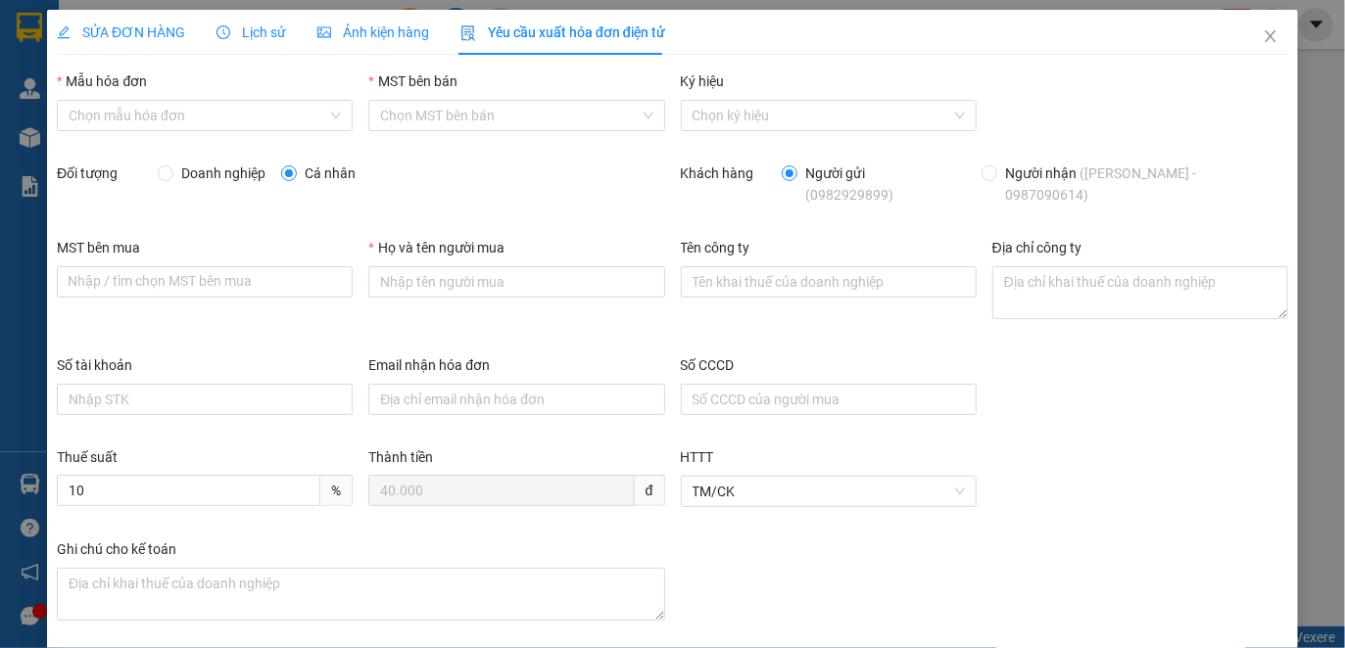
click at [259, 37] on span "Lịch sử" at bounding box center [251, 32] width 70 height 16
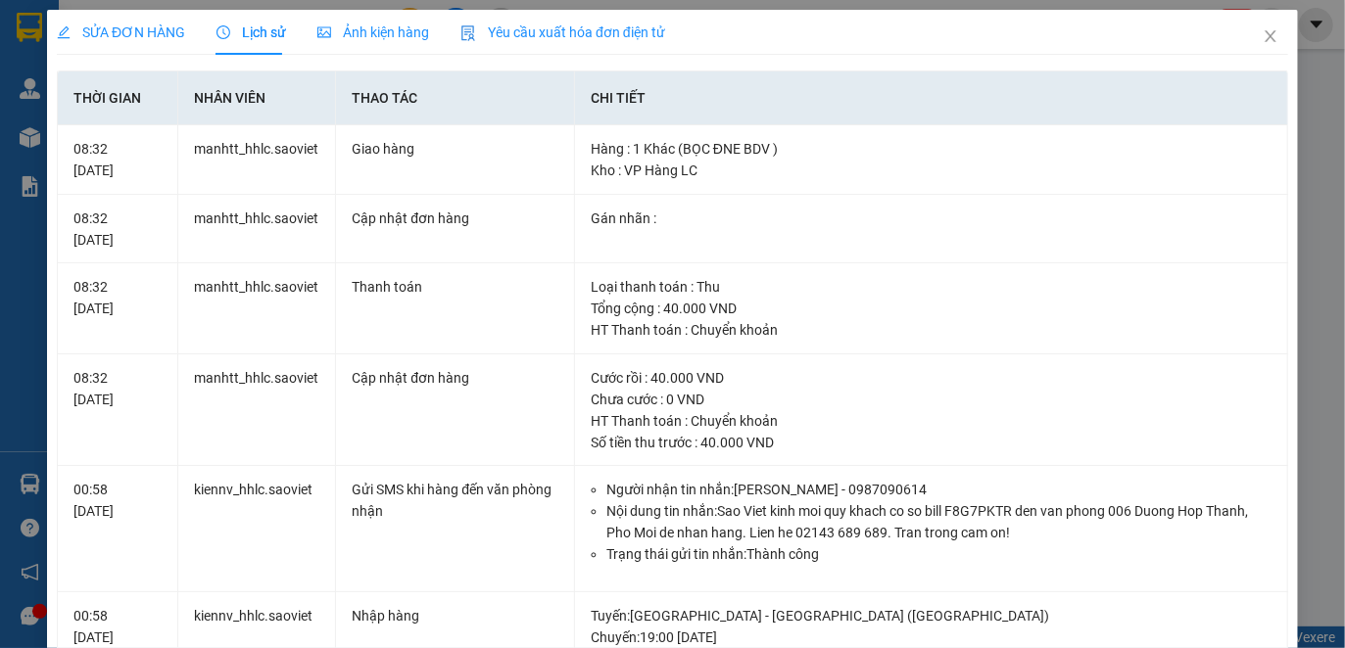
click at [528, 29] on span "Yêu cầu xuất hóa đơn điện tử" at bounding box center [562, 32] width 205 height 16
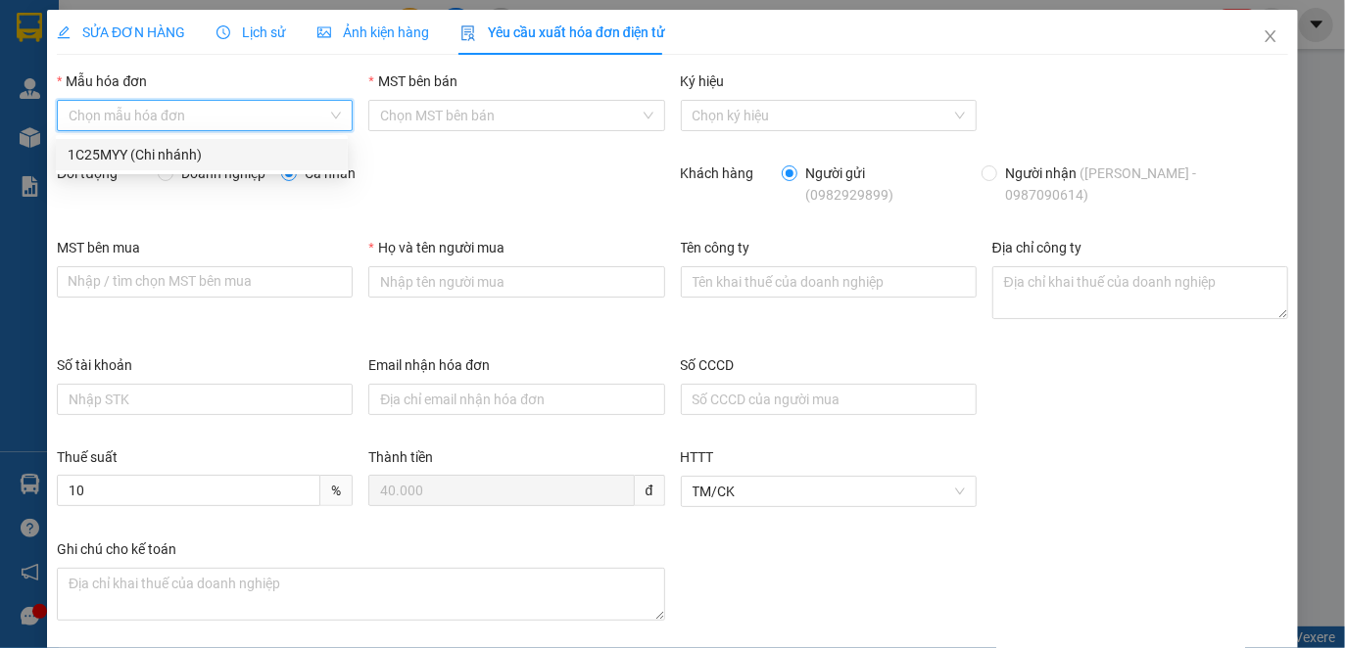
click at [201, 106] on input "Mẫu hóa đơn" at bounding box center [198, 115] width 259 height 29
click at [159, 151] on div "1C25MYY (Chi nhánh)" at bounding box center [202, 155] width 268 height 22
type input "8"
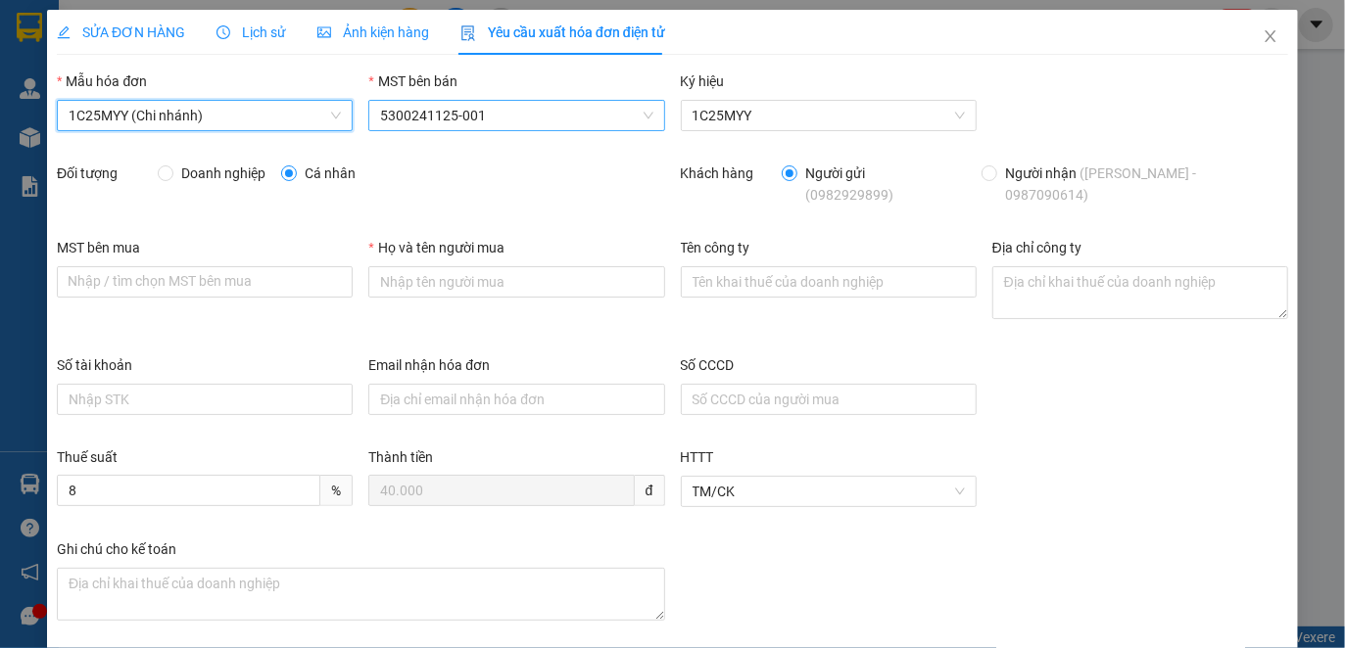
click at [407, 119] on span "5300241125-001" at bounding box center [516, 115] width 272 height 29
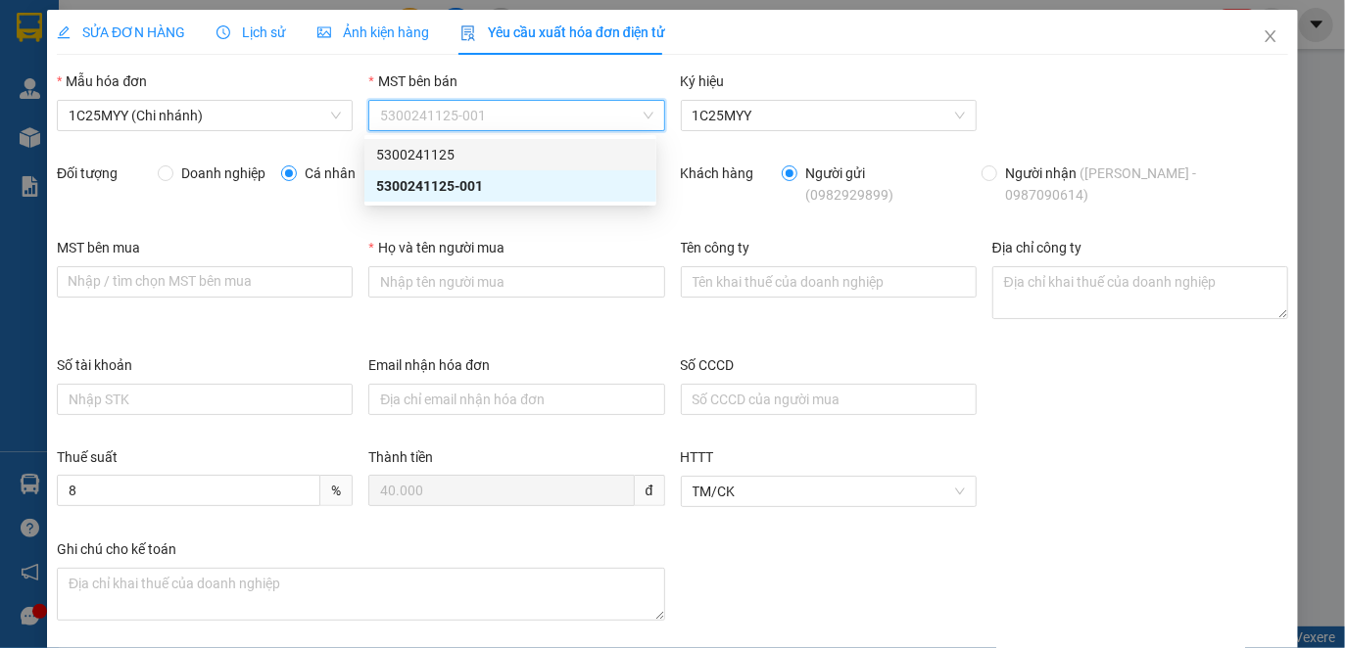
click at [426, 157] on div "5300241125" at bounding box center [510, 155] width 268 height 22
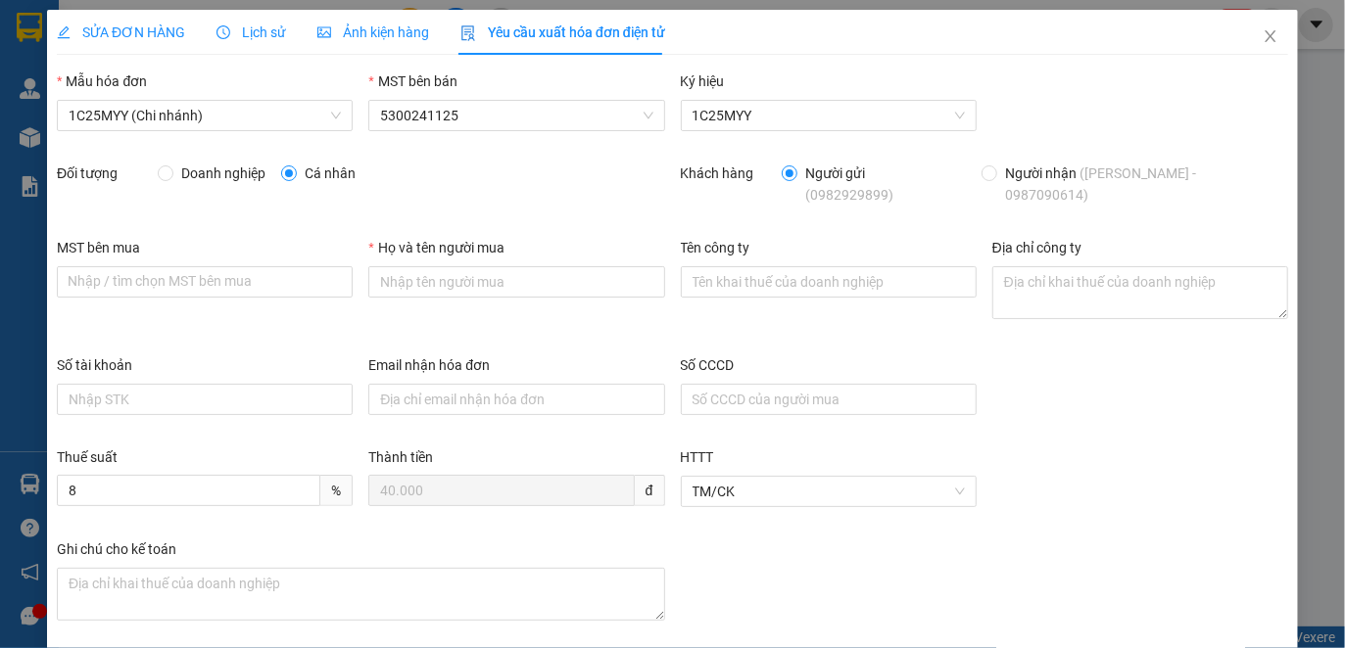
click at [233, 171] on span "Doanh nghiệp" at bounding box center [223, 174] width 100 height 22
click at [171, 171] on input "Doanh nghiệp" at bounding box center [165, 172] width 14 height 14
radio input "true"
radio input "false"
drag, startPoint x: 687, startPoint y: 279, endPoint x: 733, endPoint y: 157, distance: 130.4
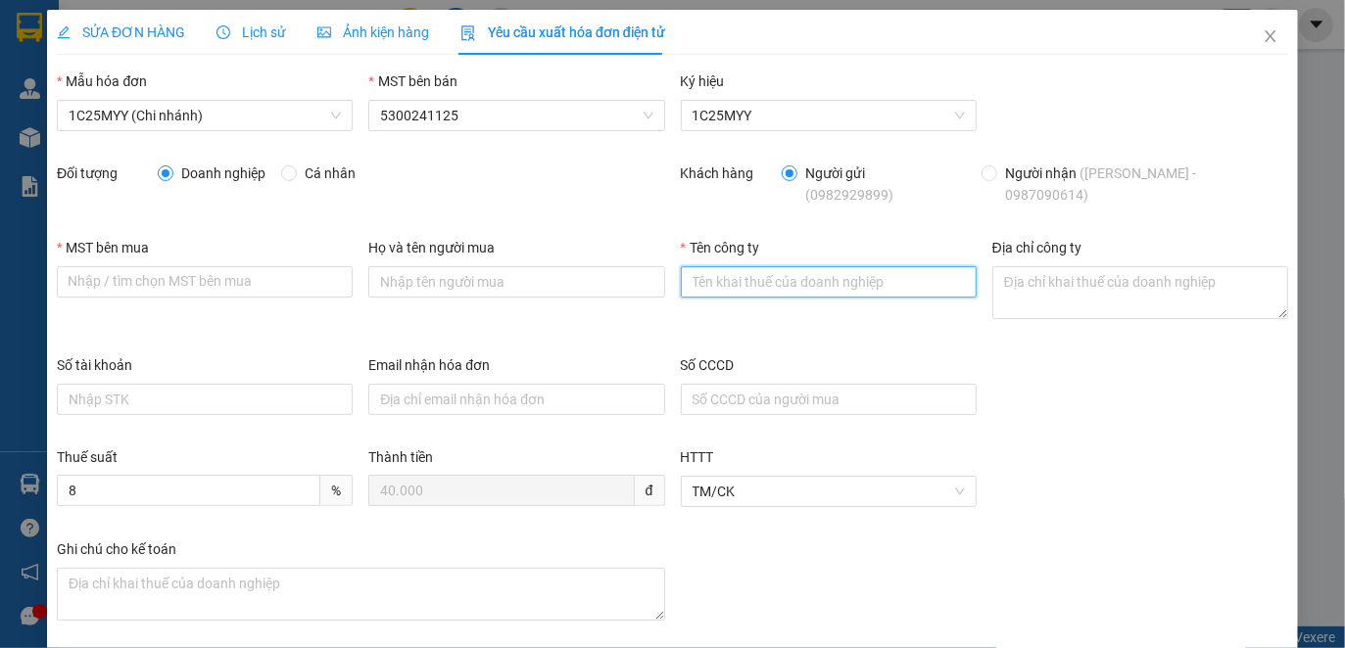
click at [687, 277] on input "Tên công ty" at bounding box center [829, 281] width 296 height 31
paste input "CÔNG TY CP [PERSON_NAME]"
type input "CÔNG TY CP [PERSON_NAME]"
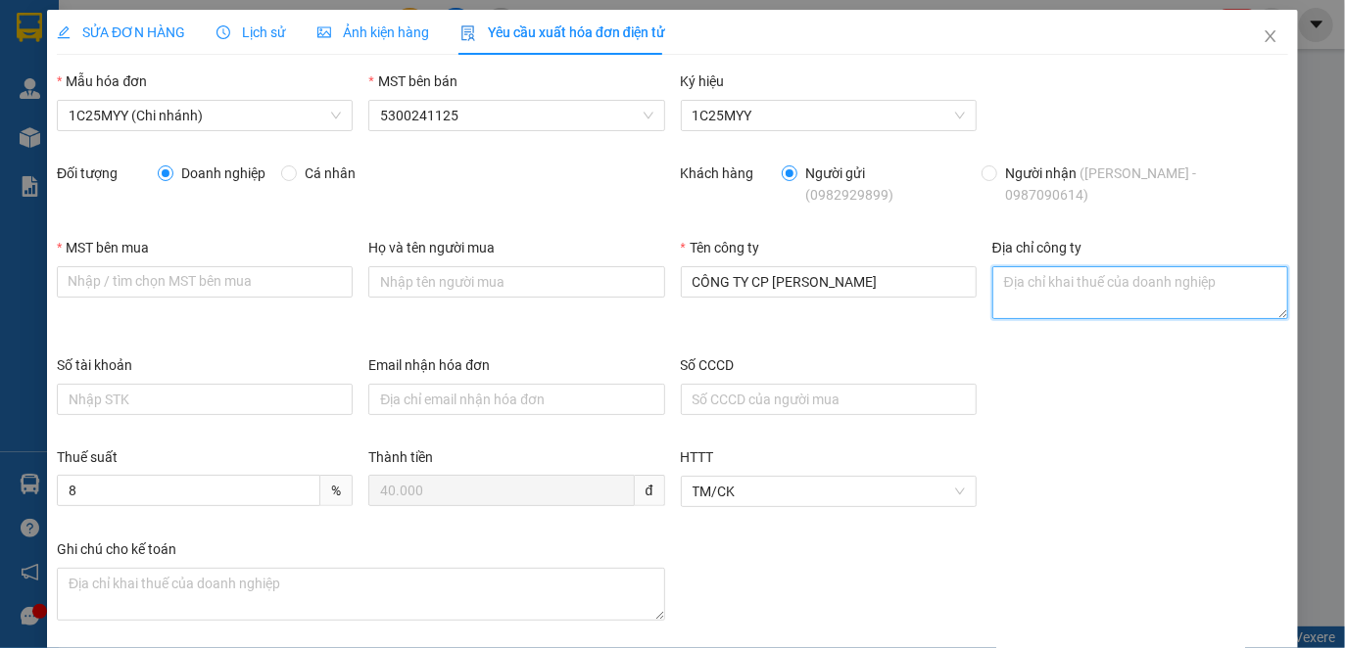
click at [1011, 283] on textarea "Địa chỉ công ty" at bounding box center [1140, 292] width 296 height 53
paste textarea "Số nhà 001, [GEOGRAPHIC_DATA], [GEOGRAPHIC_DATA], [GEOGRAPHIC_DATA], [GEOGRAPHI…"
type textarea "Số nhà 001, [GEOGRAPHIC_DATA], [GEOGRAPHIC_DATA], [GEOGRAPHIC_DATA], [GEOGRAPHI…"
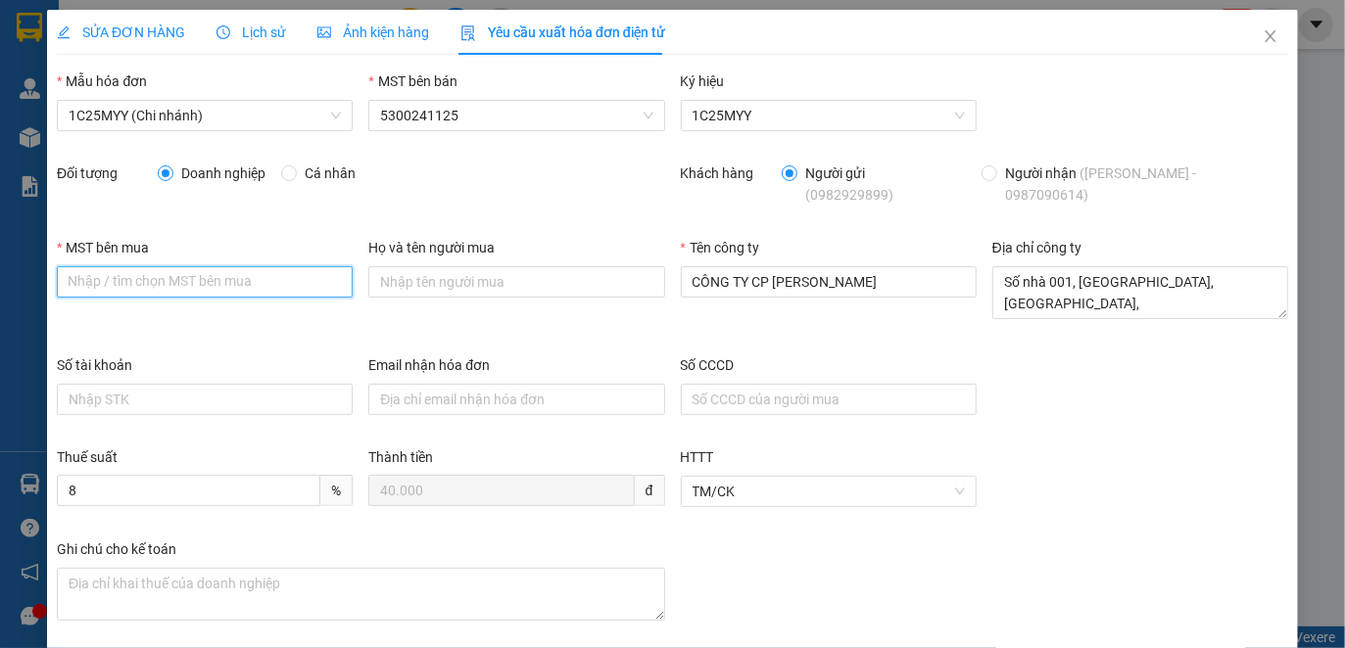
click at [75, 282] on input "MST bên mua" at bounding box center [205, 281] width 296 height 31
paste input "5300207903"
type input "5300207903"
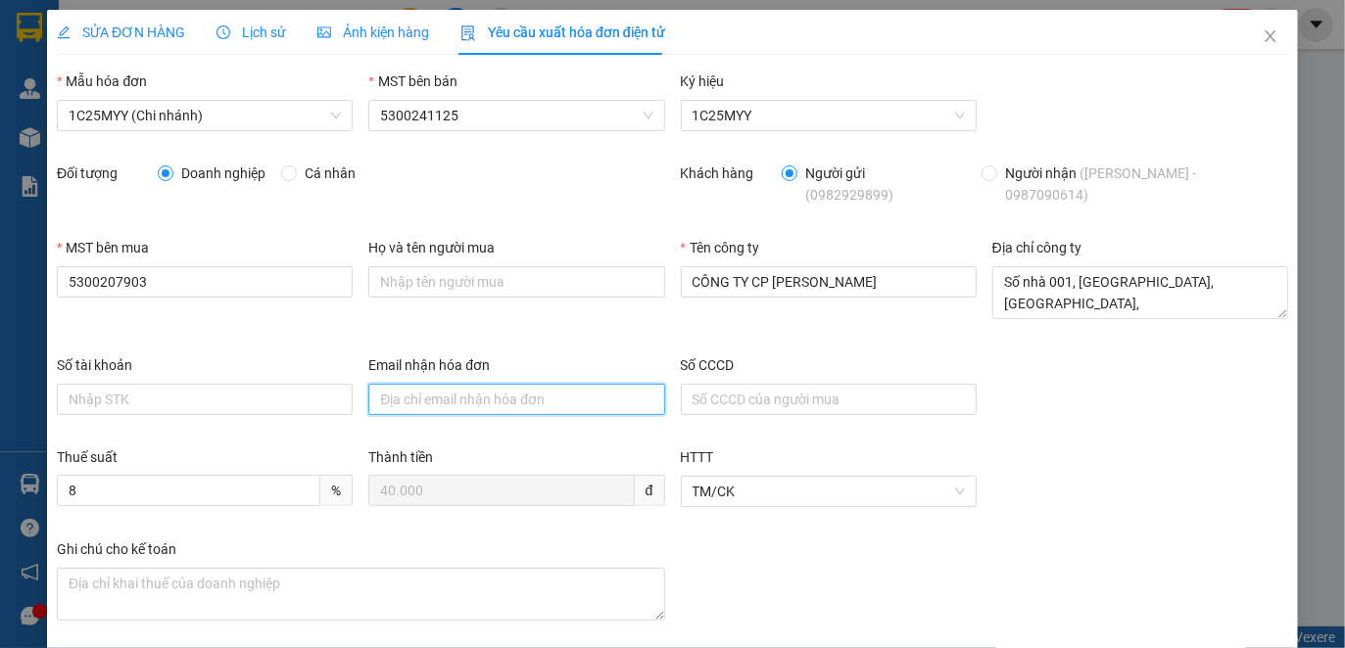
drag, startPoint x: 386, startPoint y: 392, endPoint x: 468, endPoint y: 401, distance: 82.7
click at [386, 392] on input "Email nhận hóa đơn" at bounding box center [516, 399] width 296 height 31
paste input "[DOMAIN_NAME][EMAIL_ADDRESS][DOMAIN_NAME]"
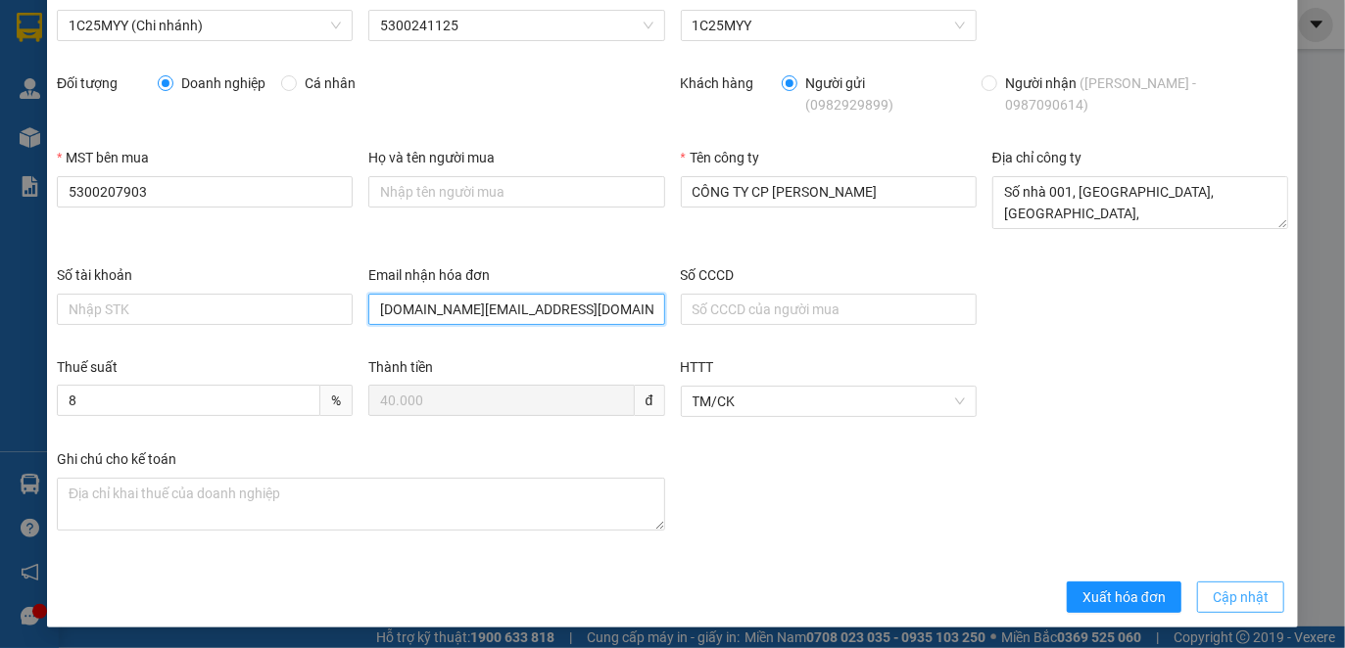
type input "[DOMAIN_NAME][EMAIL_ADDRESS][DOMAIN_NAME]"
click at [1212, 587] on span "Cập nhật" at bounding box center [1240, 598] width 56 height 22
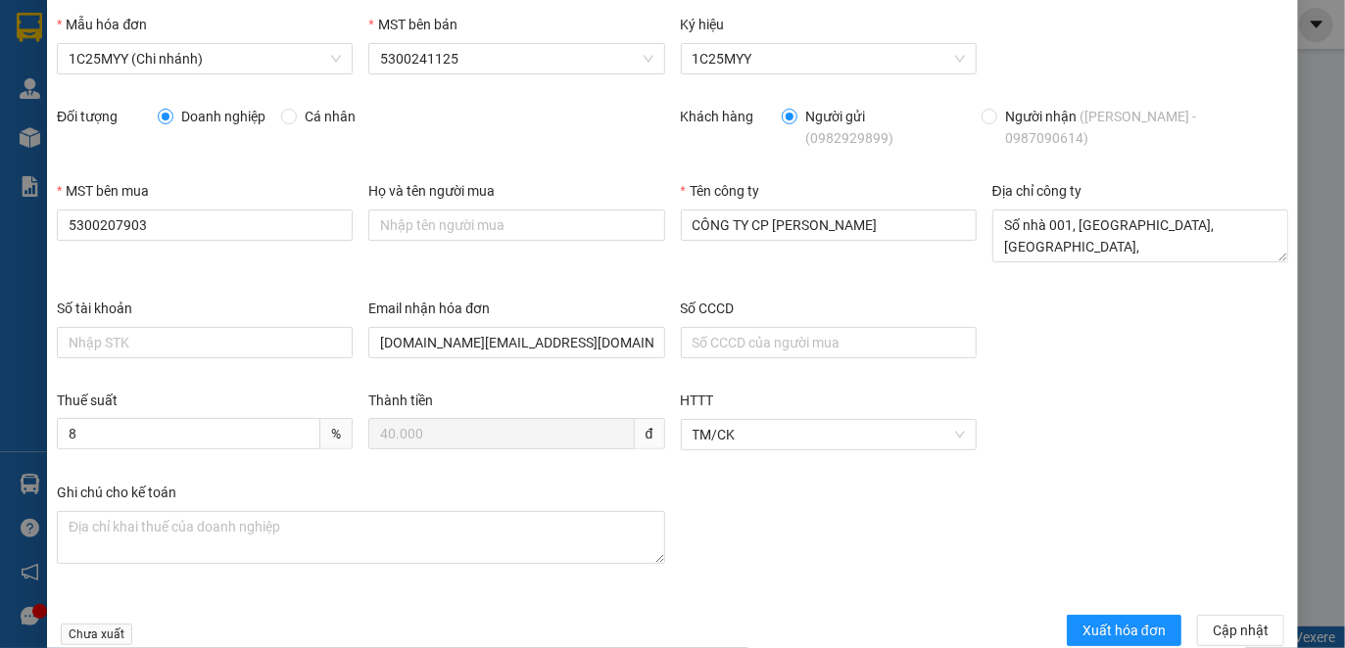
scroll to position [0, 0]
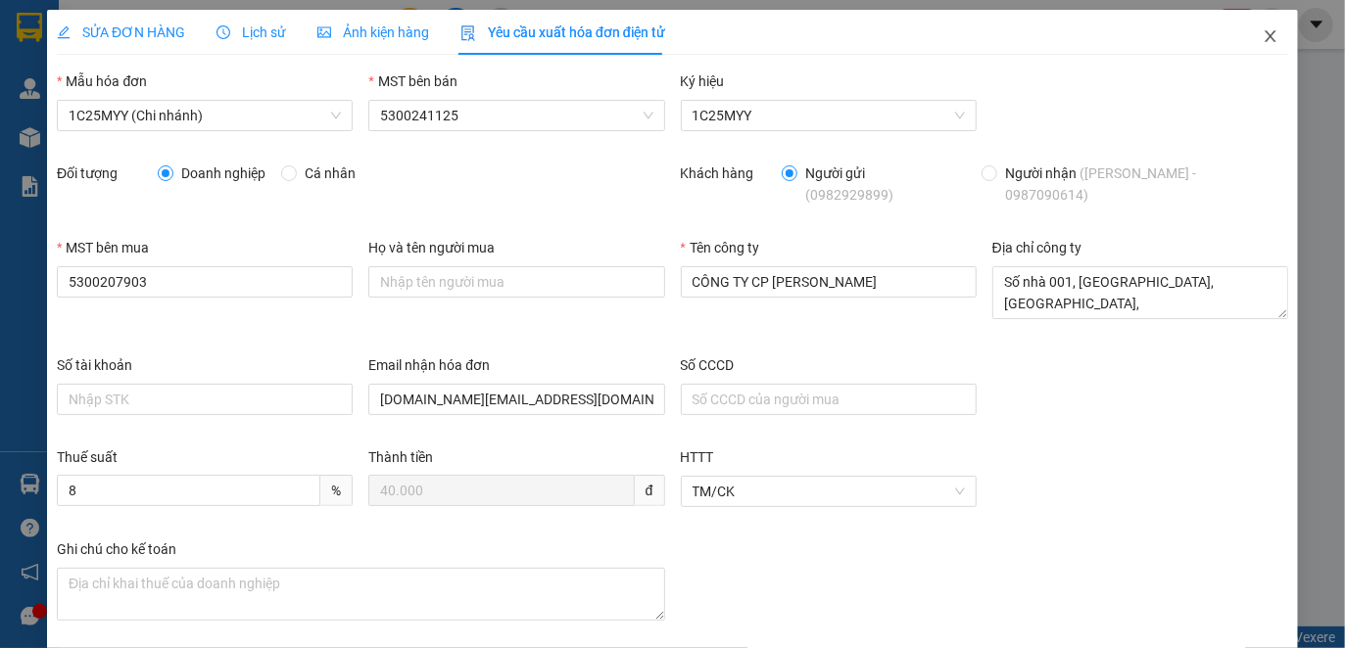
click at [1265, 31] on span "Close" at bounding box center [1270, 37] width 55 height 55
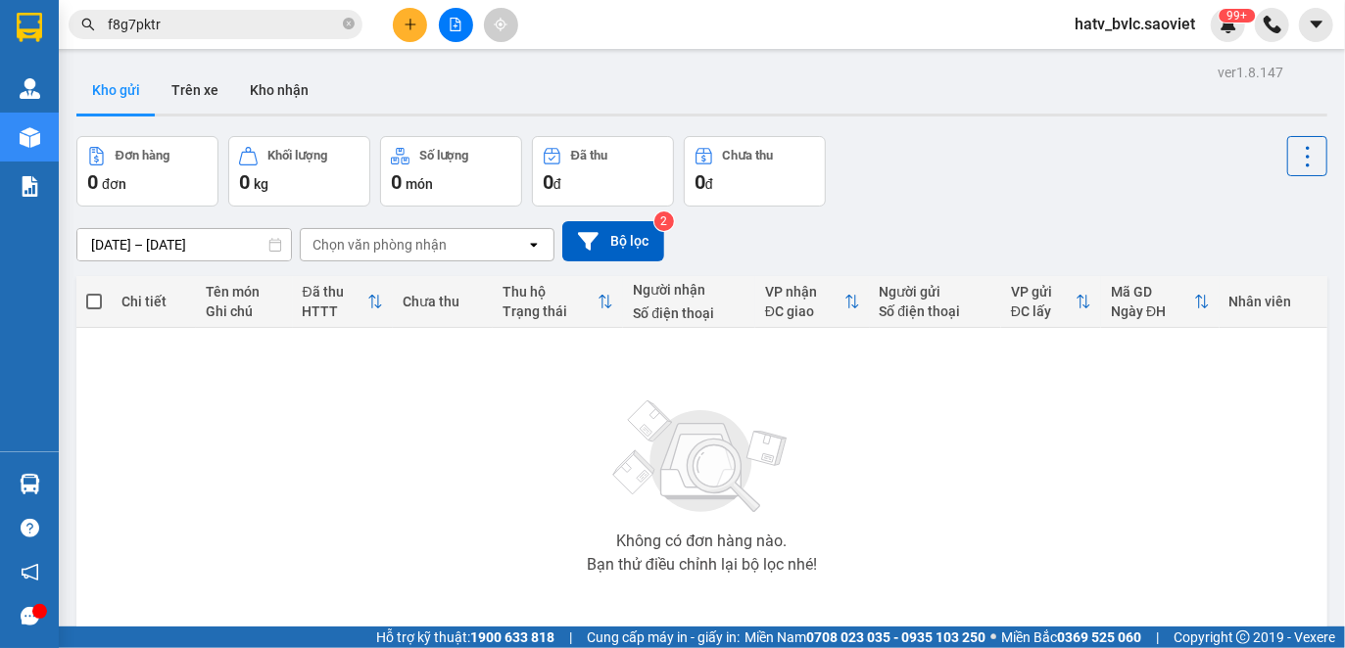
click at [178, 22] on input "f8g7pktr" at bounding box center [223, 25] width 231 height 22
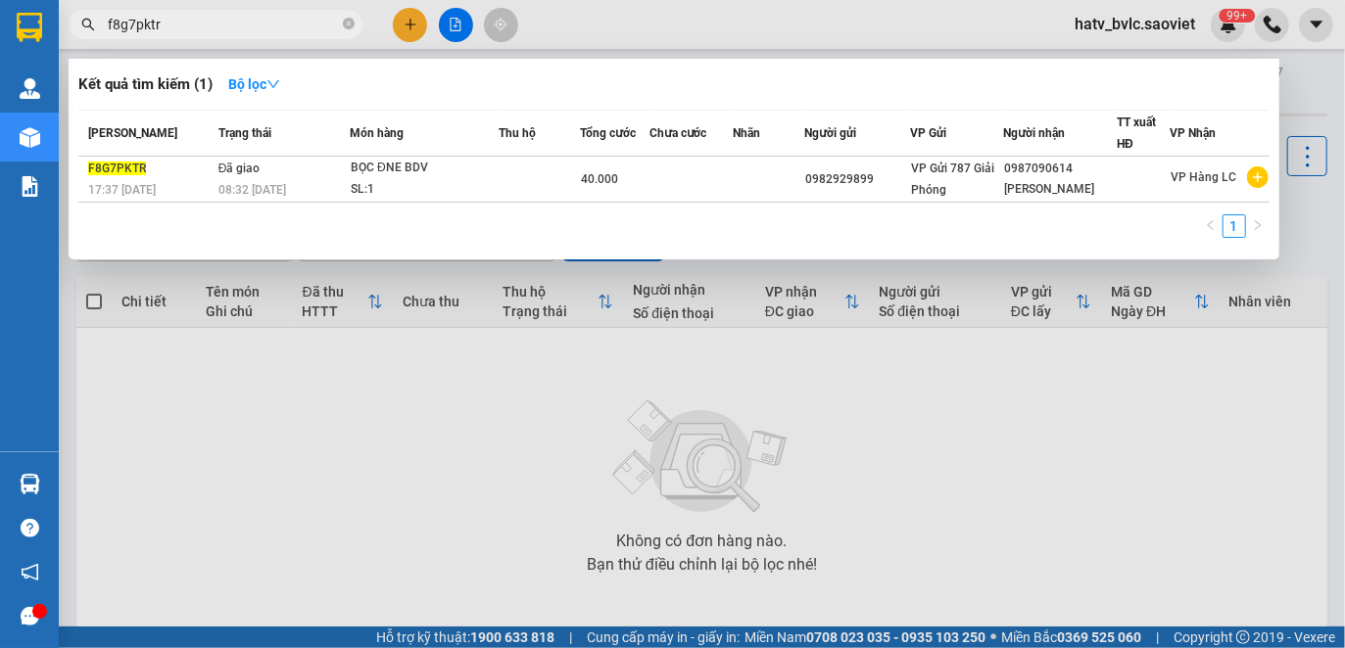
paste input "0395195597"
type input "f8g7pktr0395195597"
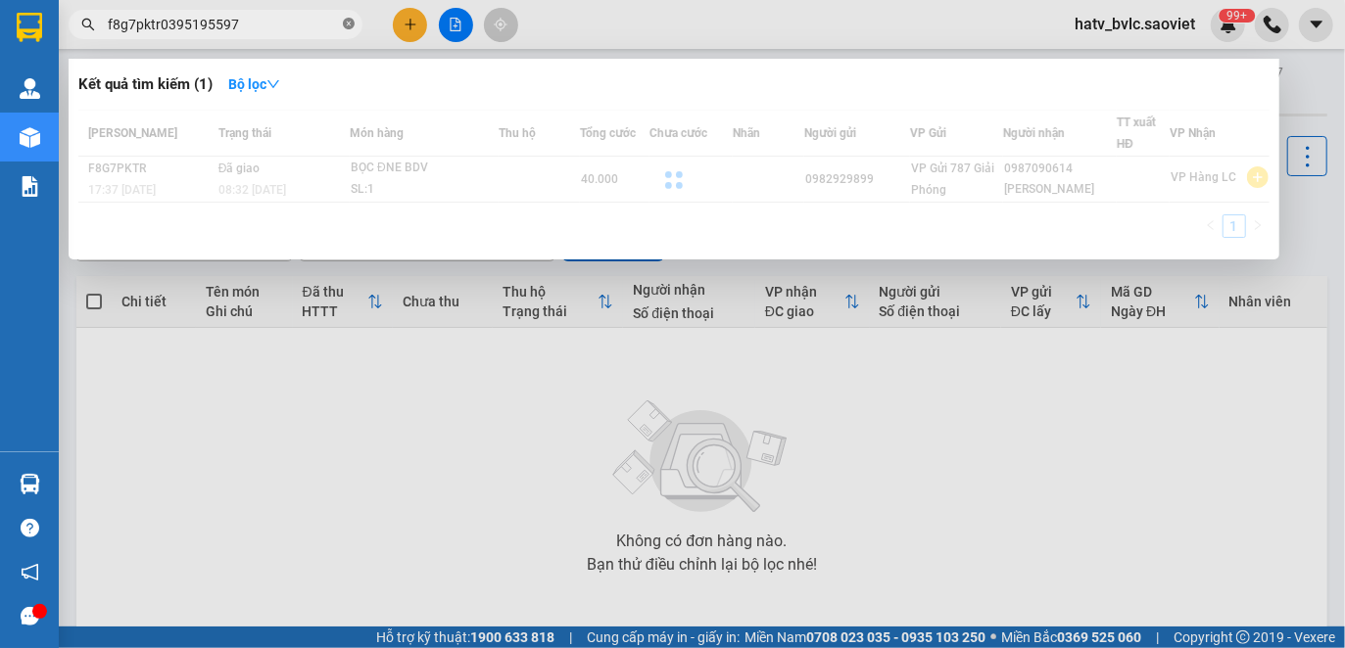
click at [350, 22] on icon "close-circle" at bounding box center [349, 24] width 12 height 12
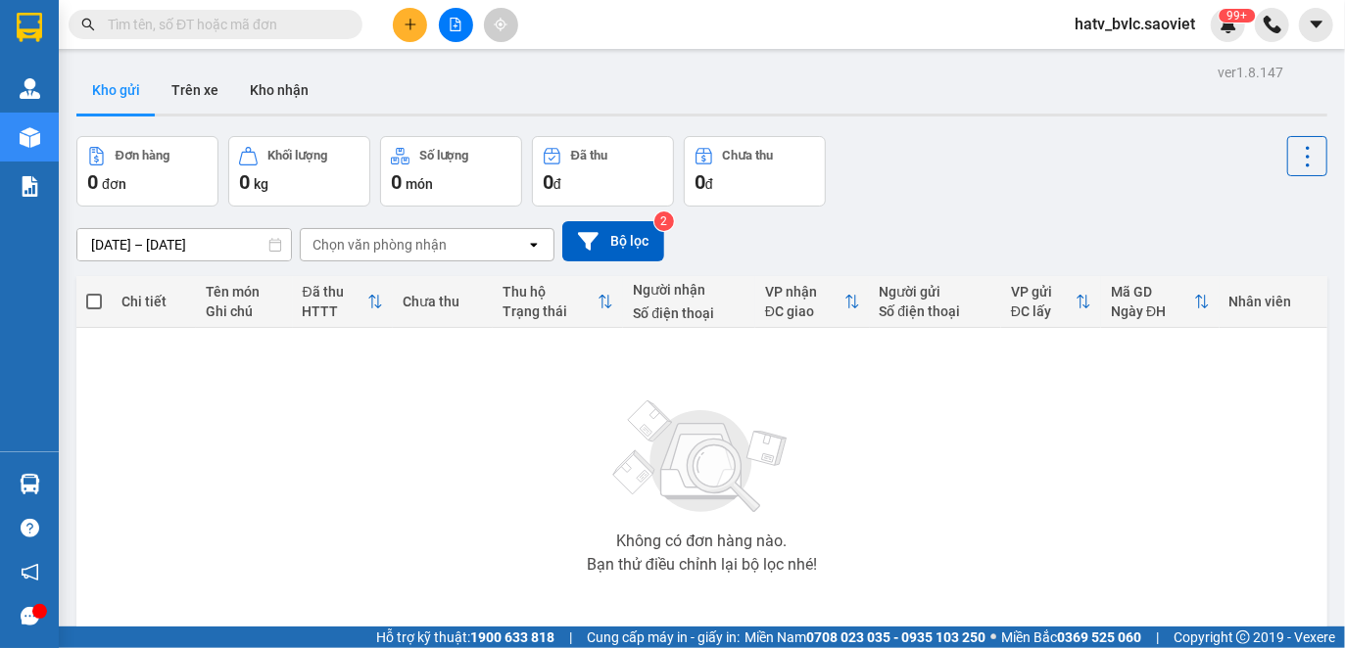
paste input "0395195597"
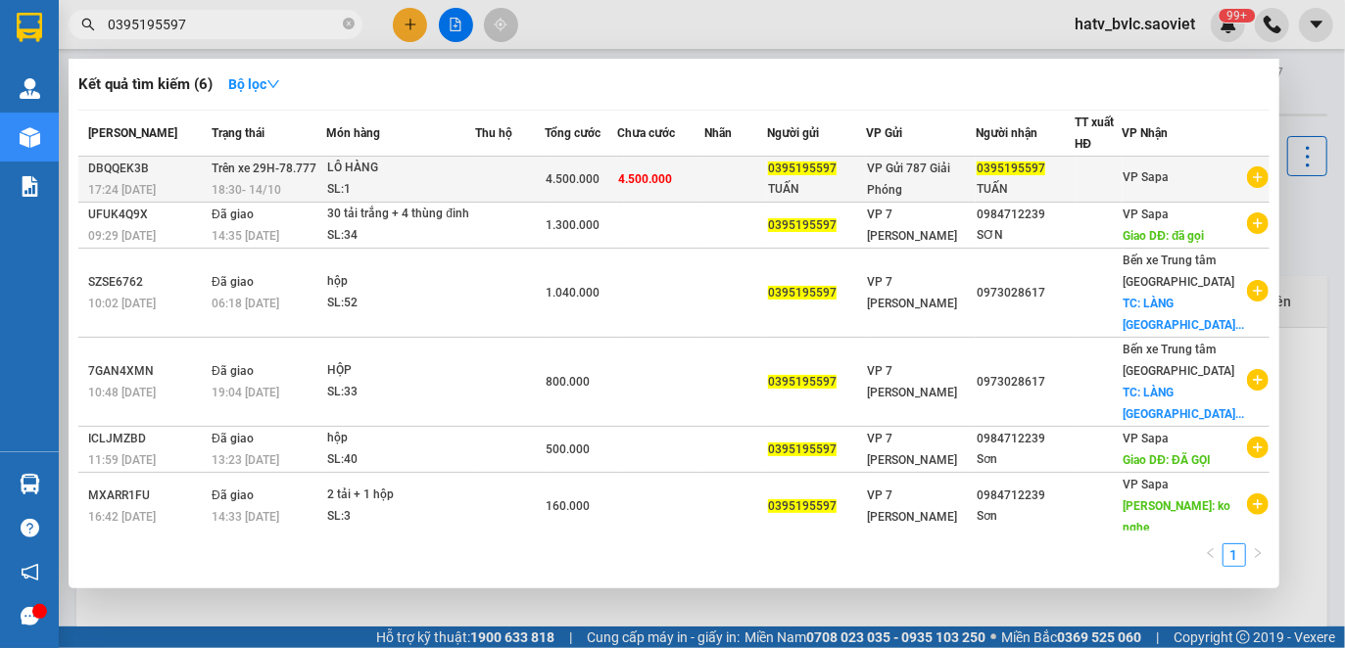
type input "0395195597"
click at [704, 186] on td "4.500.000" at bounding box center [660, 180] width 87 height 46
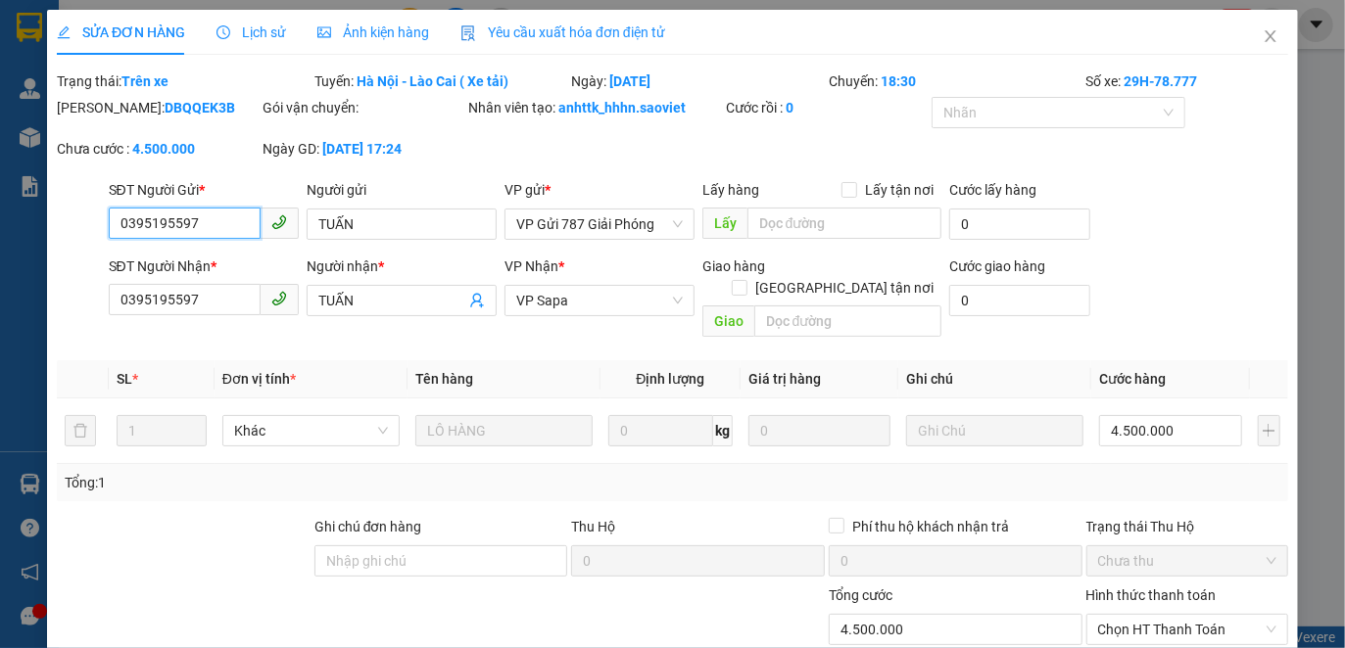
type input "0395195597"
type input "TUẤN"
type input "0395195597"
type input "TUẤN"
type input "0"
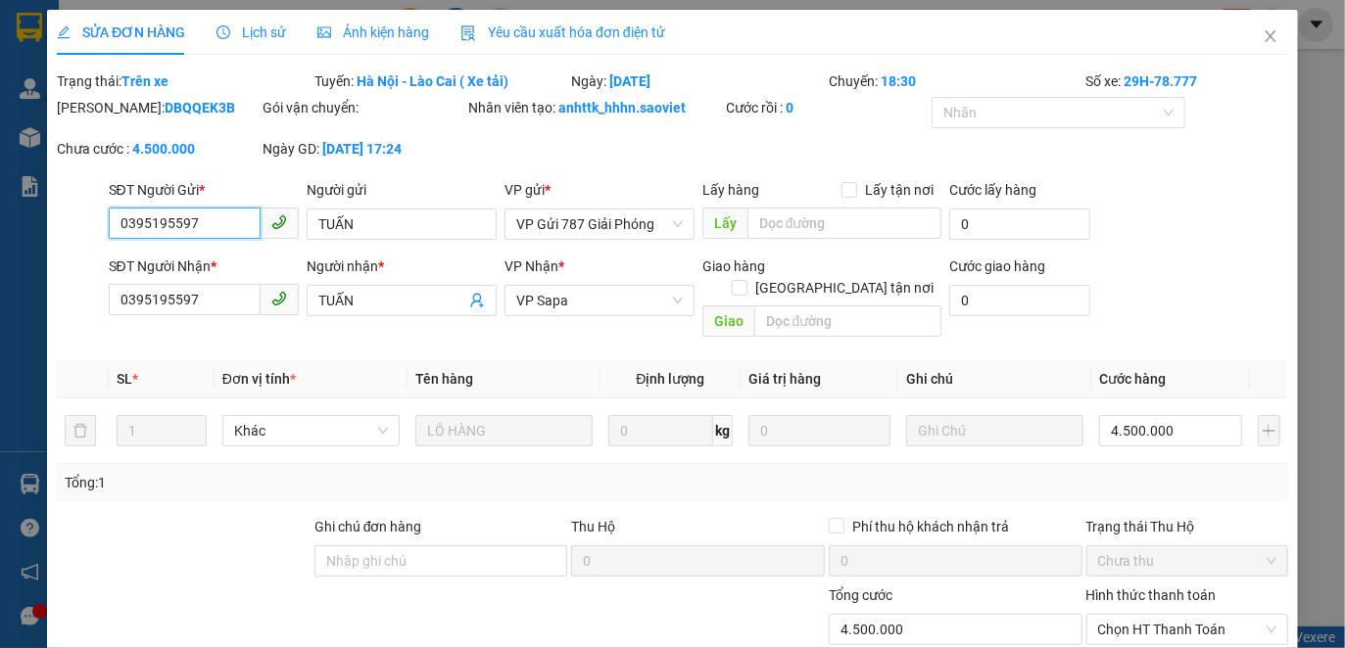
type input "4.500.000"
click at [378, 31] on span "Ảnh kiện hàng" at bounding box center [373, 32] width 112 height 16
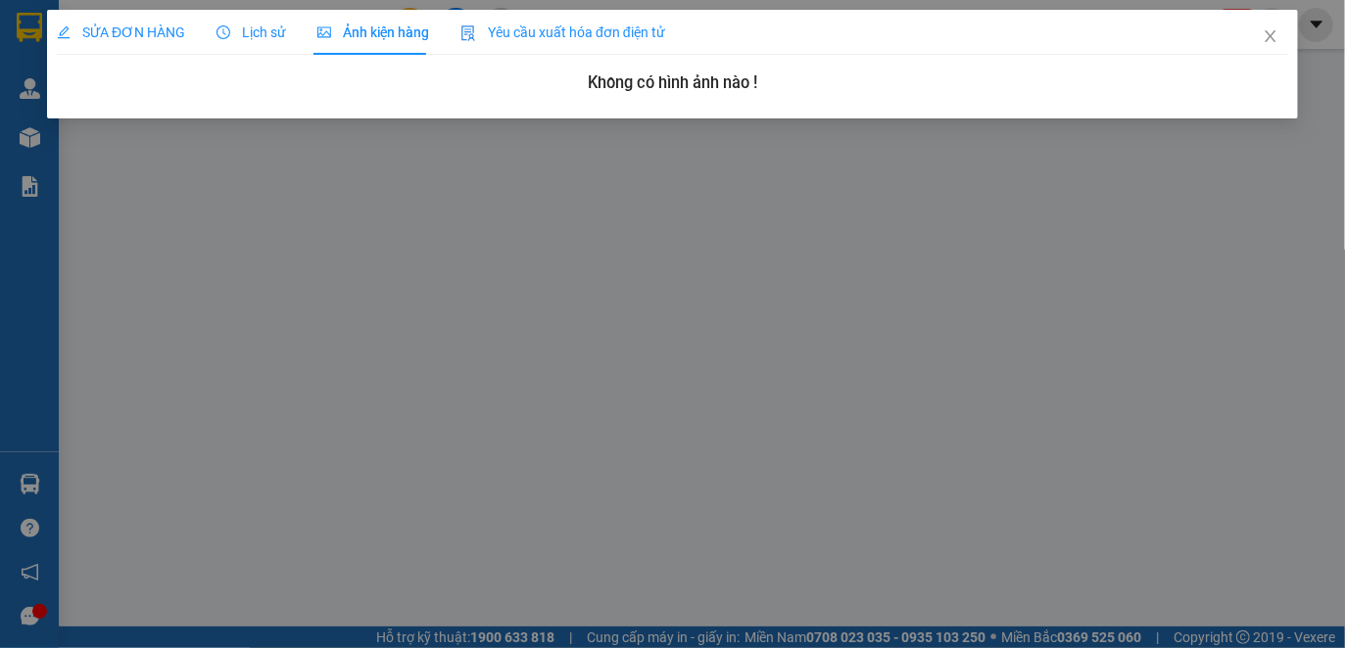
click at [245, 25] on span "Lịch sử" at bounding box center [251, 32] width 70 height 16
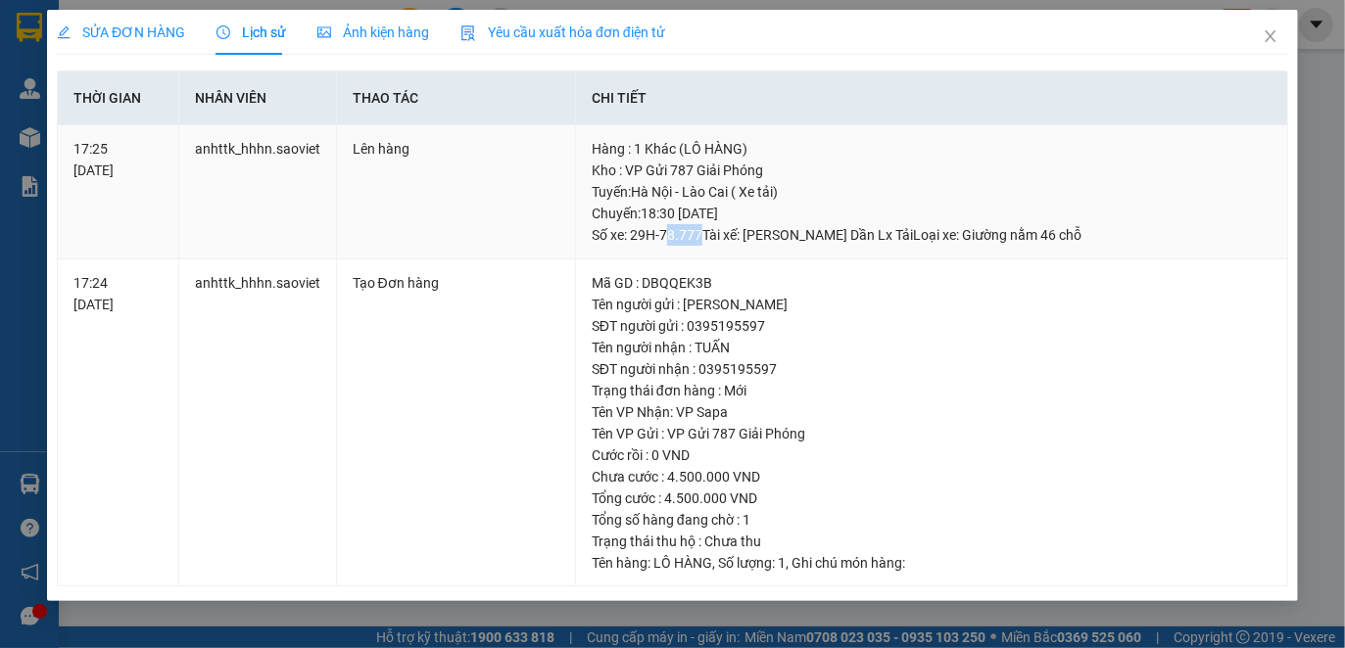
drag, startPoint x: 662, startPoint y: 232, endPoint x: 699, endPoint y: 239, distance: 37.8
click at [699, 239] on div "Tuyến : [GEOGRAPHIC_DATA] - [GEOGRAPHIC_DATA] ( Xe tải) [GEOGRAPHIC_DATA]: 18:3…" at bounding box center [931, 213] width 680 height 65
click at [592, 28] on span "Yêu cầu xuất hóa đơn điện tử" at bounding box center [562, 32] width 205 height 16
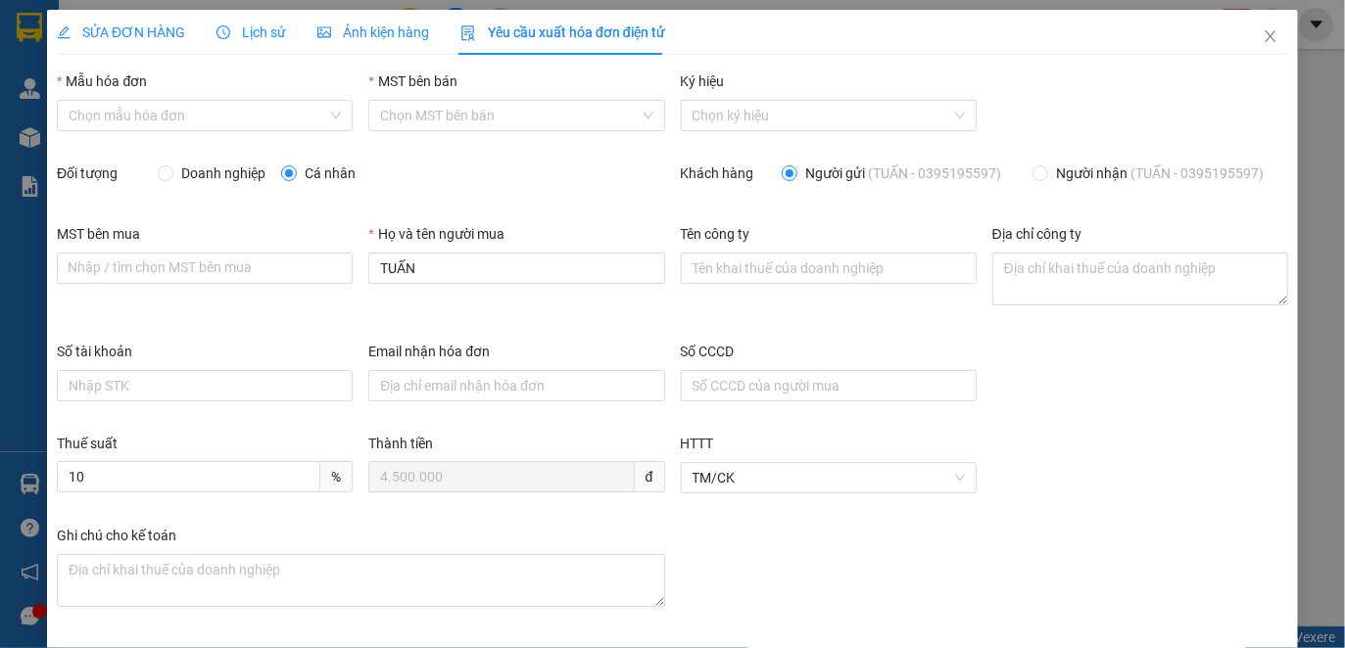
click at [220, 169] on span "Doanh nghiệp" at bounding box center [223, 174] width 100 height 22
click at [171, 169] on input "Doanh nghiệp" at bounding box center [165, 172] width 14 height 14
radio input "true"
radio input "false"
click at [270, 109] on input "Mẫu hóa đơn" at bounding box center [198, 115] width 259 height 29
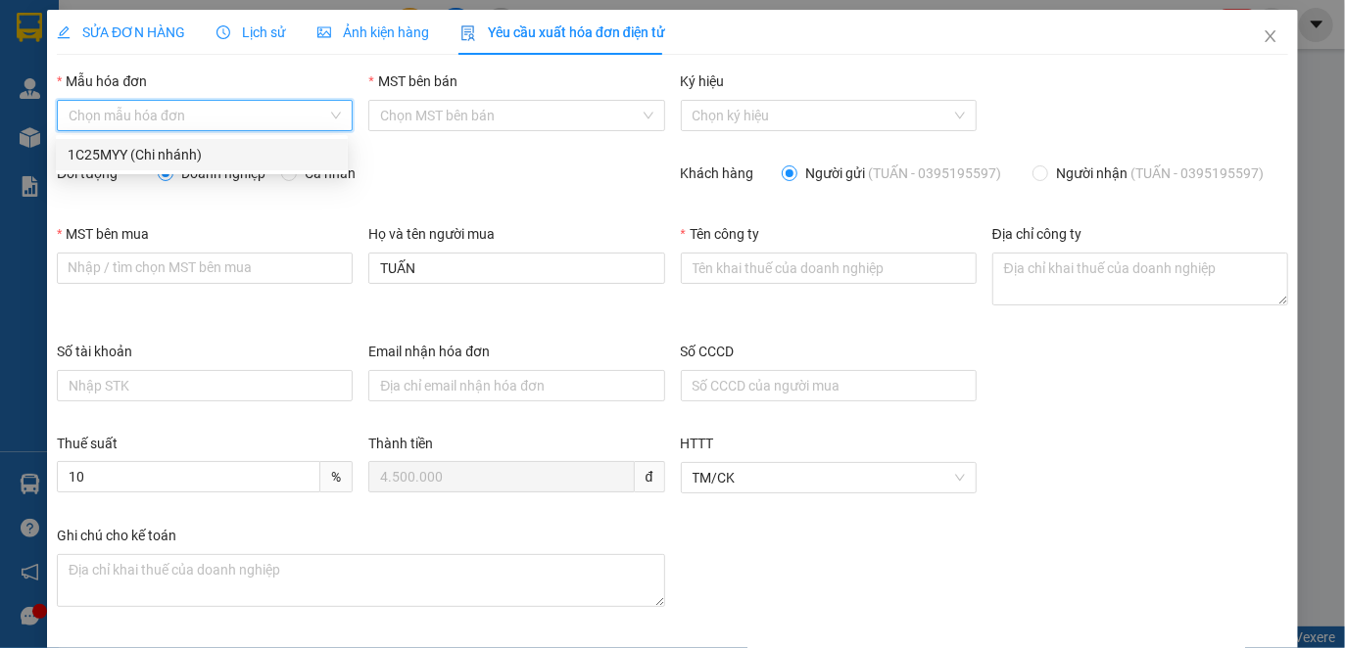
click at [236, 159] on div "1C25MYY (Chi nhánh)" at bounding box center [202, 155] width 268 height 22
type input "8"
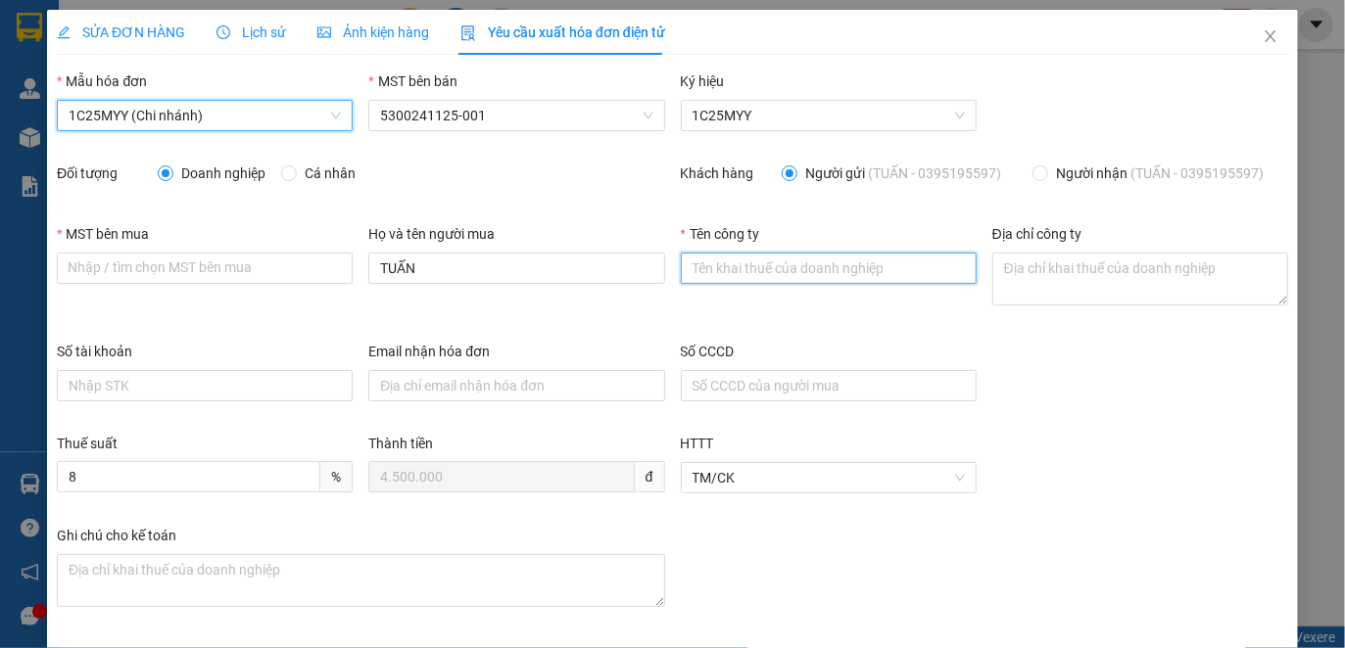
paste input "CÔNG TY CỔ PHẦN LIÊN DOANH SẢN XUẤT VÀ XUẤT NHẬP KHẨU YMD"
click at [721, 254] on input "Tên công ty" at bounding box center [829, 268] width 296 height 31
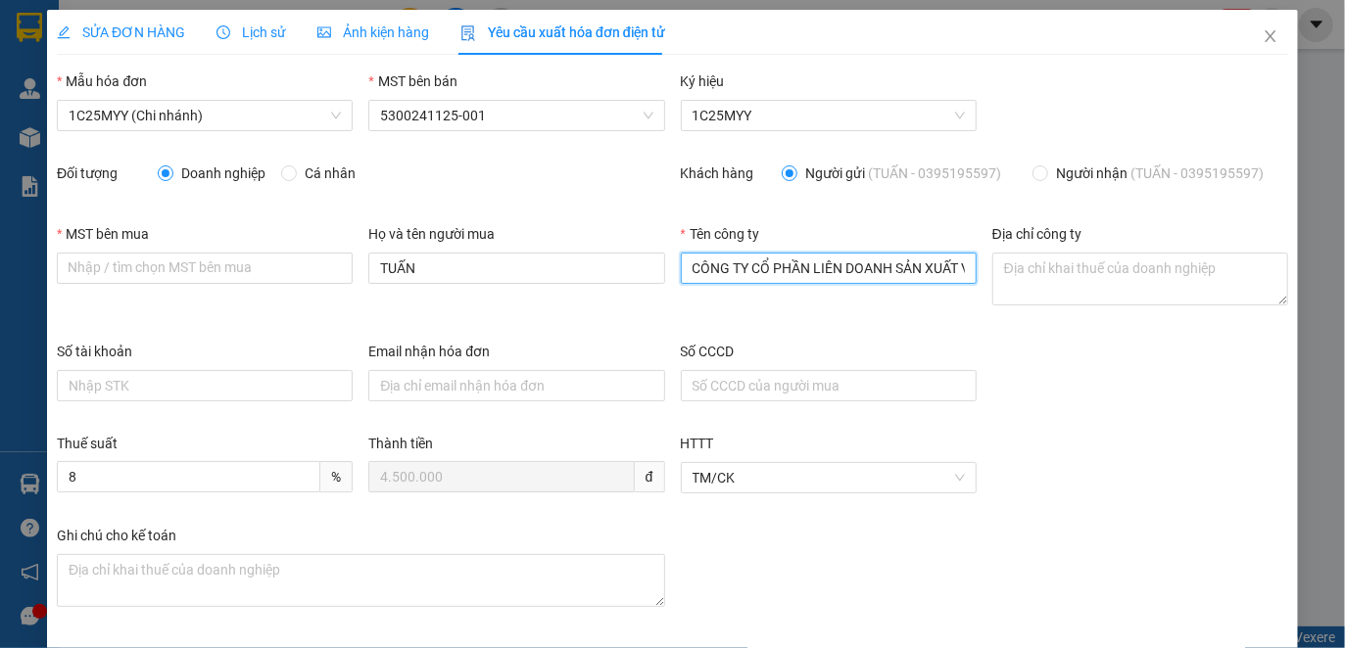
scroll to position [0, 171]
type input "CÔNG TY CỔ PHẦN LIÊN DOANH SẢN XUẤT VÀ XUẤT NHẬP KHẨU YMD"
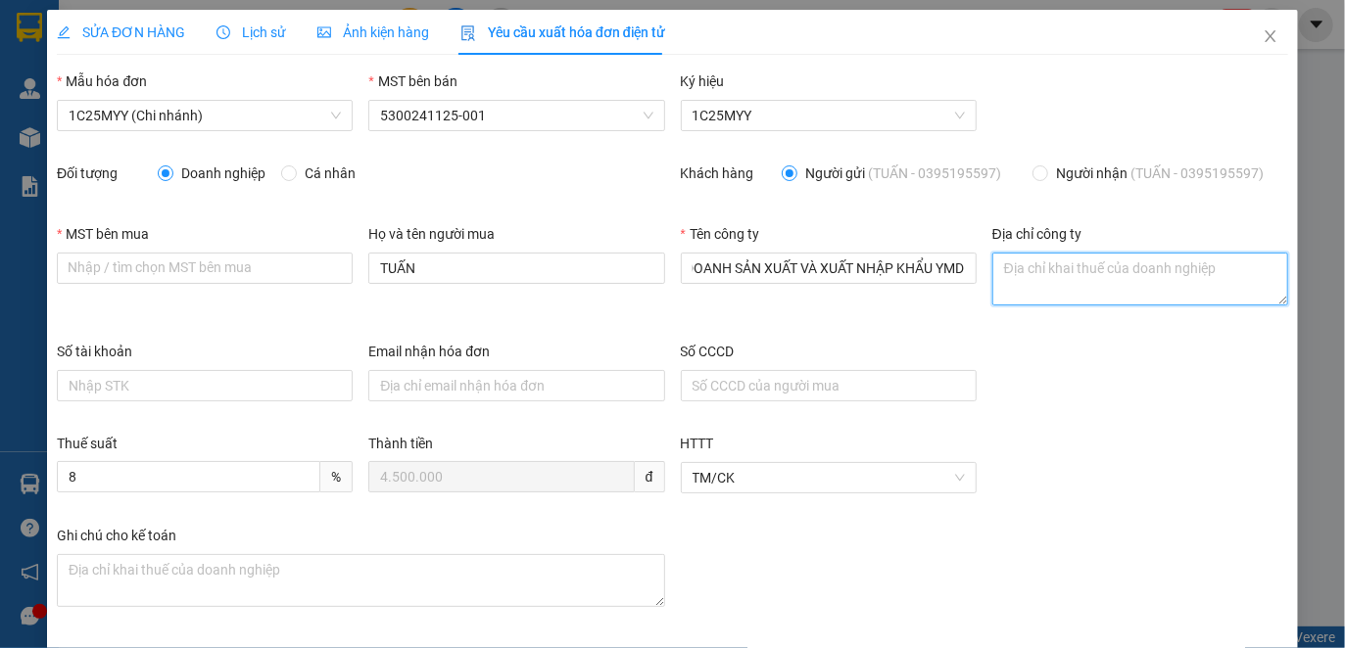
click at [996, 258] on textarea "Địa chỉ công ty" at bounding box center [1140, 279] width 296 height 53
paste textarea "Thôn Mộc Ty, Xã [GEOGRAPHIC_DATA], [GEOGRAPHIC_DATA], [GEOGRAPHIC_DATA]"
type textarea "Thôn Mộc Ty, Xã [GEOGRAPHIC_DATA], [GEOGRAPHIC_DATA], [GEOGRAPHIC_DATA]"
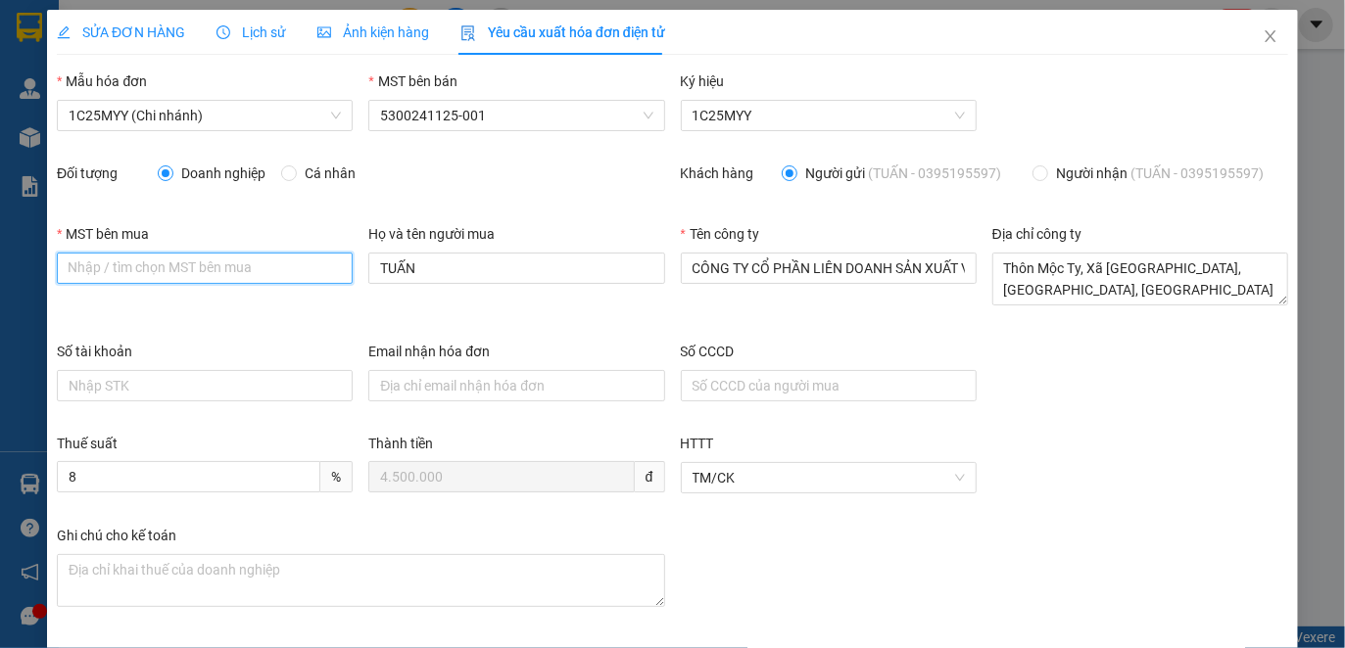
click at [216, 278] on input "MST bên mua" at bounding box center [205, 268] width 296 height 31
paste input "Mã số thuế 0901109281"
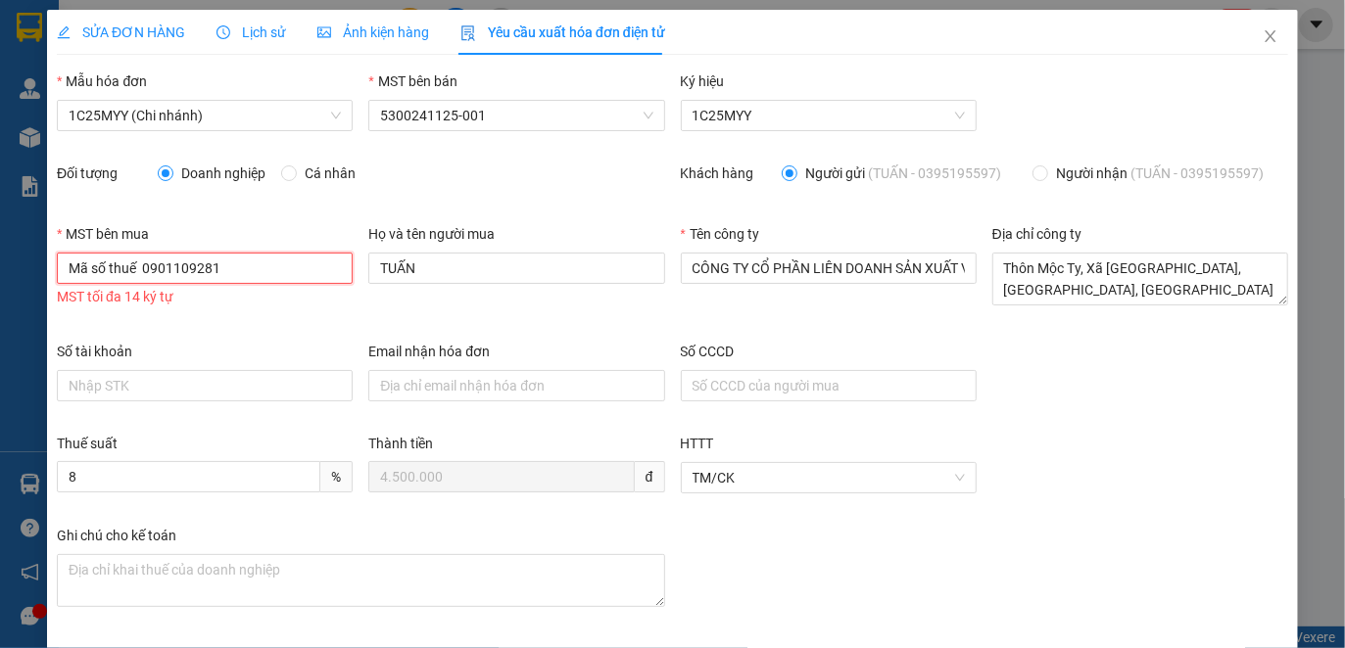
drag, startPoint x: 161, startPoint y: 272, endPoint x: 37, endPoint y: 271, distance: 123.4
click at [37, 271] on div "SỬA ĐƠN HÀNG Lịch sử Ảnh kiện hàng Yêu cầu xuất hóa đơn điện tử Total Paid Fee …" at bounding box center [672, 324] width 1345 height 648
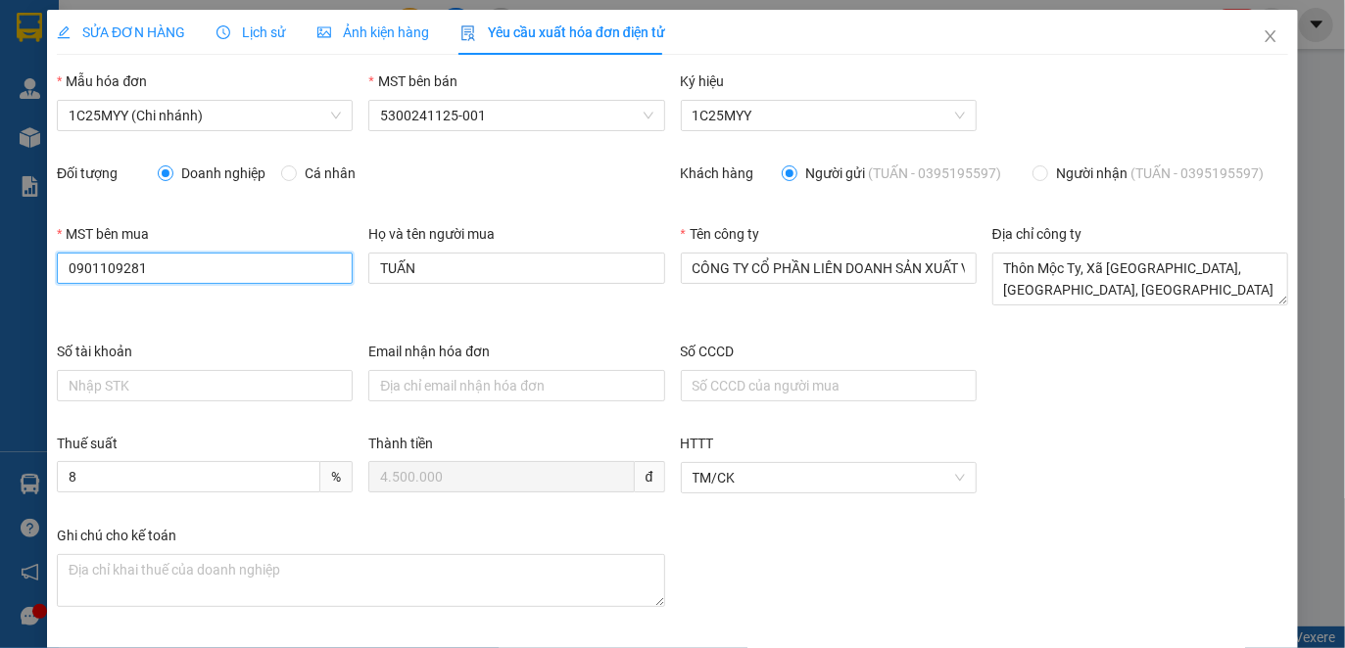
type input "0901109281"
click at [126, 33] on span "SỬA ĐƠN HÀNG" at bounding box center [121, 32] width 128 height 16
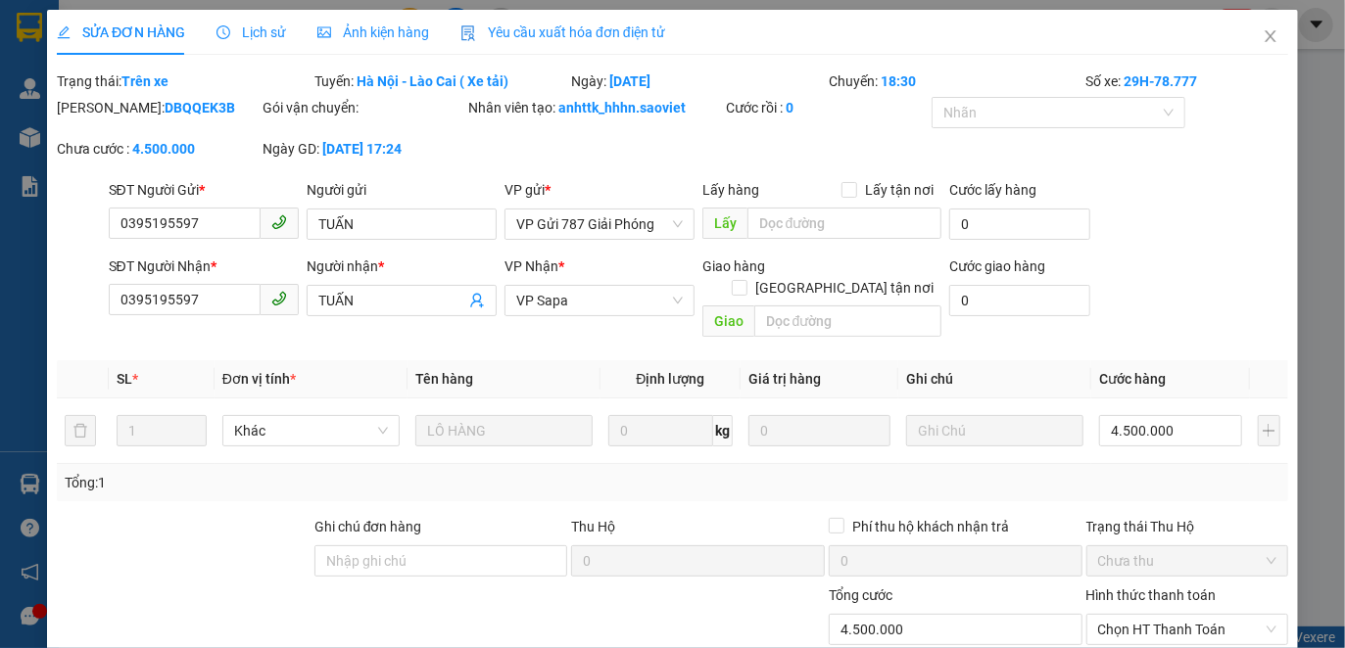
click at [262, 25] on span "Lịch sử" at bounding box center [251, 32] width 70 height 16
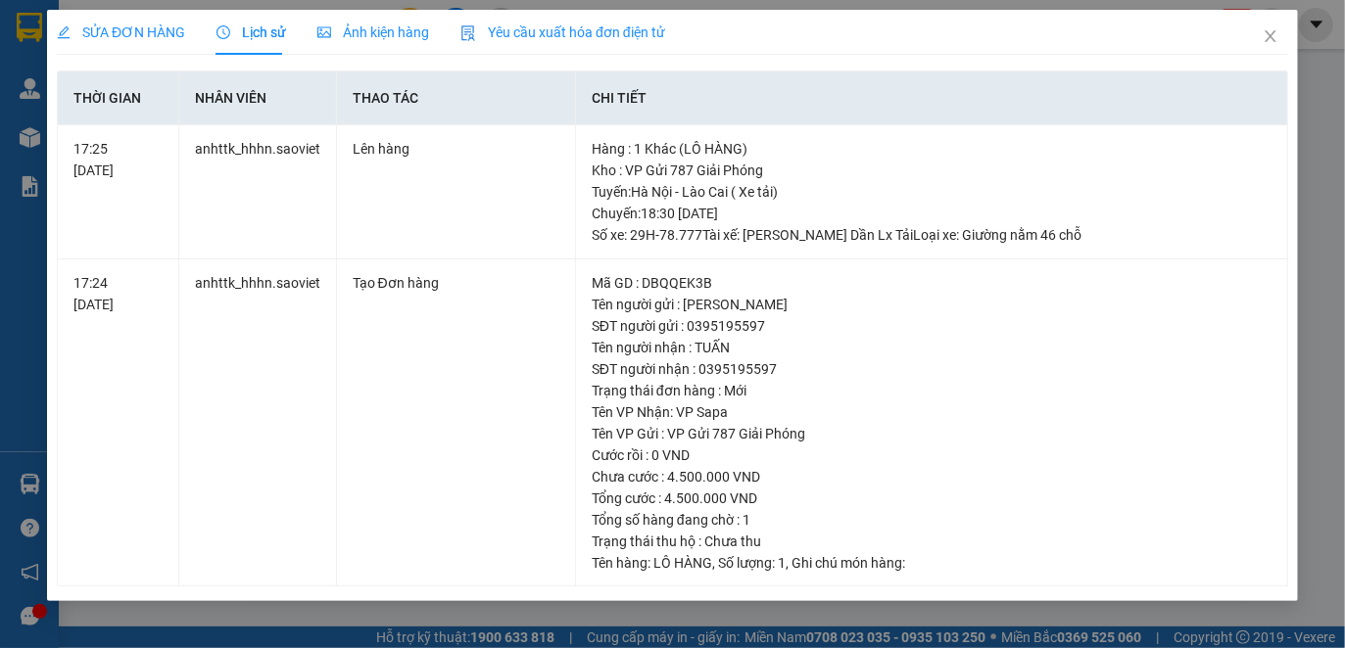
click at [570, 30] on span "Yêu cầu xuất hóa đơn điện tử" at bounding box center [562, 32] width 205 height 16
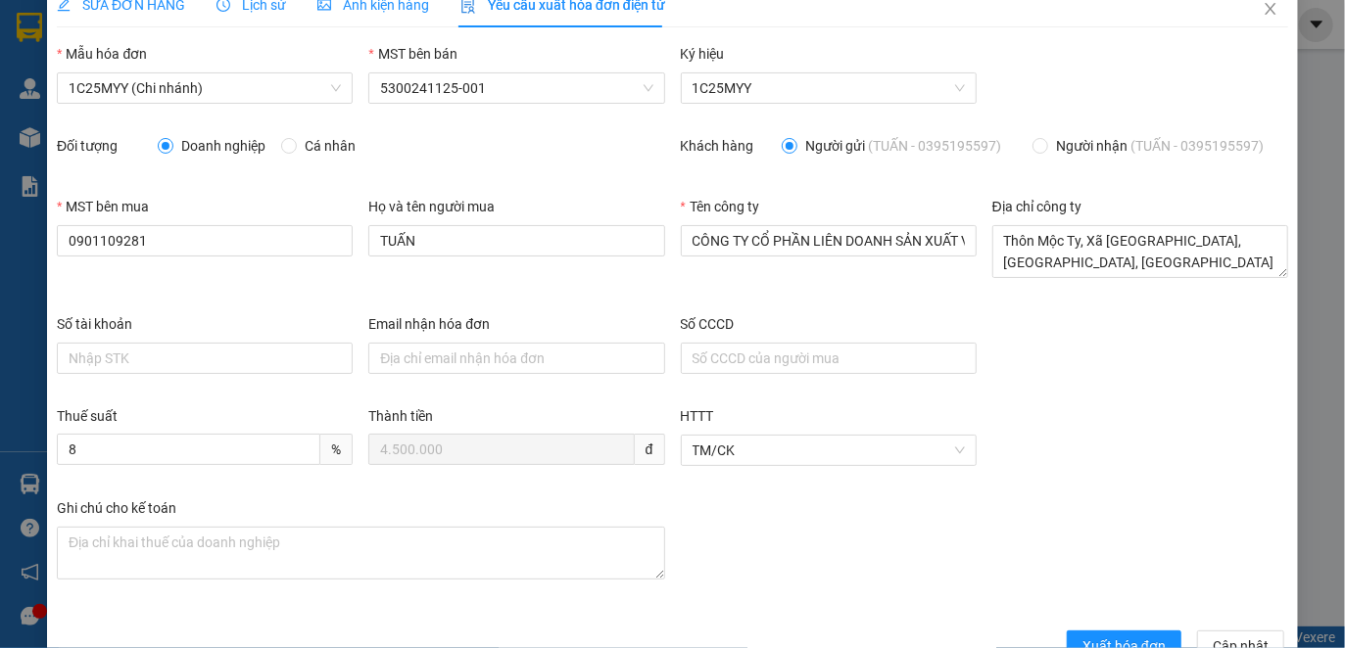
scroll to position [77, 0]
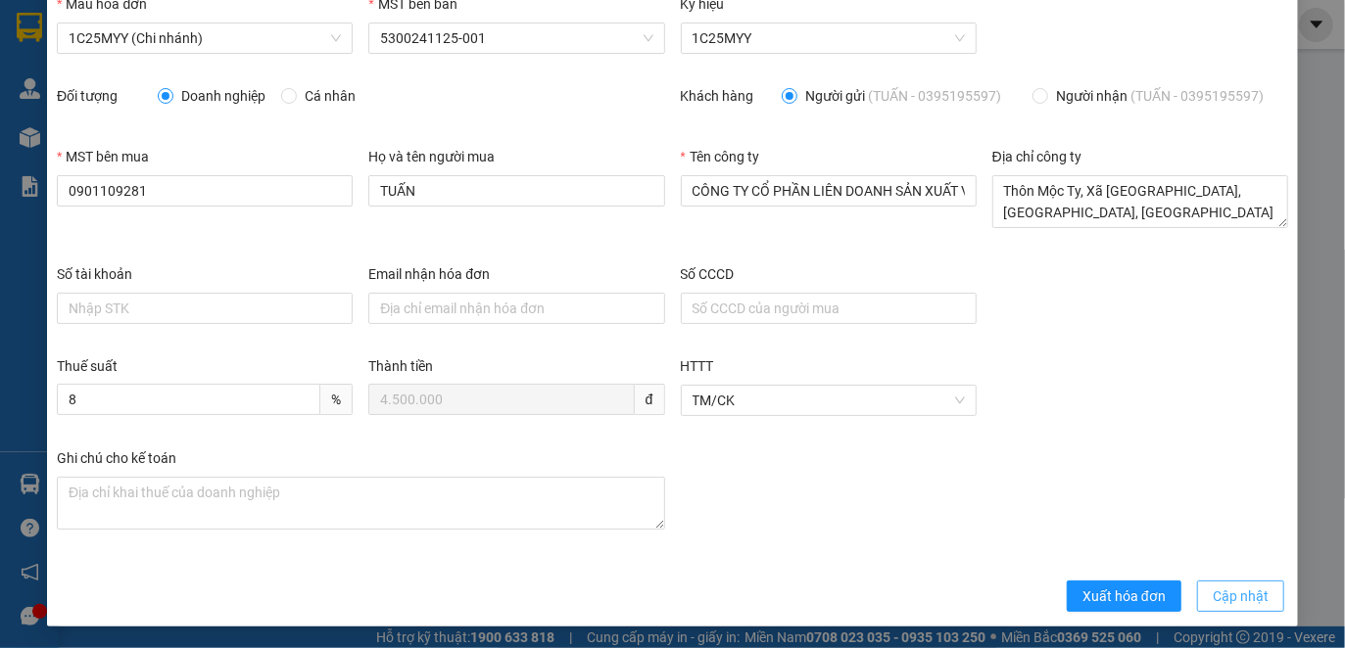
click at [1234, 586] on span "Cập nhật" at bounding box center [1240, 597] width 56 height 22
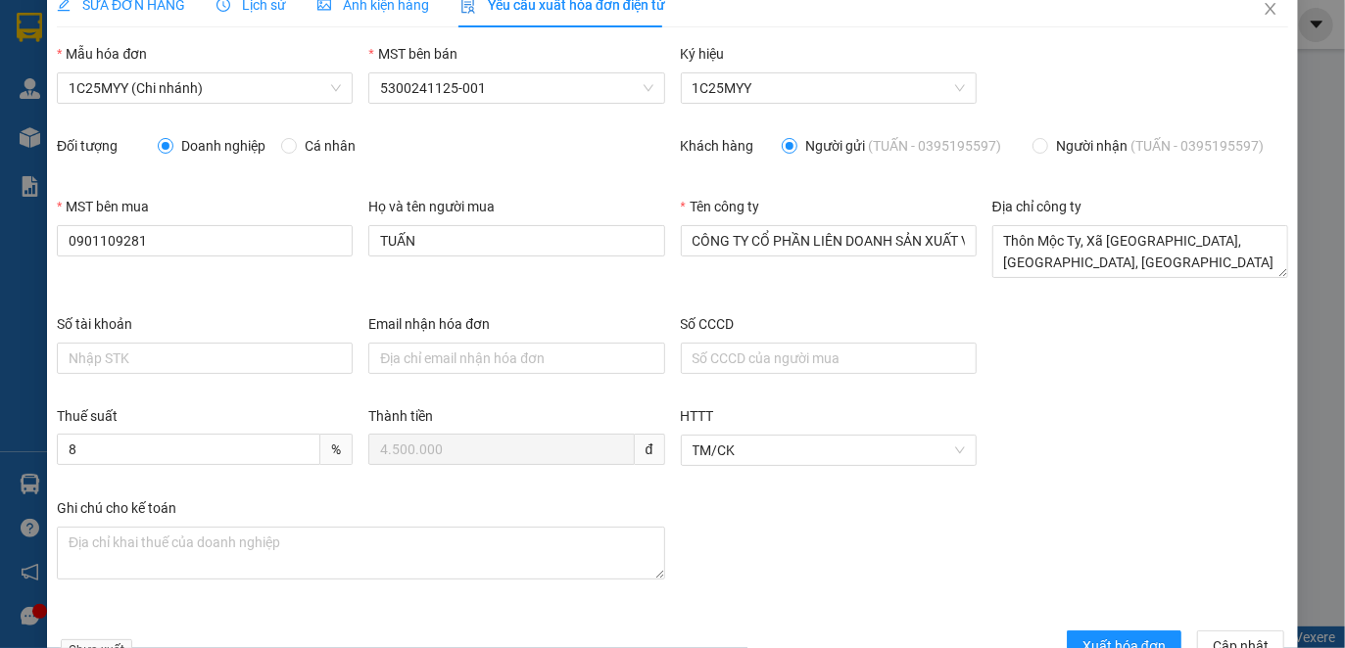
scroll to position [0, 0]
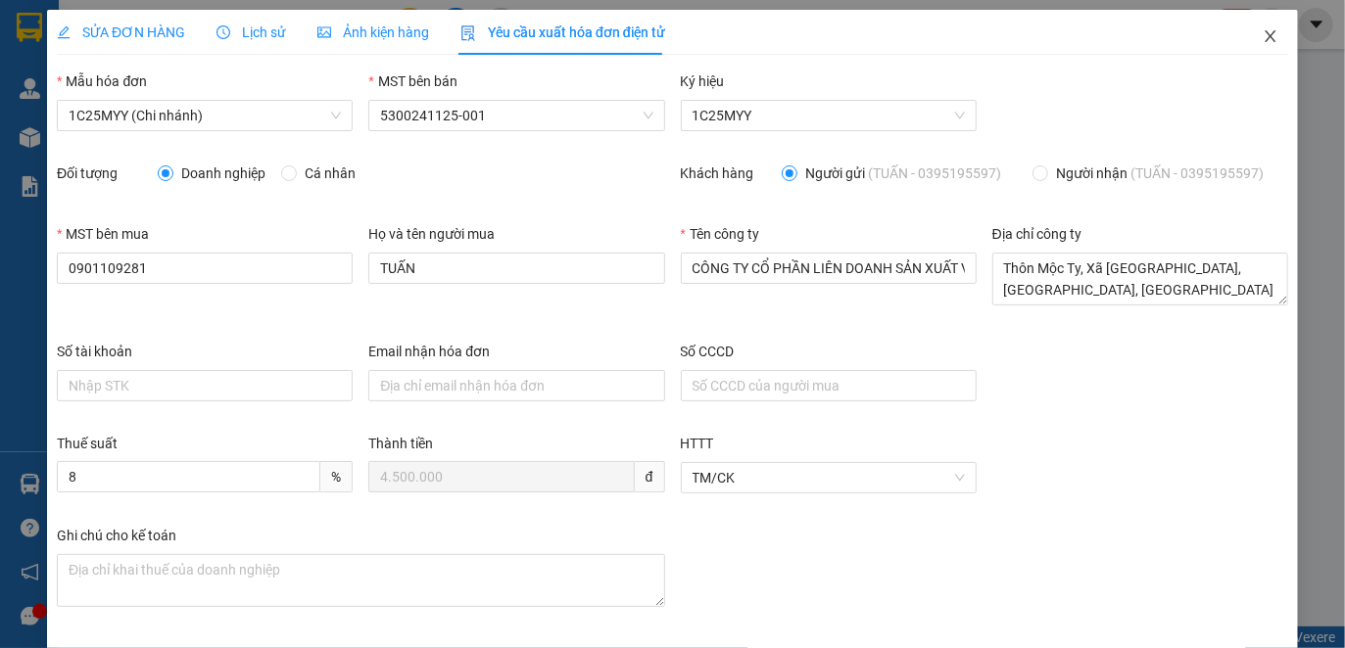
click at [1262, 30] on icon "close" at bounding box center [1270, 36] width 16 height 16
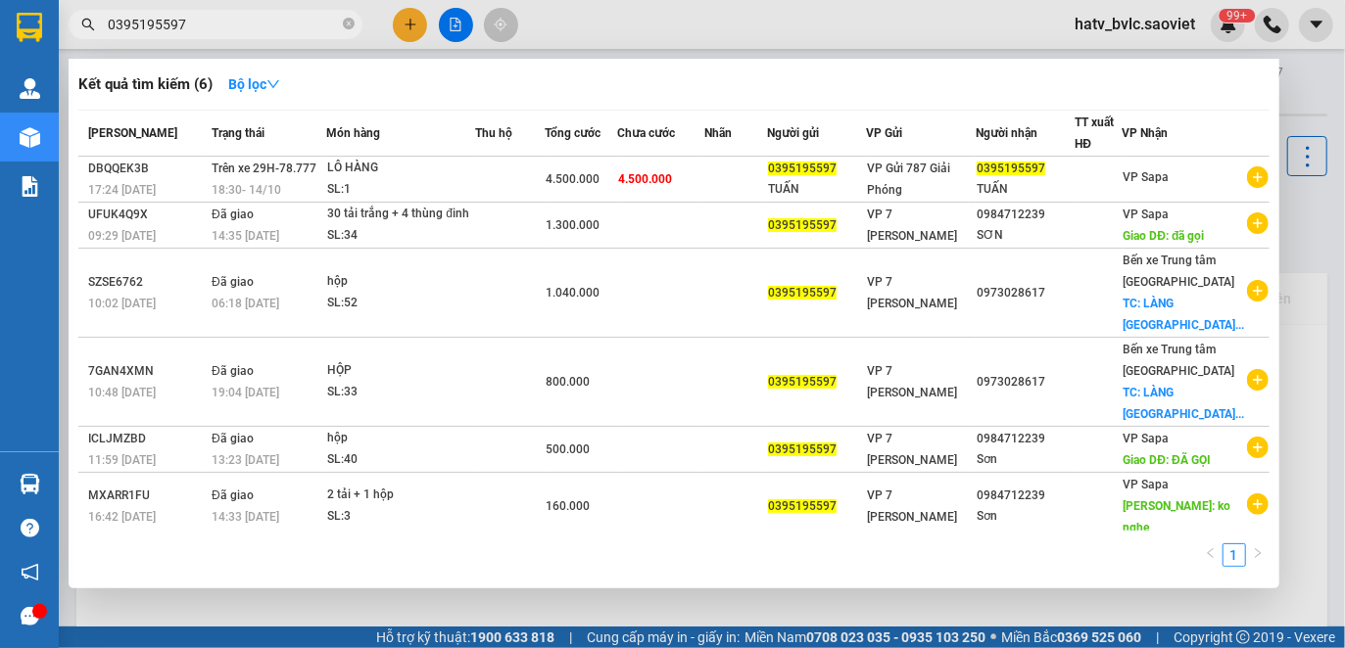
drag, startPoint x: 225, startPoint y: 14, endPoint x: 102, endPoint y: 18, distance: 123.5
click at [102, 18] on span "0395195597" at bounding box center [216, 24] width 294 height 29
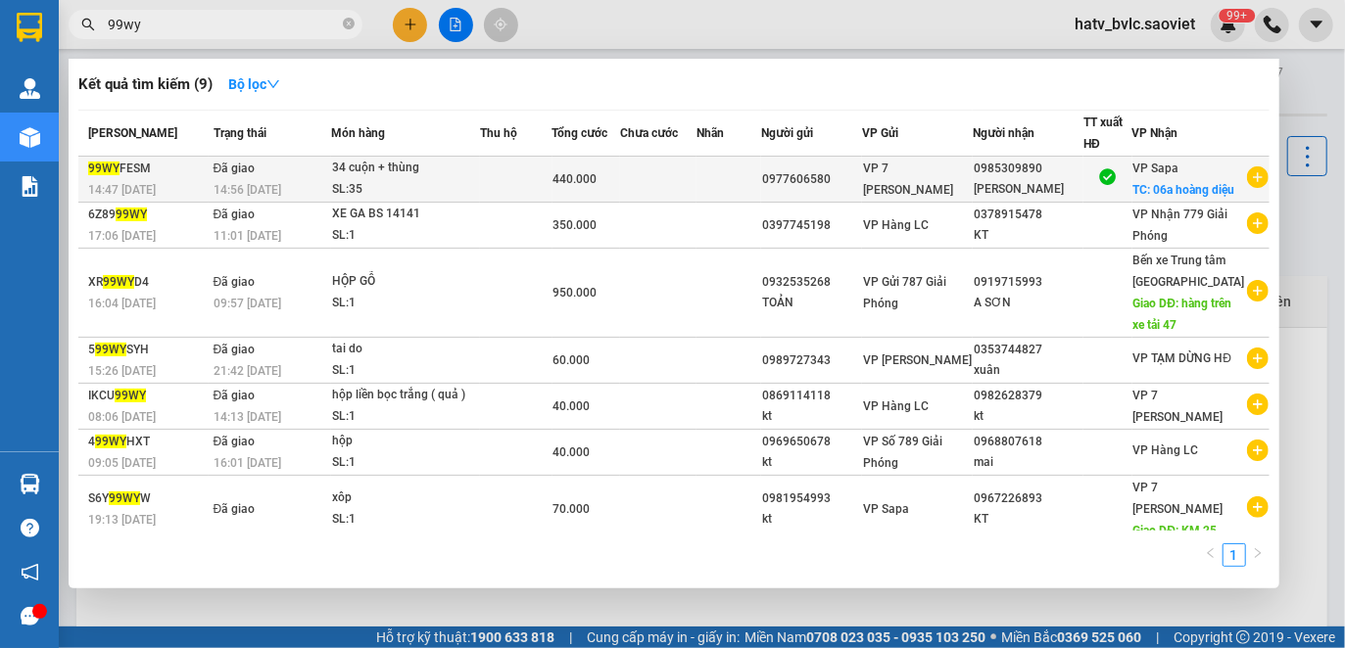
type input "99wy"
click at [751, 196] on td at bounding box center [729, 180] width 66 height 46
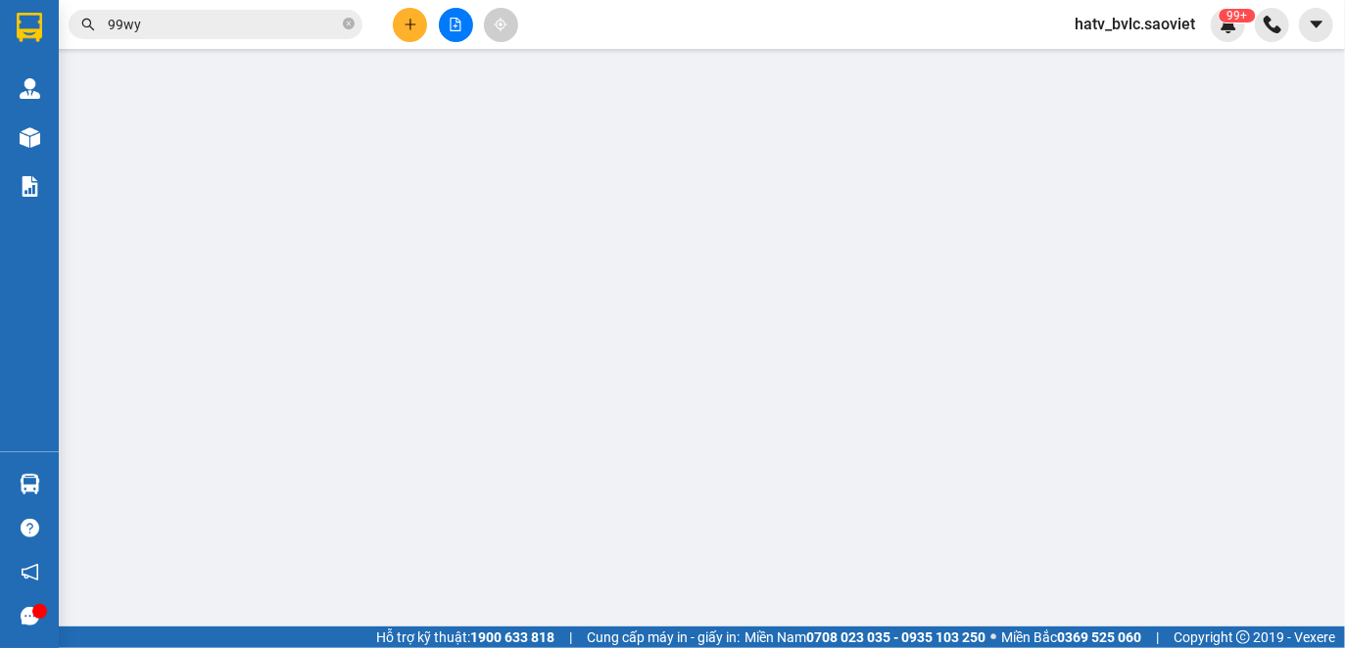
type input "0977606580"
type input "0985309890"
type input "[PERSON_NAME]"
checkbox input "true"
type input "06a hoàng diệu"
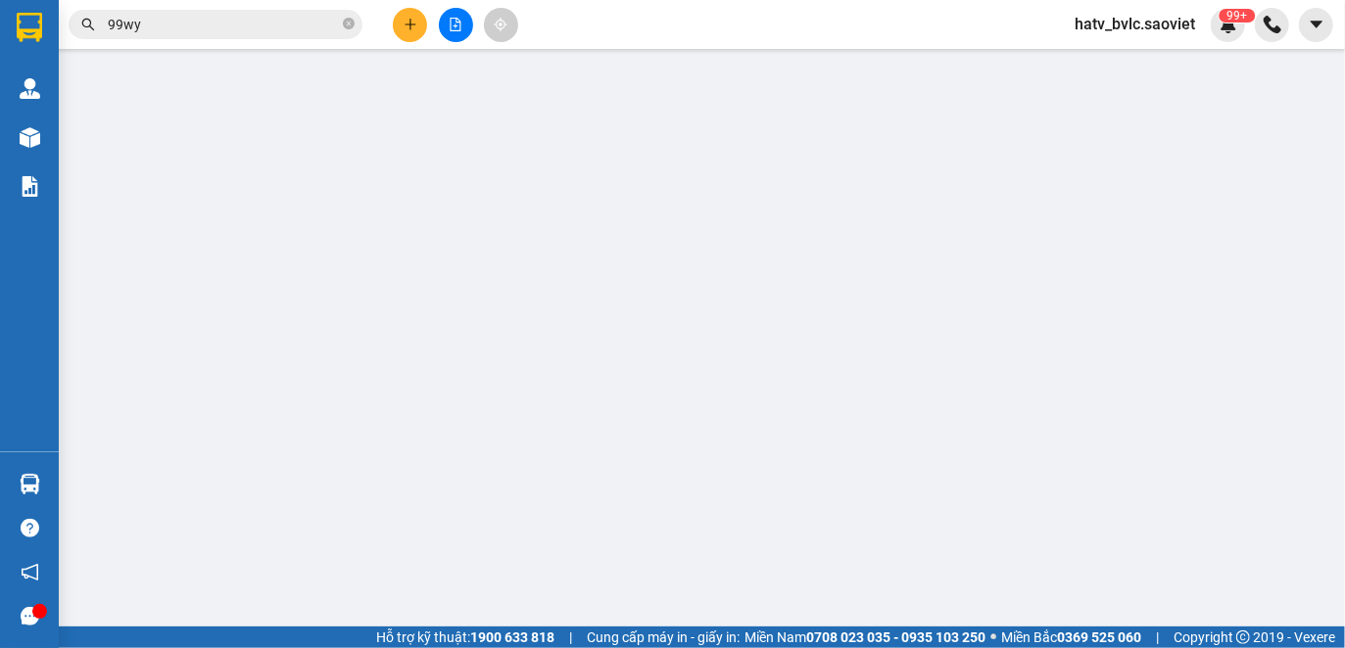
type input "100.000"
type input "0"
type input "440.000"
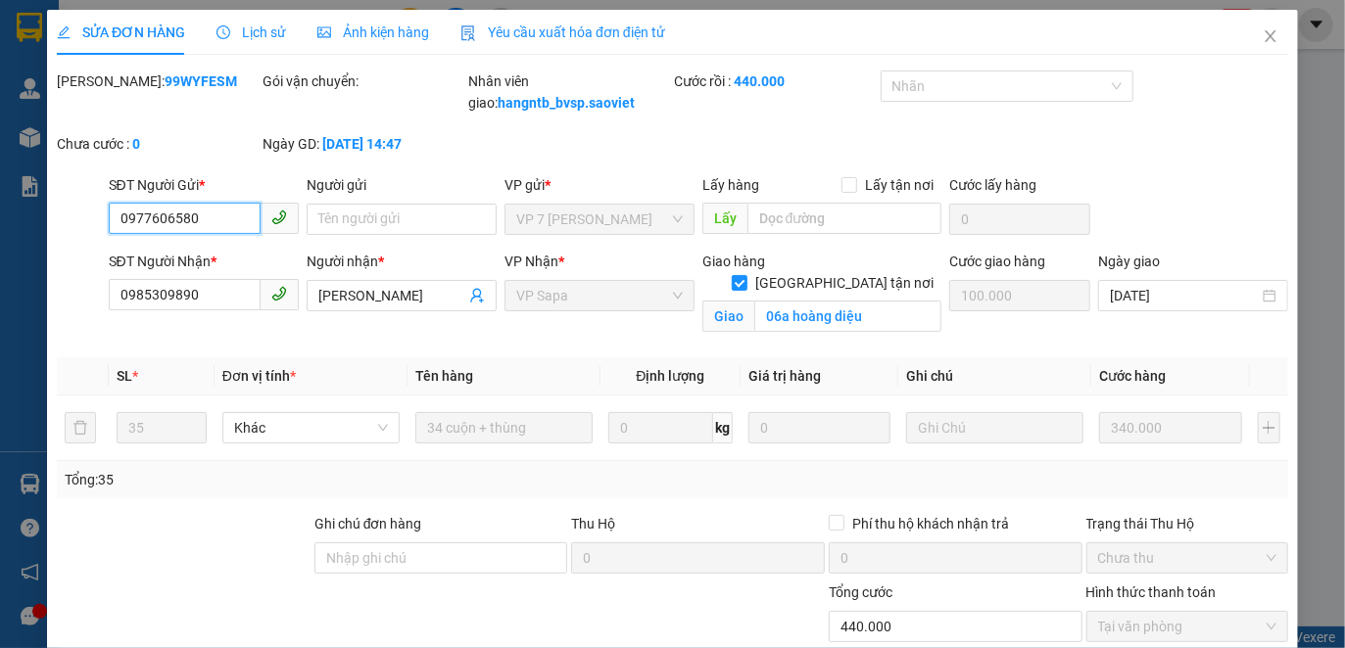
checkbox input "true"
click at [534, 33] on span "Yêu cầu xuất hóa đơn điện tử" at bounding box center [562, 32] width 205 height 16
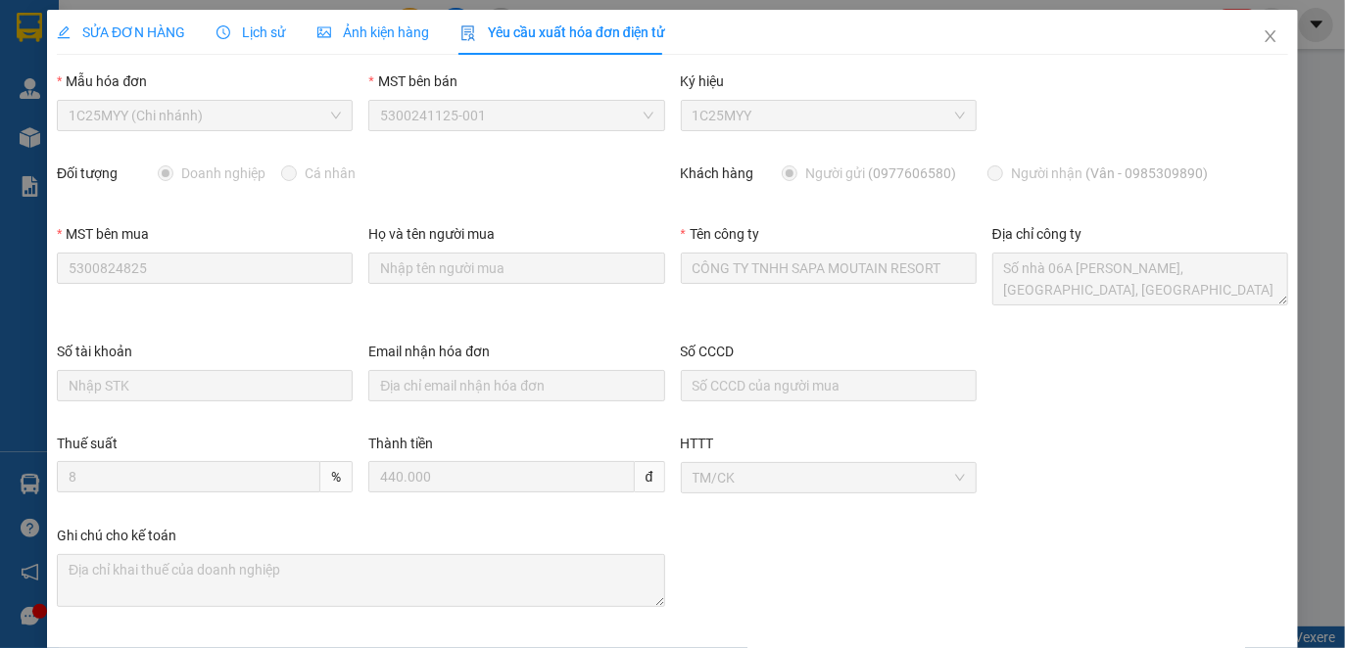
scroll to position [83, 0]
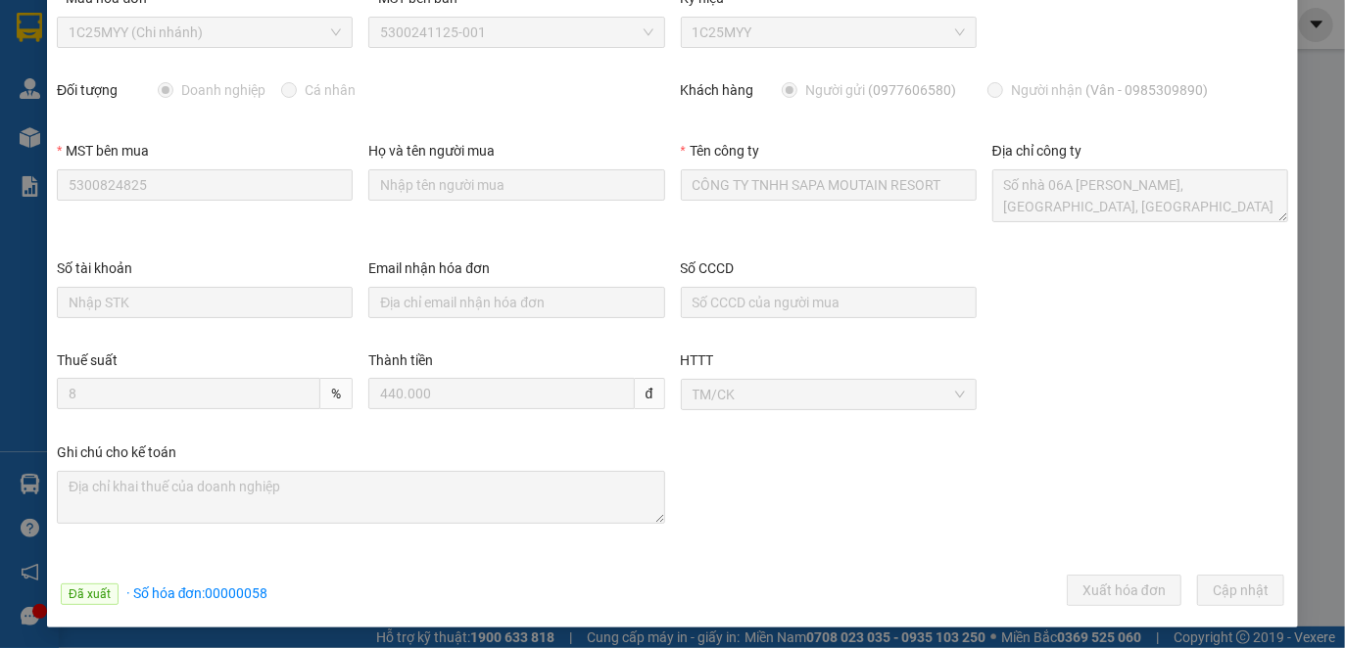
click at [226, 595] on span "· Số hóa đơn: 00000058" at bounding box center [197, 594] width 142 height 16
click at [235, 591] on span "· Số hóa đơn: 00000058" at bounding box center [197, 594] width 142 height 16
click at [256, 590] on span "· Số hóa đơn: 00000058" at bounding box center [197, 594] width 142 height 16
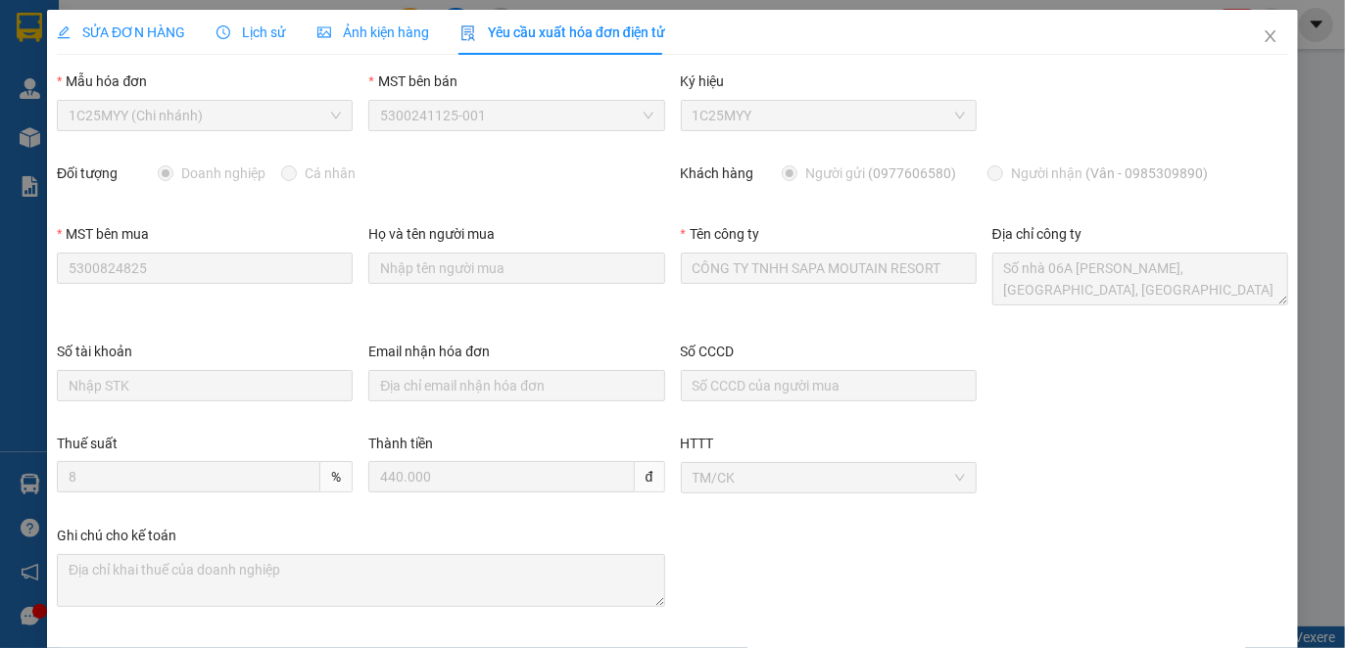
click at [226, 26] on icon "clock-circle" at bounding box center [223, 32] width 14 height 14
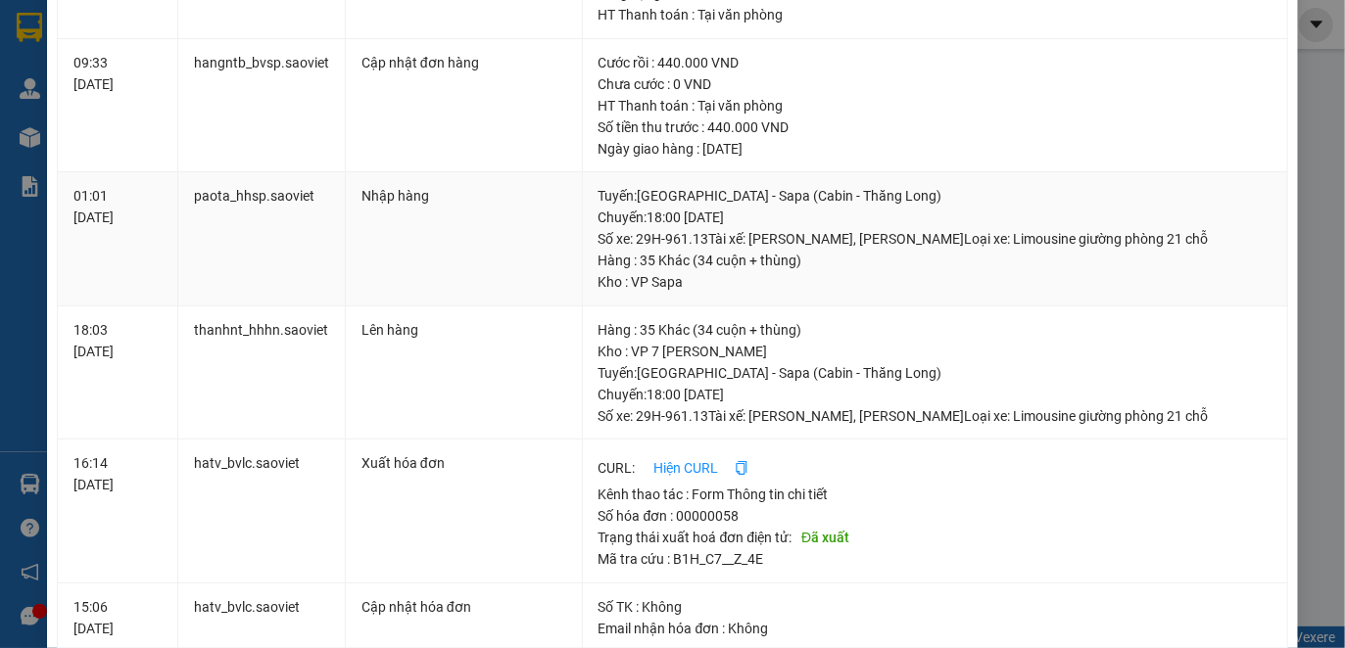
scroll to position [326, 0]
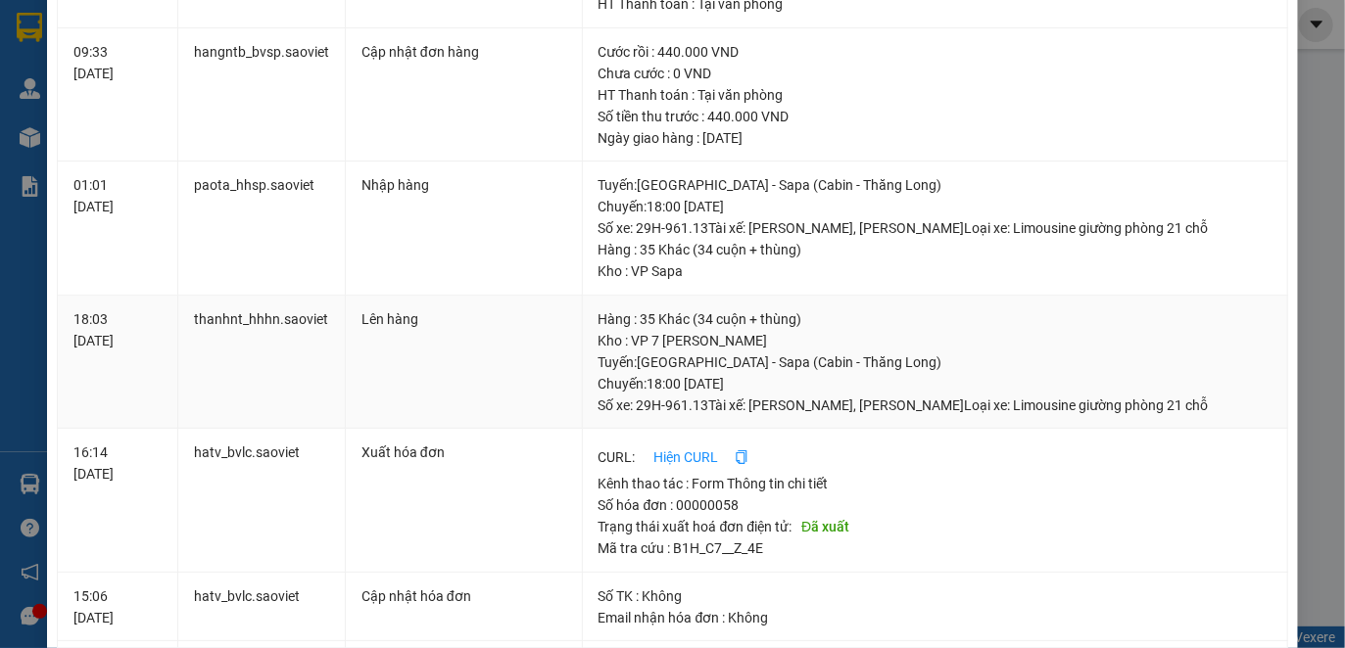
click at [687, 400] on div "Tuyến : [GEOGRAPHIC_DATA] - [GEOGRAPHIC_DATA] (Cabin - [GEOGRAPHIC_DATA]) [GEOG…" at bounding box center [934, 384] width 673 height 65
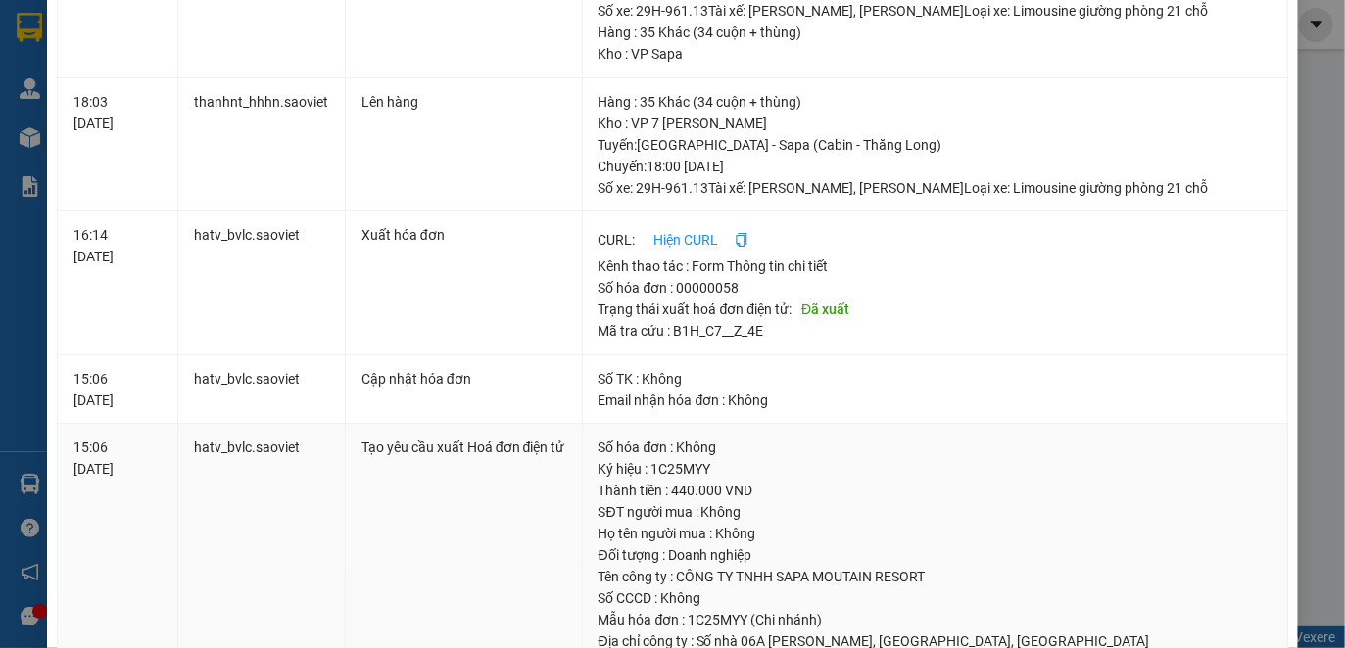
scroll to position [0, 0]
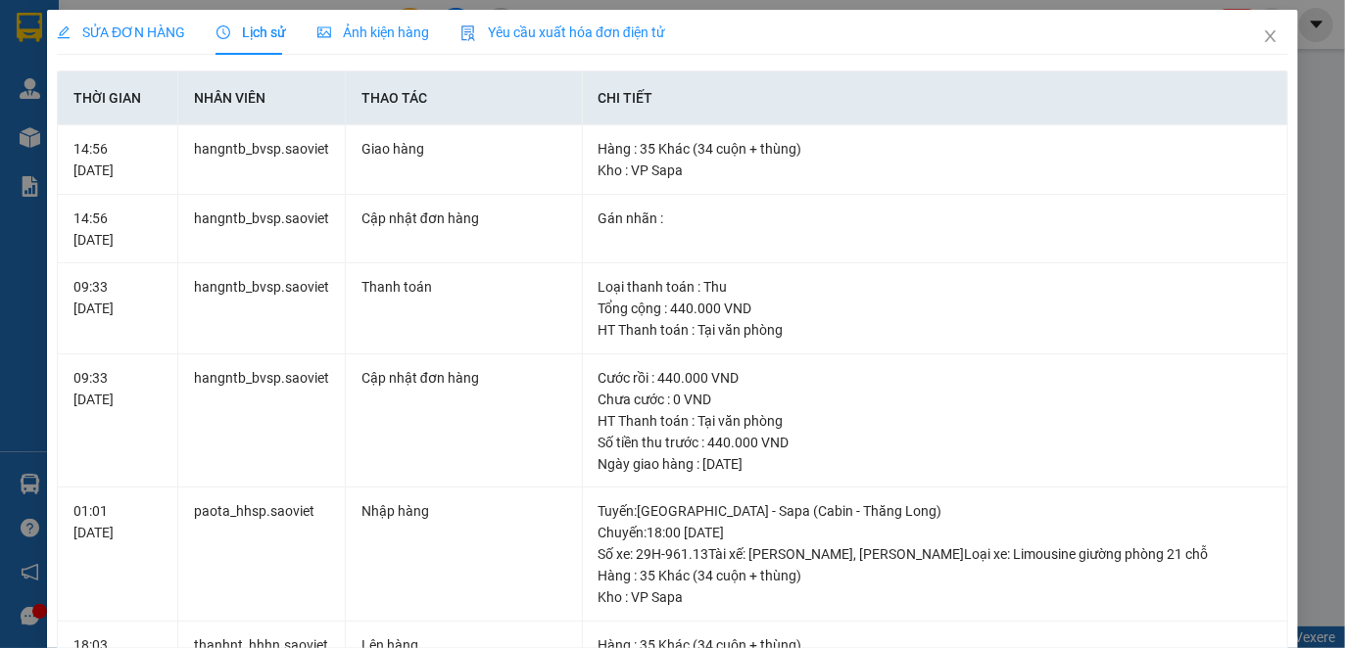
click at [570, 24] on span "Yêu cầu xuất hóa đơn điện tử" at bounding box center [562, 32] width 205 height 16
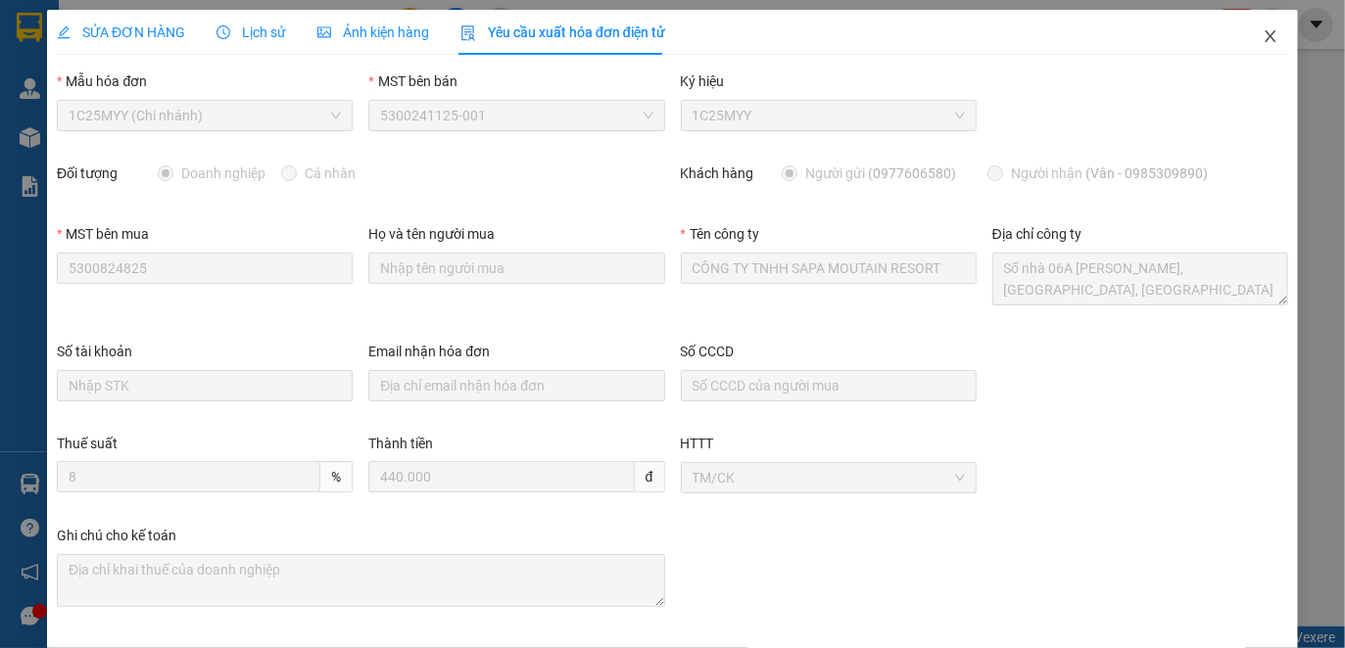
click at [1262, 30] on icon "close" at bounding box center [1270, 36] width 16 height 16
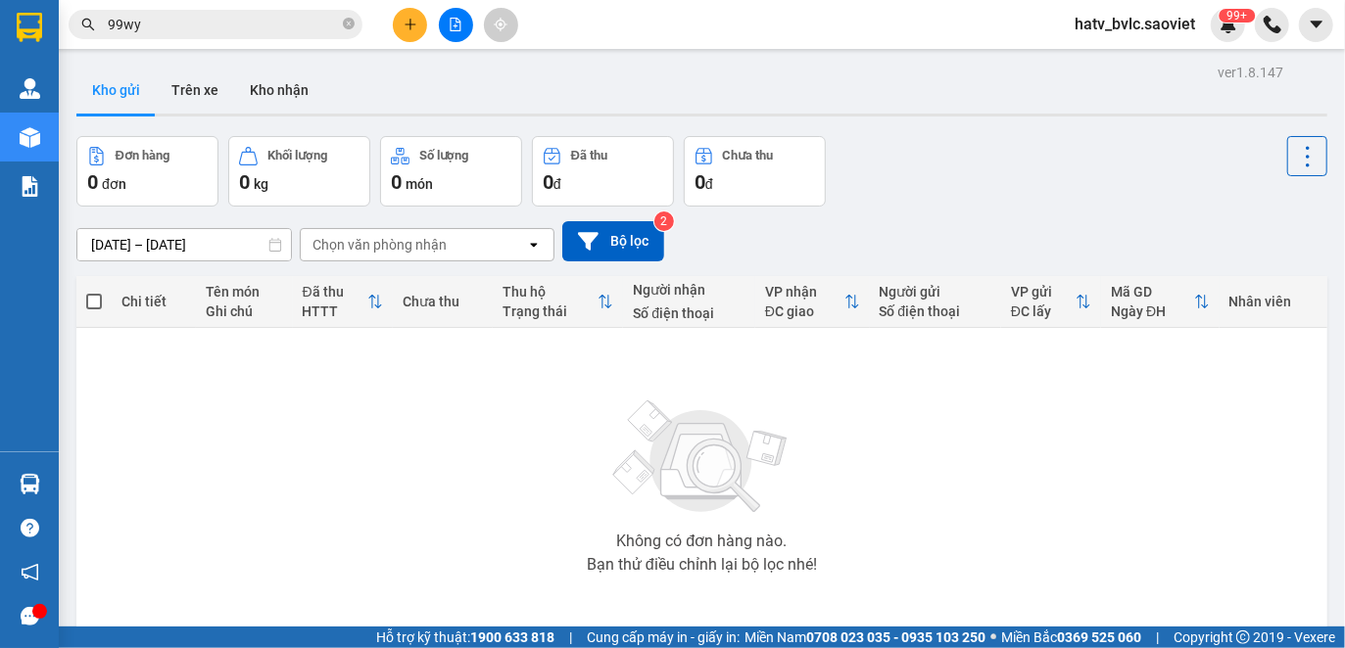
click at [345, 22] on icon "close-circle" at bounding box center [349, 24] width 12 height 12
click at [276, 16] on input "text" at bounding box center [223, 25] width 231 height 22
click at [262, 30] on input "text" at bounding box center [223, 25] width 231 height 22
